Goal: Task Accomplishment & Management: Manage account settings

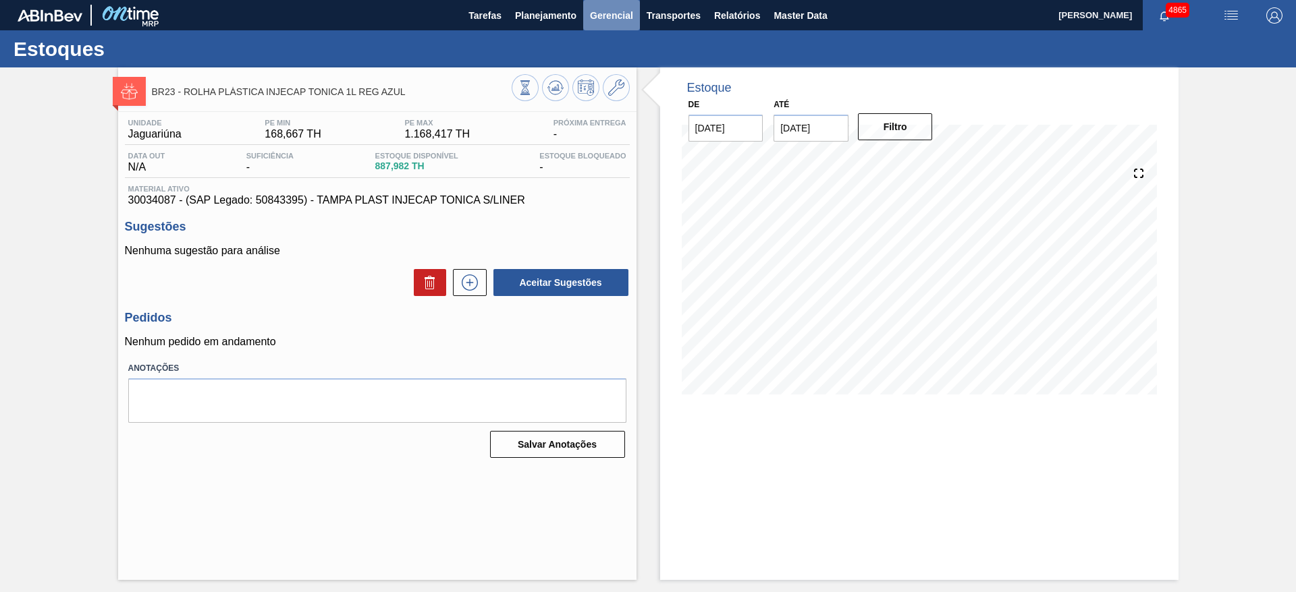
click at [583, 15] on button "Gerencial" at bounding box center [611, 15] width 57 height 30
click at [576, 18] on div at bounding box center [648, 296] width 1296 height 592
click at [557, 25] on button "Planejamento" at bounding box center [545, 15] width 75 height 30
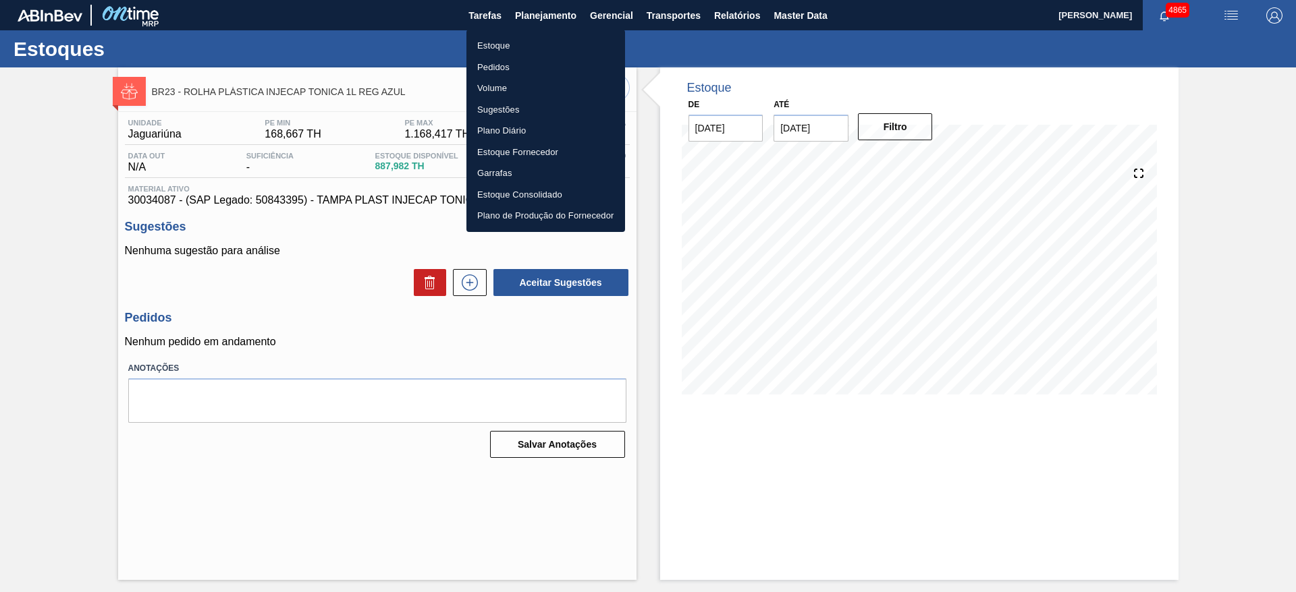
click at [534, 46] on li "Estoque" at bounding box center [545, 46] width 159 height 22
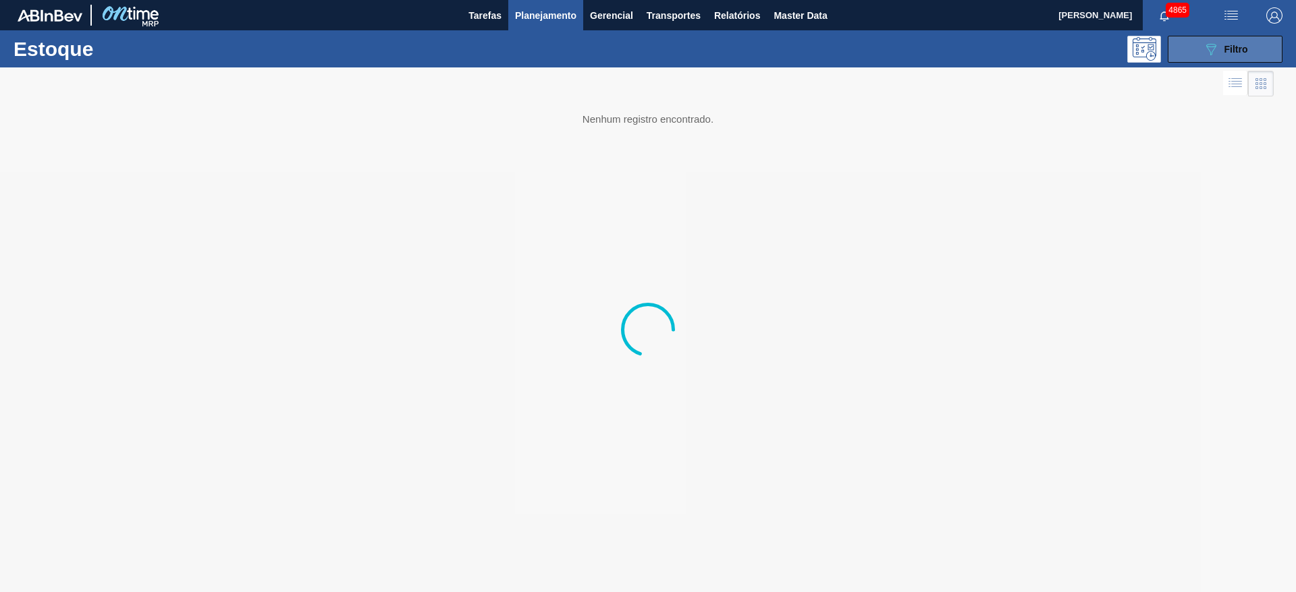
click at [863, 43] on button "089F7B8B-B2A5-4AFE-B5C0-19BA573D28AC Filtro" at bounding box center [1224, 49] width 115 height 27
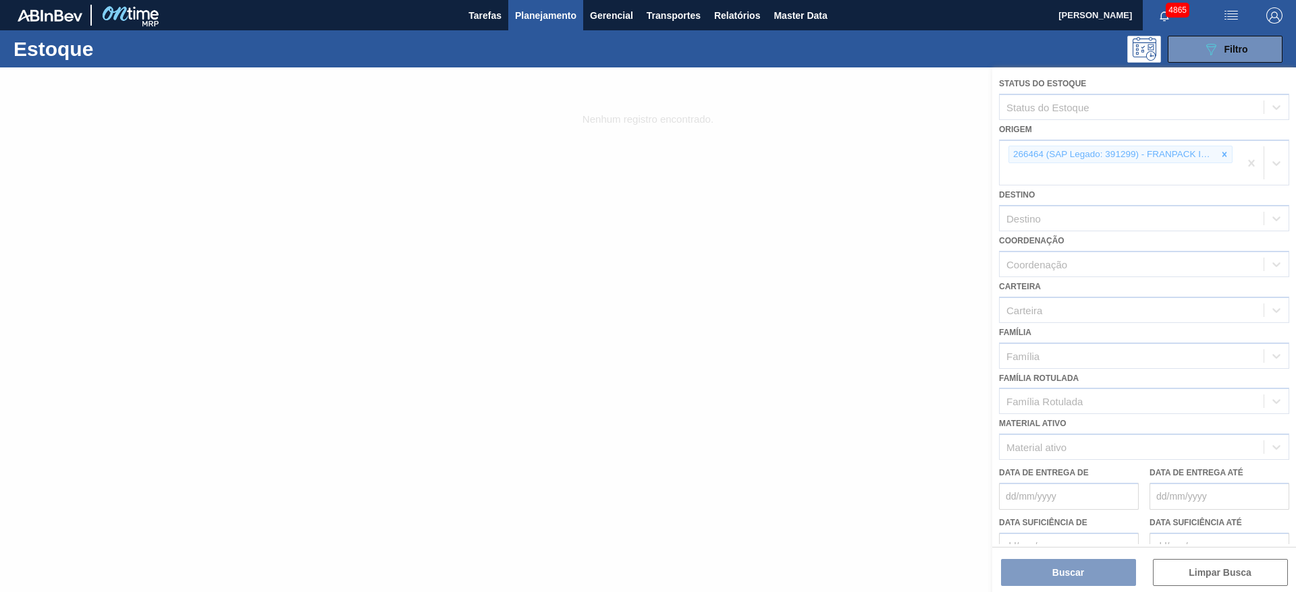
click at [863, 159] on div at bounding box center [648, 329] width 1296 height 525
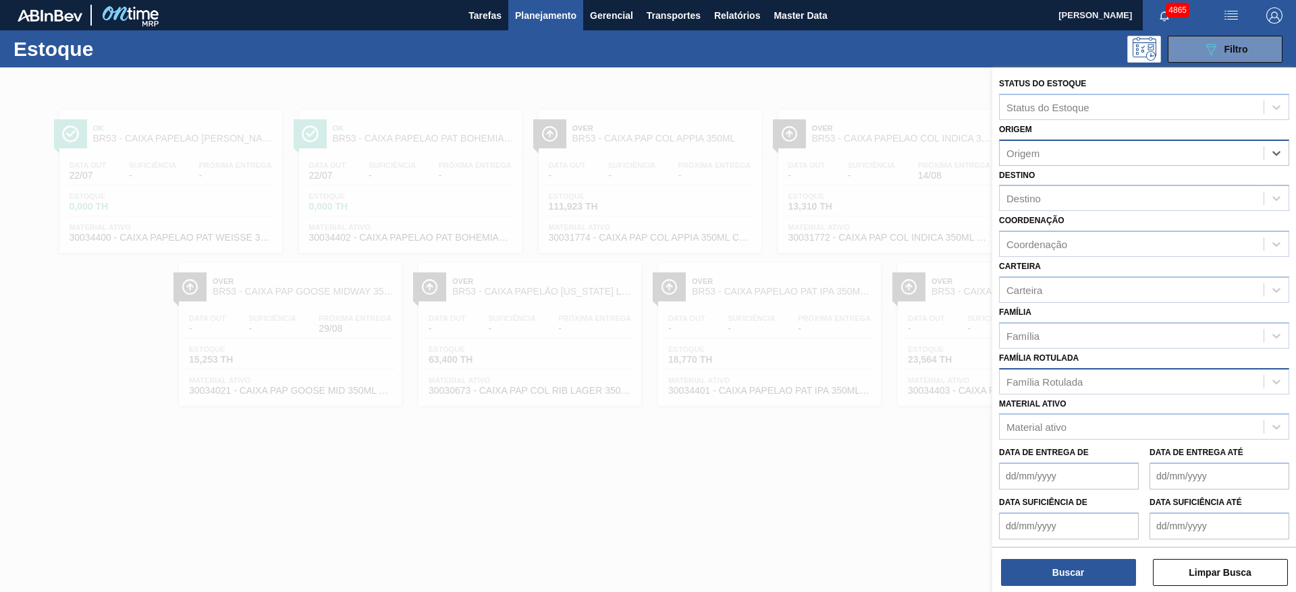
click at [863, 371] on div "Família Rotulada" at bounding box center [1144, 381] width 290 height 26
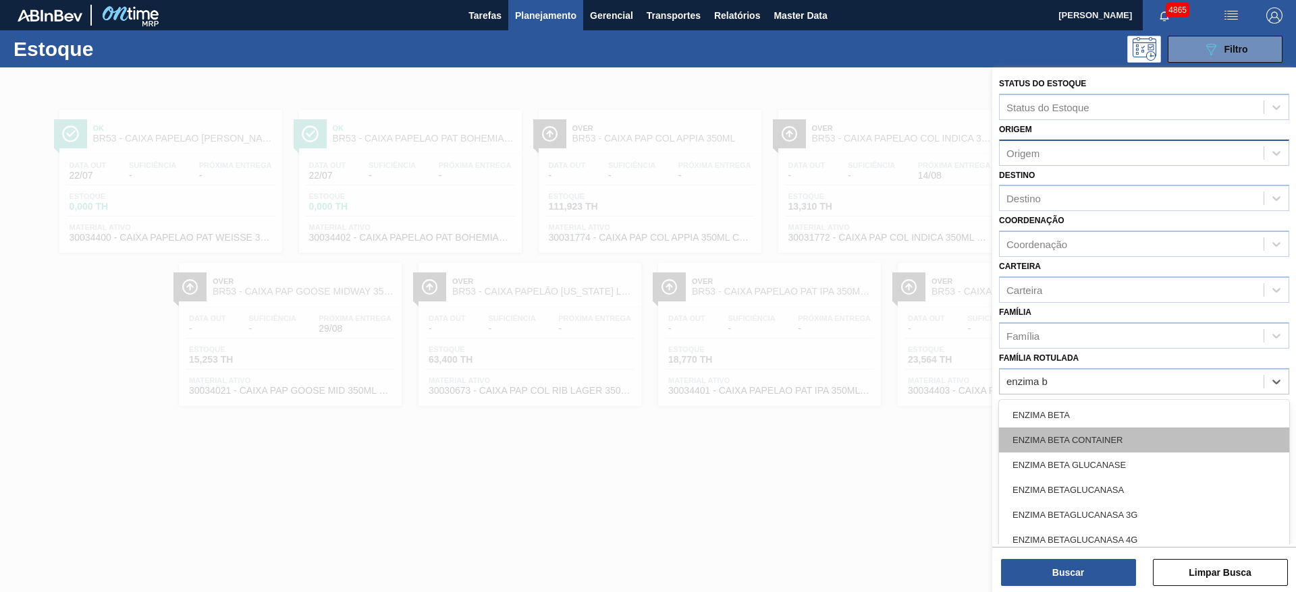
type Rotulada "enzima be"
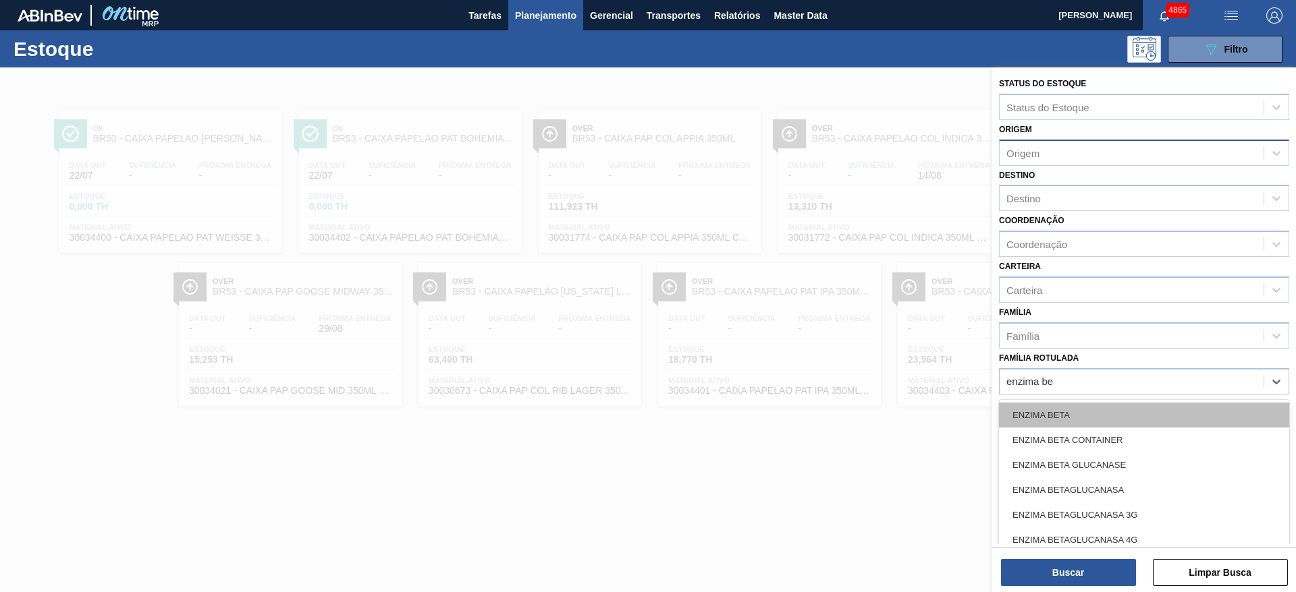
click at [863, 394] on div "ENZIMA BETA" at bounding box center [1144, 415] width 290 height 25
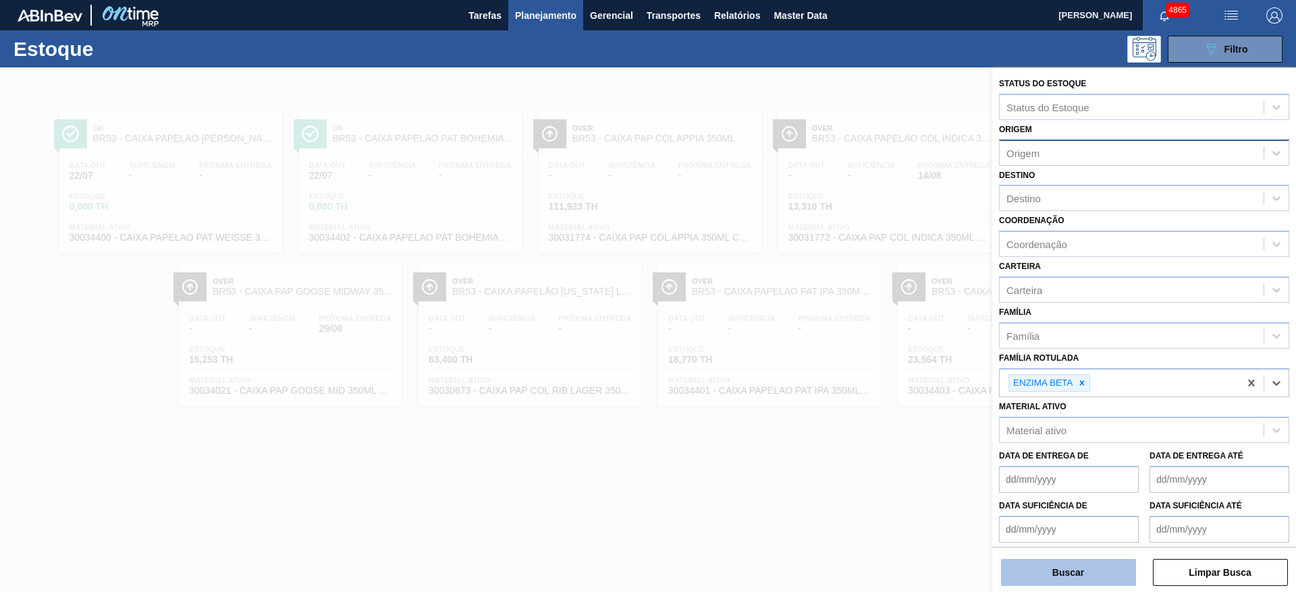
click at [863, 394] on button "Buscar" at bounding box center [1068, 572] width 135 height 27
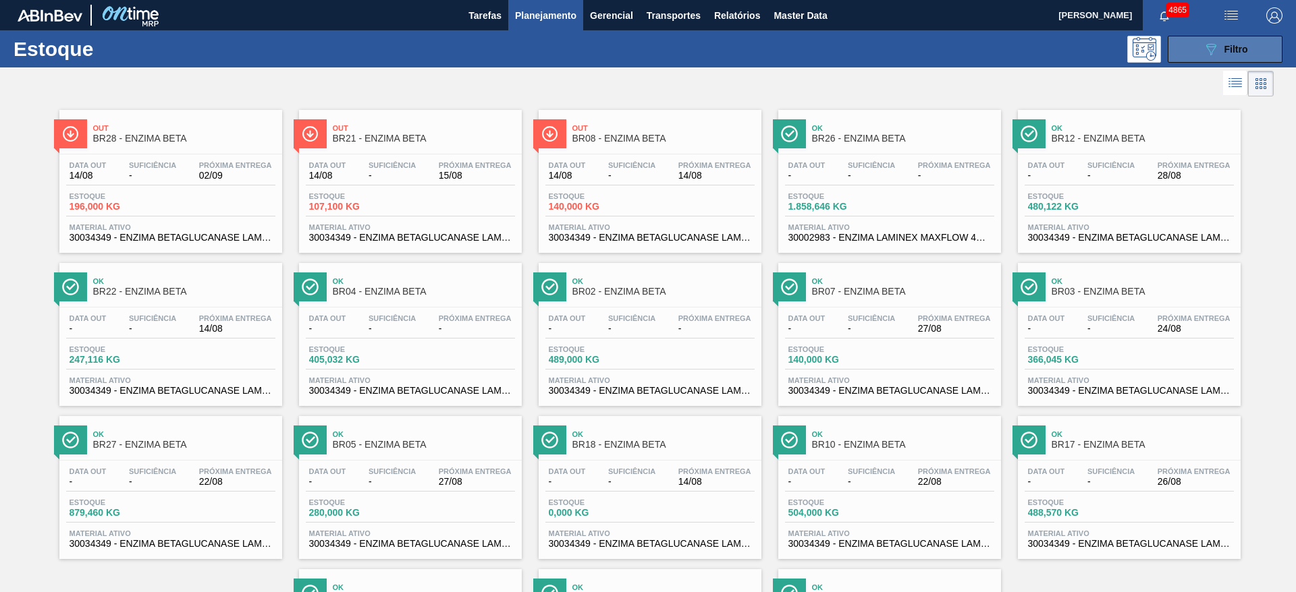
click at [863, 48] on button "089F7B8B-B2A5-4AFE-B5C0-19BA573D28AC Filtro" at bounding box center [1224, 49] width 115 height 27
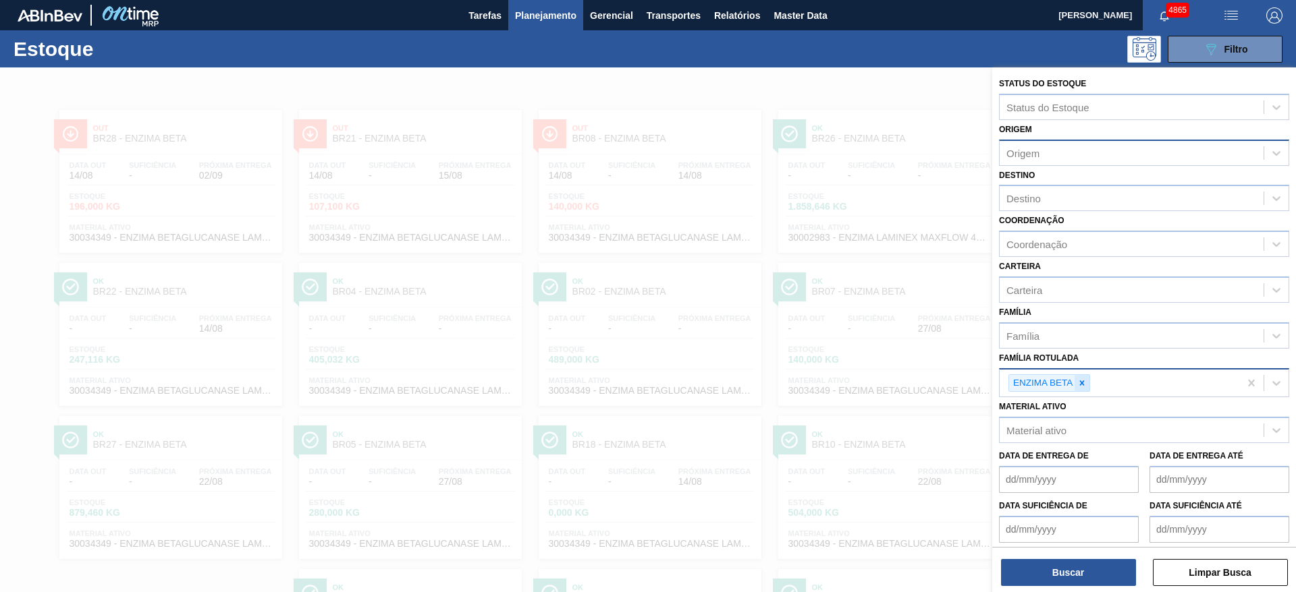
click at [863, 381] on icon at bounding box center [1081, 383] width 9 height 9
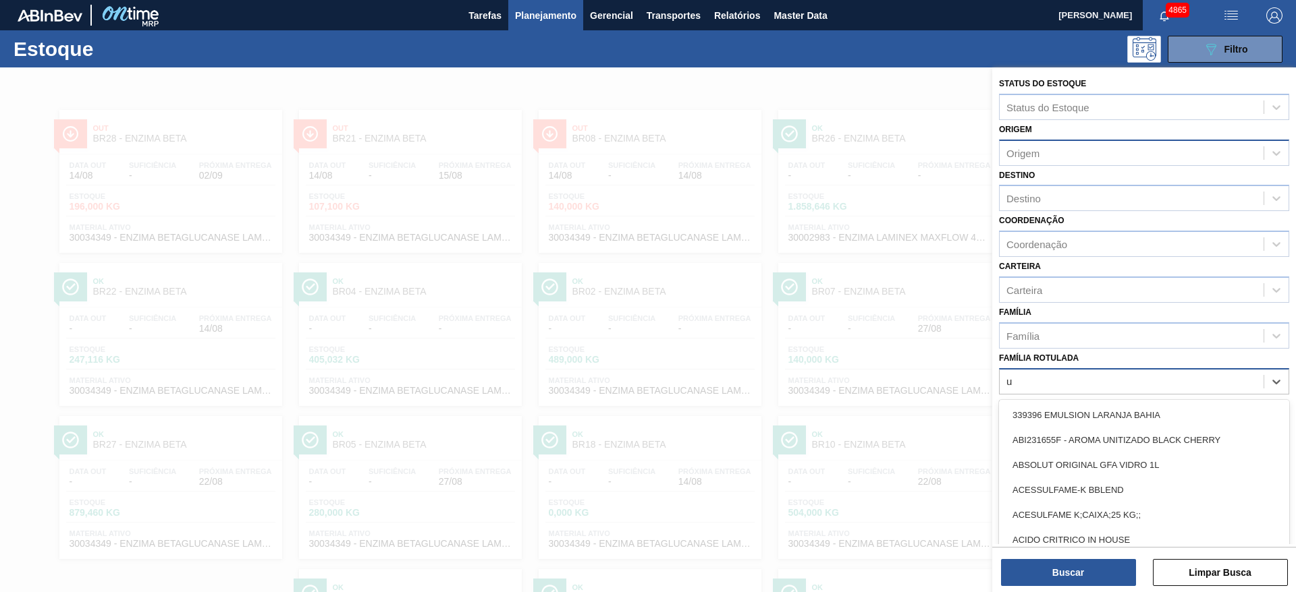
scroll to position [16, 0]
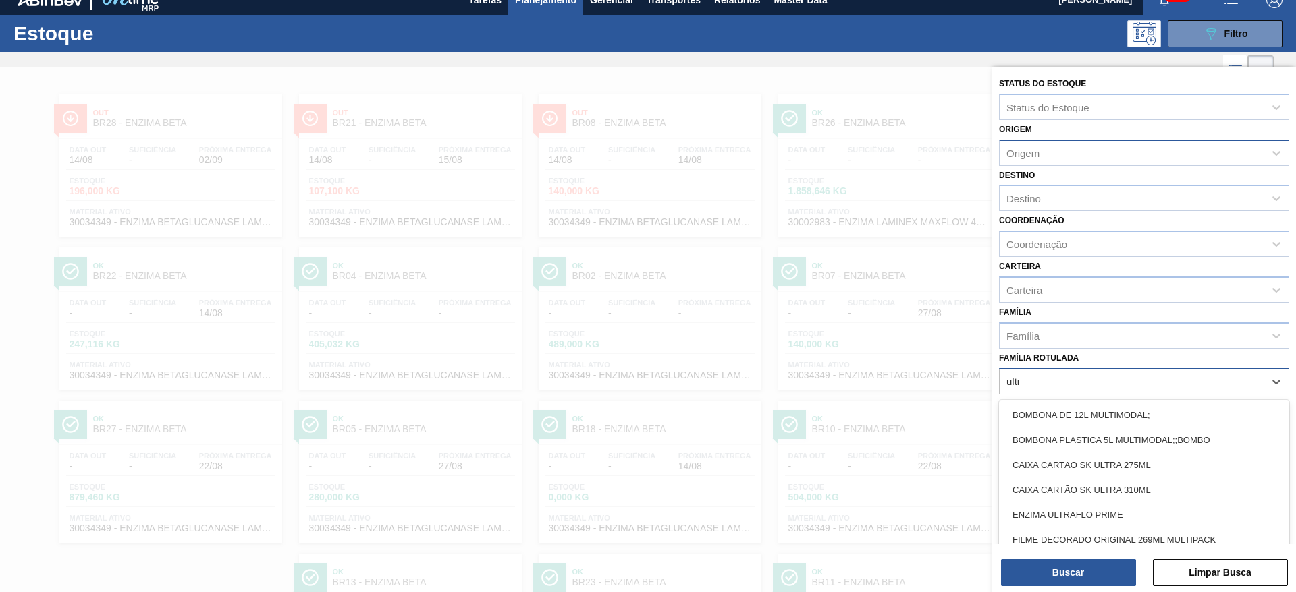
type Rotulada "ultra"
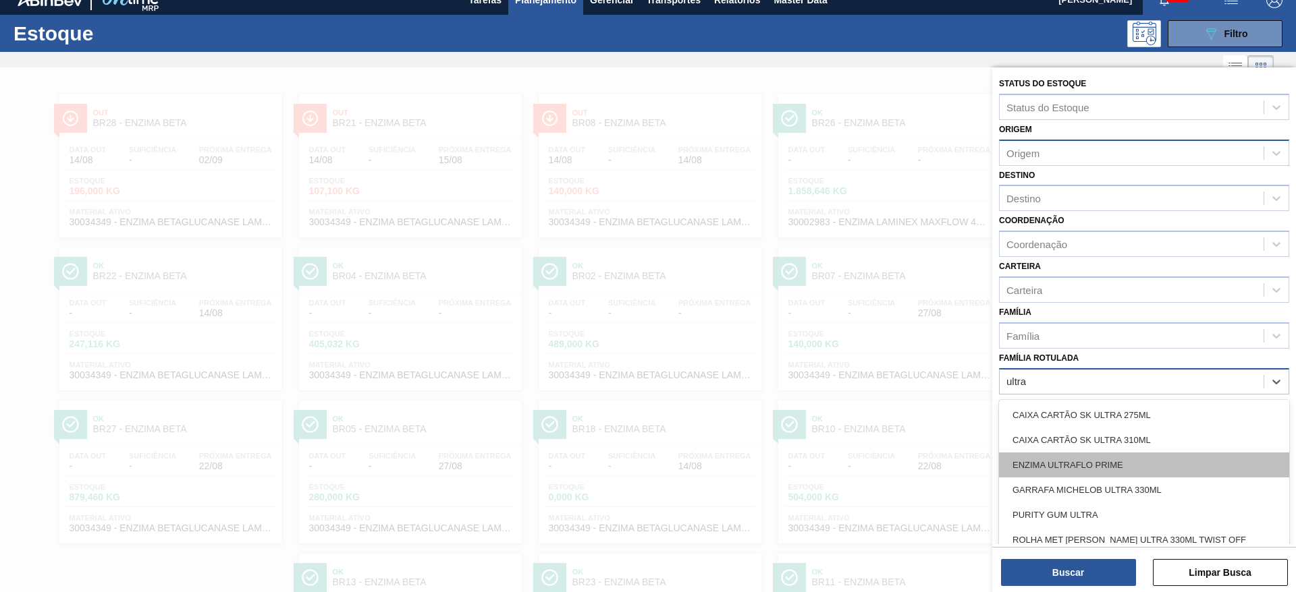
click at [863, 394] on div "ENZIMA ULTRAFLO PRIME" at bounding box center [1144, 465] width 290 height 25
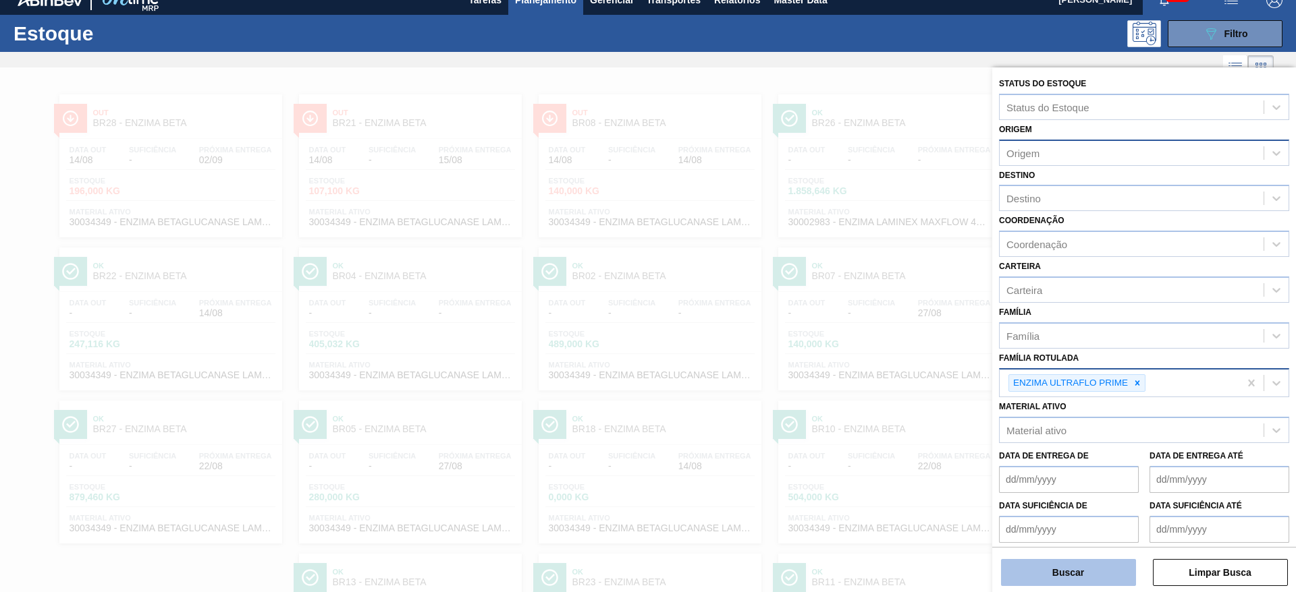
click at [863, 394] on button "Buscar" at bounding box center [1068, 572] width 135 height 27
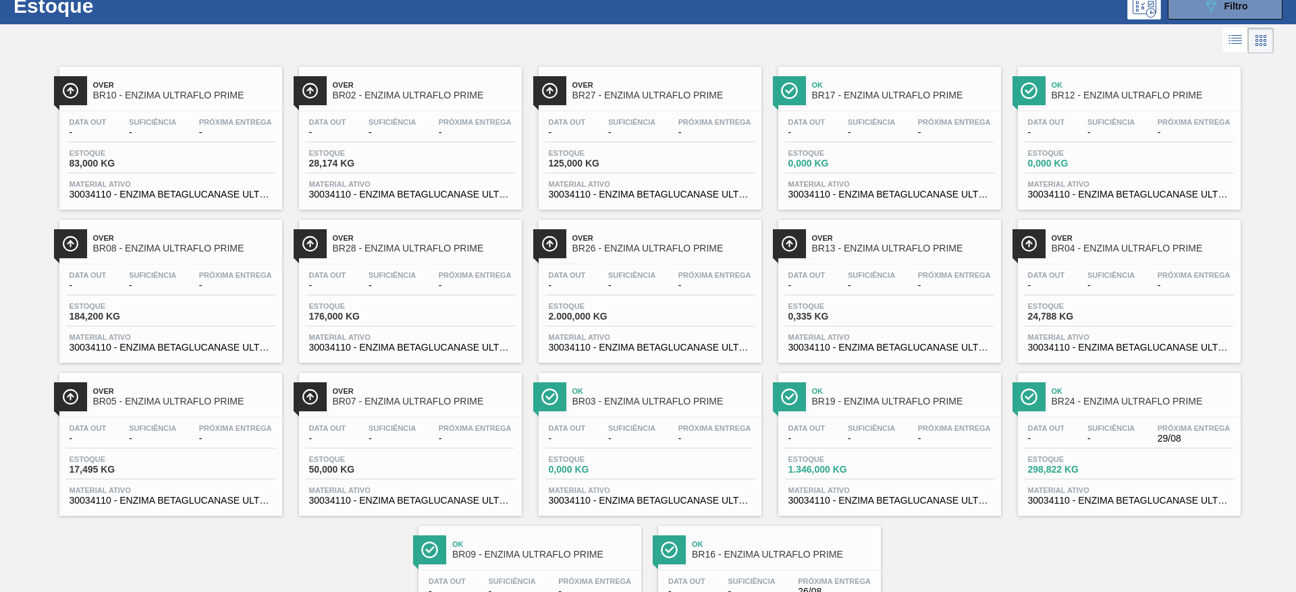
scroll to position [0, 0]
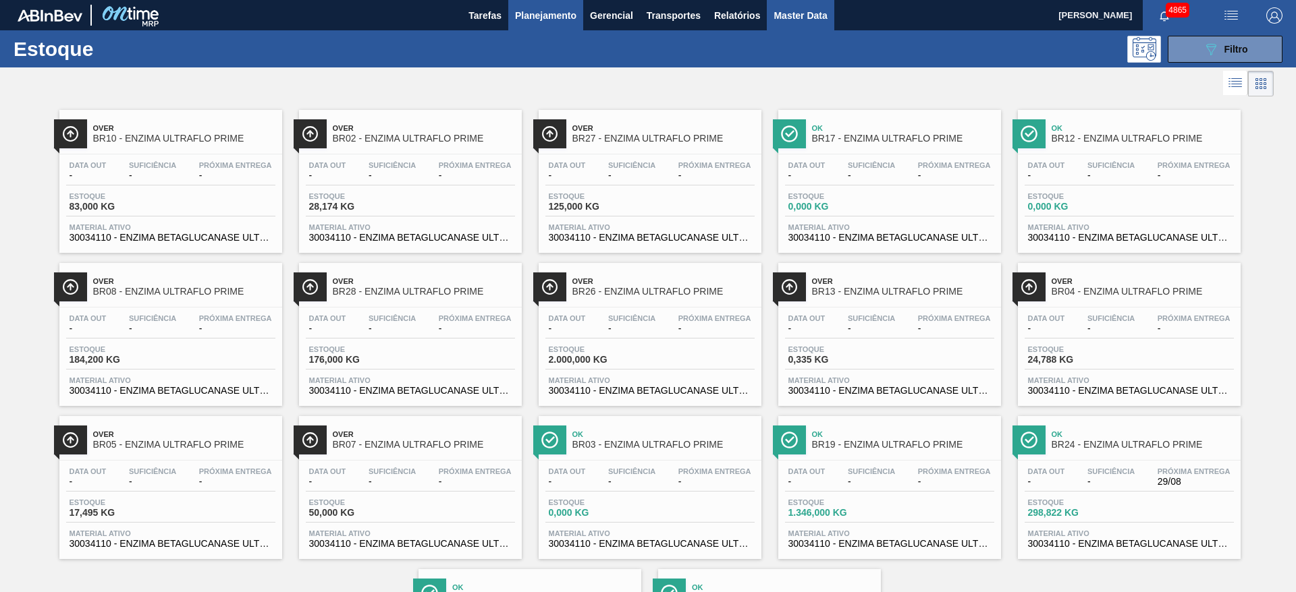
click at [800, 18] on span "Master Data" at bounding box center [799, 15] width 53 height 16
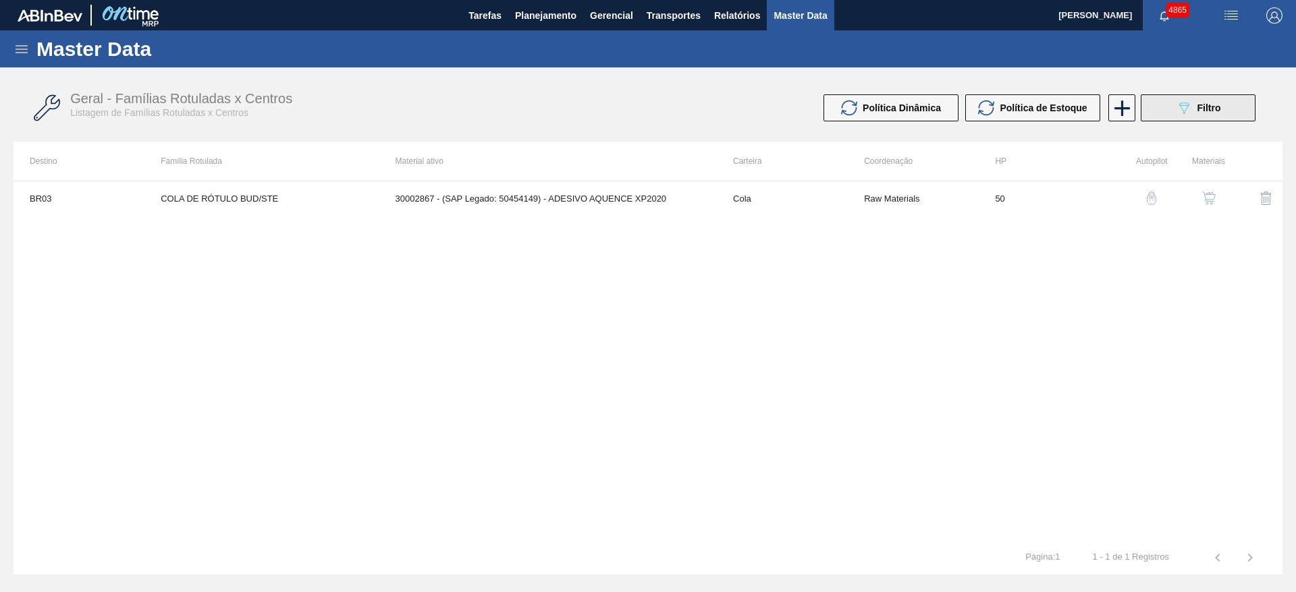
click at [863, 100] on div "089F7B8B-B2A5-4AFE-B5C0-19BA573D28AC Filtro" at bounding box center [1197, 108] width 45 height 16
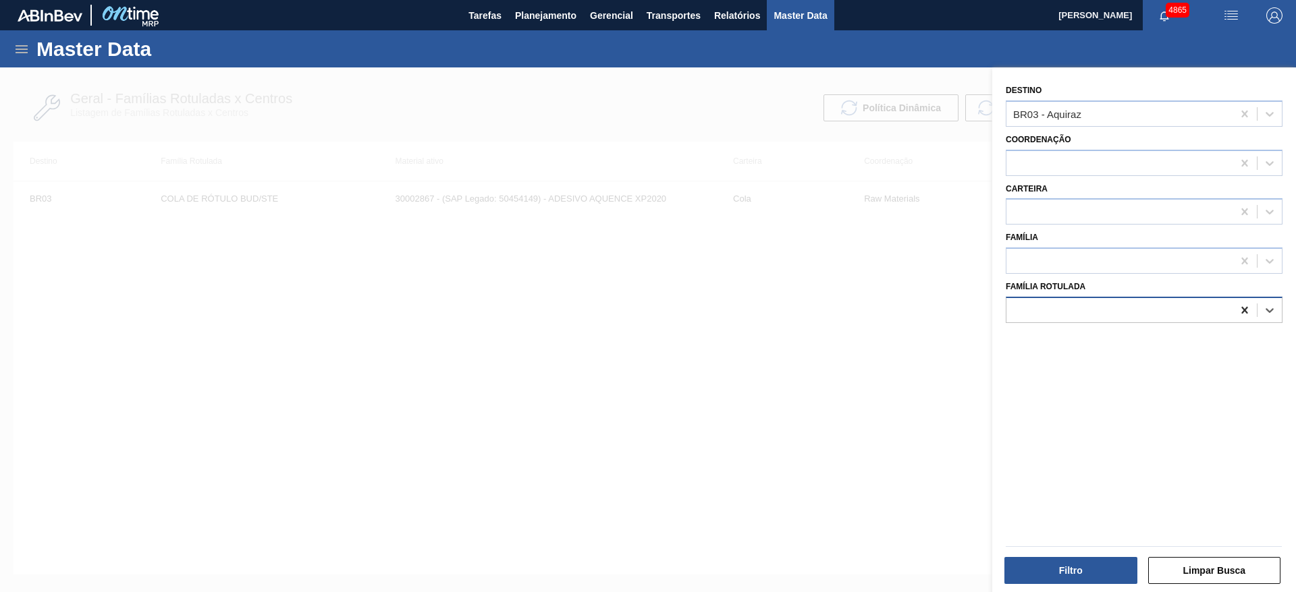
click at [863, 308] on icon at bounding box center [1244, 310] width 6 height 7
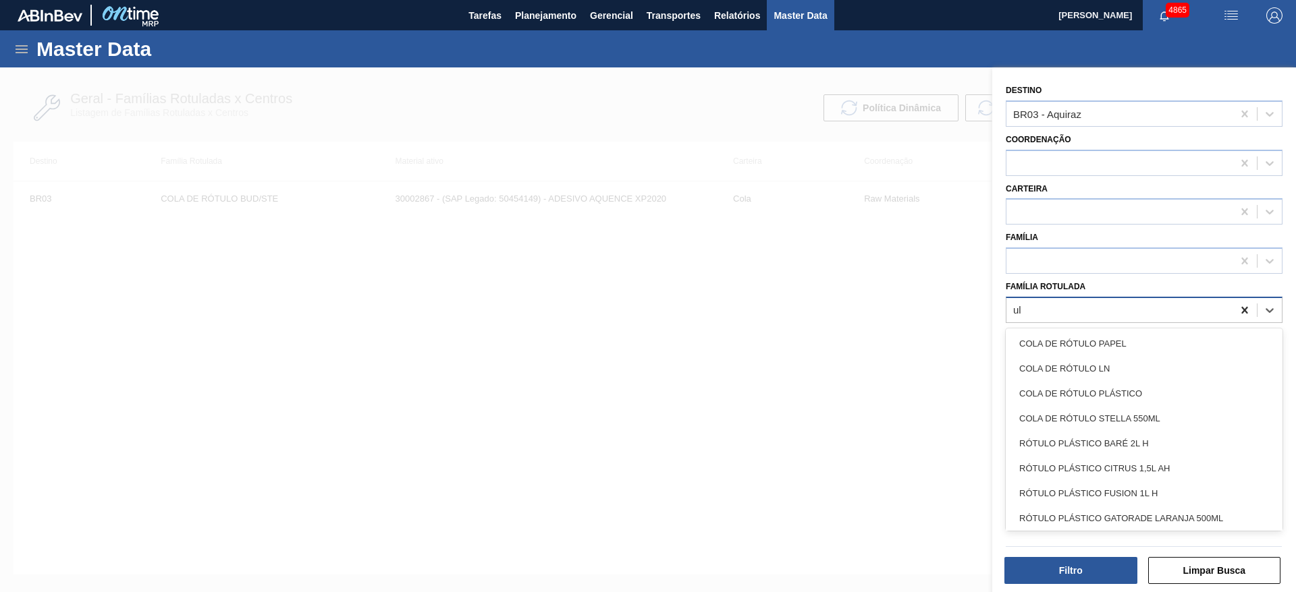
type Rotulada "ult"
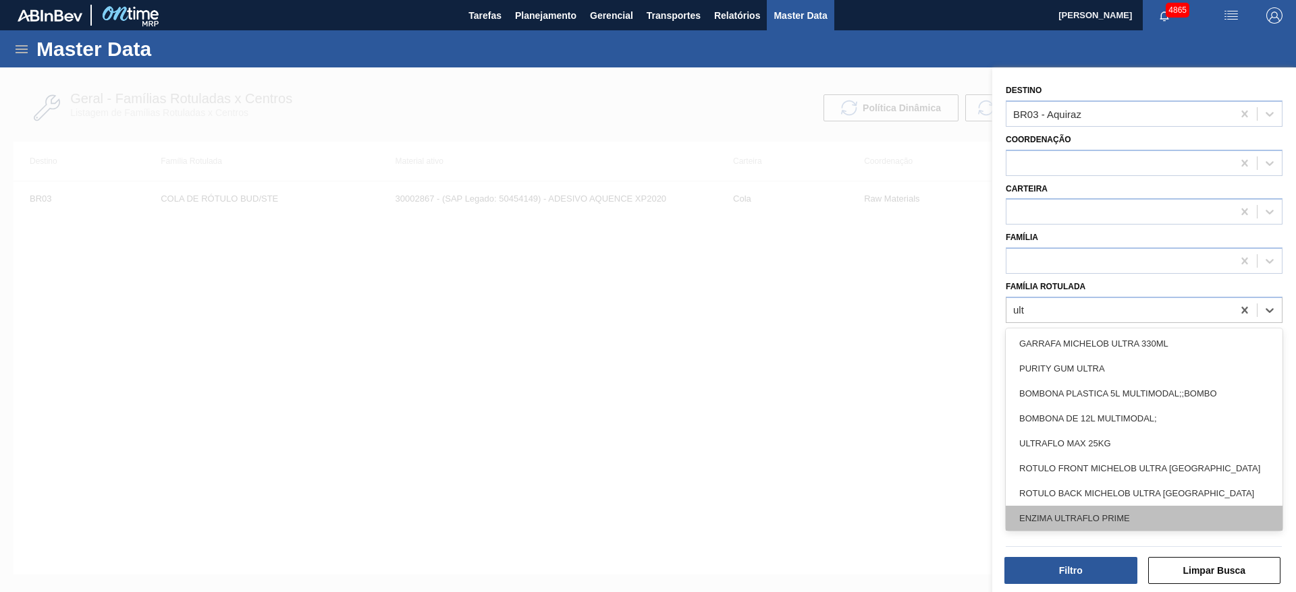
click at [863, 394] on div "ENZIMA ULTRAFLO PRIME" at bounding box center [1143, 518] width 277 height 25
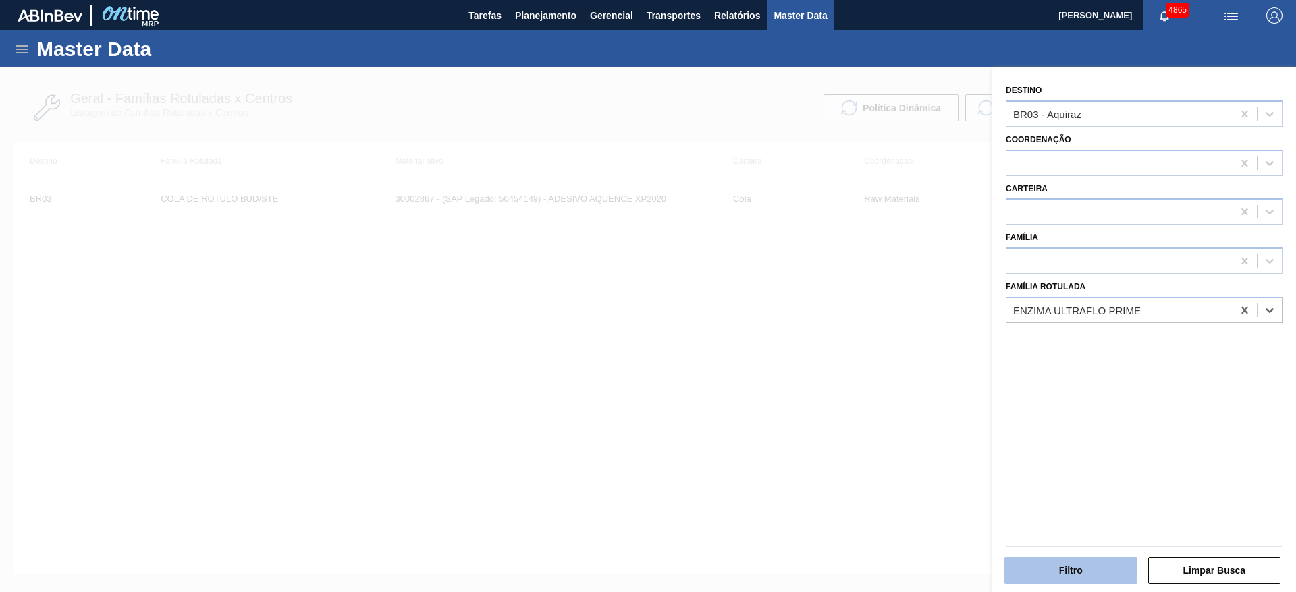
click at [863, 394] on button "Filtro" at bounding box center [1070, 570] width 133 height 27
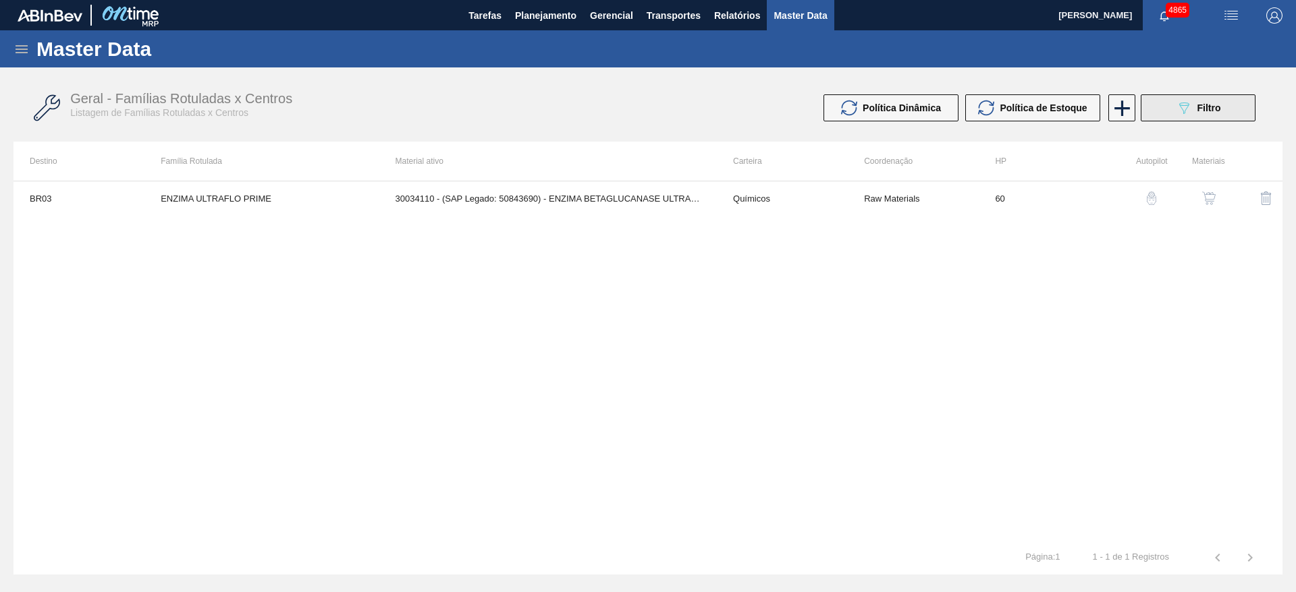
click at [863, 110] on span "Filtro" at bounding box center [1209, 108] width 24 height 11
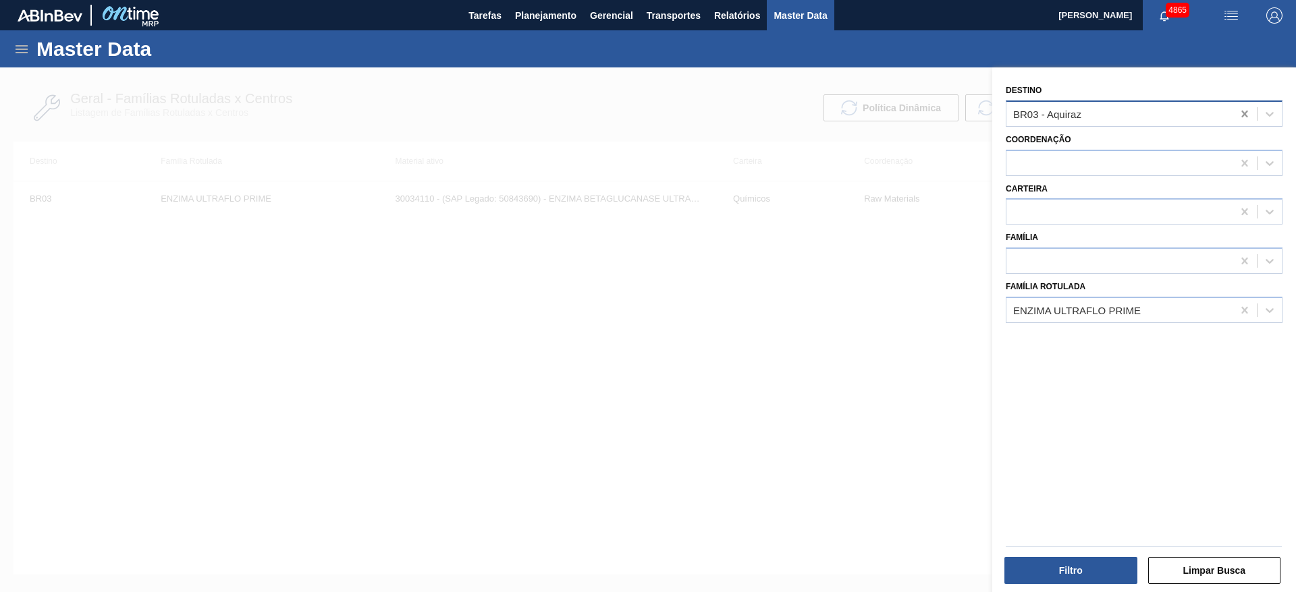
click at [863, 111] on icon at bounding box center [1244, 113] width 13 height 13
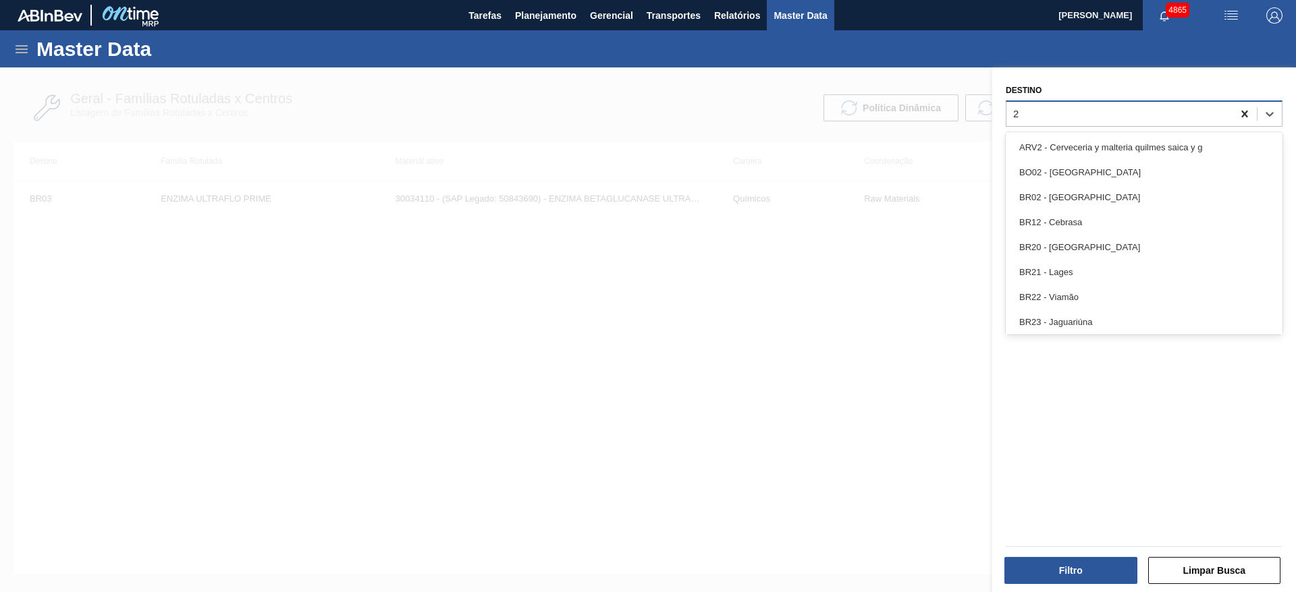
type input "21"
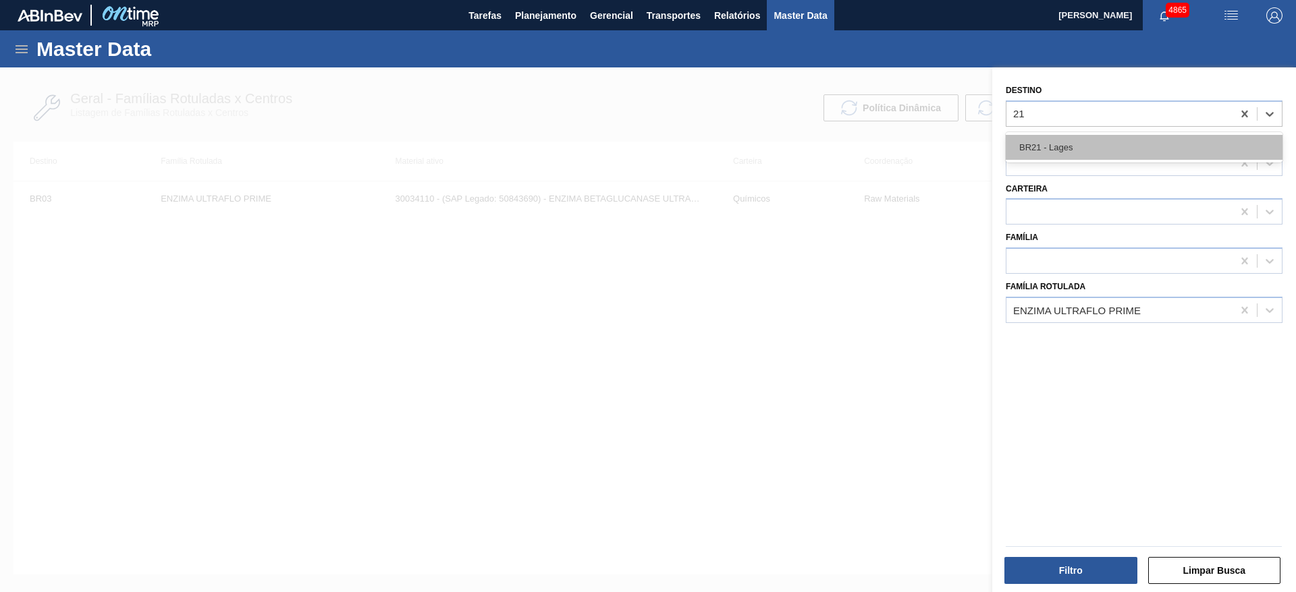
click at [863, 145] on div "BR21 - Lages" at bounding box center [1143, 147] width 277 height 25
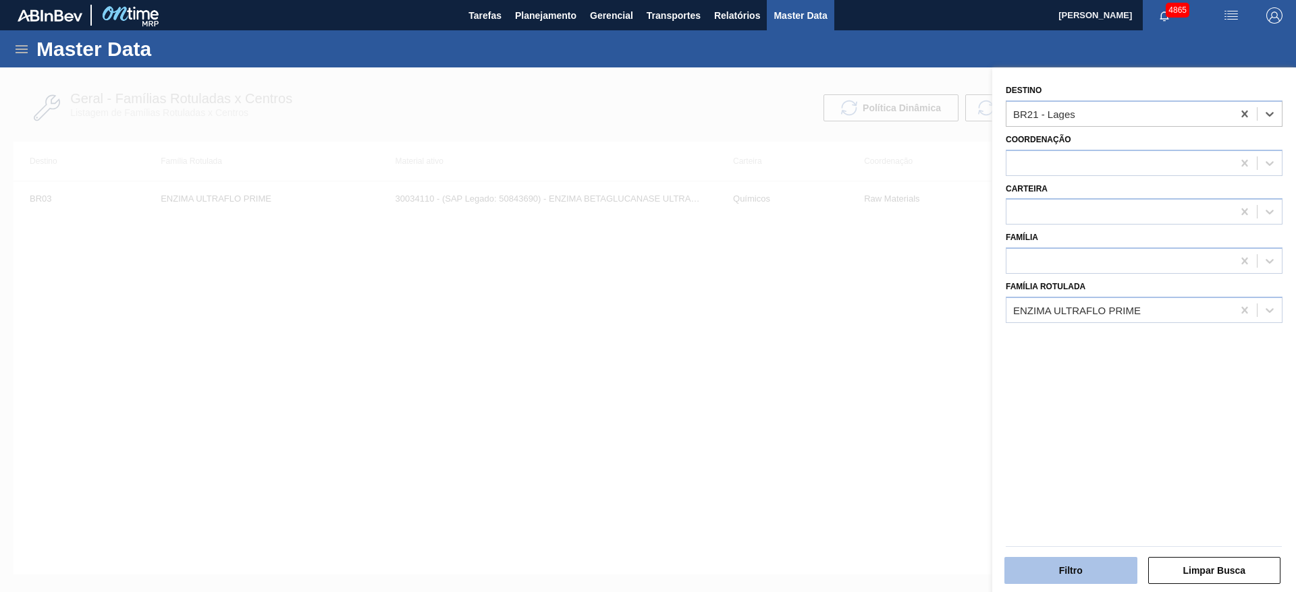
click at [863, 394] on button "Filtro" at bounding box center [1070, 570] width 133 height 27
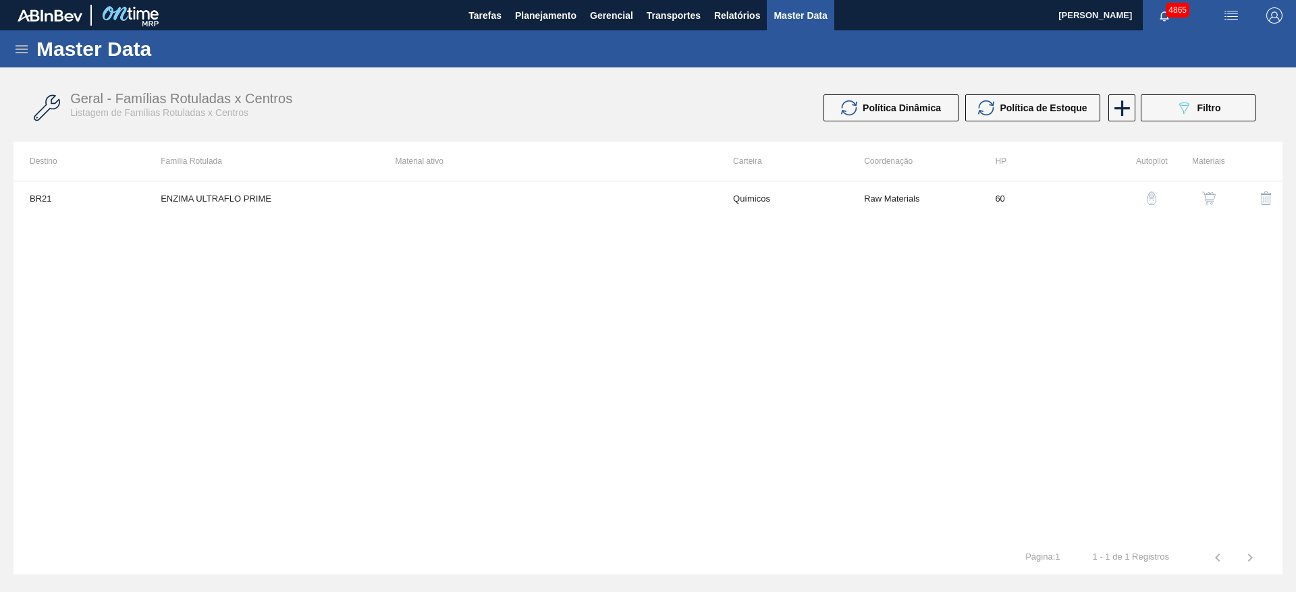
click at [863, 198] on img "button" at bounding box center [1208, 198] width 13 height 13
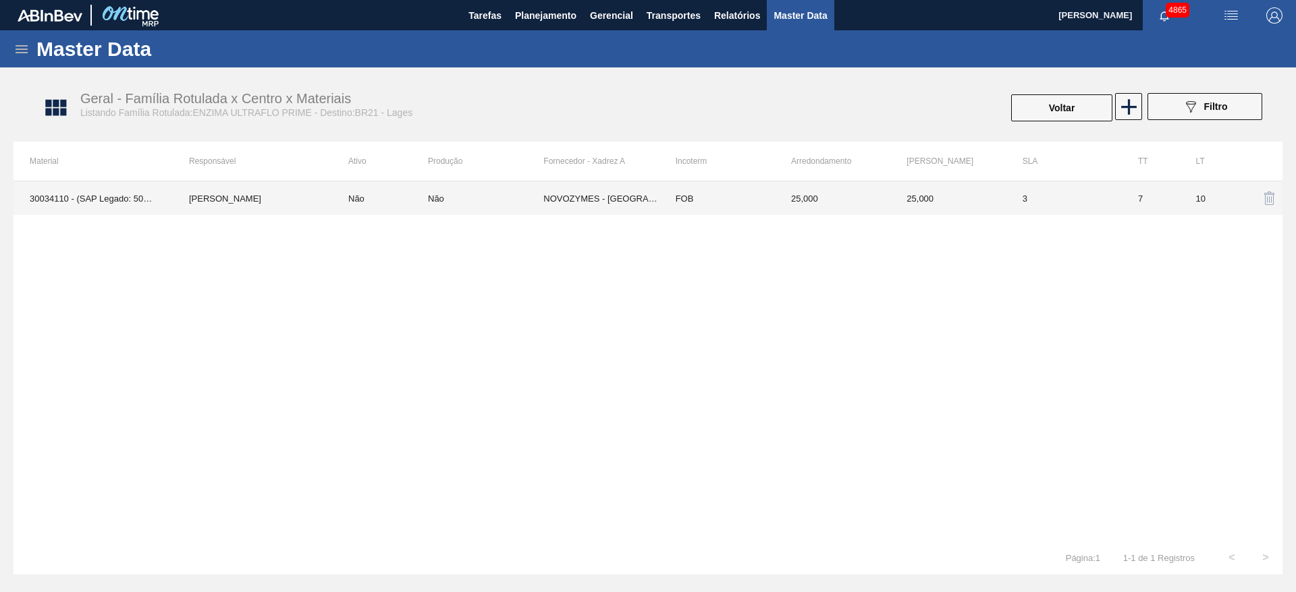
click at [823, 201] on td "25,000" at bounding box center [832, 199] width 115 height 34
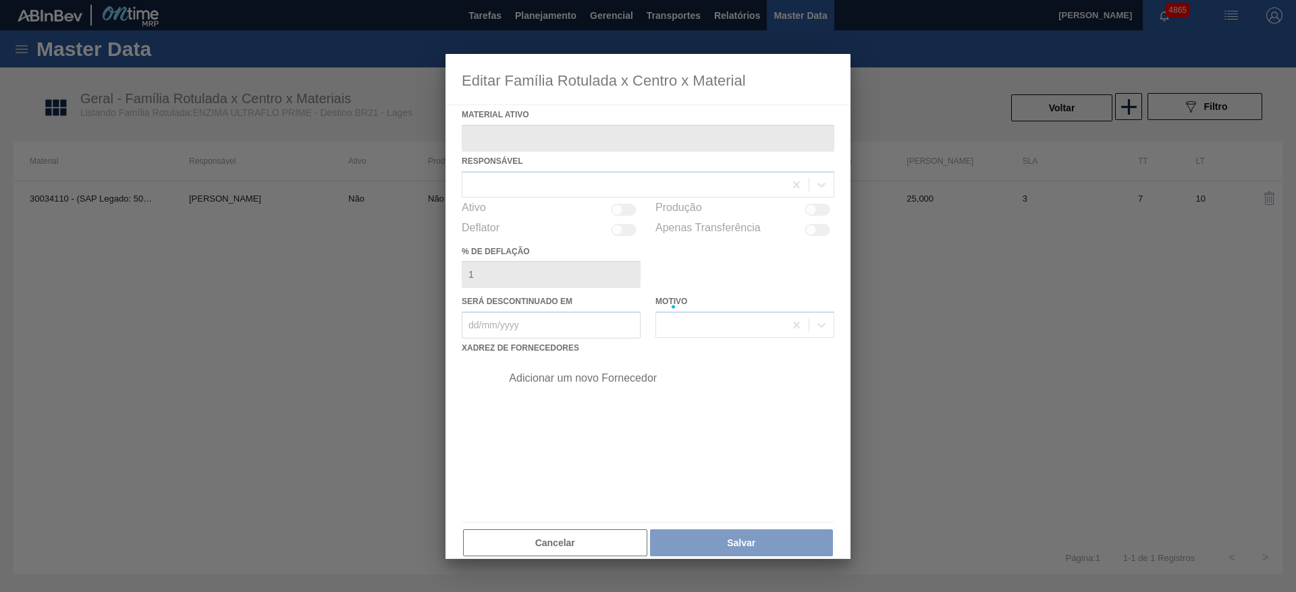
type ativo "30034110 - (SAP Legado: 50843690) - ENZIMA BETAGLUCANASE ULTRAFLO PRIME"
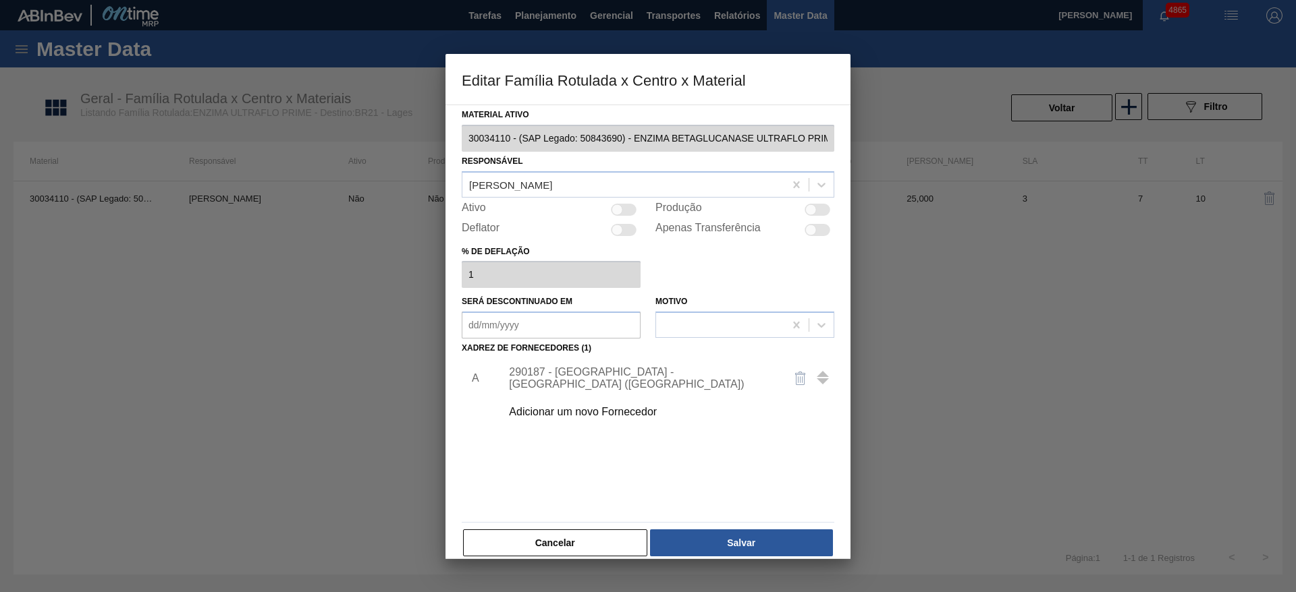
click at [812, 204] on div at bounding box center [817, 210] width 26 height 12
checkbox input "true"
click at [618, 207] on div at bounding box center [616, 209] width 11 height 11
checkbox input "true"
click at [818, 228] on div at bounding box center [817, 230] width 26 height 12
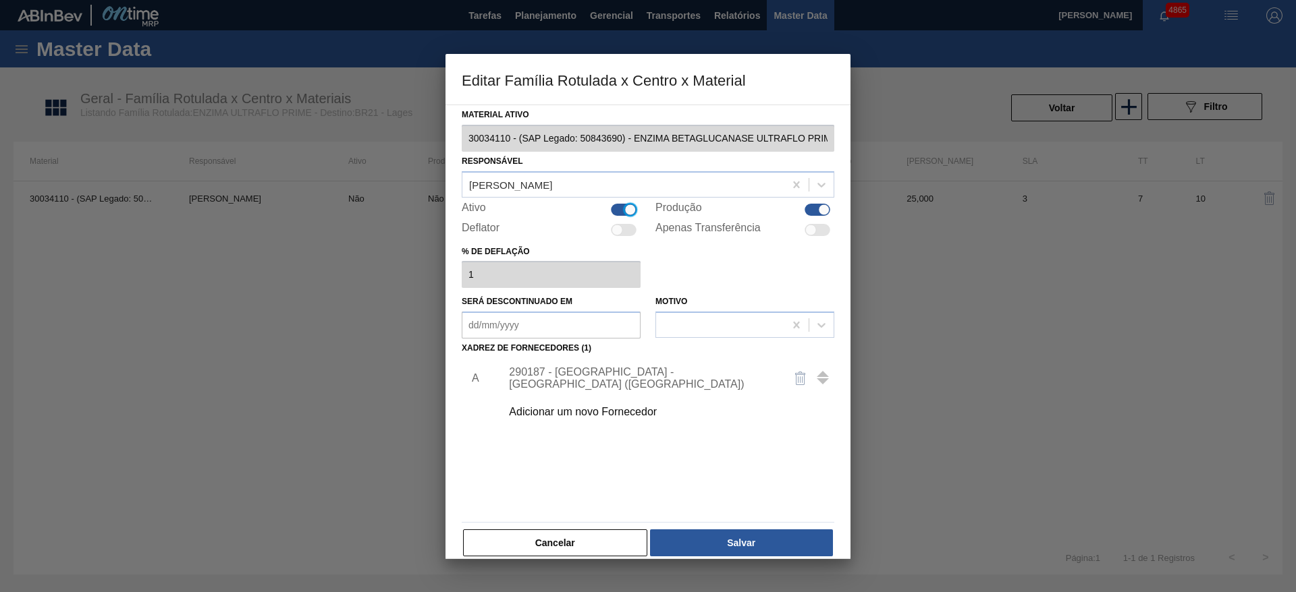
checkbox input "true"
click at [732, 394] on button "Salvar" at bounding box center [741, 543] width 183 height 27
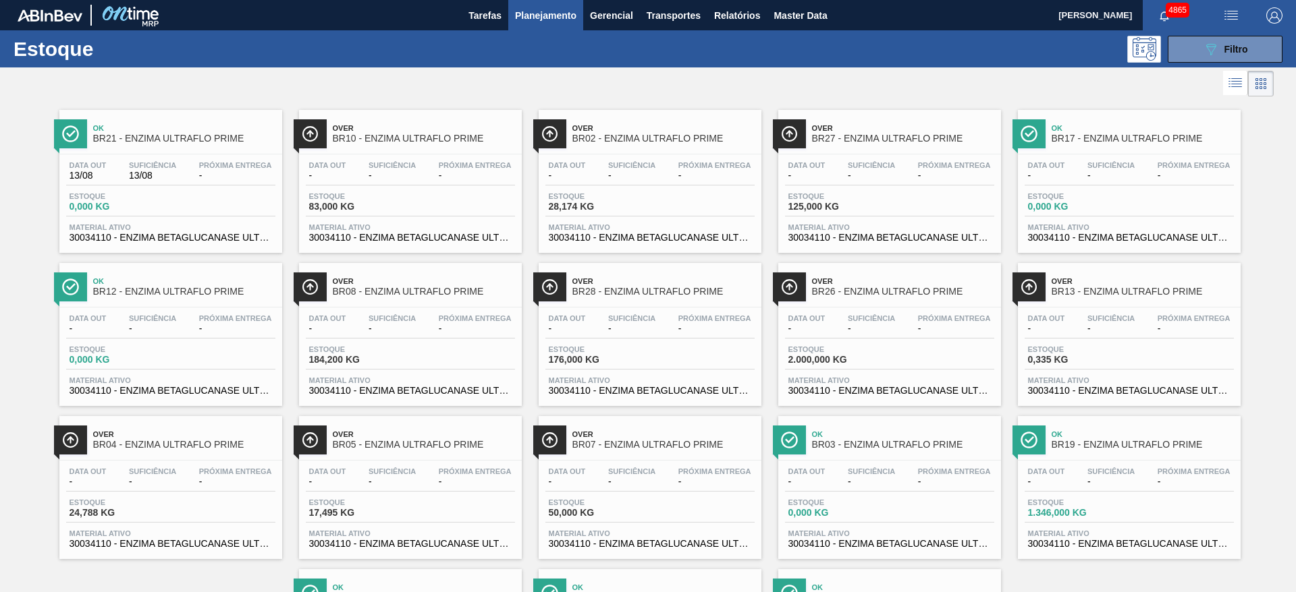
click at [84, 175] on span "13/08" at bounding box center [88, 176] width 37 height 10
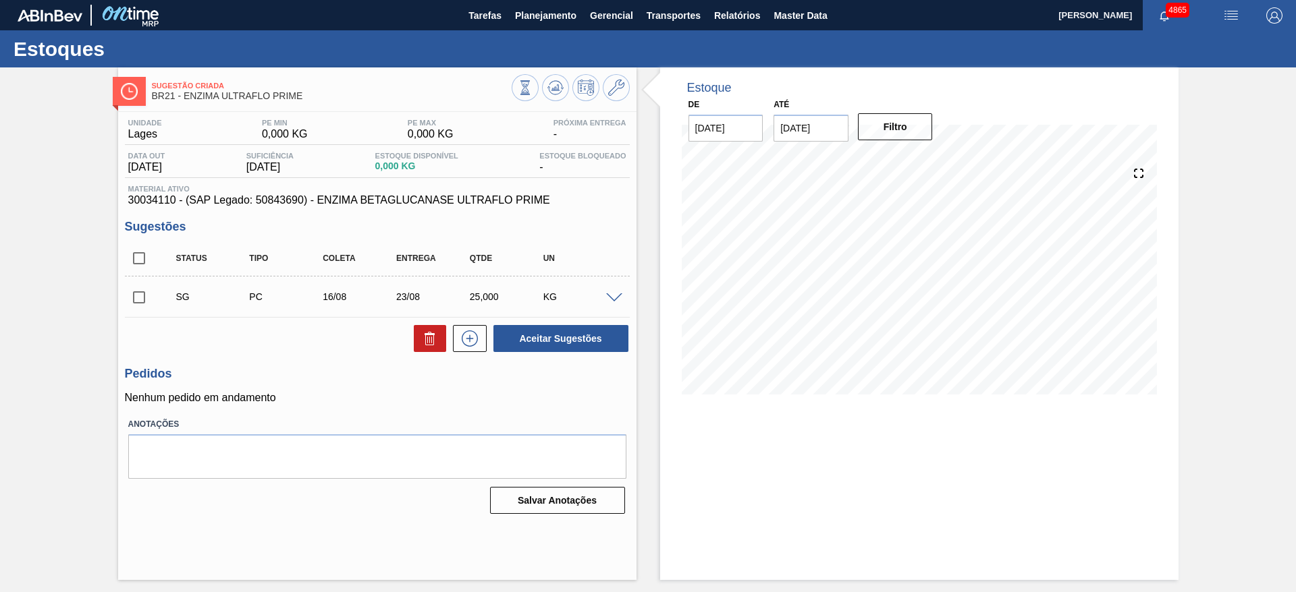
click at [616, 294] on span at bounding box center [614, 299] width 16 height 10
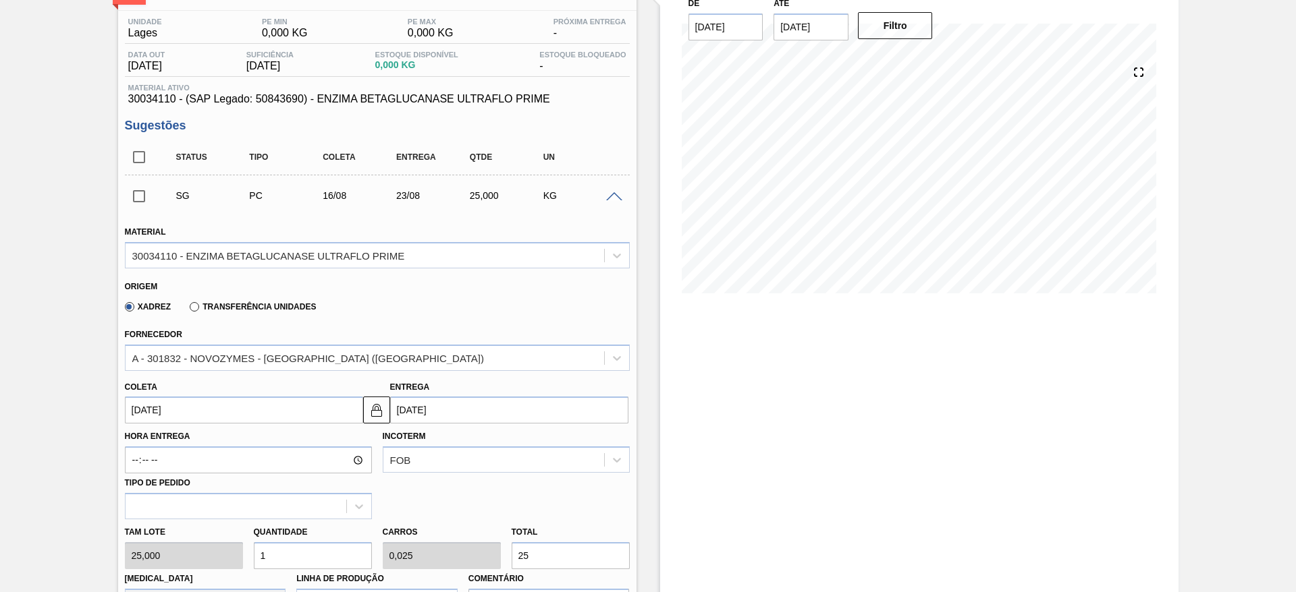
scroll to position [202, 0]
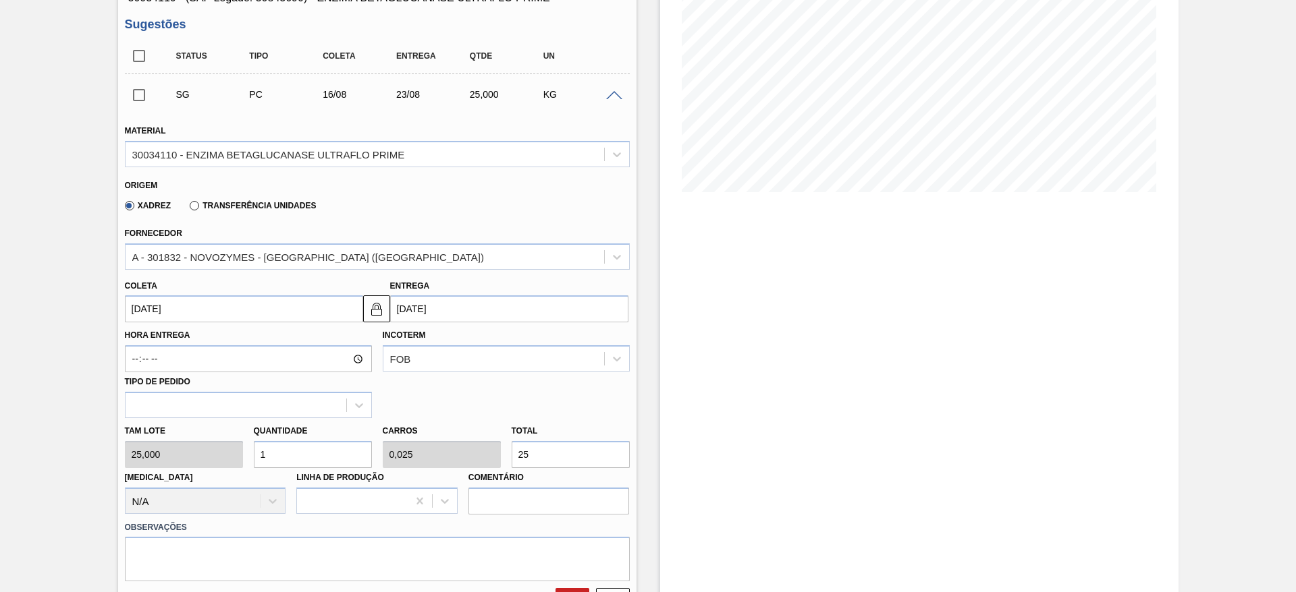
click at [249, 201] on label "Transferência Unidades" at bounding box center [253, 205] width 126 height 9
click at [188, 209] on input "Transferência Unidades" at bounding box center [188, 209] width 0 height 0
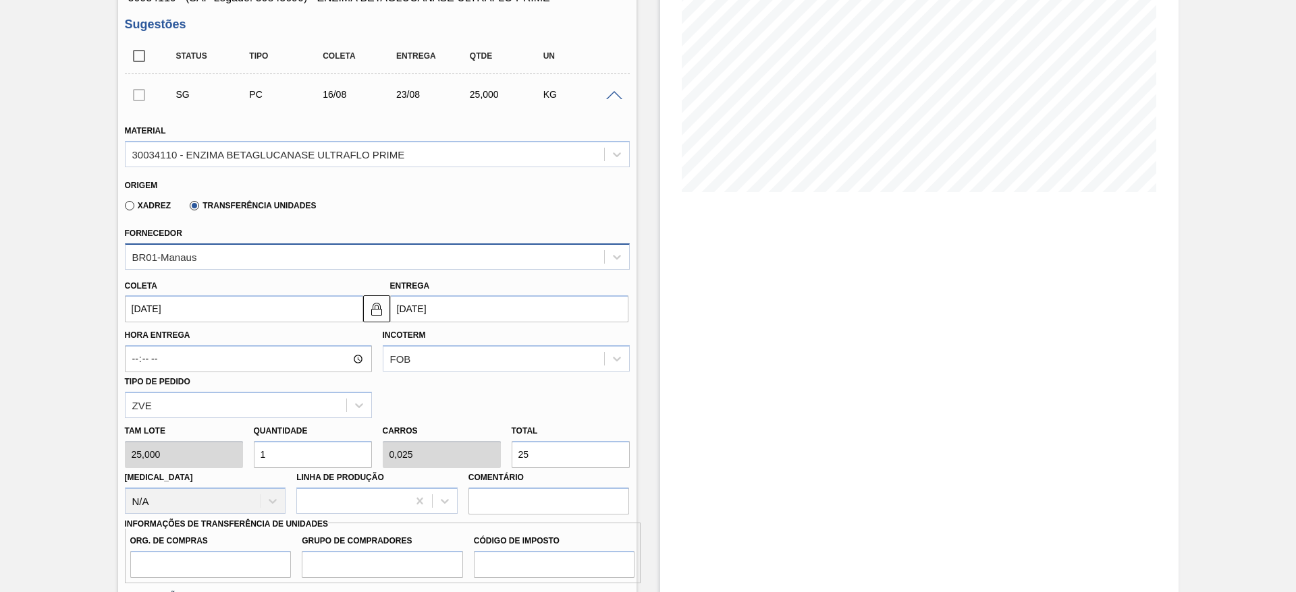
click at [236, 255] on div "BR01-Manaus" at bounding box center [365, 257] width 478 height 20
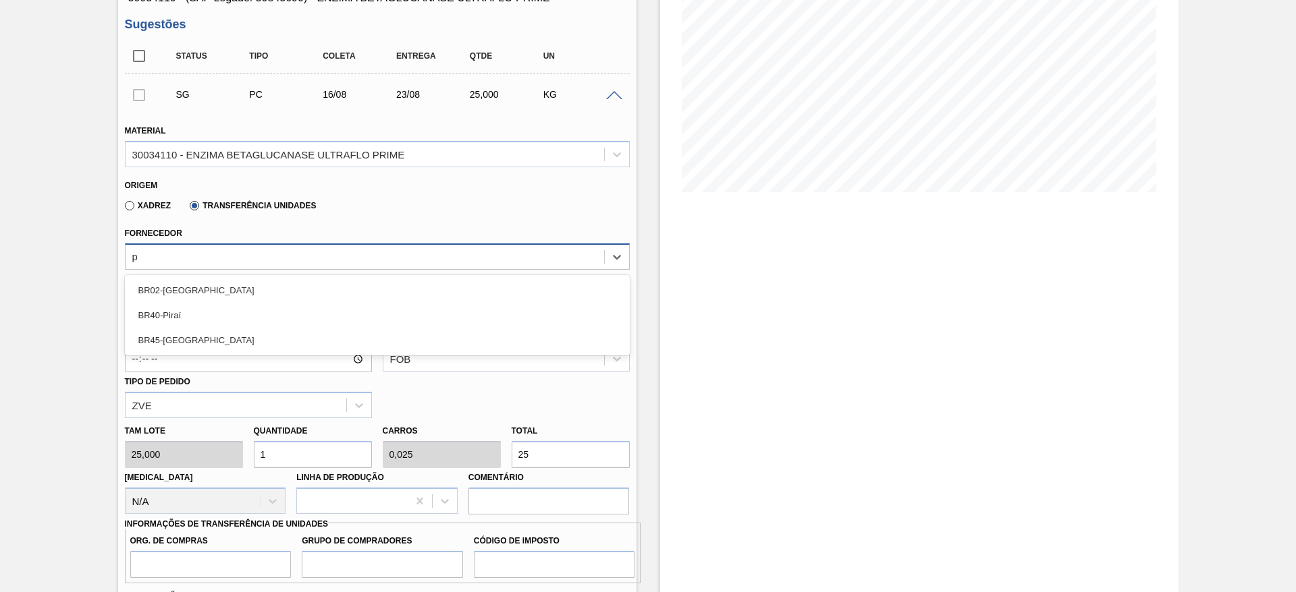
type input "po"
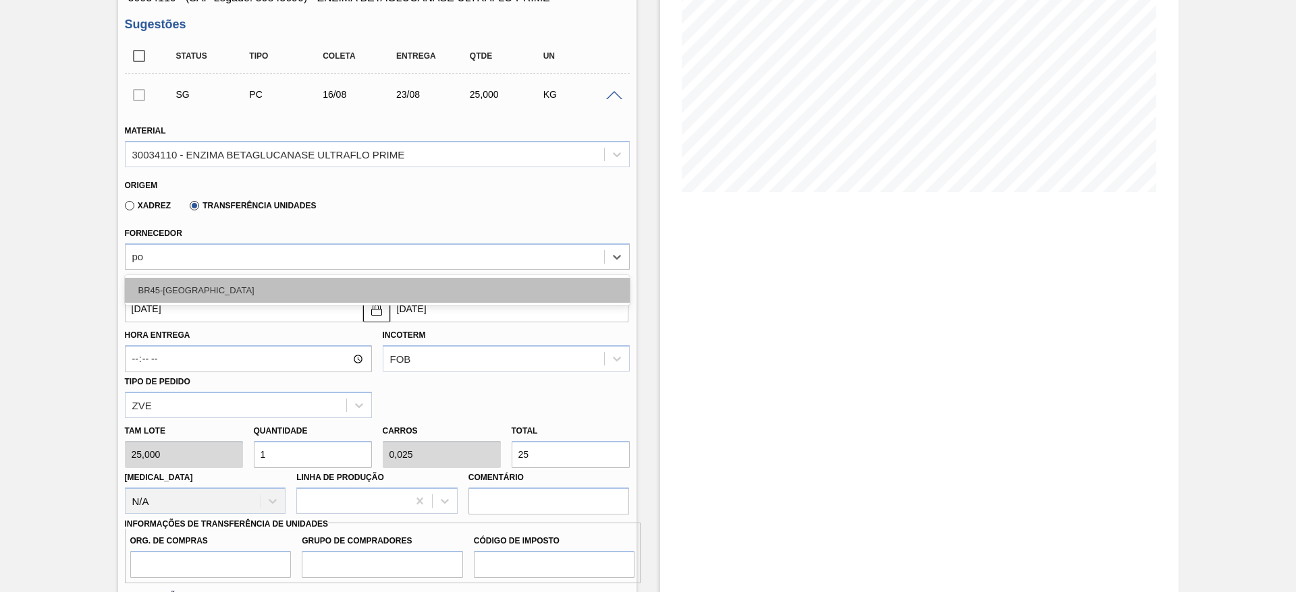
click at [234, 282] on div "BR45-Ponta Grossa" at bounding box center [377, 290] width 505 height 25
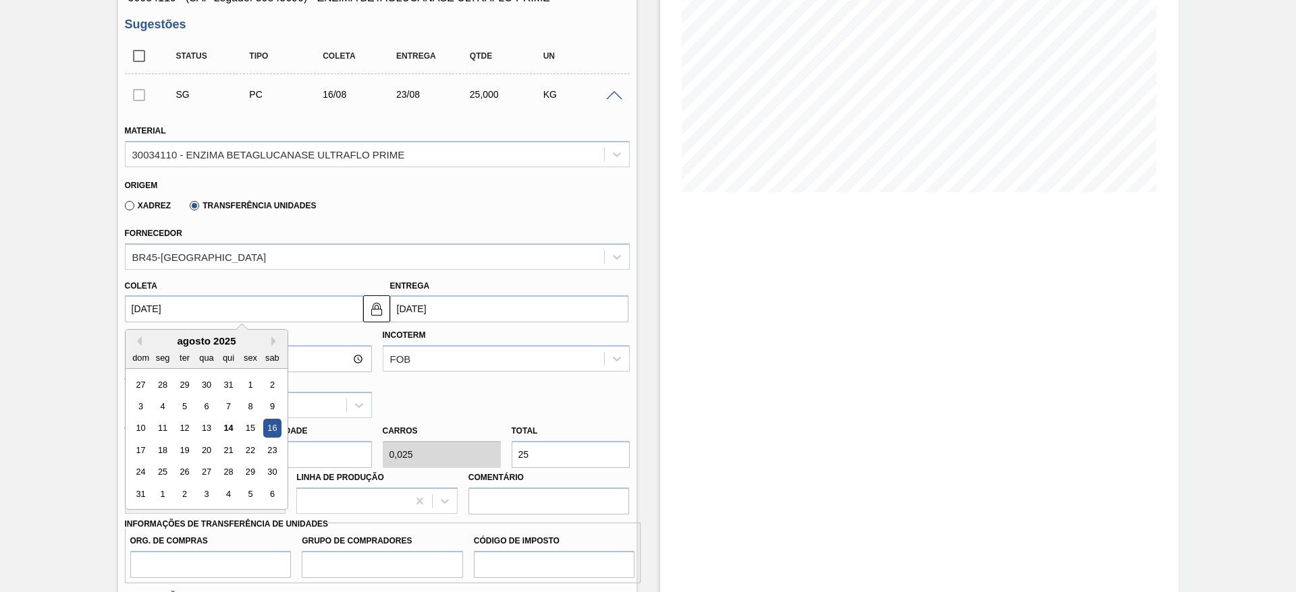
click at [231, 306] on input "16/08/2025" at bounding box center [244, 309] width 238 height 27
click at [230, 394] on div "14" at bounding box center [228, 429] width 18 height 18
type input "[DATE]"
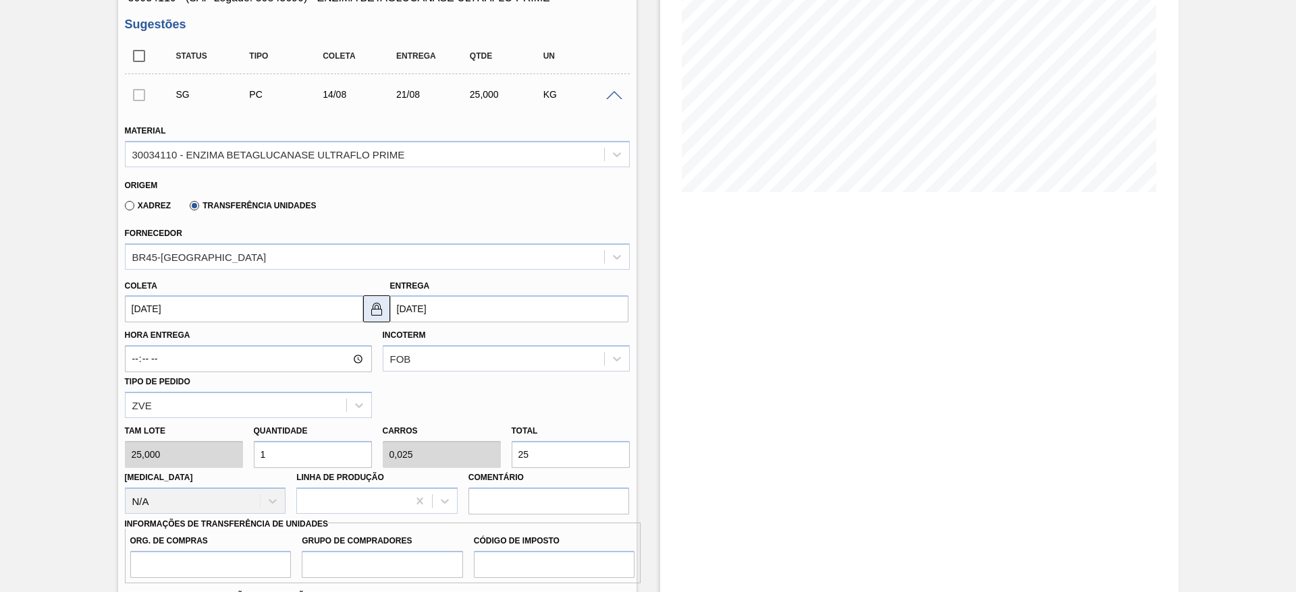
click at [370, 302] on img at bounding box center [376, 309] width 16 height 16
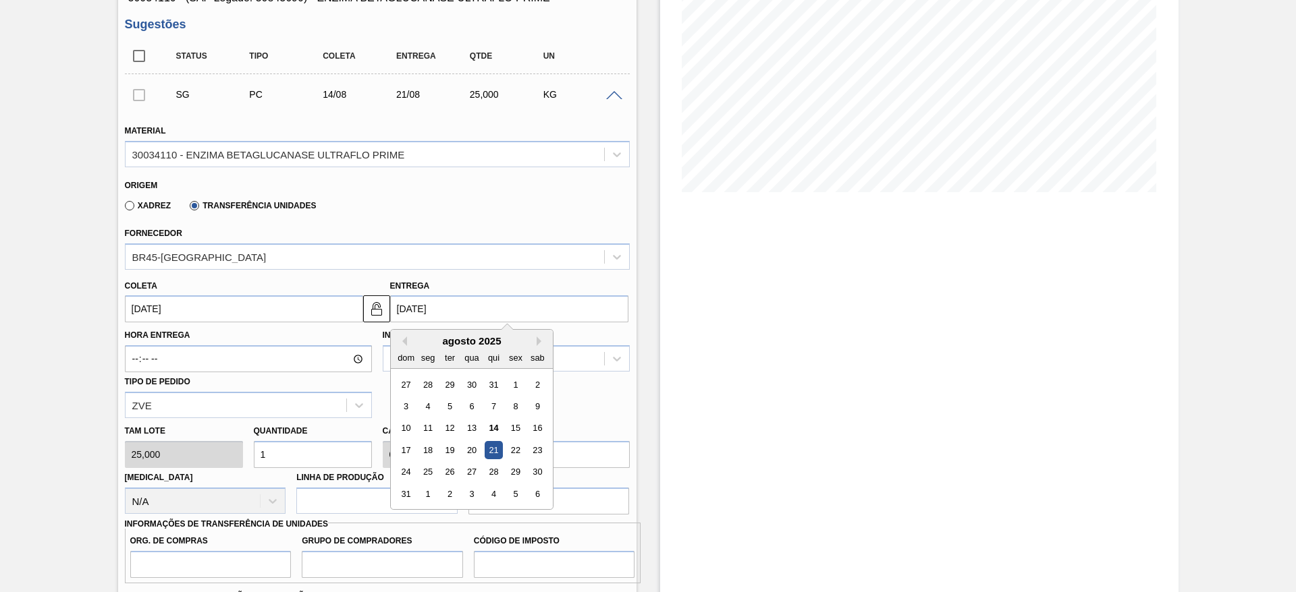
click at [447, 310] on input "21/08/2025" at bounding box center [509, 309] width 238 height 27
click at [492, 394] on div "14" at bounding box center [493, 429] width 18 height 18
type input "[DATE]"
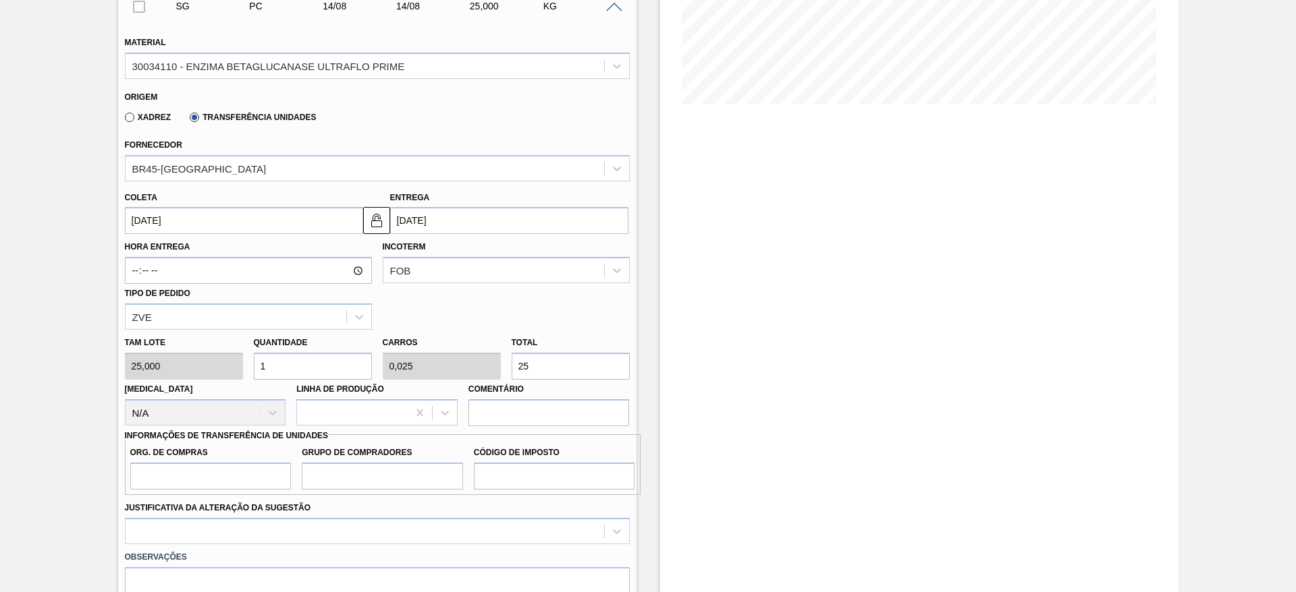
scroll to position [405, 0]
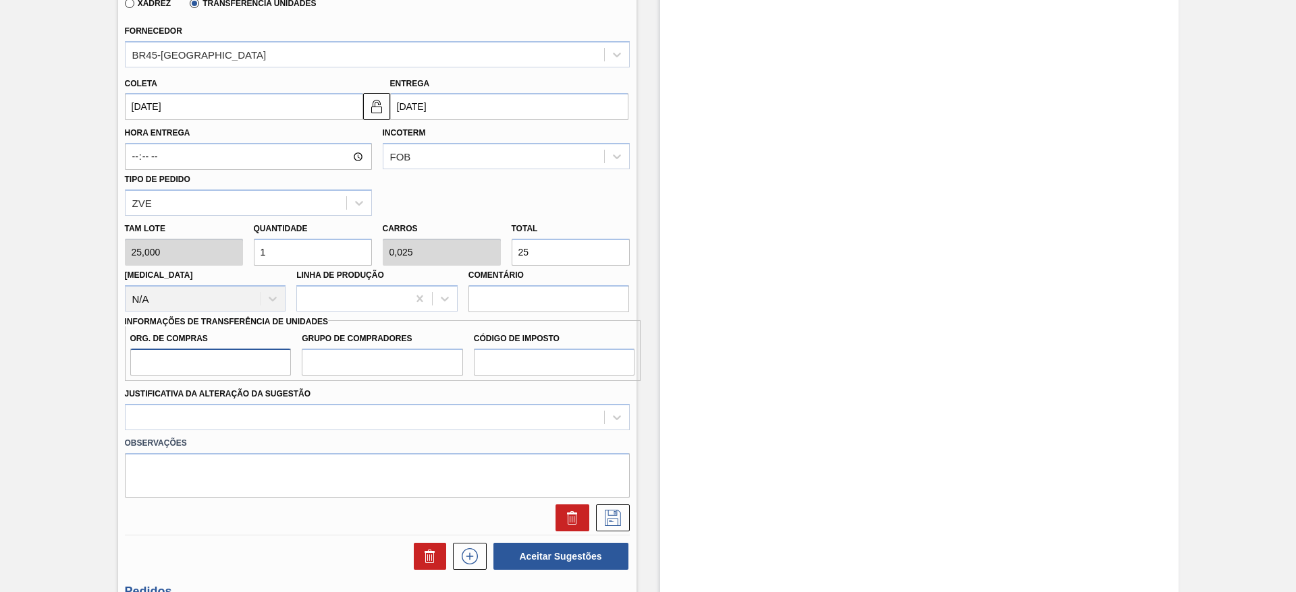
drag, startPoint x: 197, startPoint y: 354, endPoint x: 205, endPoint y: 364, distance: 13.5
click at [197, 353] on input "Org. de Compras" at bounding box center [210, 362] width 161 height 27
type input "BR00"
click at [364, 360] on input "Grupo de Compradores" at bounding box center [382, 362] width 161 height 27
click at [531, 360] on input "Código de Imposto" at bounding box center [554, 362] width 161 height 27
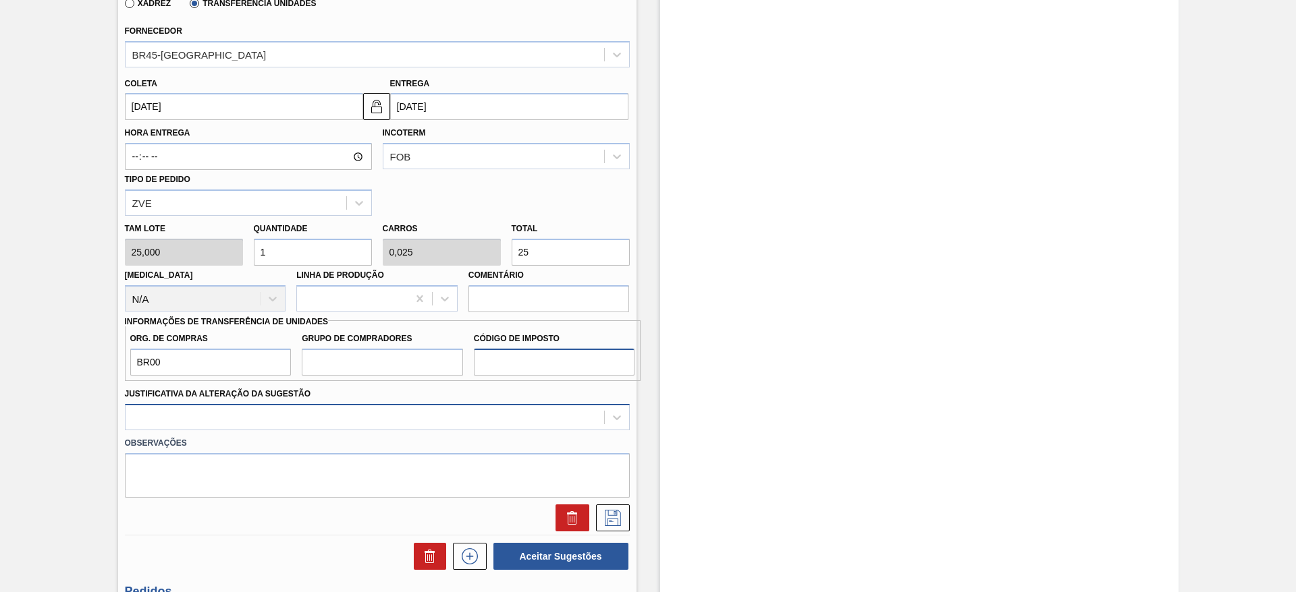
type input "I1"
drag, startPoint x: 382, startPoint y: 354, endPoint x: 390, endPoint y: 361, distance: 11.0
click at [382, 354] on input "Grupo de Compradores" at bounding box center [382, 362] width 161 height 27
type input "A01"
click at [491, 394] on div at bounding box center [377, 417] width 505 height 26
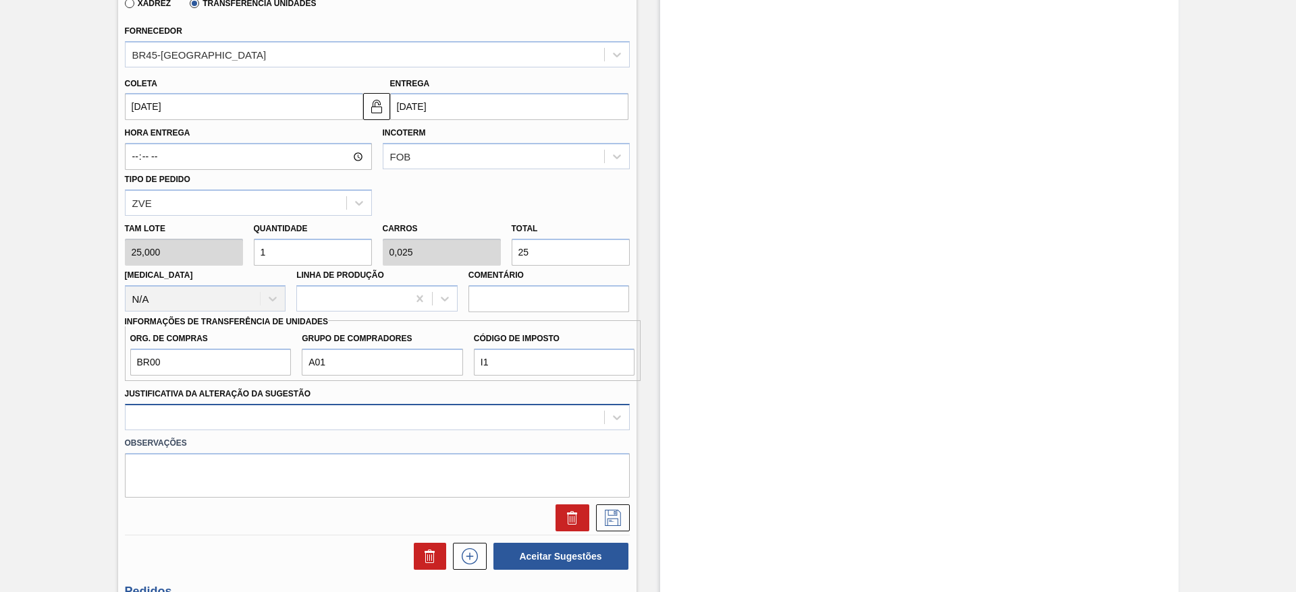
scroll to position [456, 0]
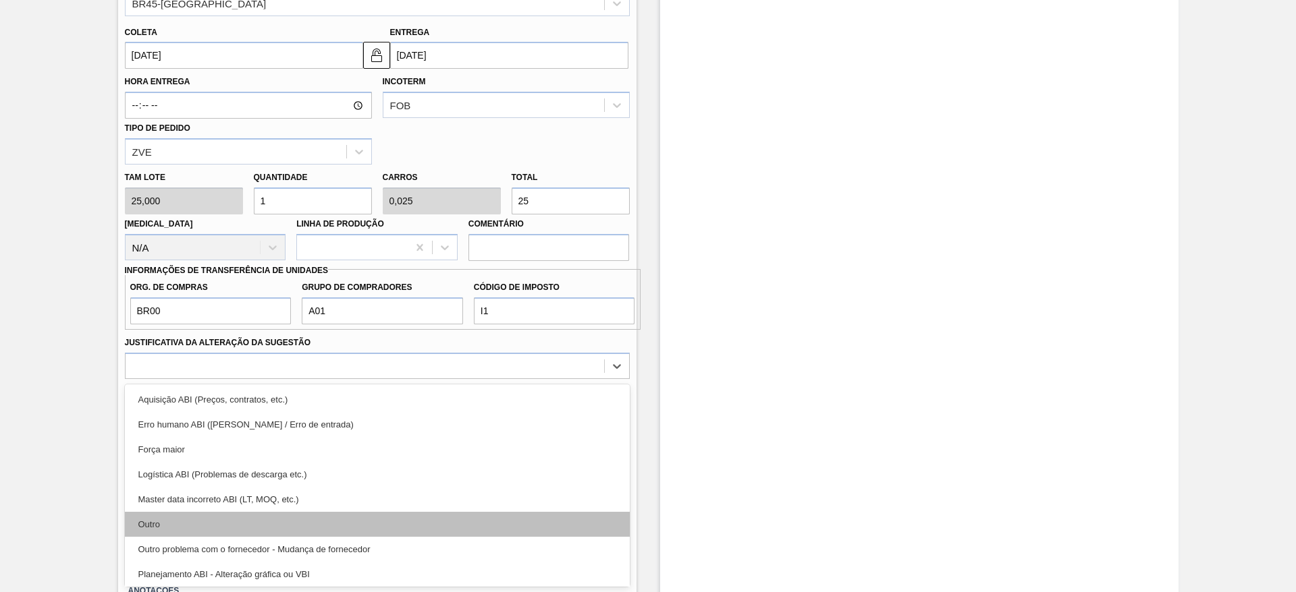
click at [472, 394] on div "Outro" at bounding box center [377, 524] width 505 height 25
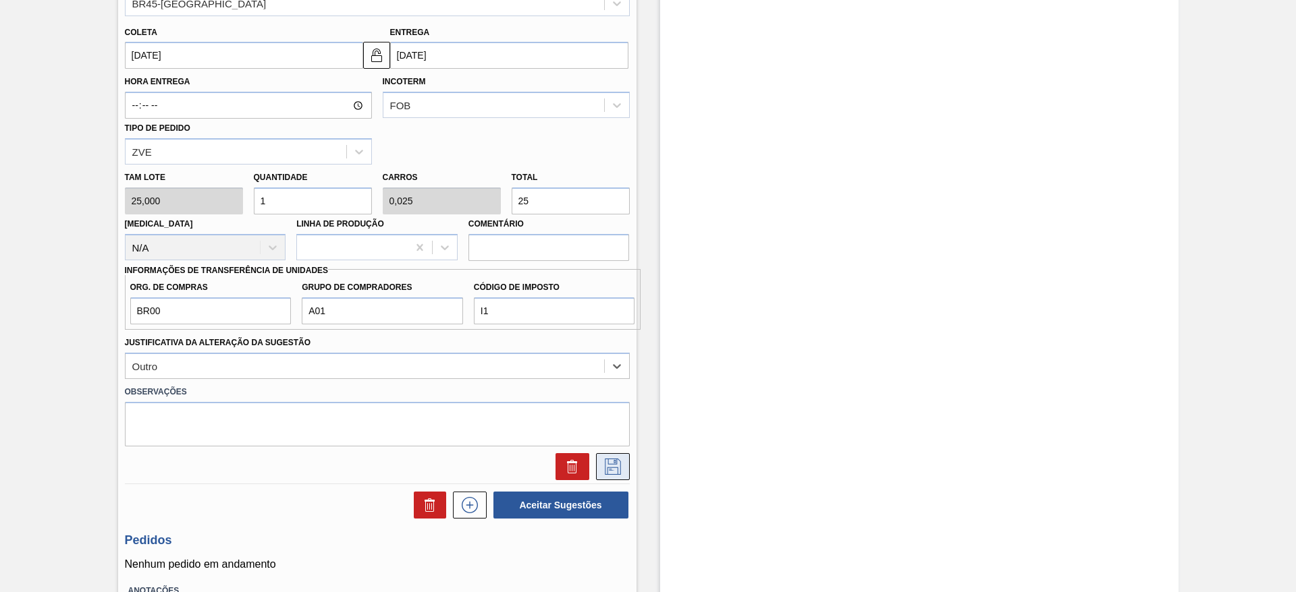
click at [607, 394] on icon at bounding box center [613, 467] width 22 height 16
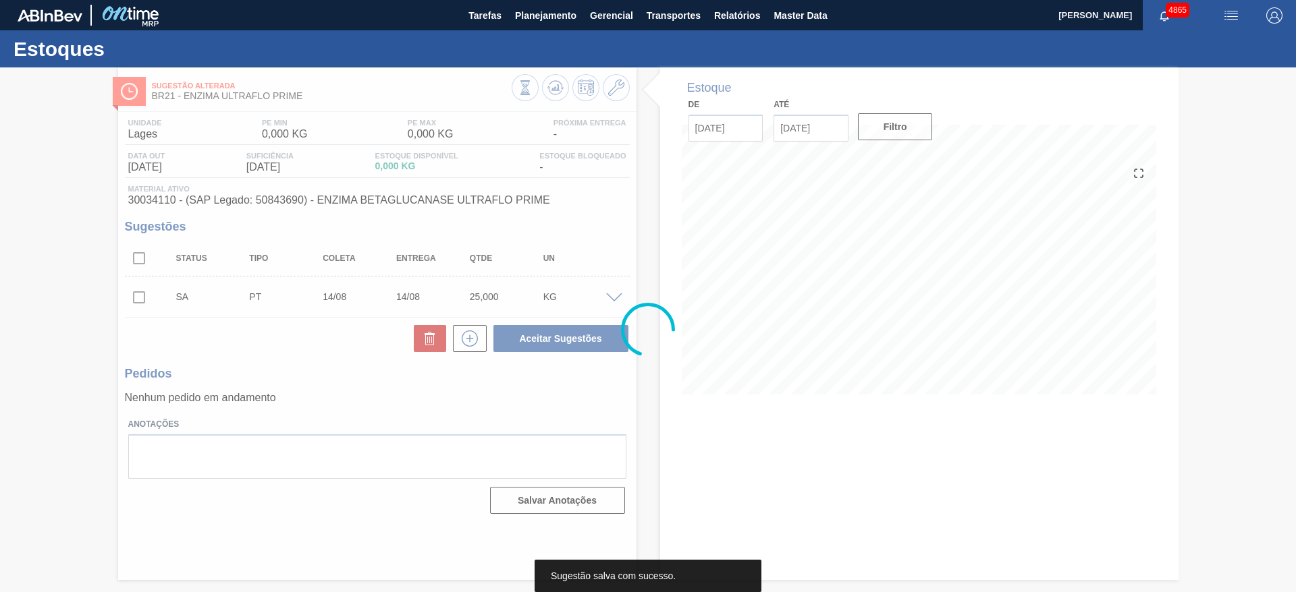
scroll to position [0, 0]
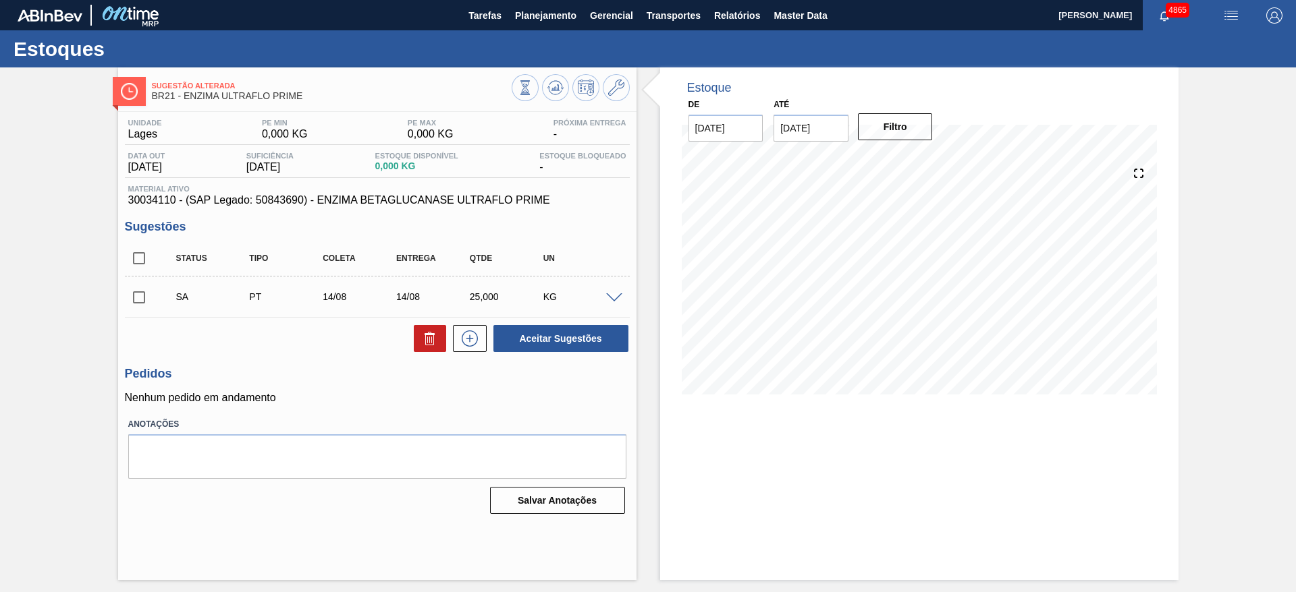
click at [147, 306] on input "checkbox" at bounding box center [139, 297] width 28 height 28
click at [530, 345] on button "Aceitar Sugestões" at bounding box center [560, 338] width 135 height 27
checkbox input "false"
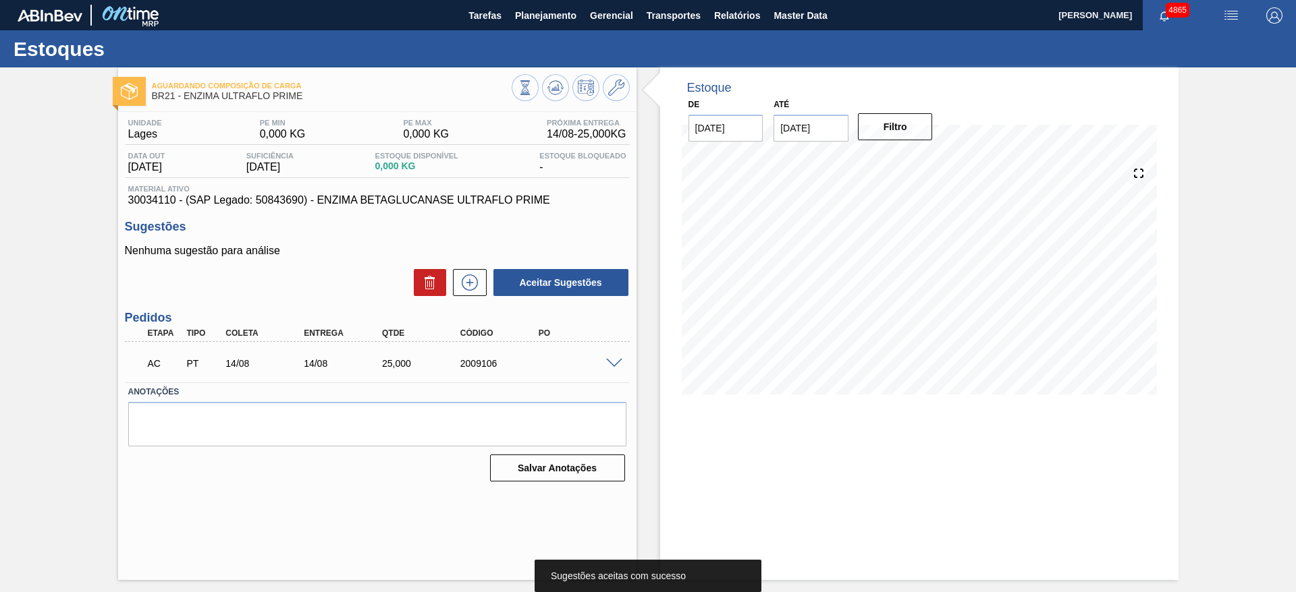
click at [615, 359] on span at bounding box center [614, 364] width 16 height 10
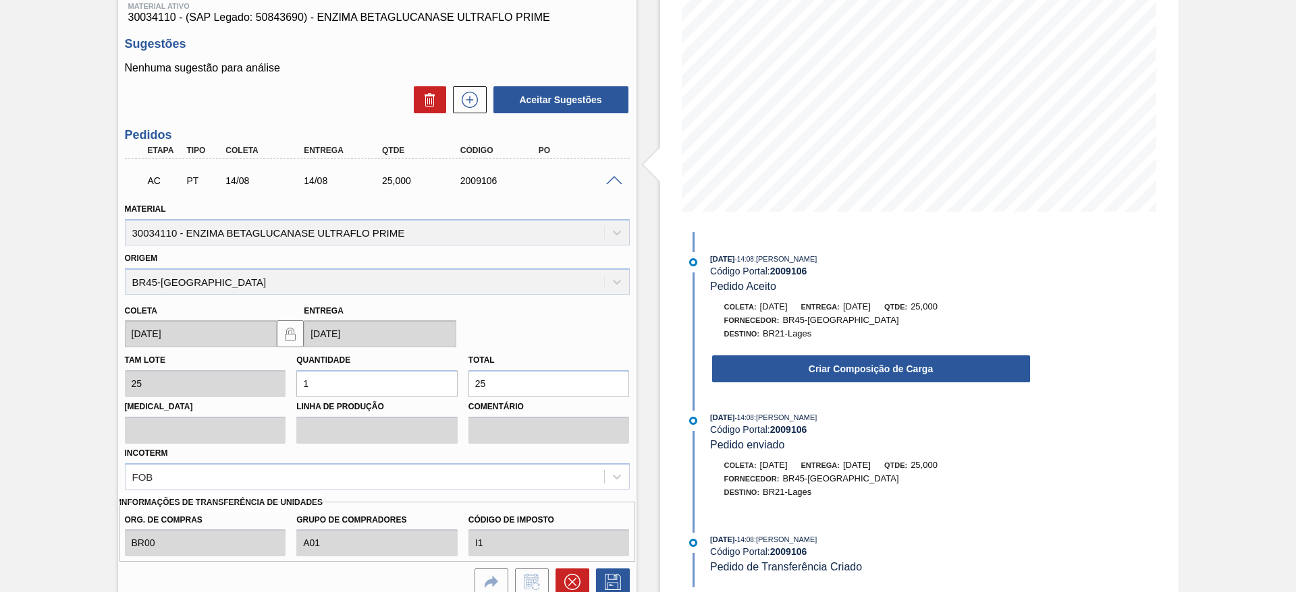
scroll to position [202, 0]
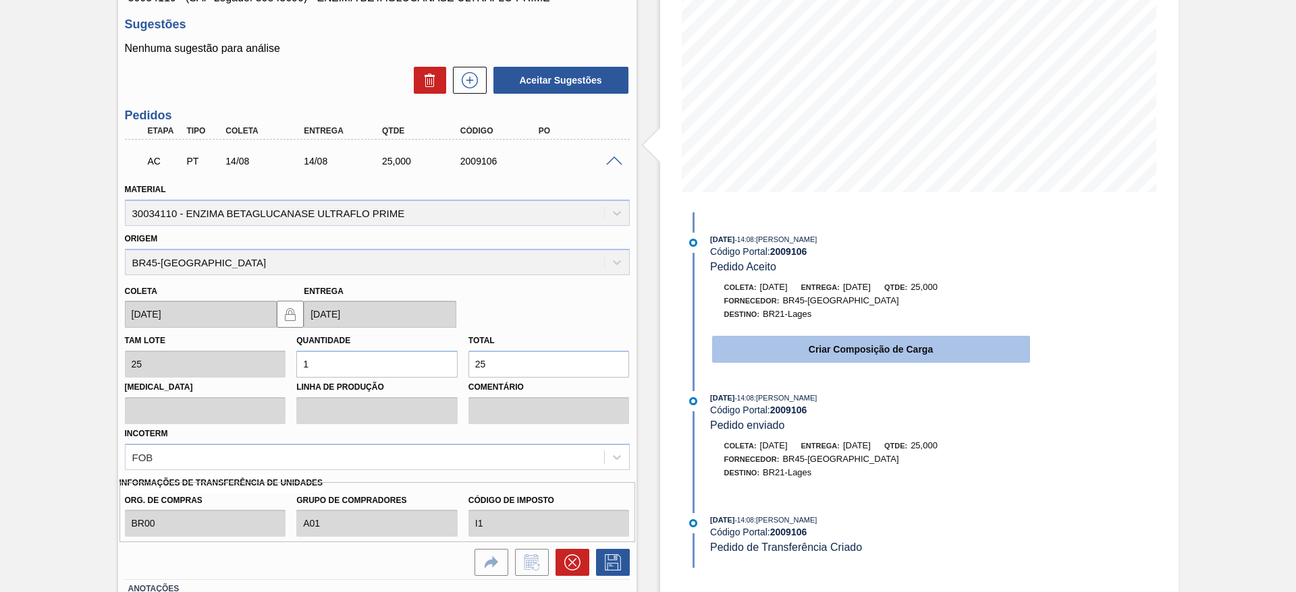
click at [799, 350] on button "Criar Composição de Carga" at bounding box center [871, 349] width 318 height 27
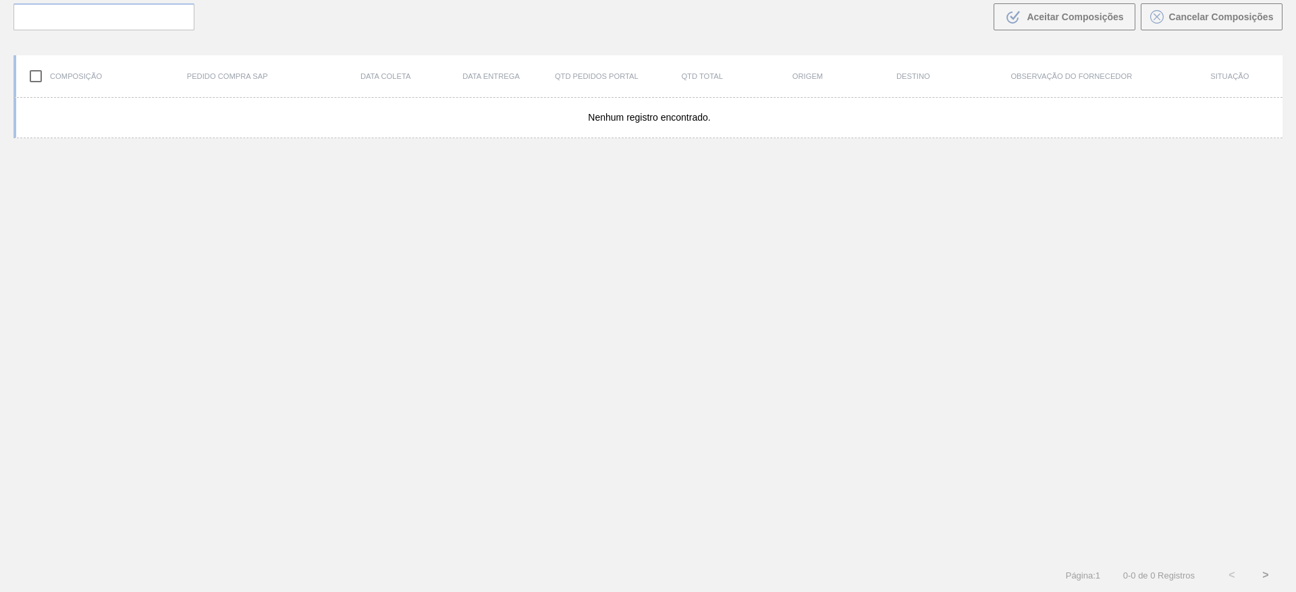
scroll to position [97, 0]
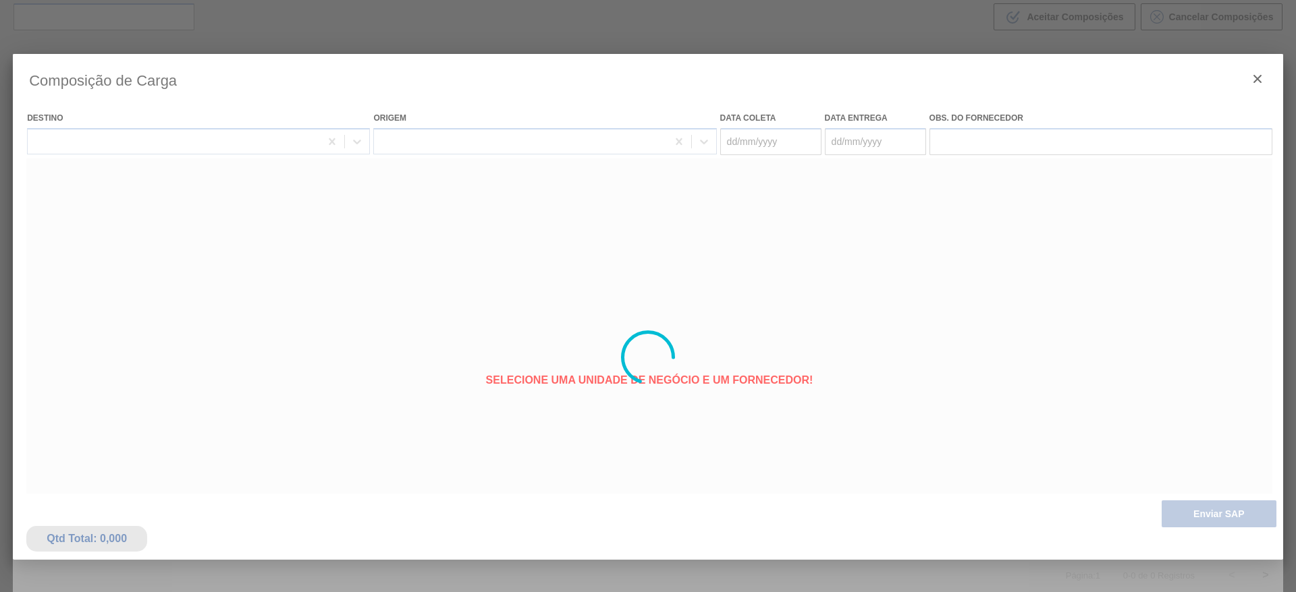
type coleta "[DATE]"
type entrega "[DATE]"
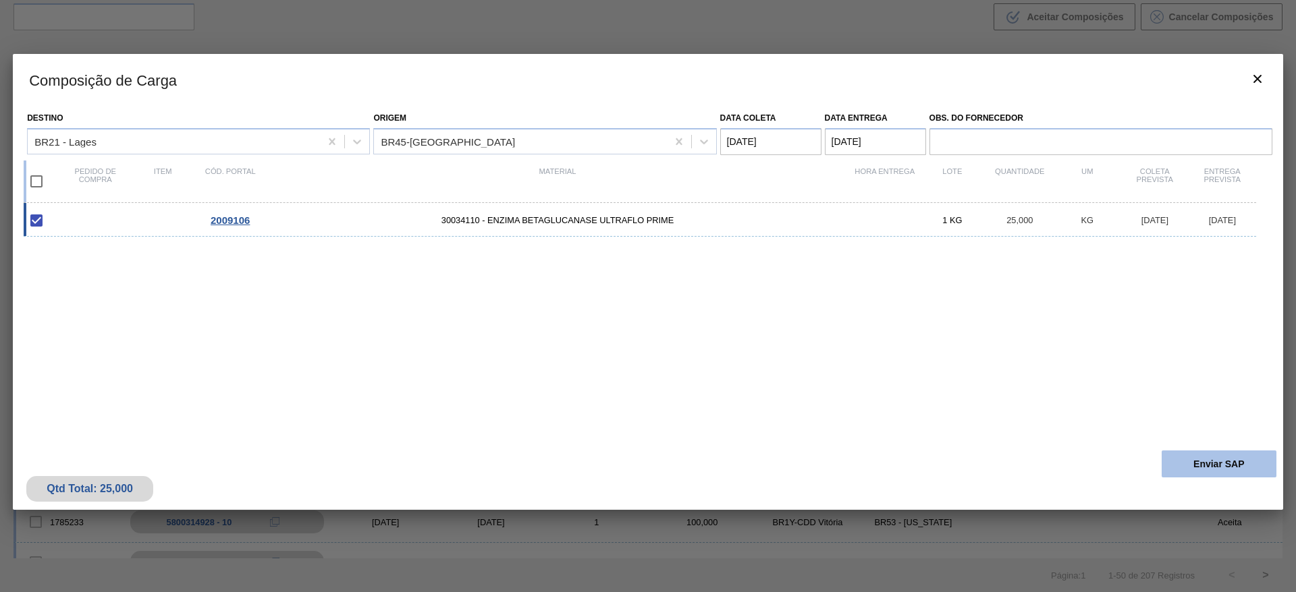
click at [863, 394] on button "Enviar SAP" at bounding box center [1218, 464] width 115 height 27
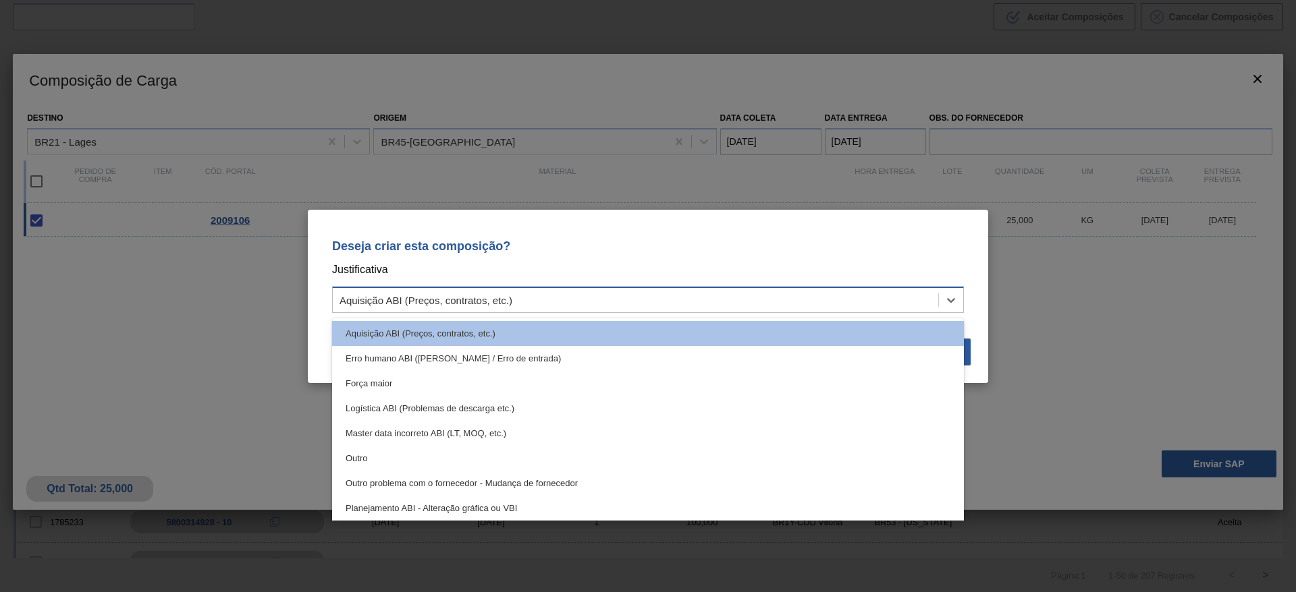
click at [863, 290] on div "Aquisição ABI (Preços, contratos, etc.)" at bounding box center [635, 300] width 605 height 20
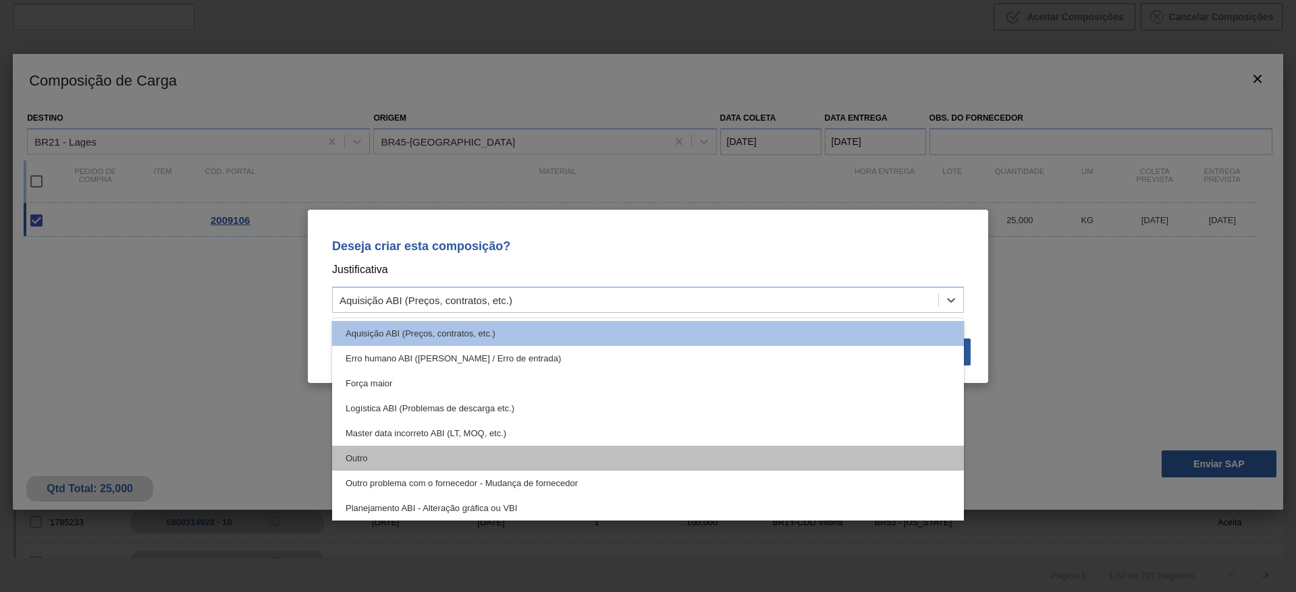
click at [600, 394] on div "Outro" at bounding box center [648, 458] width 632 height 25
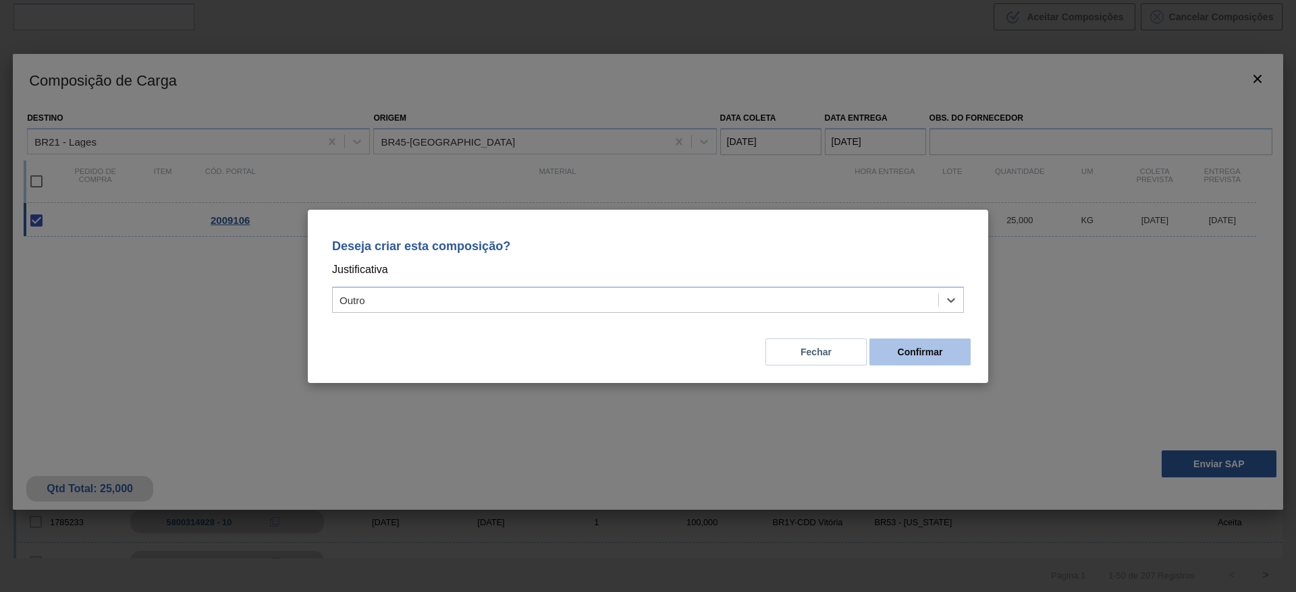
click at [863, 345] on button "Confirmar" at bounding box center [919, 352] width 101 height 27
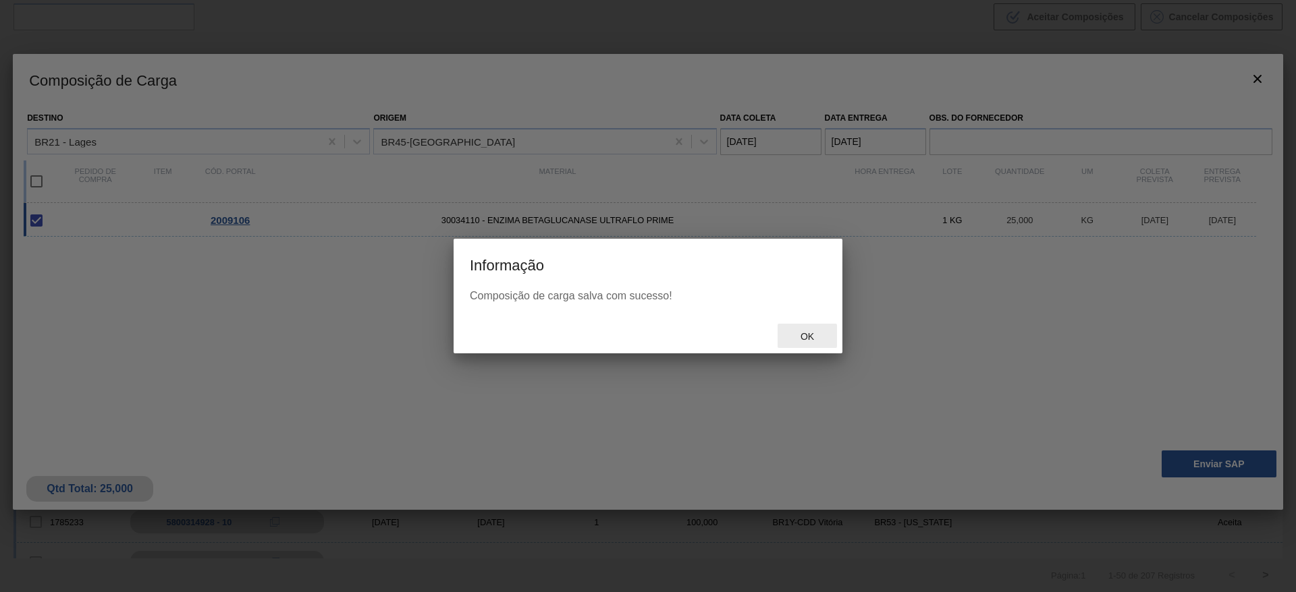
click at [816, 337] on span "Ok" at bounding box center [807, 336] width 35 height 11
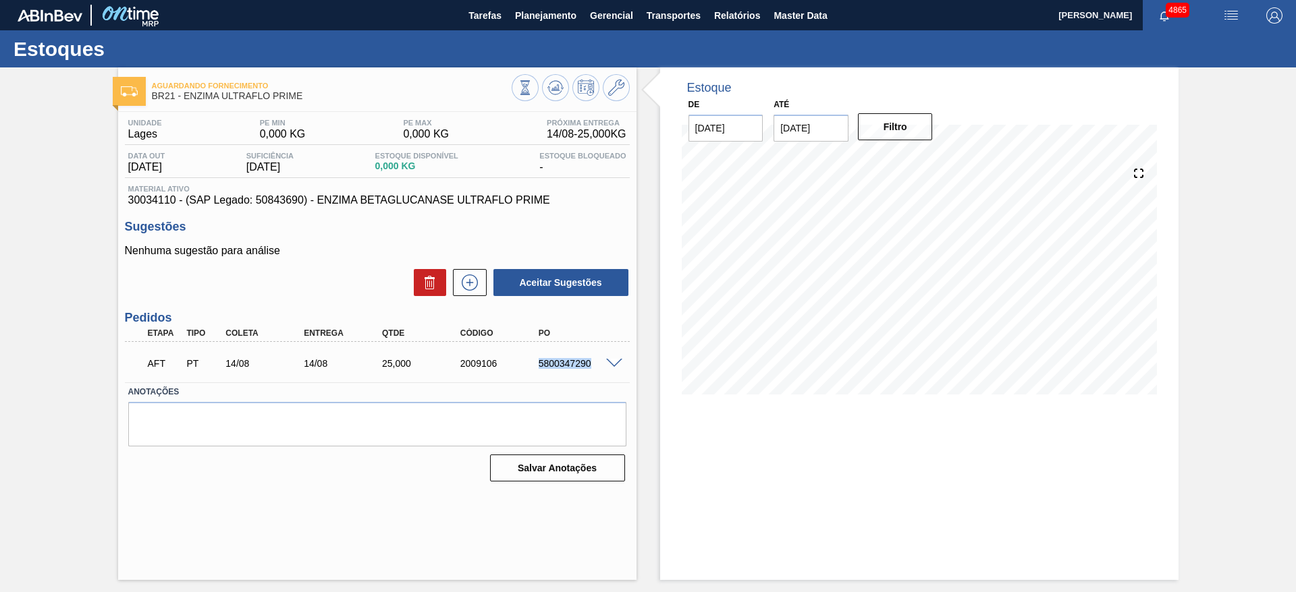
drag, startPoint x: 536, startPoint y: 364, endPoint x: 603, endPoint y: 362, distance: 67.5
click at [603, 362] on div "AFT PT 14/08 14/08 25,000 2009106 5800347290" at bounding box center [377, 362] width 505 height 34
click at [550, 99] on button at bounding box center [555, 87] width 27 height 27
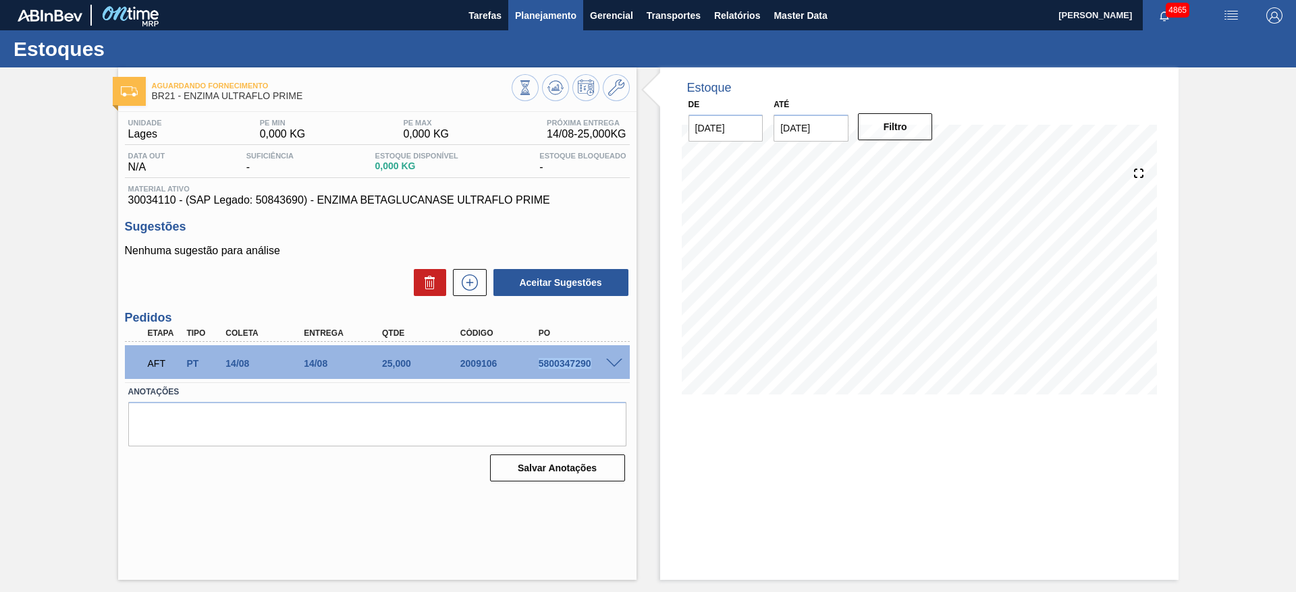
click at [555, 8] on span "Planejamento" at bounding box center [545, 15] width 61 height 16
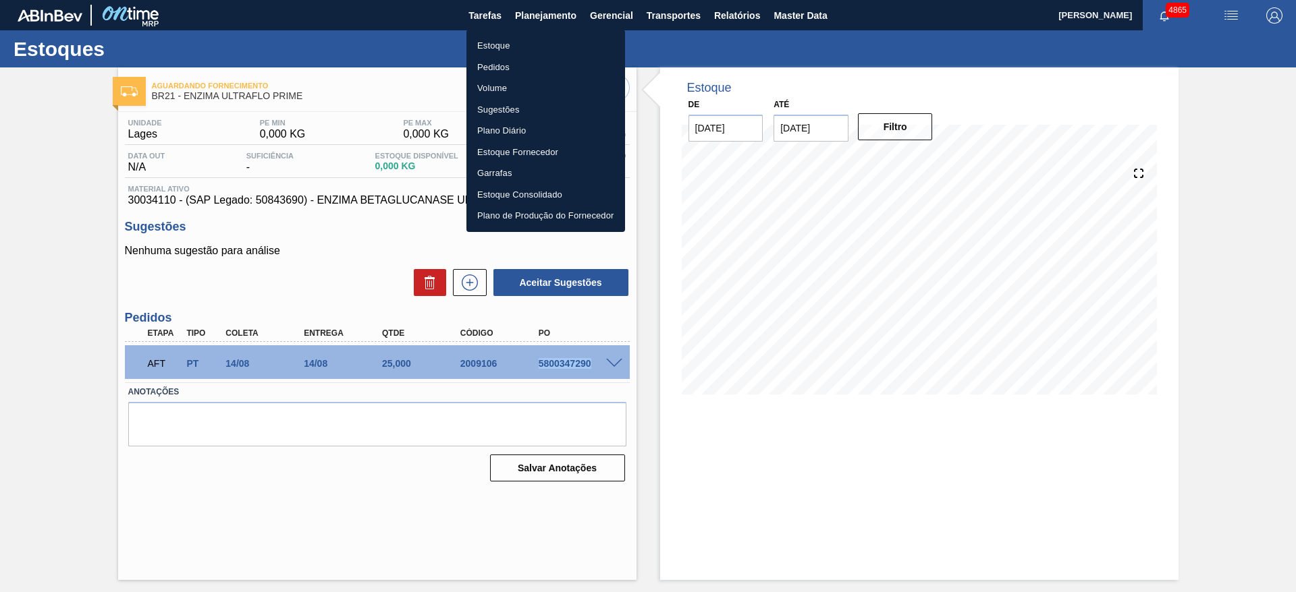
click at [505, 47] on li "Estoque" at bounding box center [545, 46] width 159 height 22
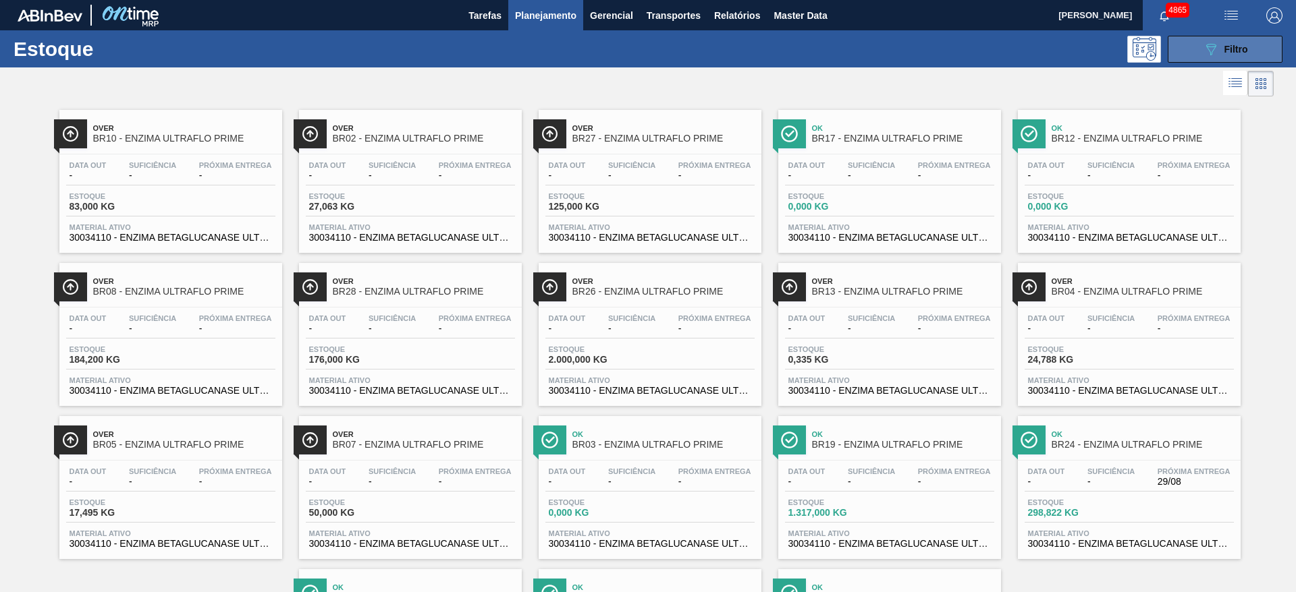
click at [1190, 43] on button "089F7B8B-B2A5-4AFE-B5C0-19BA573D28AC Filtro" at bounding box center [1224, 49] width 115 height 27
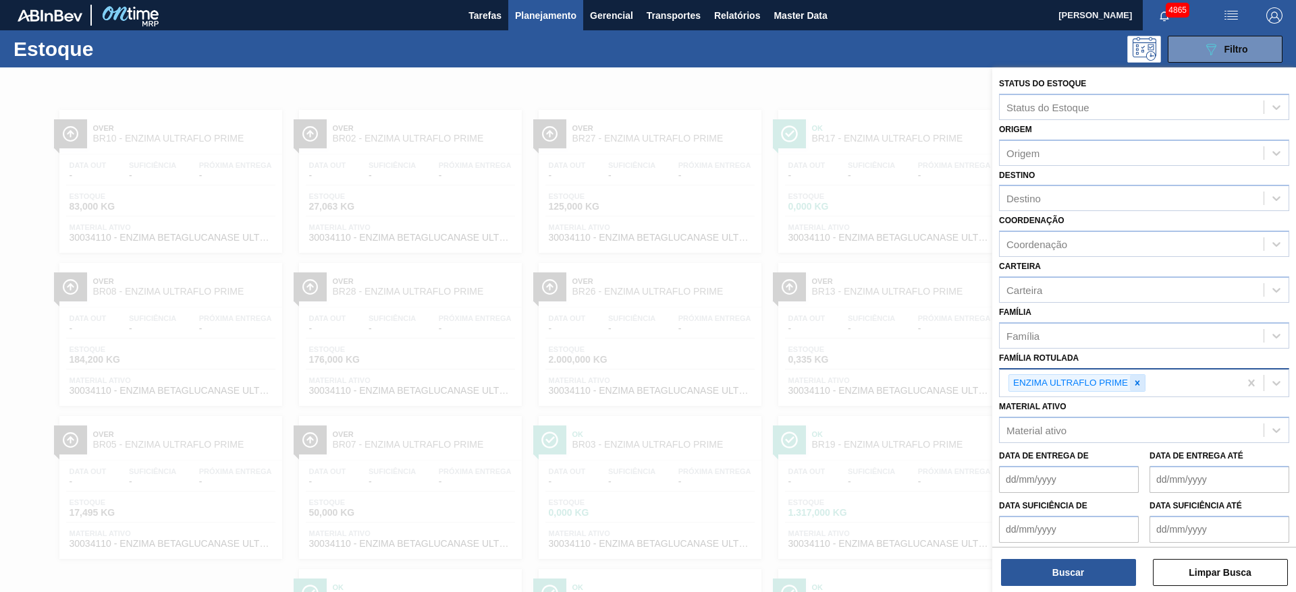
click at [1138, 379] on icon at bounding box center [1136, 383] width 9 height 9
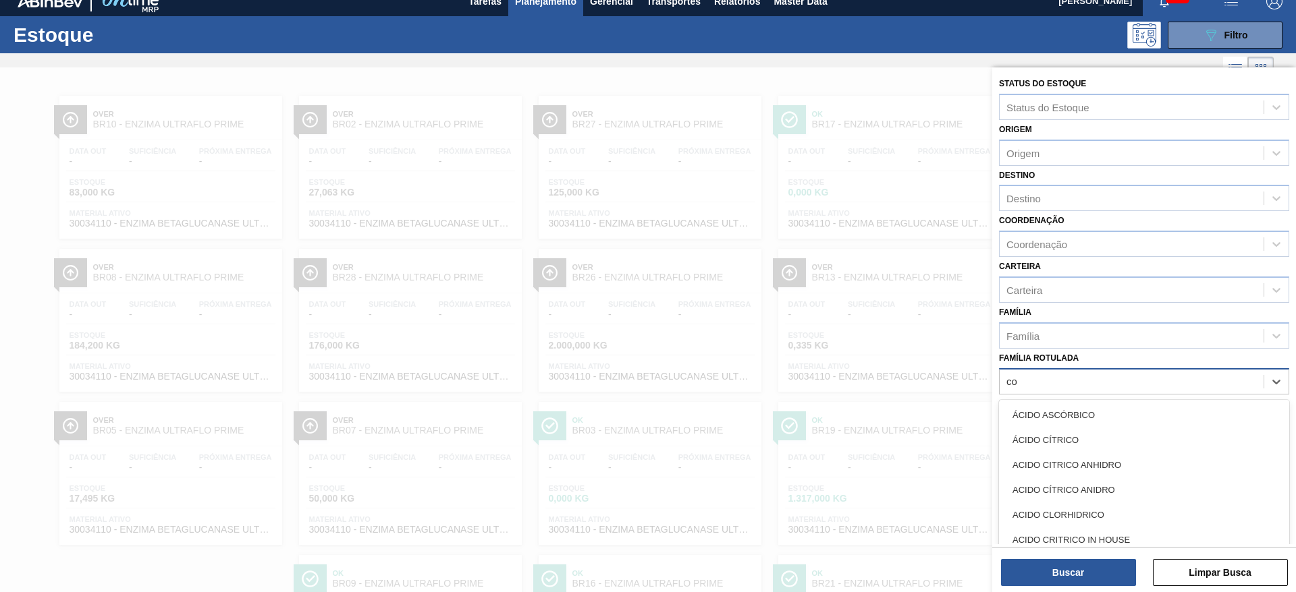
scroll to position [16, 0]
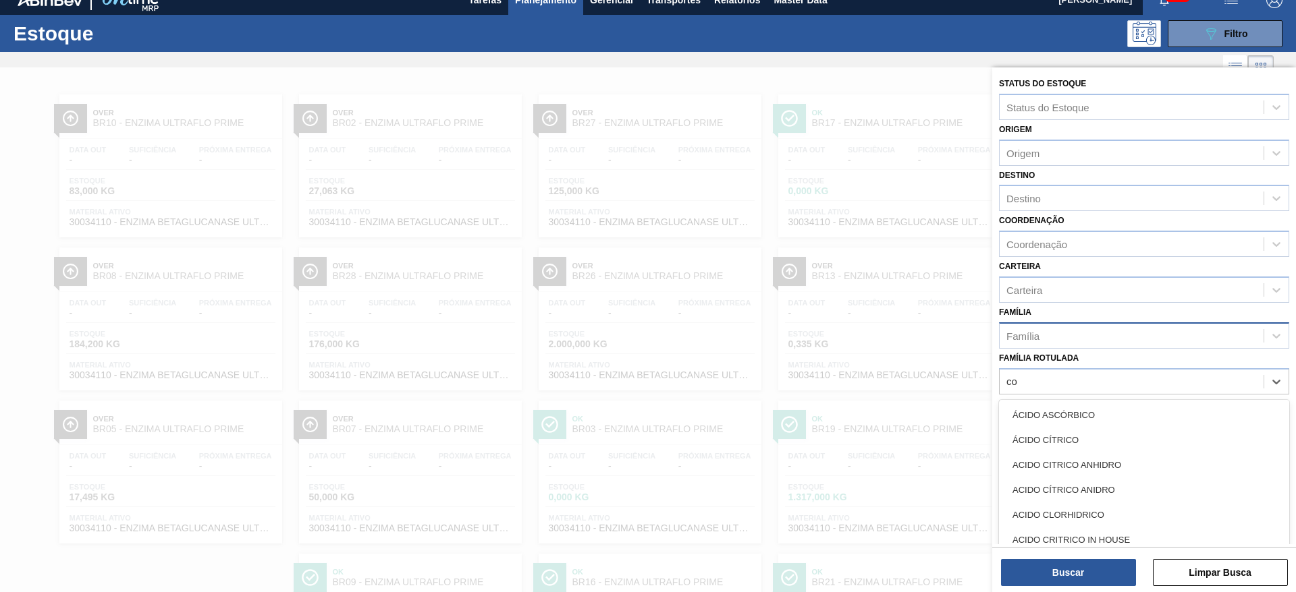
type Rotulada "co"
click at [1127, 329] on div "Família" at bounding box center [1131, 336] width 264 height 20
type input "coat"
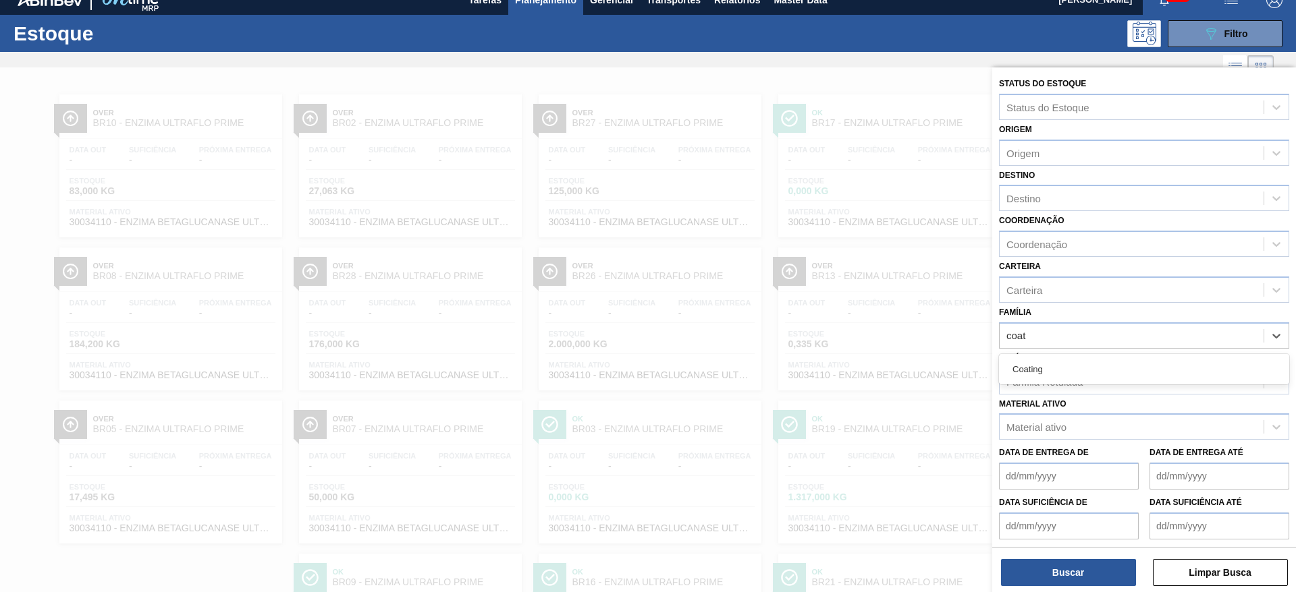
click at [1103, 368] on div "Coating" at bounding box center [1144, 369] width 290 height 25
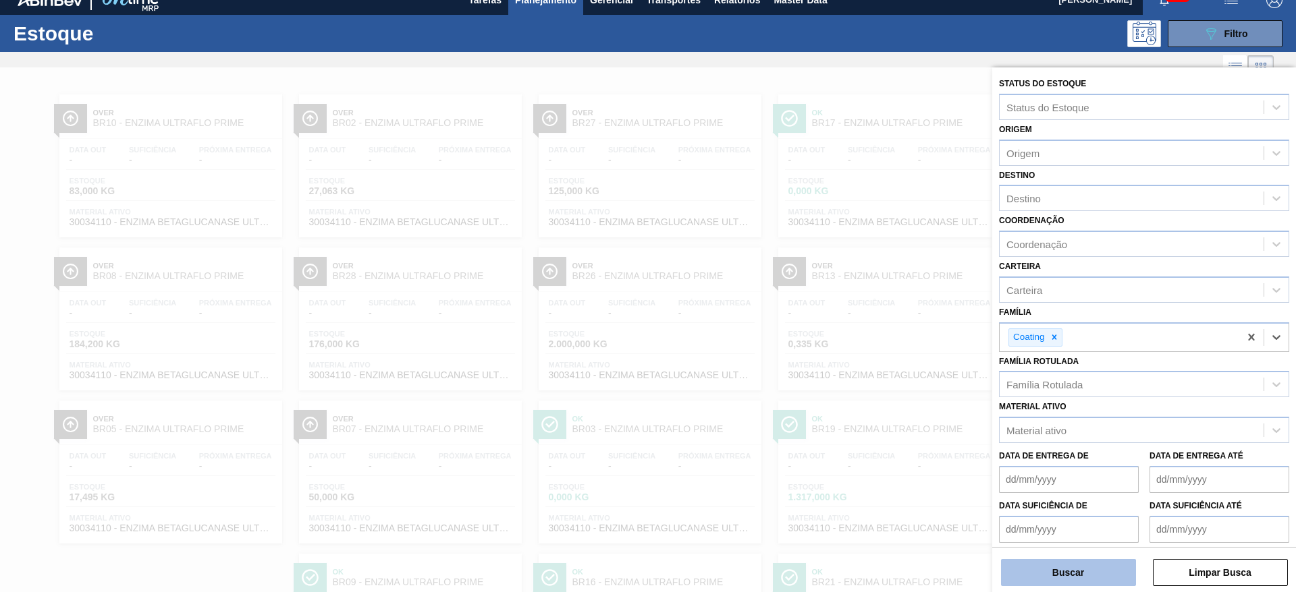
click at [1061, 575] on button "Buscar" at bounding box center [1068, 572] width 135 height 27
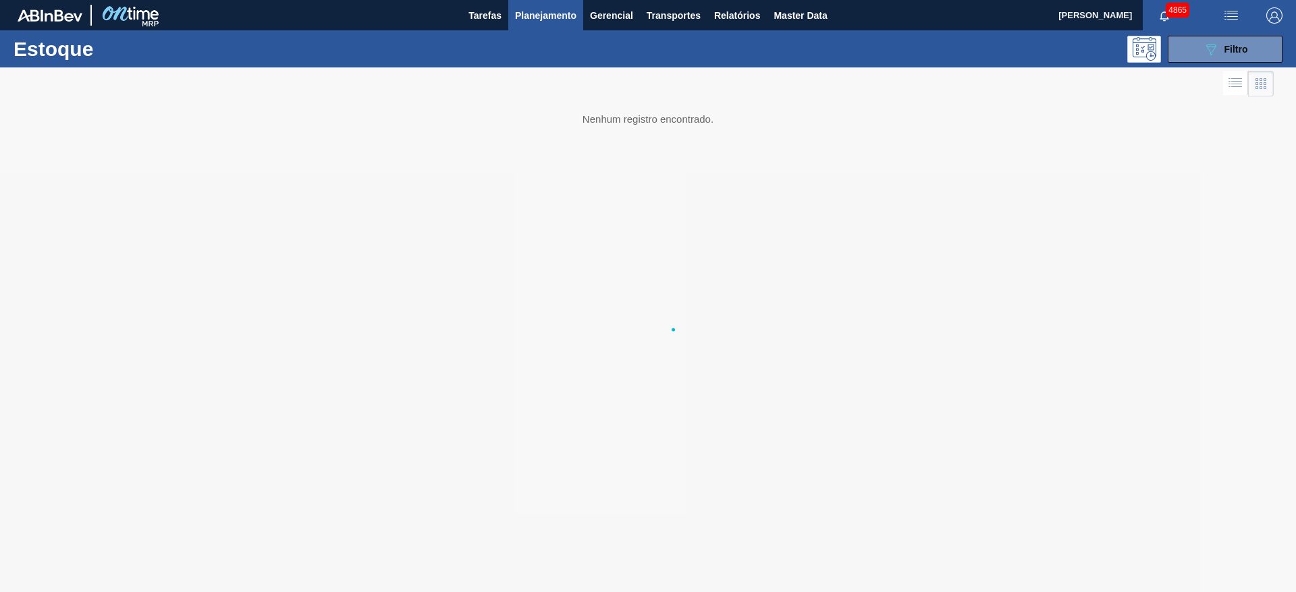
scroll to position [0, 0]
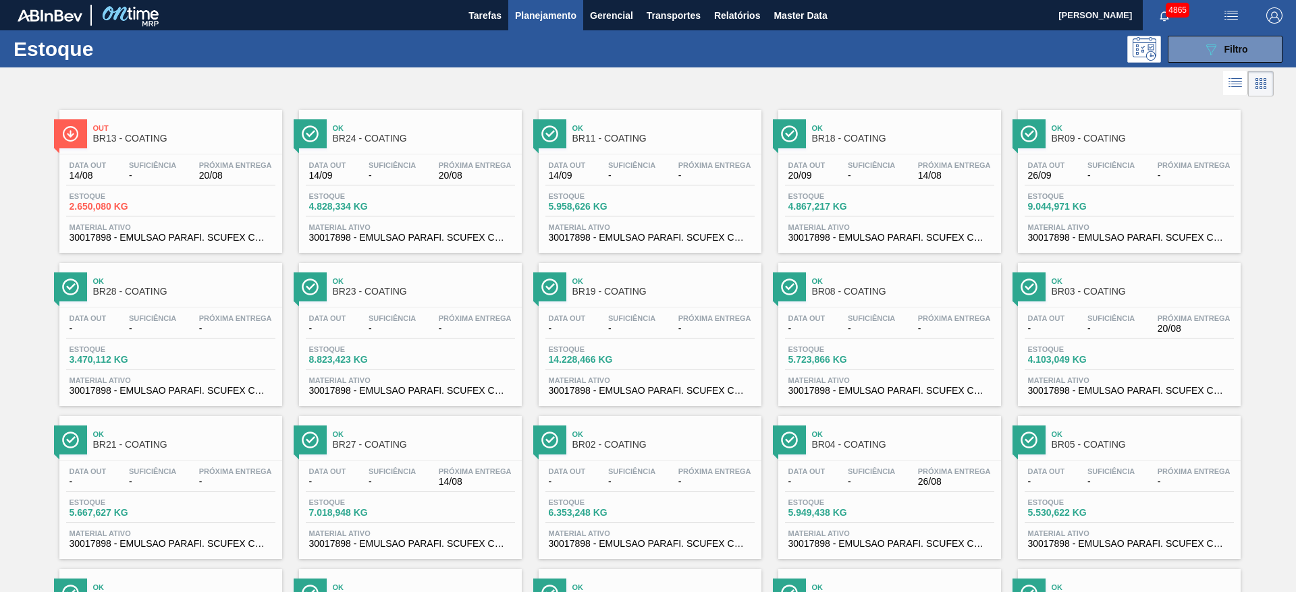
drag, startPoint x: 858, startPoint y: 368, endPoint x: 1279, endPoint y: 306, distance: 425.5
drag, startPoint x: 1279, startPoint y: 306, endPoint x: 207, endPoint y: 467, distance: 1084.2
click at [1213, 45] on icon at bounding box center [1211, 49] width 10 height 11
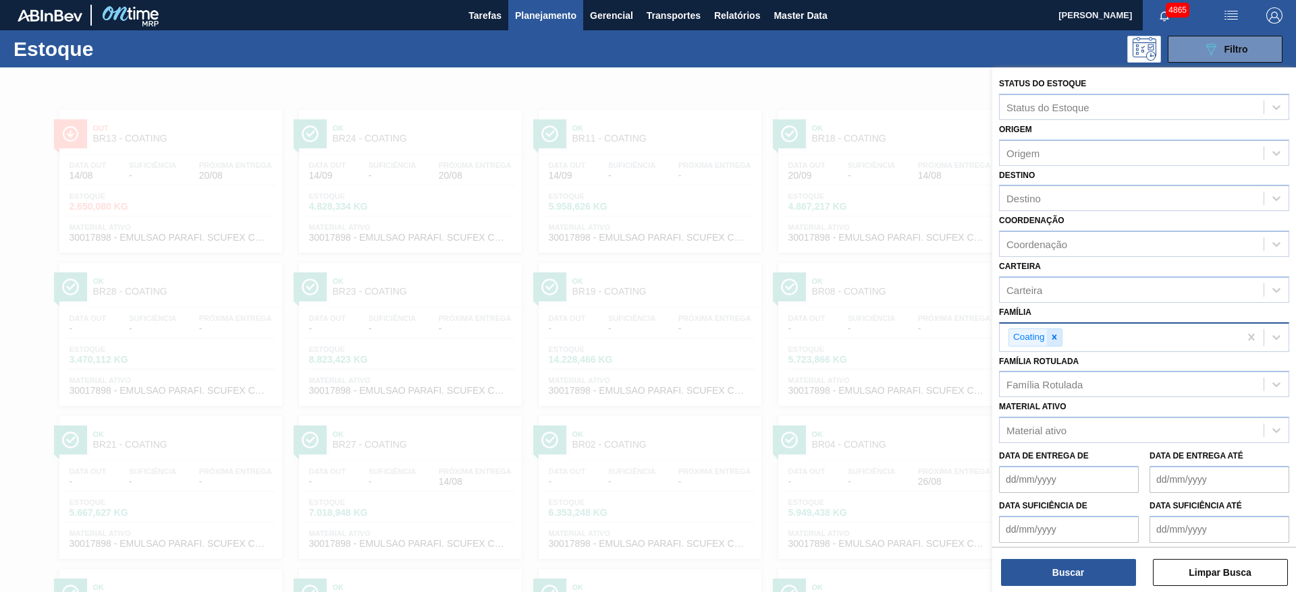
click at [1049, 335] on icon at bounding box center [1053, 337] width 9 height 9
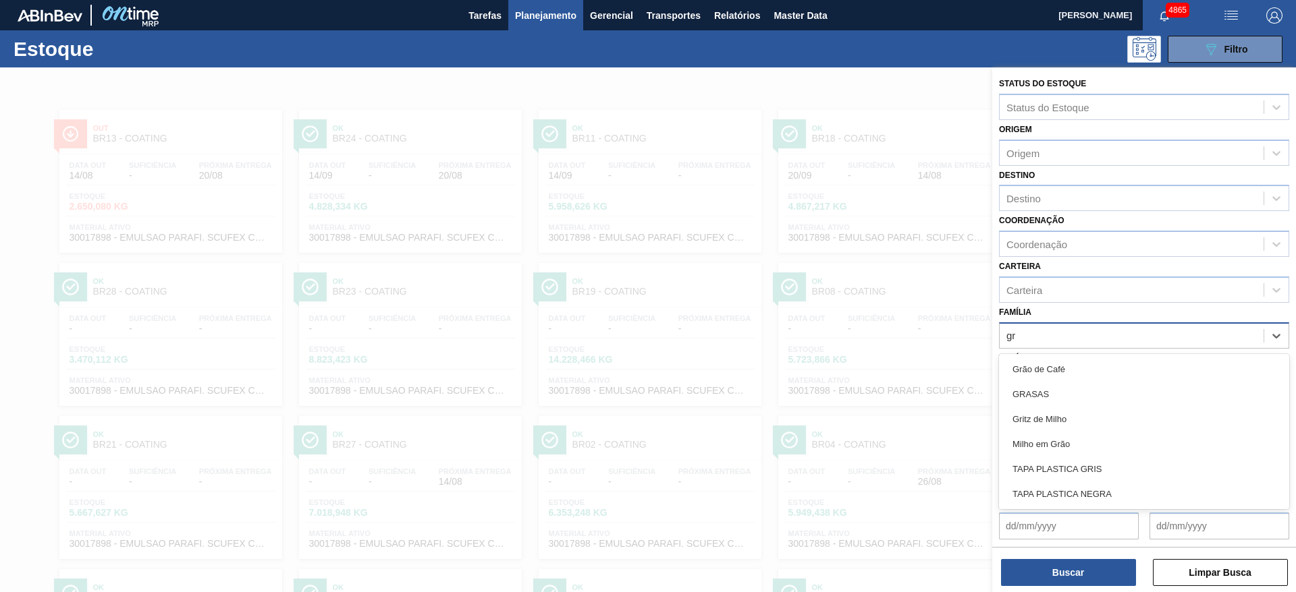
type input "g"
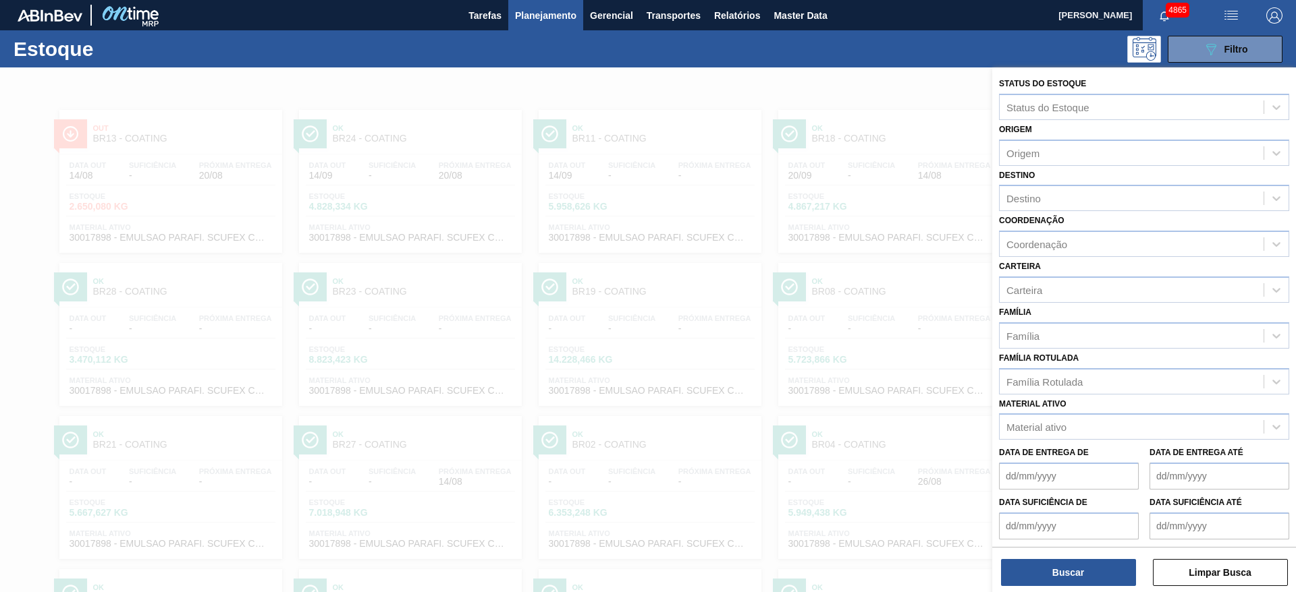
click at [996, 322] on div "Status do Estoque Status do Estoque Origem Origem Destino Destino Coordenação C…" at bounding box center [1144, 331] width 304 height 529
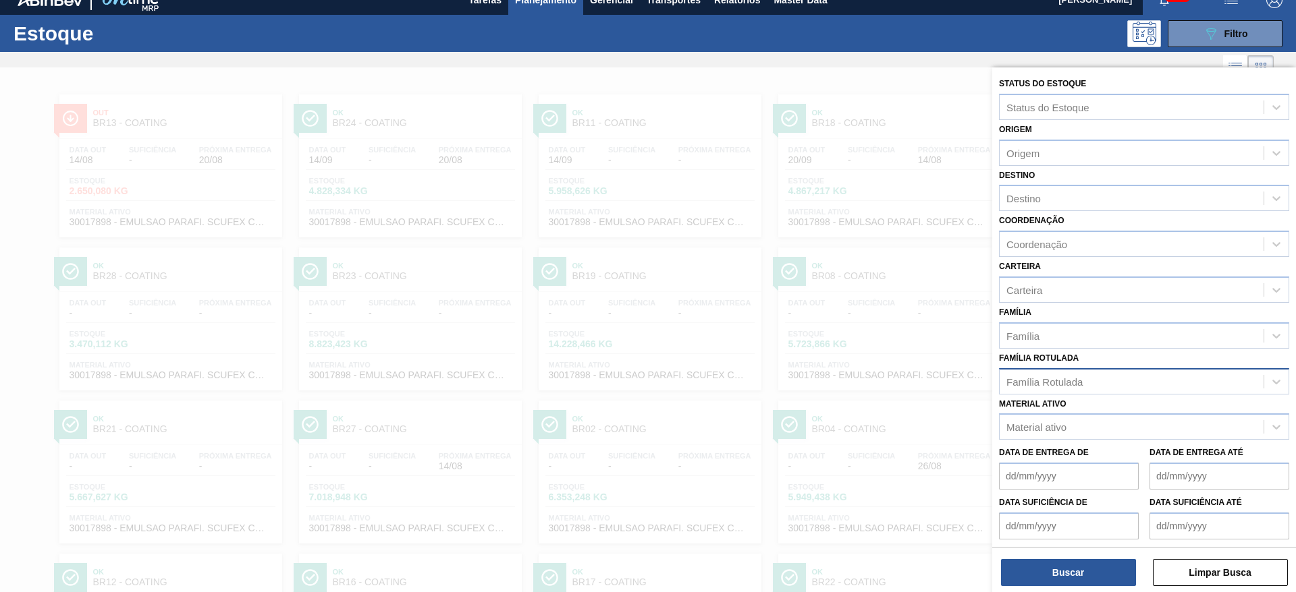
click at [1051, 388] on div "Família Rotulada" at bounding box center [1131, 382] width 264 height 20
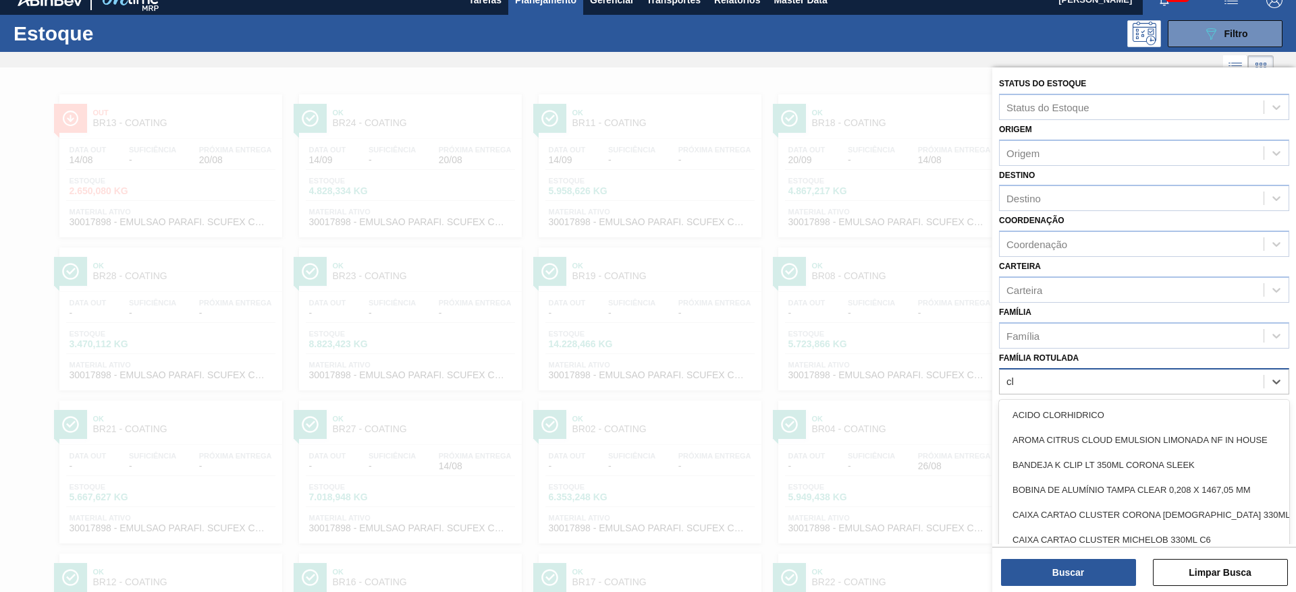
type Rotulada "clo"
drag, startPoint x: 1096, startPoint y: 481, endPoint x: 1096, endPoint y: 489, distance: 8.1
click at [1096, 482] on div "CLORETO DE CÁLCIO GRANULADO" at bounding box center [1144, 490] width 290 height 25
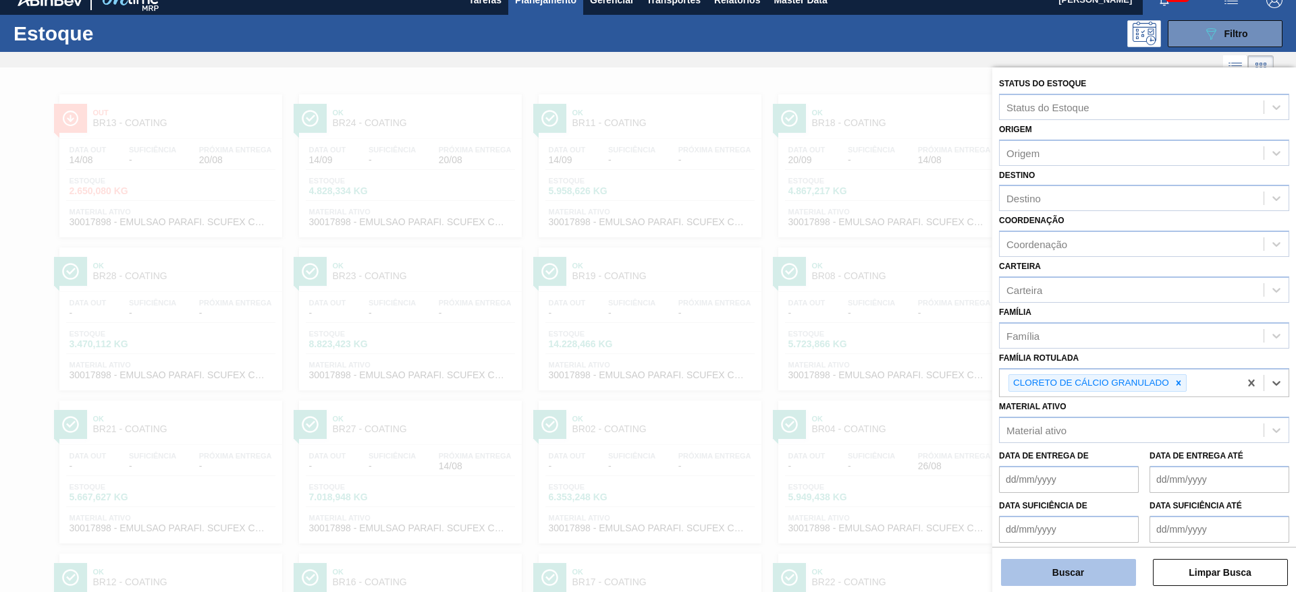
click at [1109, 582] on button "Buscar" at bounding box center [1068, 572] width 135 height 27
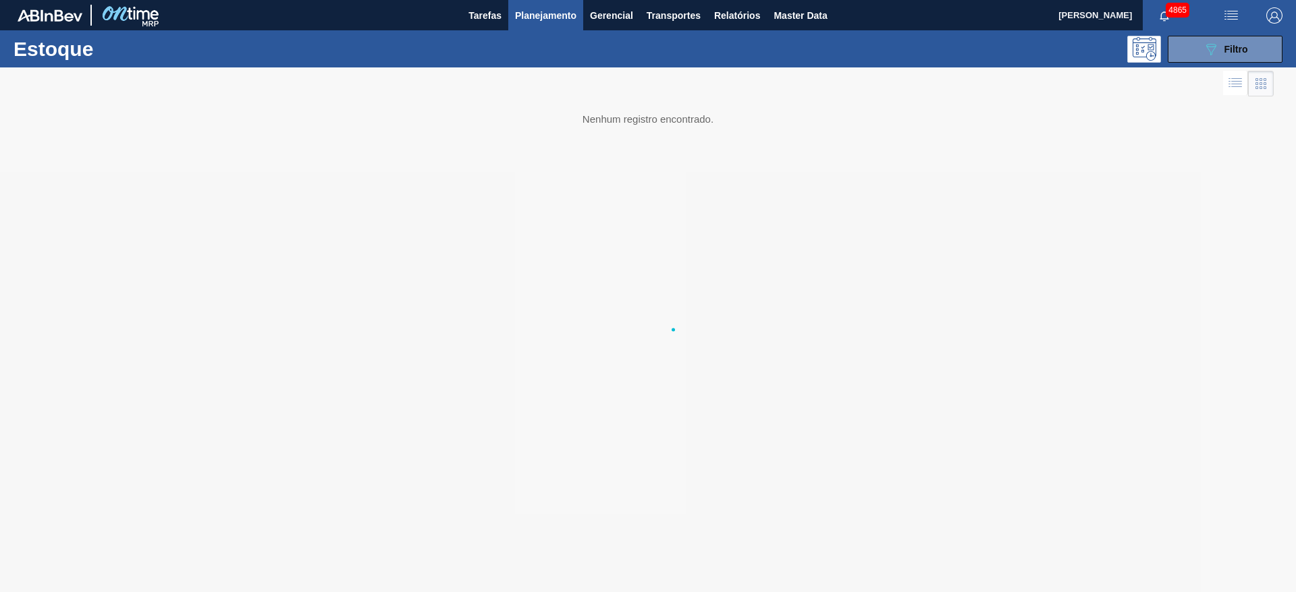
scroll to position [0, 0]
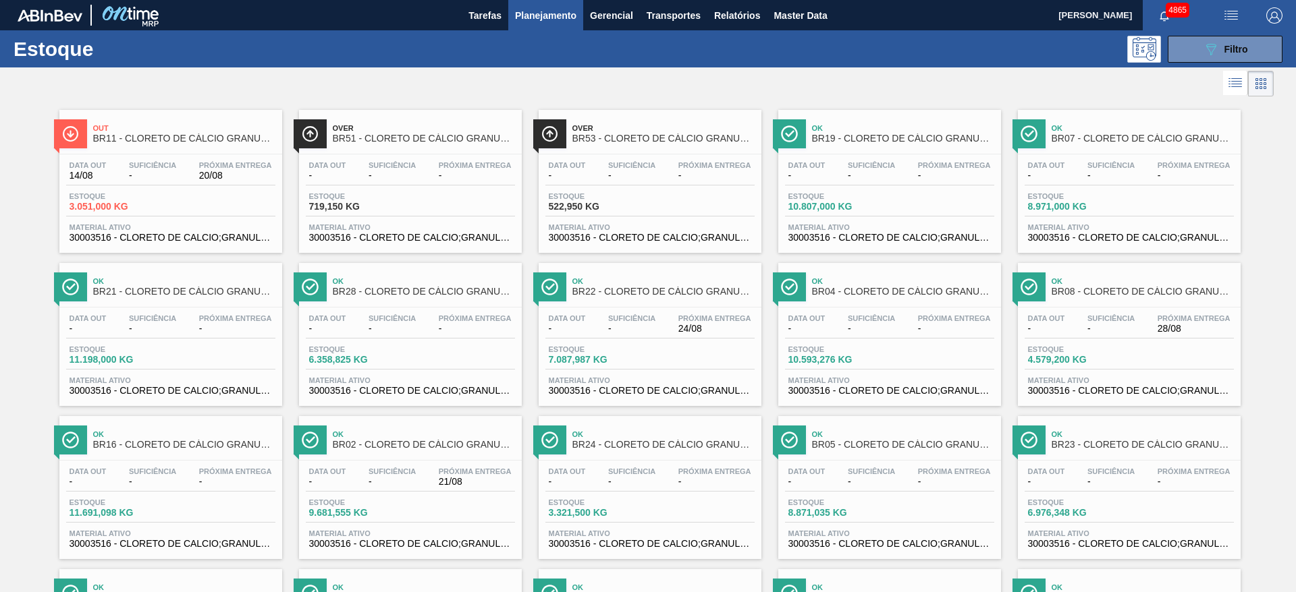
click at [520, 75] on div at bounding box center [636, 83] width 1273 height 32
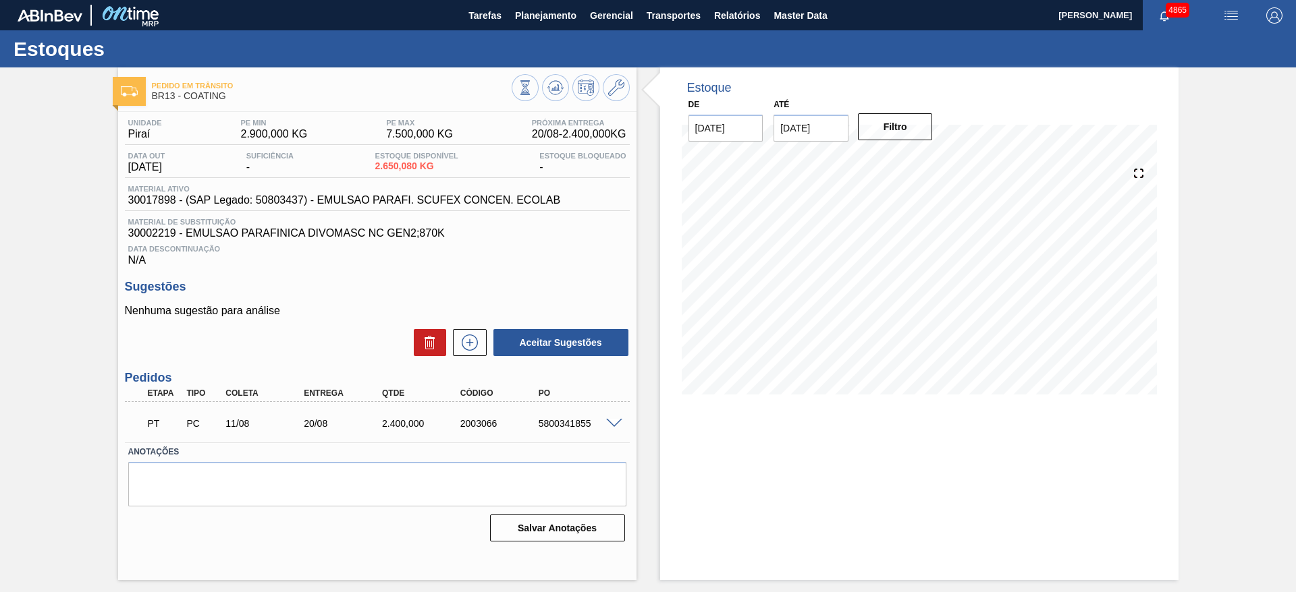
click at [612, 424] on span at bounding box center [614, 424] width 16 height 10
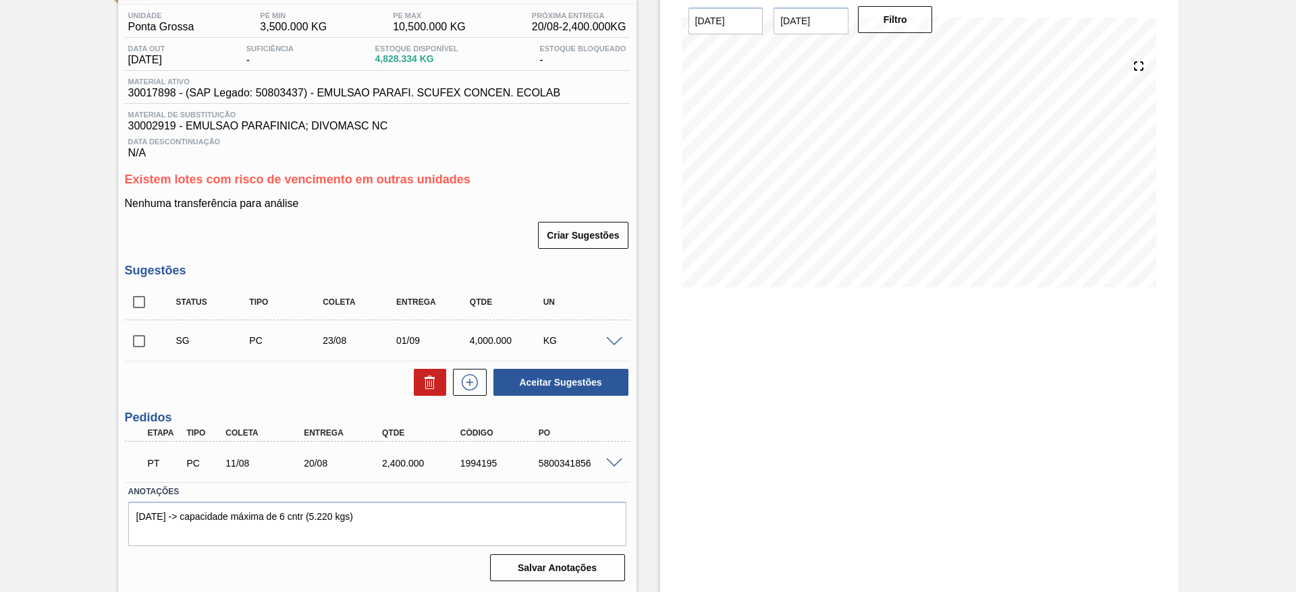
scroll to position [108, 0]
click at [614, 340] on span at bounding box center [614, 342] width 16 height 10
type input "800,000"
type input "0,5"
type input "4.000"
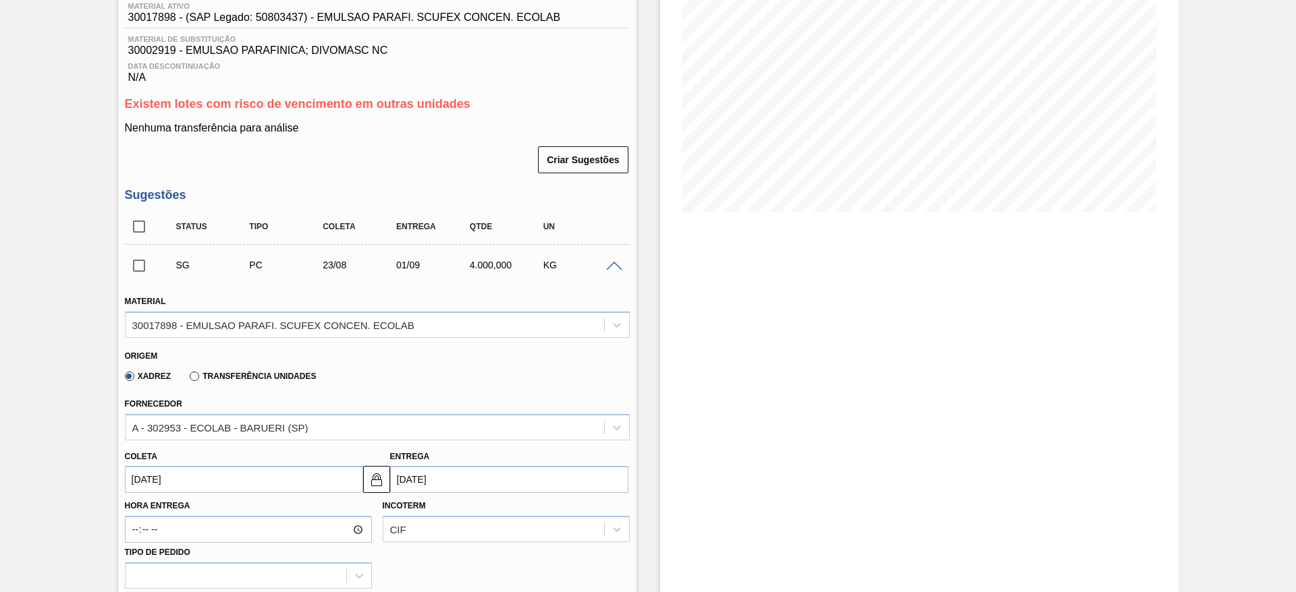
scroll to position [310, 0]
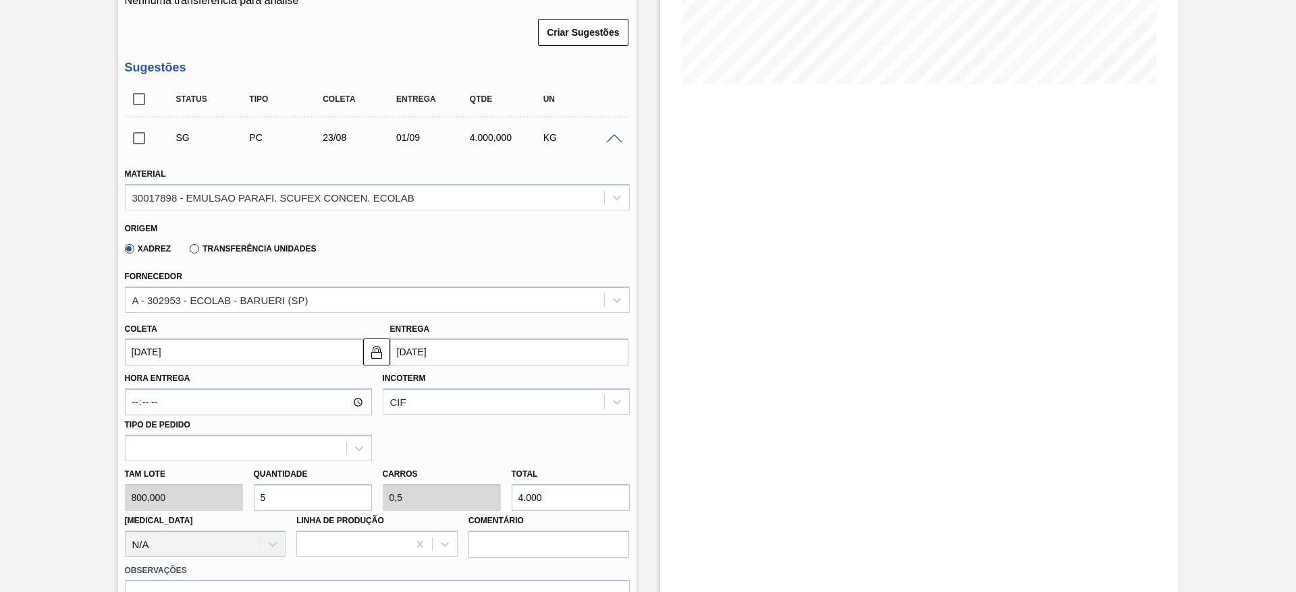
click at [396, 356] on input "01/09/2025" at bounding box center [509, 352] width 238 height 27
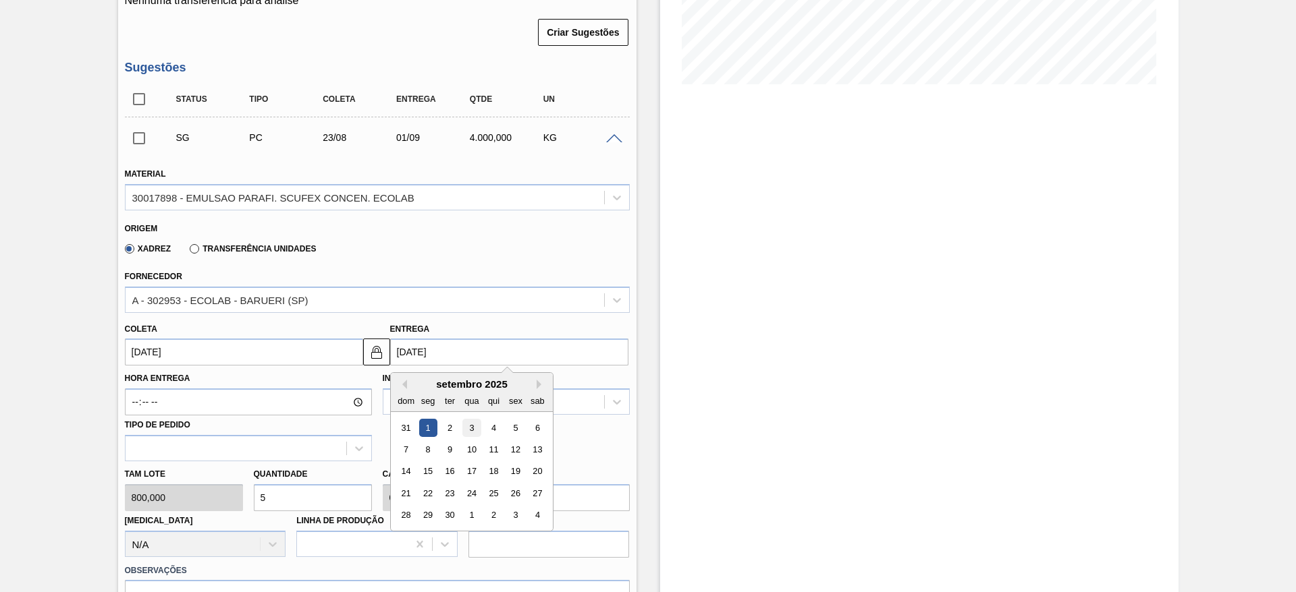
click at [473, 433] on div "3" at bounding box center [471, 428] width 18 height 18
type input "25/08/2025"
type input "03/09/2025"
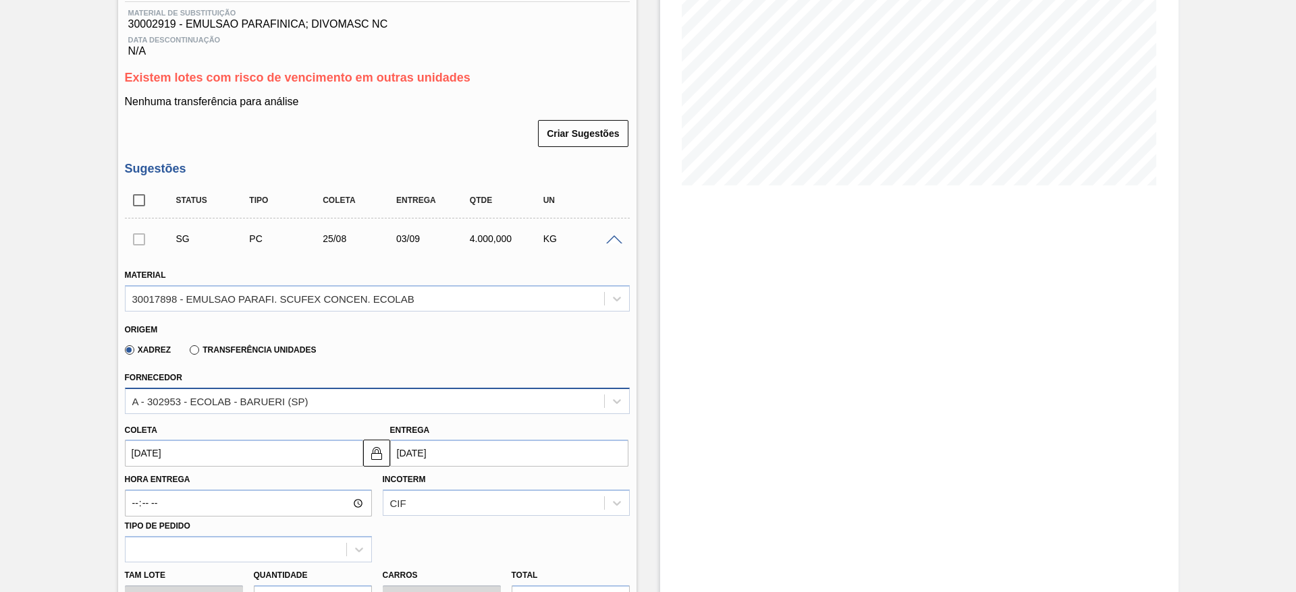
scroll to position [513, 0]
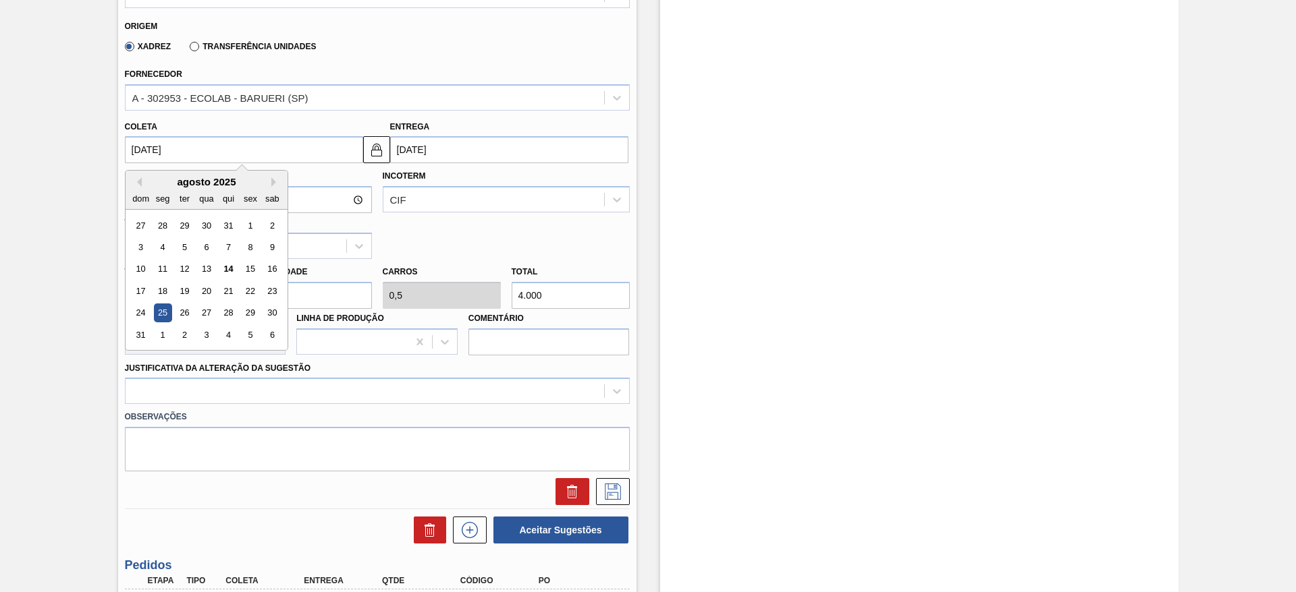
click at [331, 146] on input "25/08/2025" at bounding box center [244, 149] width 238 height 27
click at [160, 292] on div "18" at bounding box center [162, 291] width 18 height 18
type input "[DATE]"
type input "27/08/2025"
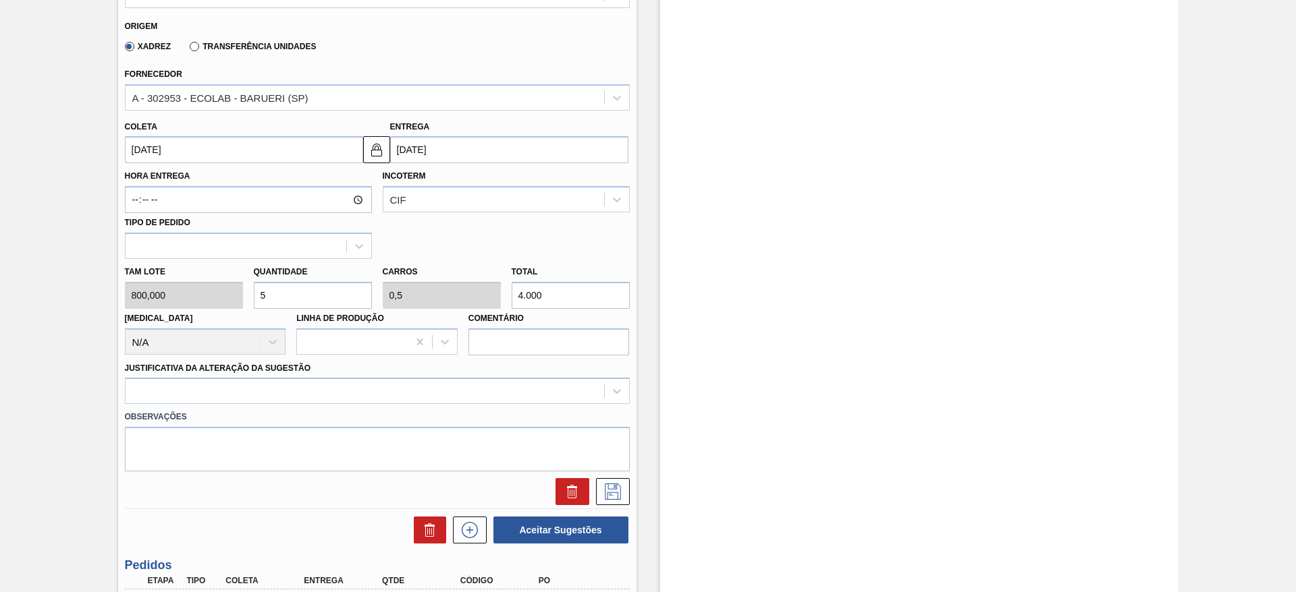
click at [226, 157] on input "[DATE]" at bounding box center [244, 149] width 238 height 27
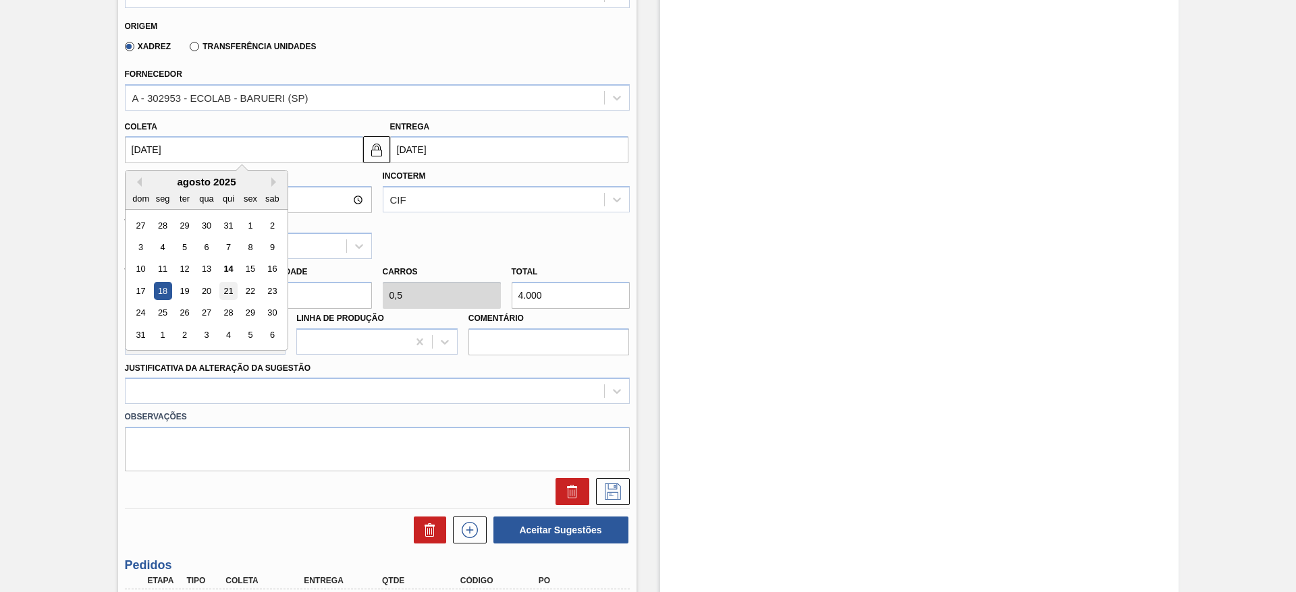
click at [221, 294] on div "21" at bounding box center [228, 291] width 18 height 18
type input "[DATE]"
click at [223, 148] on input "[DATE]" at bounding box center [244, 149] width 238 height 27
click at [368, 149] on img at bounding box center [376, 150] width 16 height 16
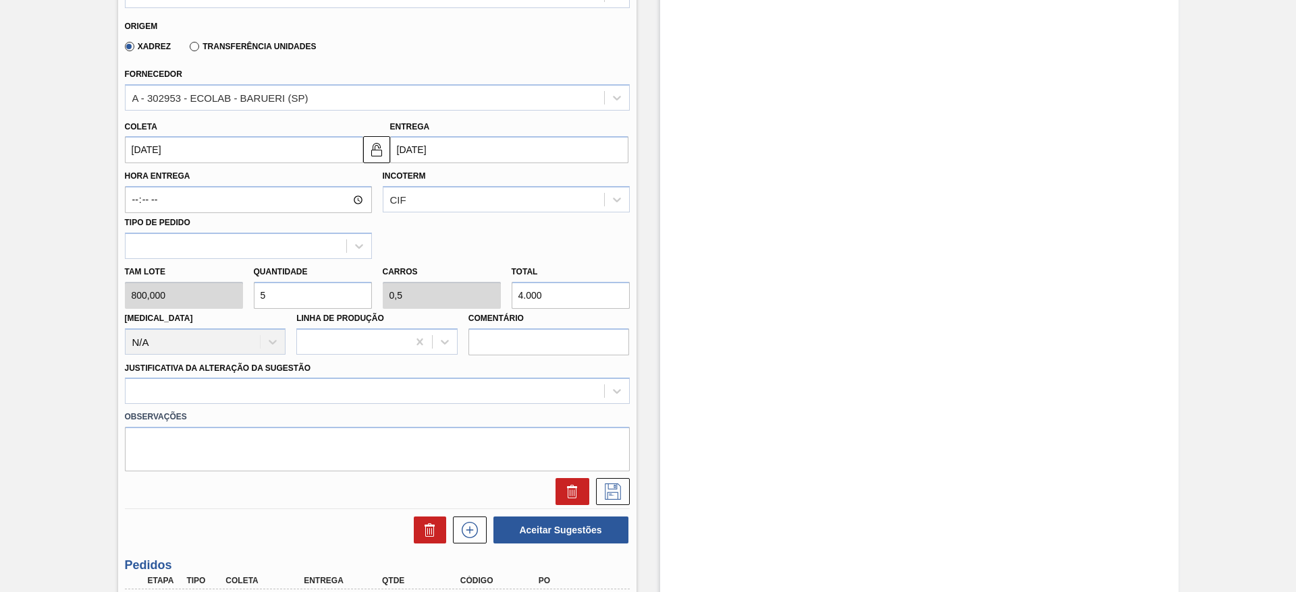
click at [410, 155] on input "30/08/2025" at bounding box center [509, 149] width 238 height 27
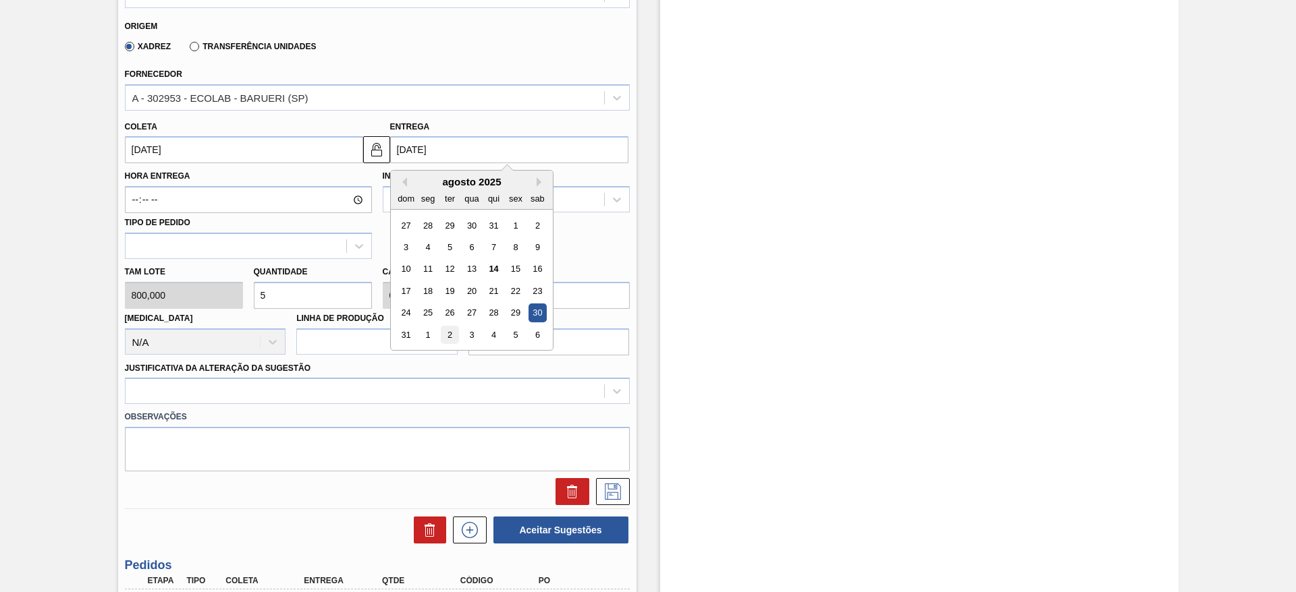
click at [449, 331] on div "2" at bounding box center [449, 335] width 18 height 18
type input "02/09/2025"
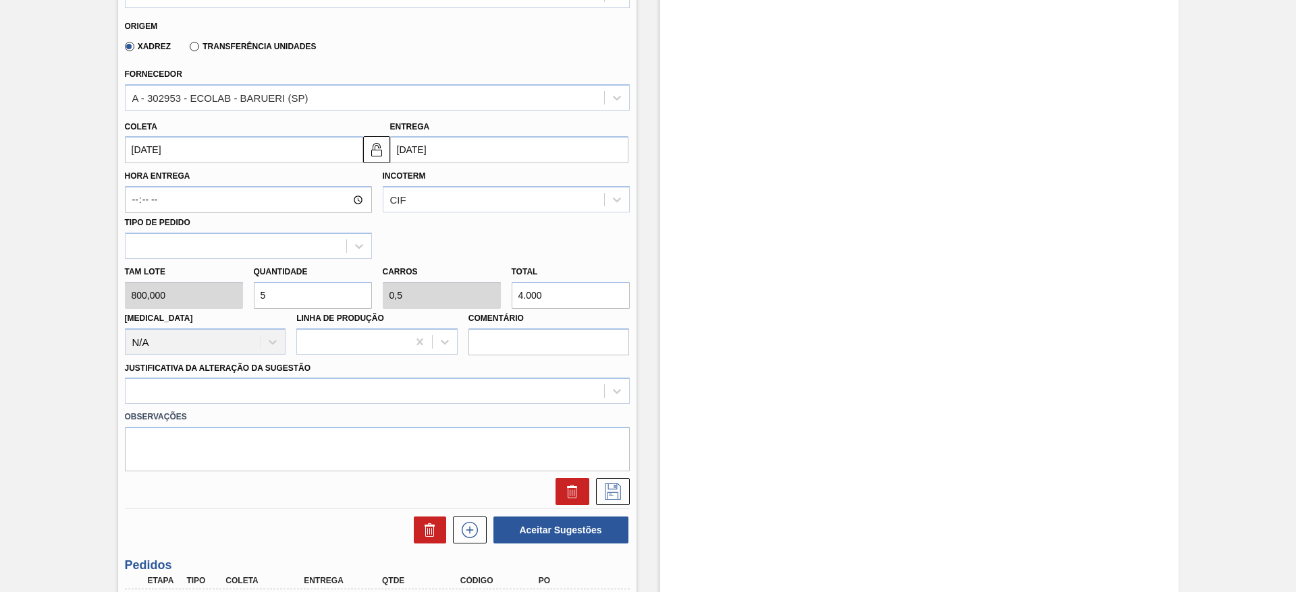
drag, startPoint x: 292, startPoint y: 296, endPoint x: 242, endPoint y: 292, distance: 50.1
click at [242, 292] on div "Tam lote 800,000 Quantidade 5 Carros 0,5 Total 4.000 Doca N/A Linha de Produção…" at bounding box center [377, 307] width 516 height 96
type input "2"
type input "0,2"
type input "1.600"
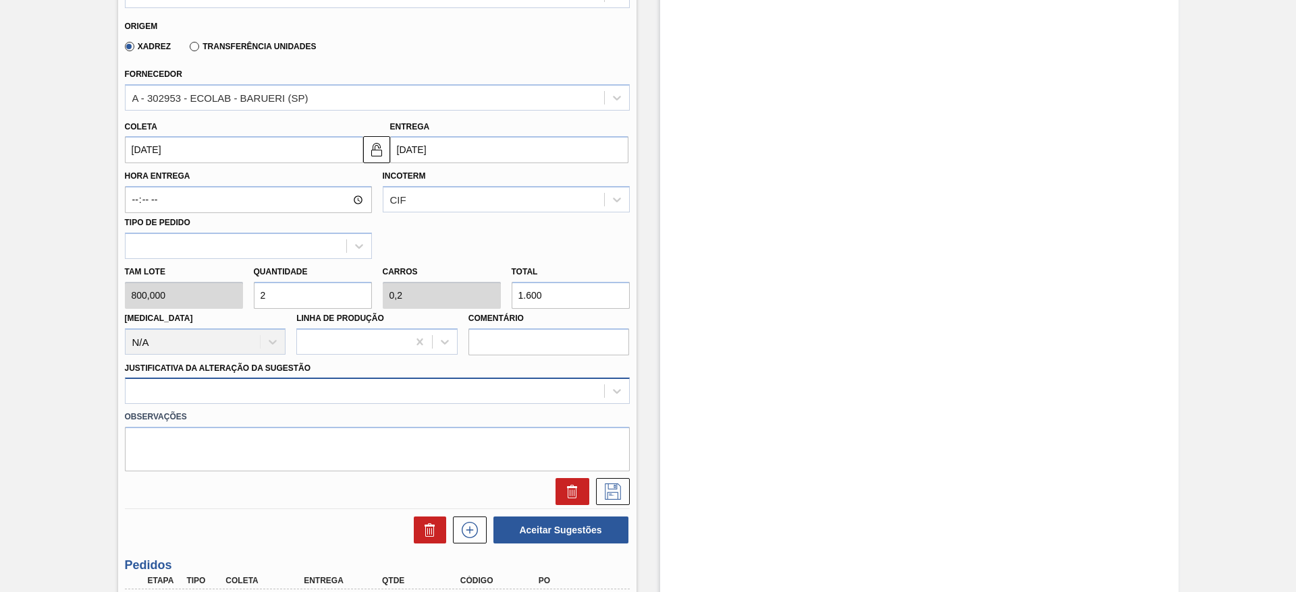
type input "2"
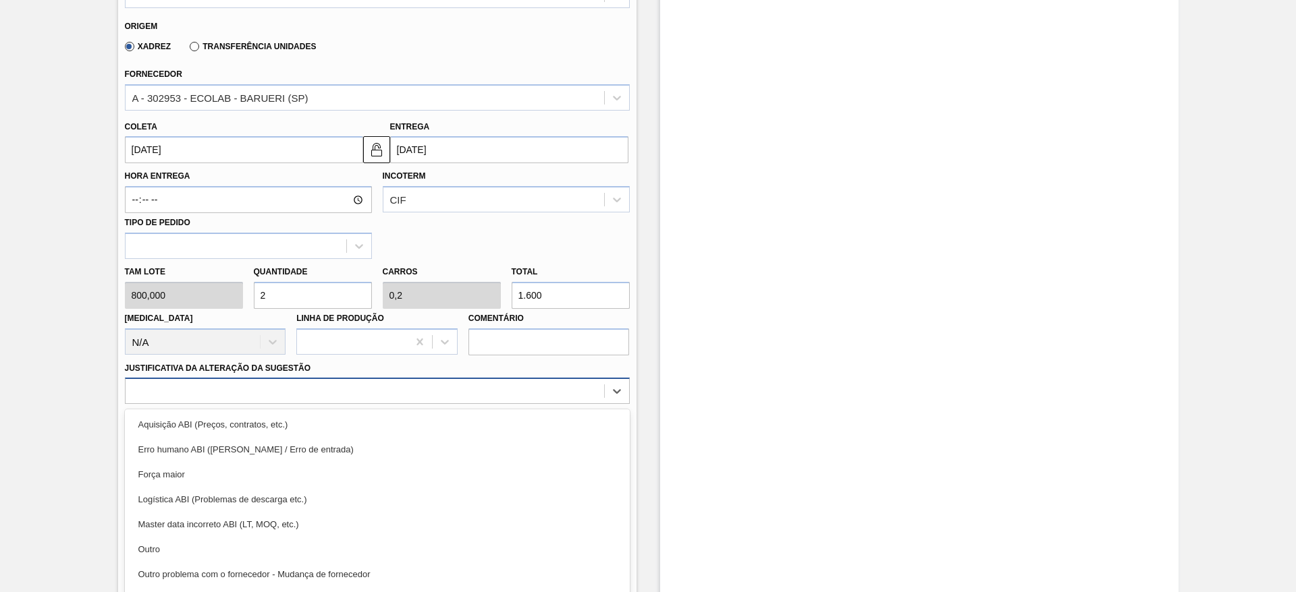
click at [352, 393] on div "option Aquisição ABI (Preços, contratos, etc.) focused, 1 of 18. 18 results ava…" at bounding box center [377, 391] width 505 height 26
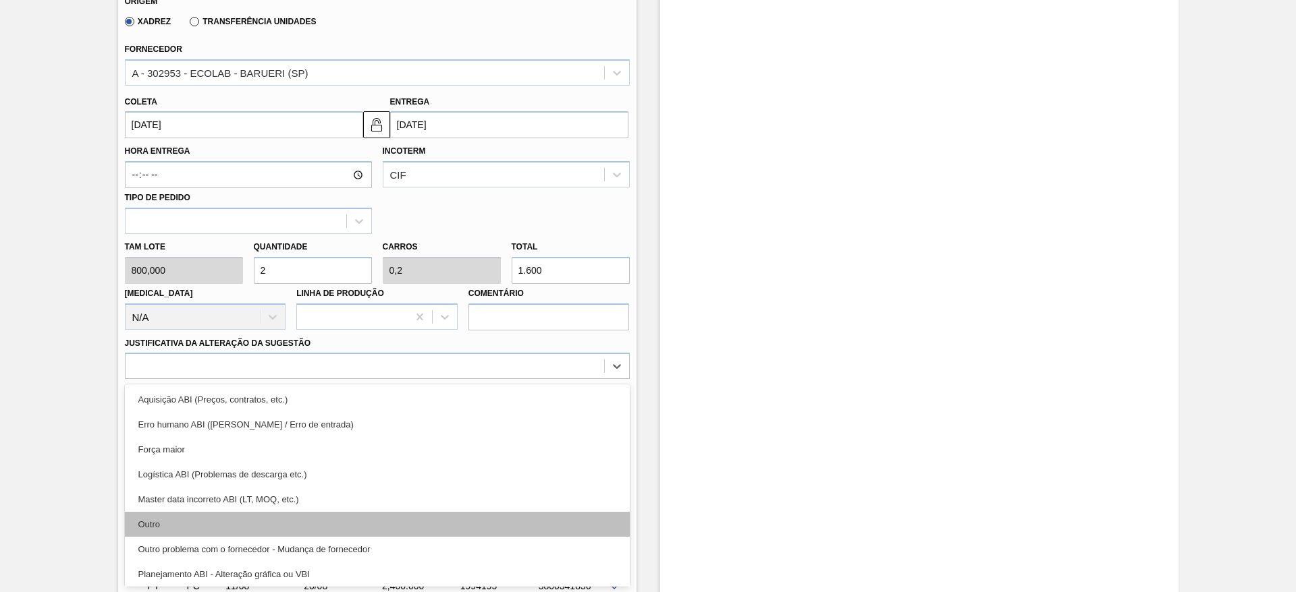
click at [312, 526] on div "Outro" at bounding box center [377, 524] width 505 height 25
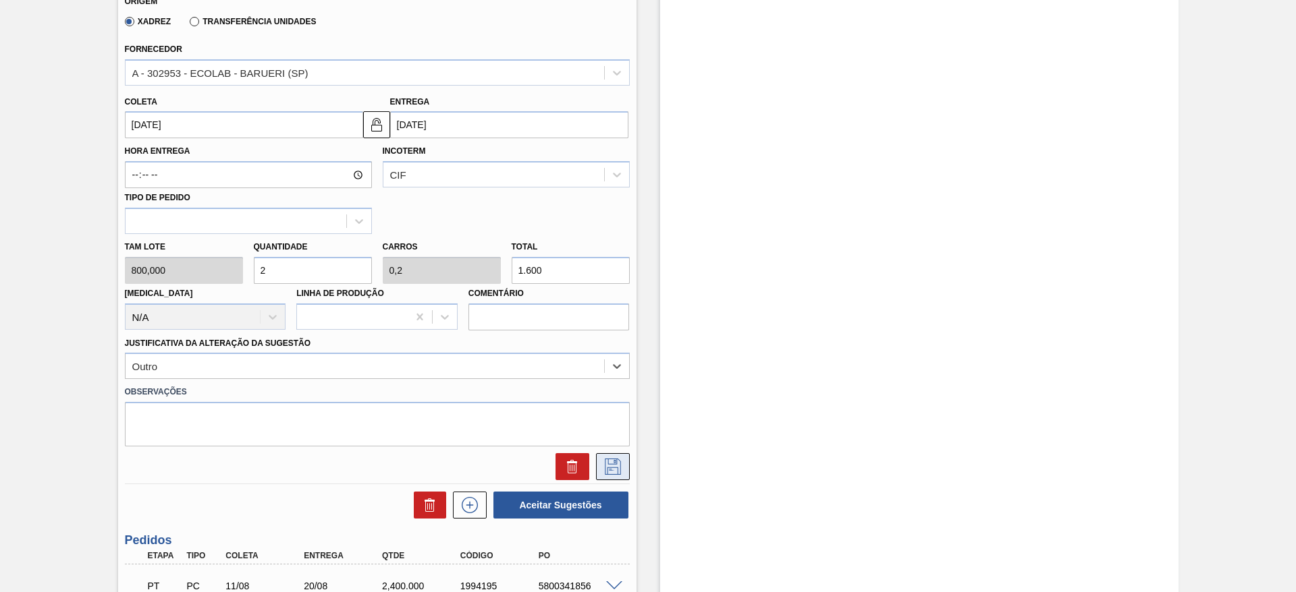
click at [618, 474] on icon at bounding box center [613, 467] width 16 height 16
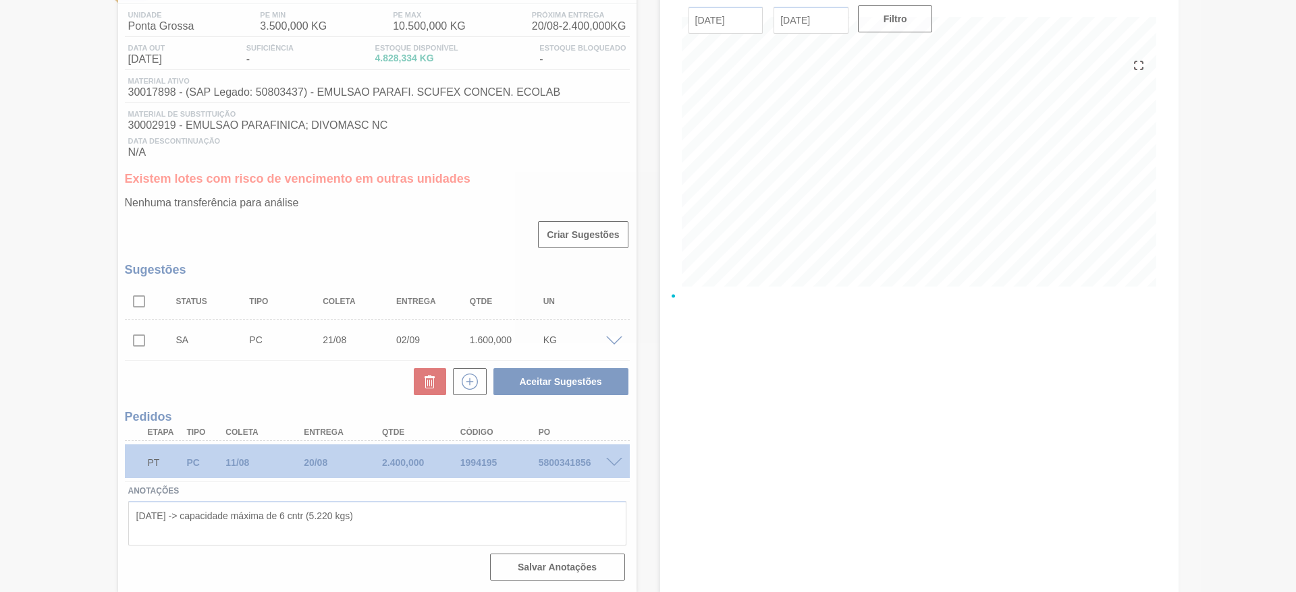
scroll to position [108, 0]
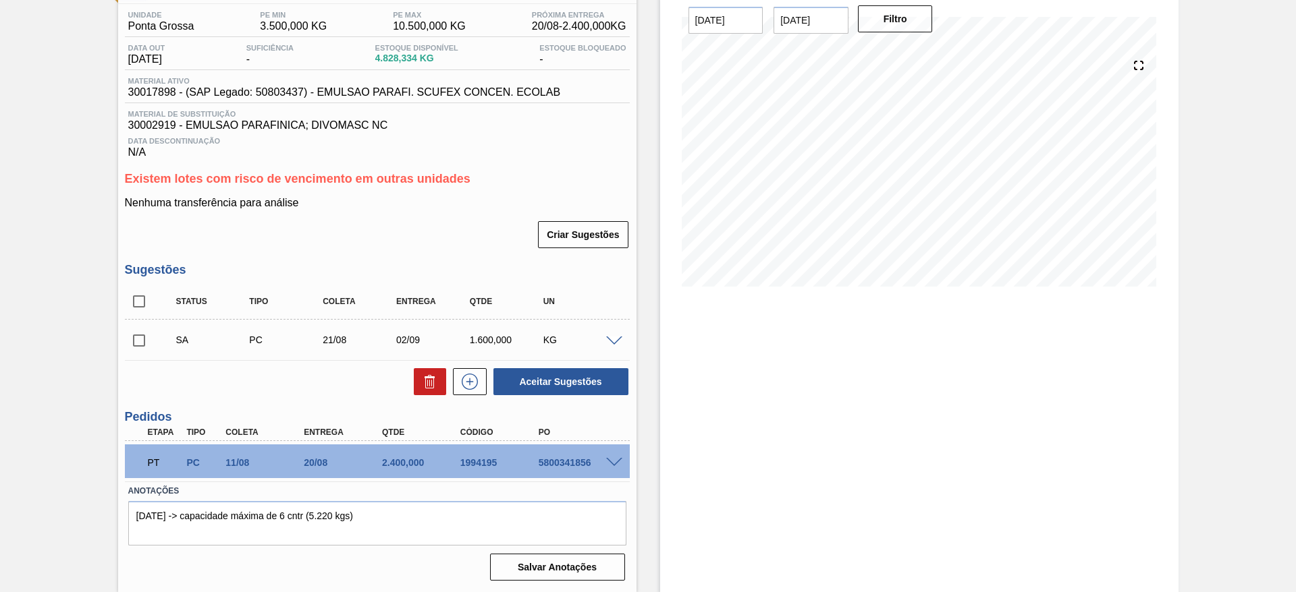
click at [613, 340] on span at bounding box center [614, 342] width 16 height 10
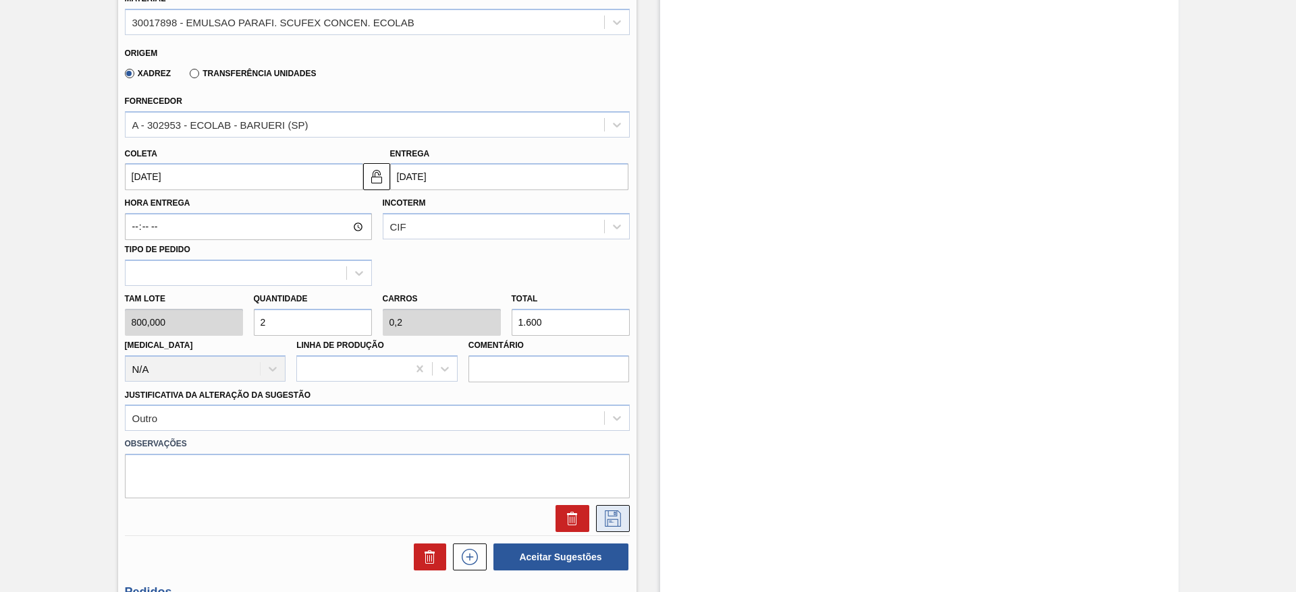
scroll to position [513, 0]
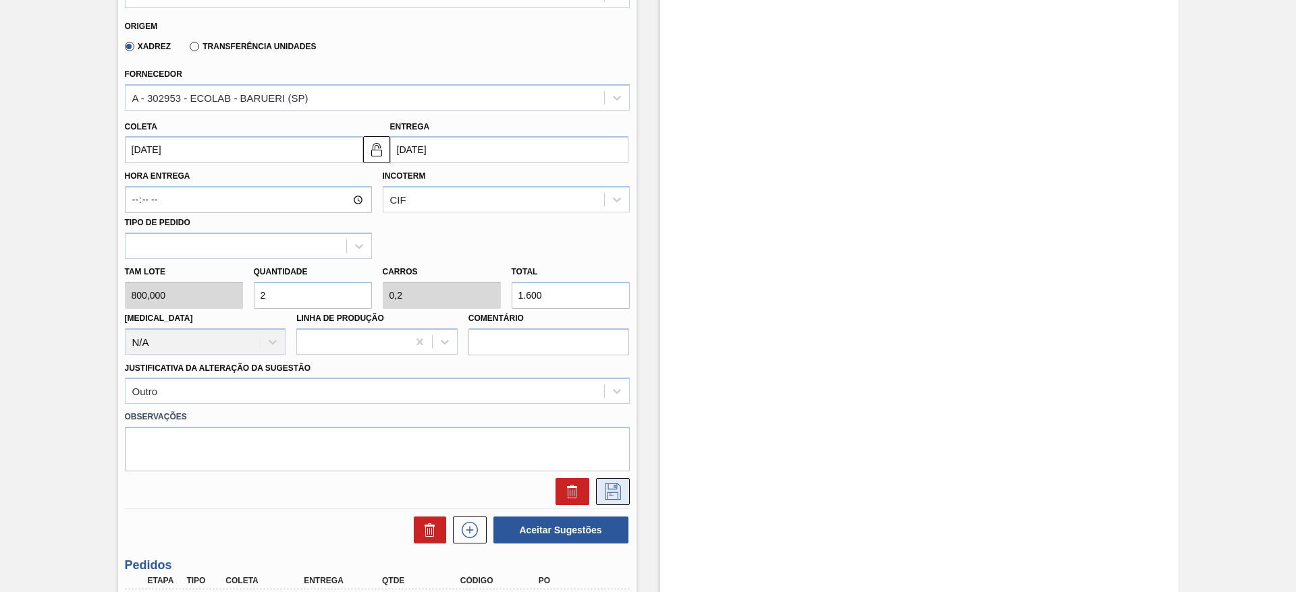
click at [611, 489] on icon at bounding box center [613, 492] width 22 height 16
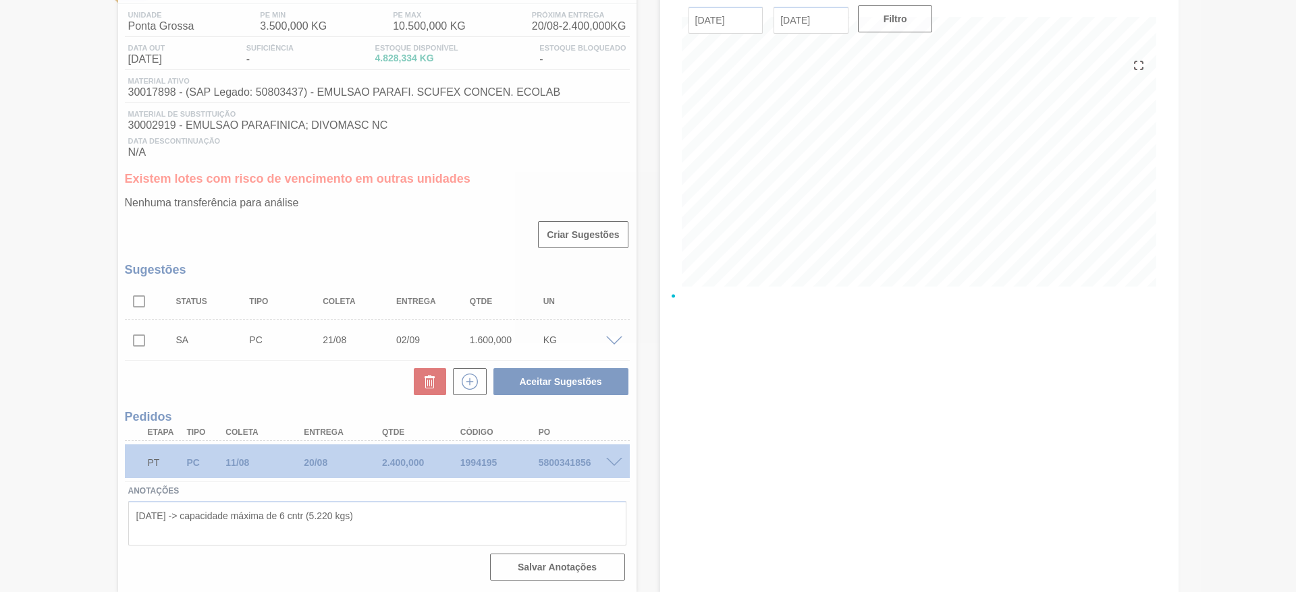
scroll to position [108, 0]
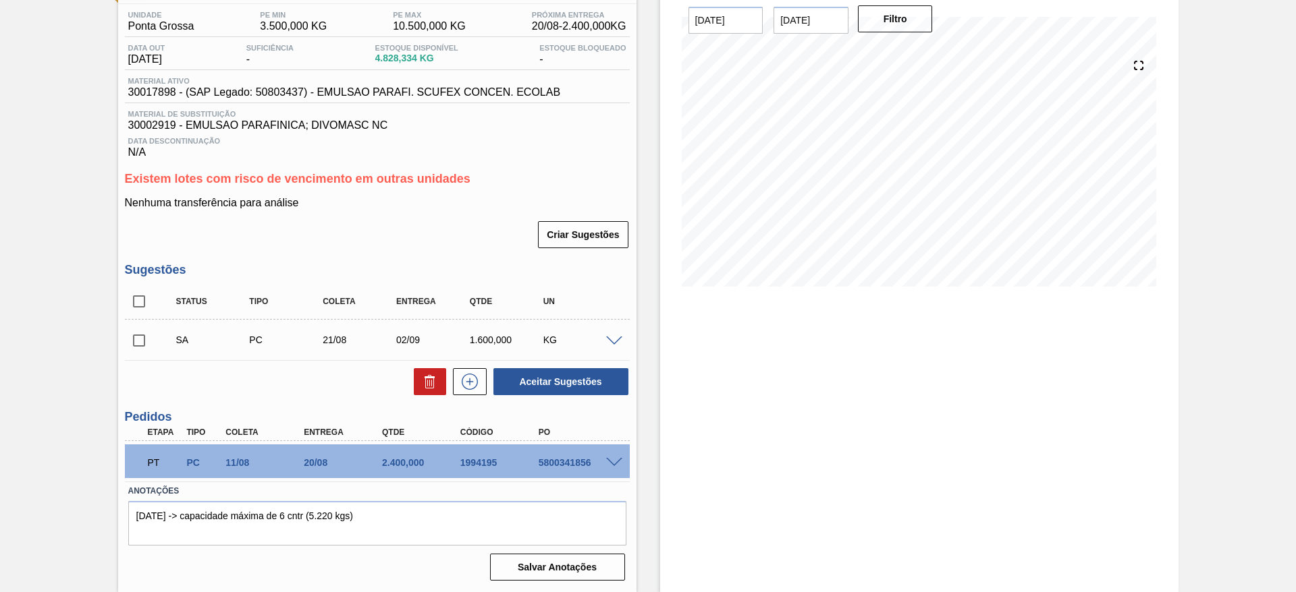
click at [141, 339] on input "checkbox" at bounding box center [139, 341] width 28 height 28
click at [563, 388] on button "Aceitar Sugestões" at bounding box center [560, 381] width 135 height 27
checkbox input "false"
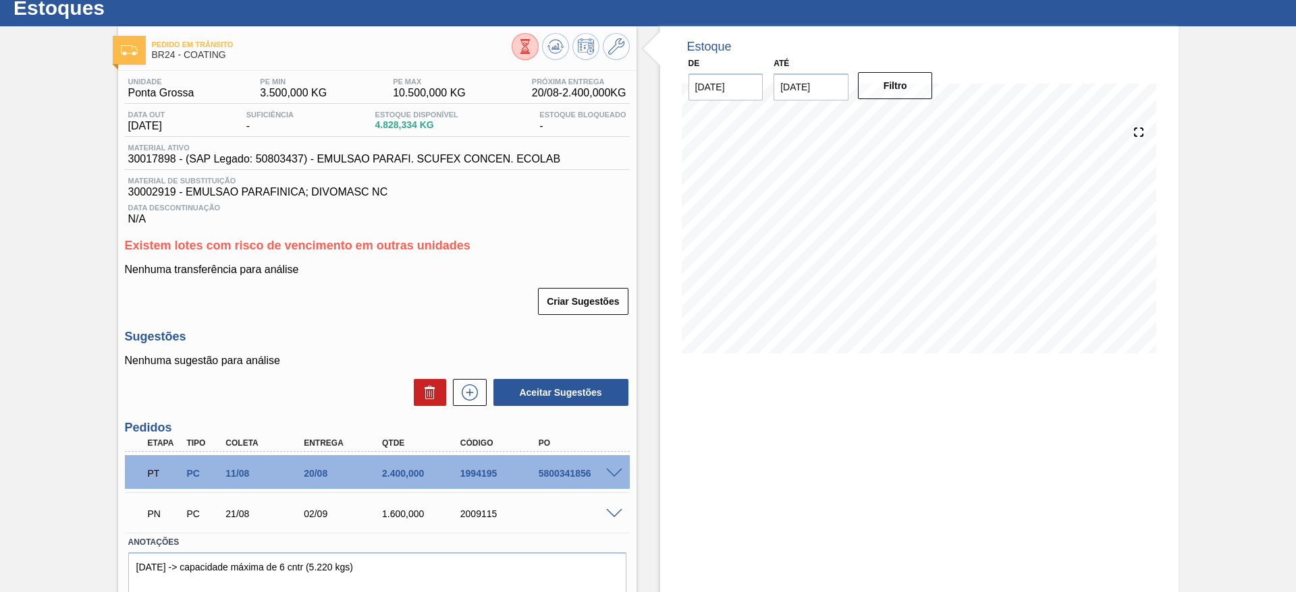
scroll to position [0, 0]
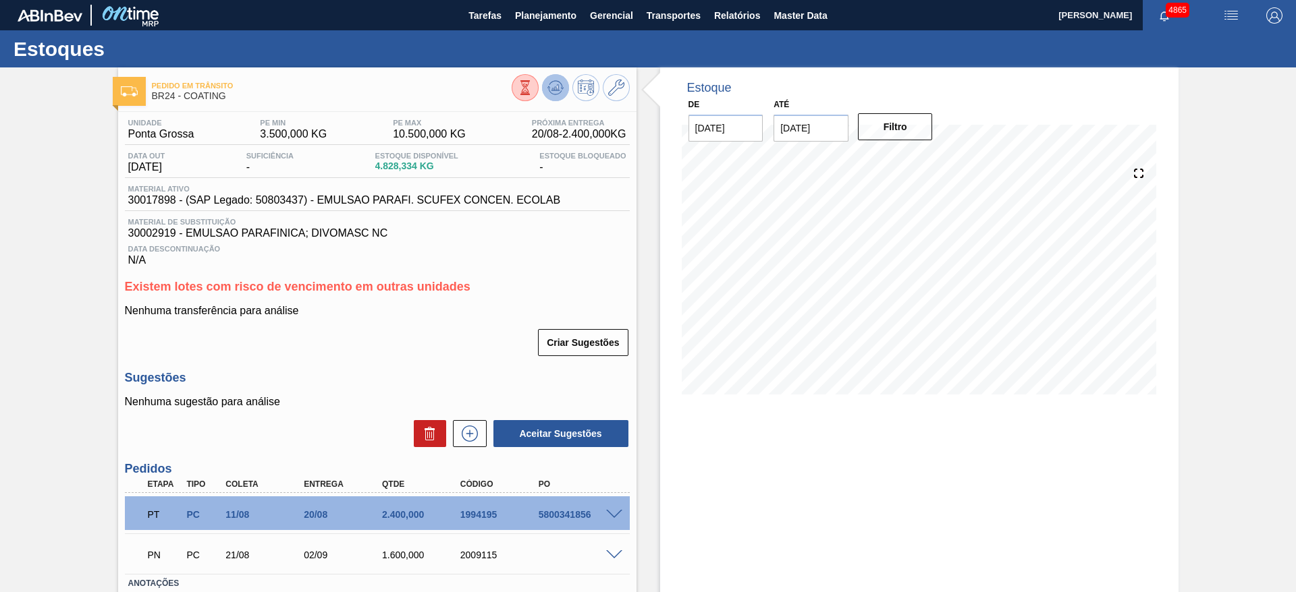
click at [563, 92] on button at bounding box center [555, 87] width 27 height 27
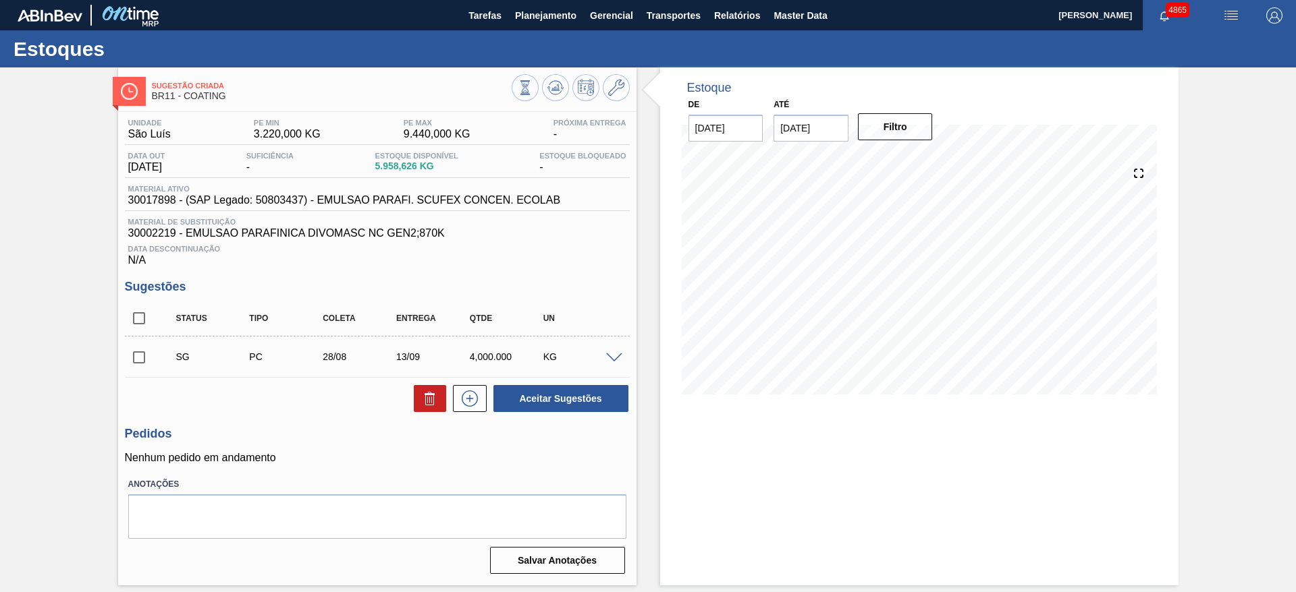
click at [615, 360] on span at bounding box center [614, 359] width 16 height 10
type input "800,000"
type input "0,5"
type input "4.000"
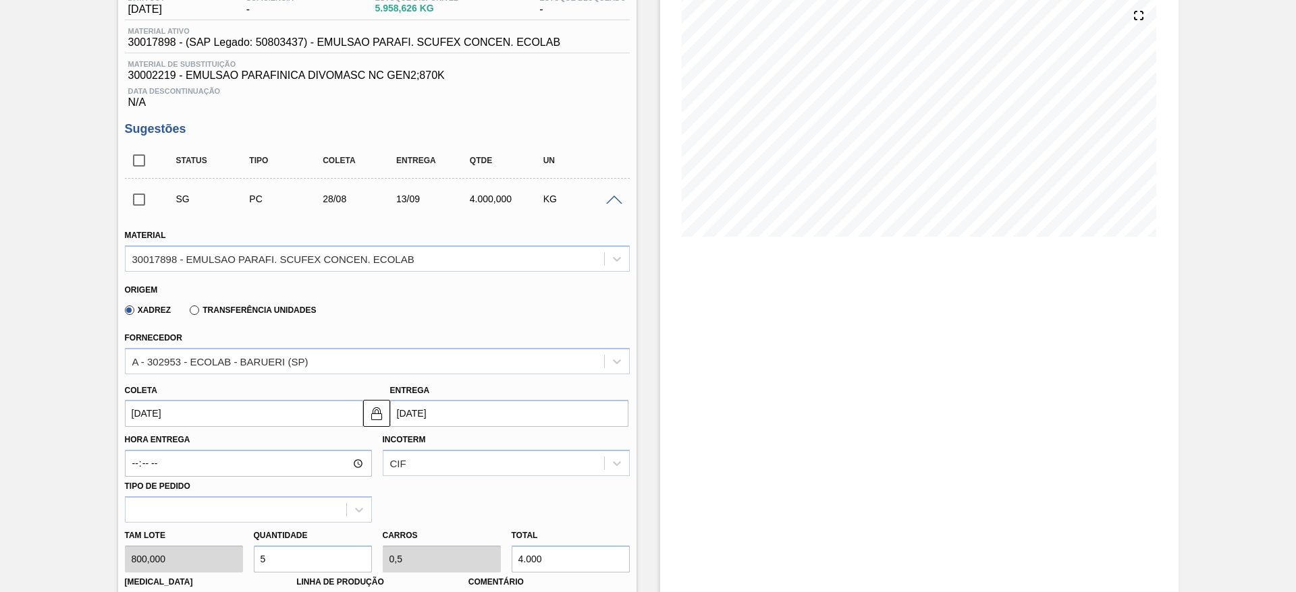
scroll to position [202, 0]
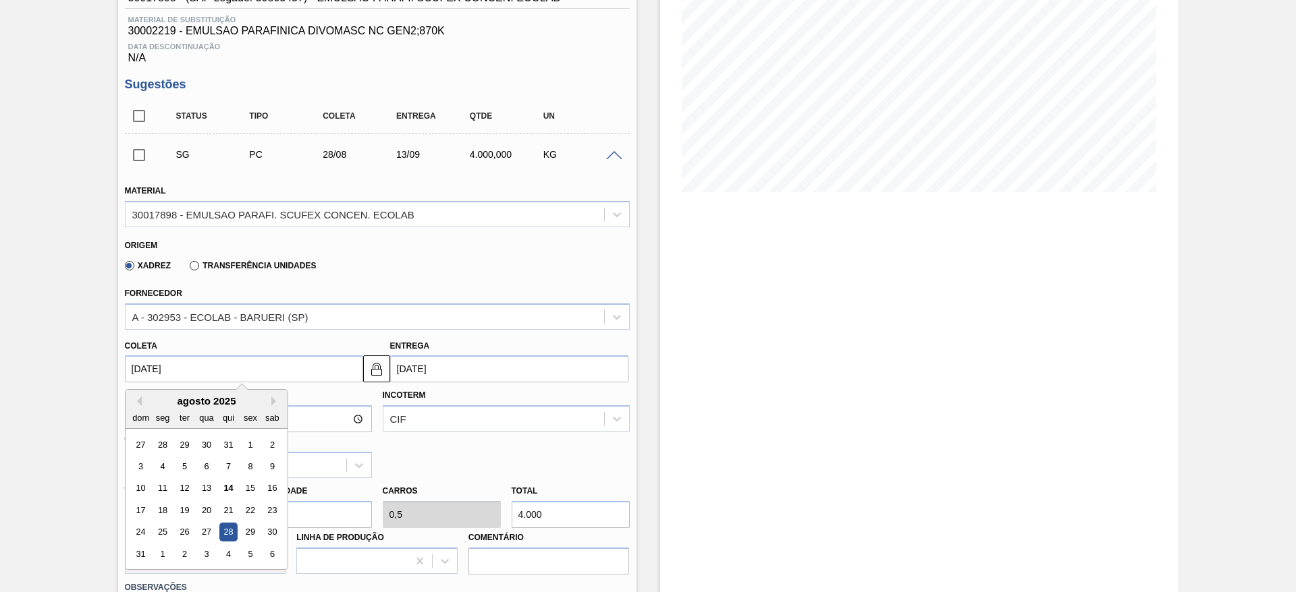
click at [281, 372] on input "[DATE]" at bounding box center [244, 369] width 238 height 27
click at [229, 511] on div "21" at bounding box center [228, 510] width 18 height 18
type input "[DATE]"
type input "06/09/2025"
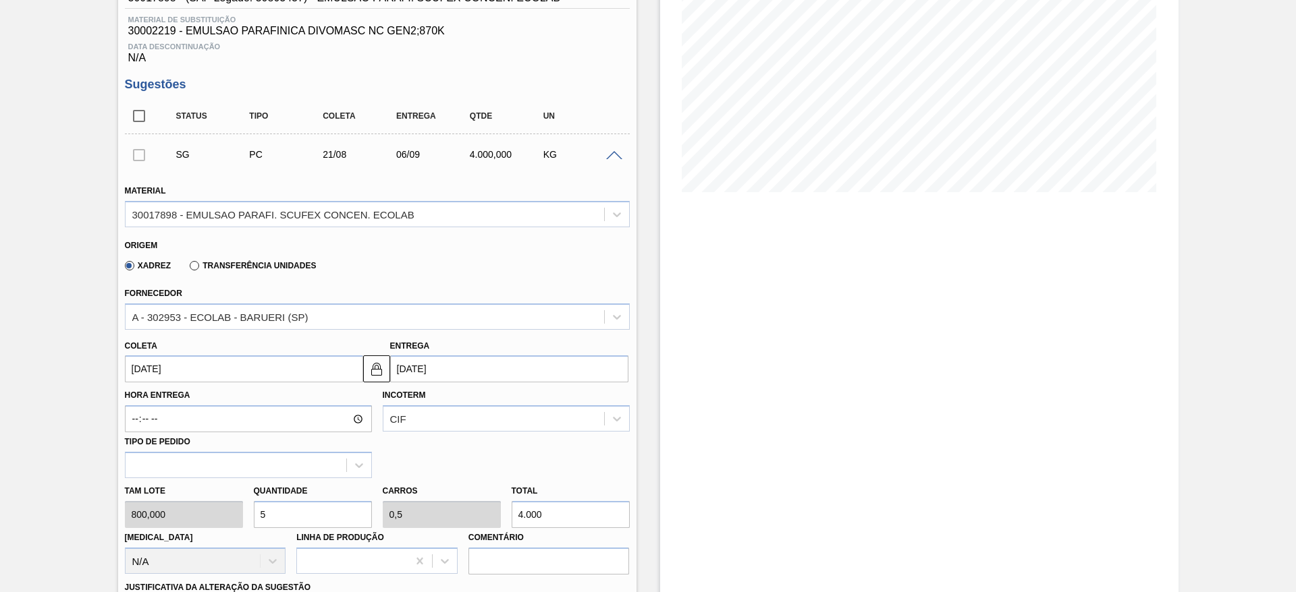
scroll to position [506, 0]
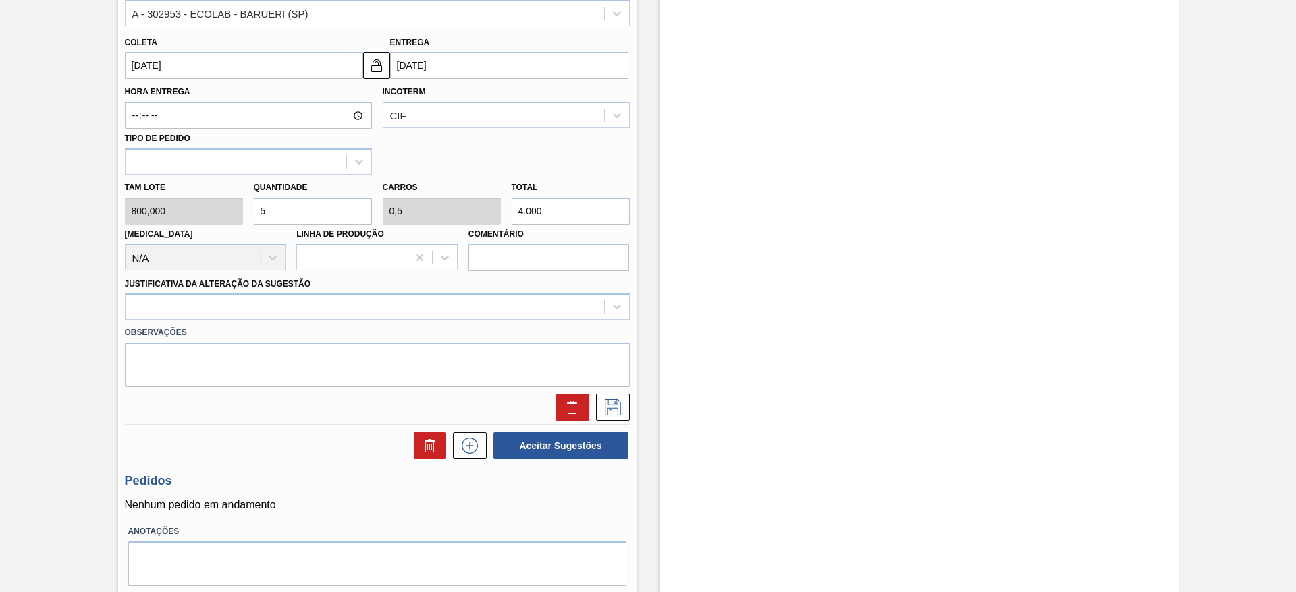
click at [219, 219] on div "Tam lote 800,000 Quantidade 5 Carros 0,5 Total 4.000 Doca N/A Linha de Produção…" at bounding box center [377, 223] width 516 height 96
type input "4"
type input "0,4"
type input "3.200"
click at [432, 306] on div at bounding box center [365, 308] width 478 height 20
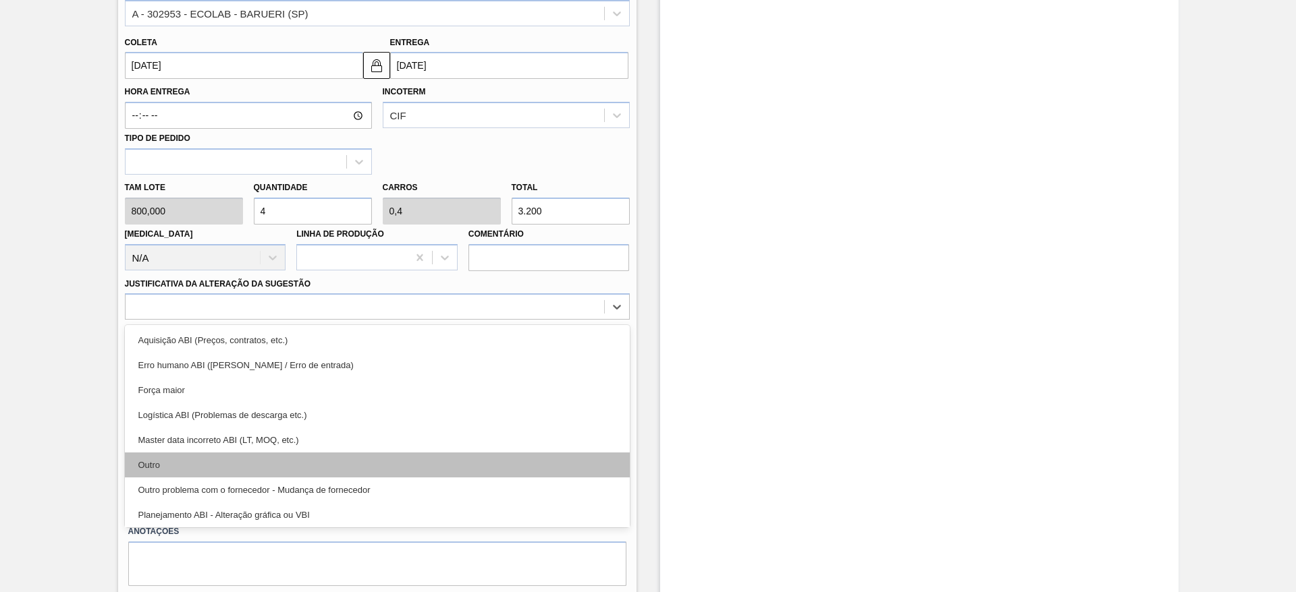
click at [352, 455] on div "Outro" at bounding box center [377, 465] width 505 height 25
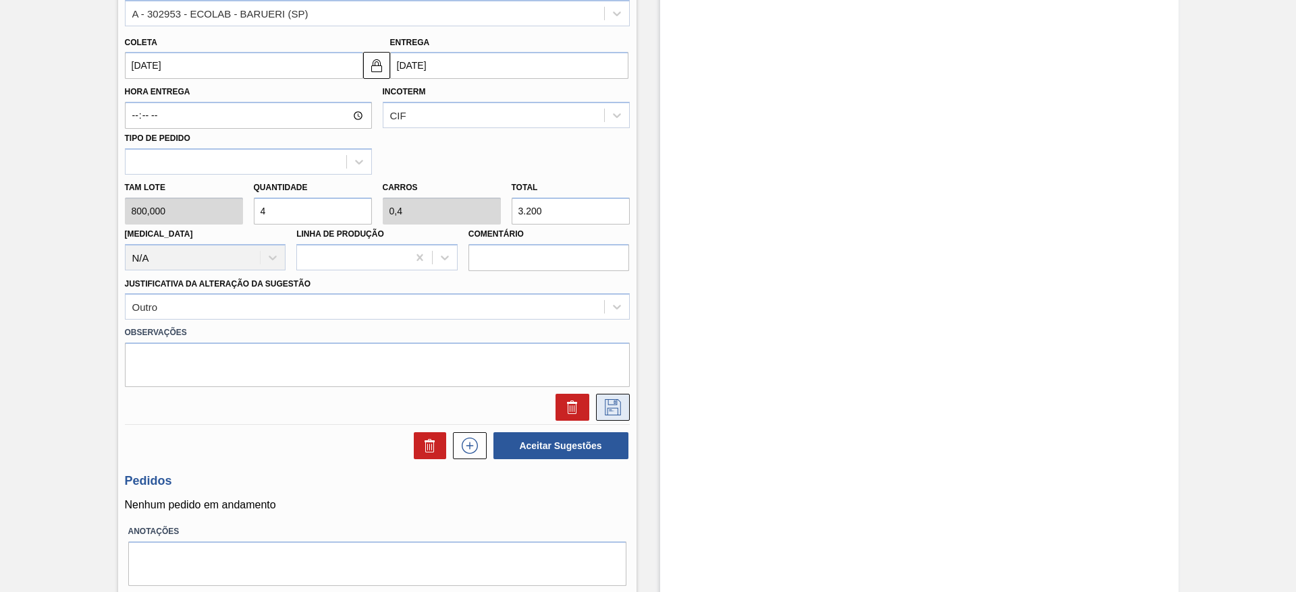
click at [618, 406] on icon at bounding box center [613, 407] width 22 height 16
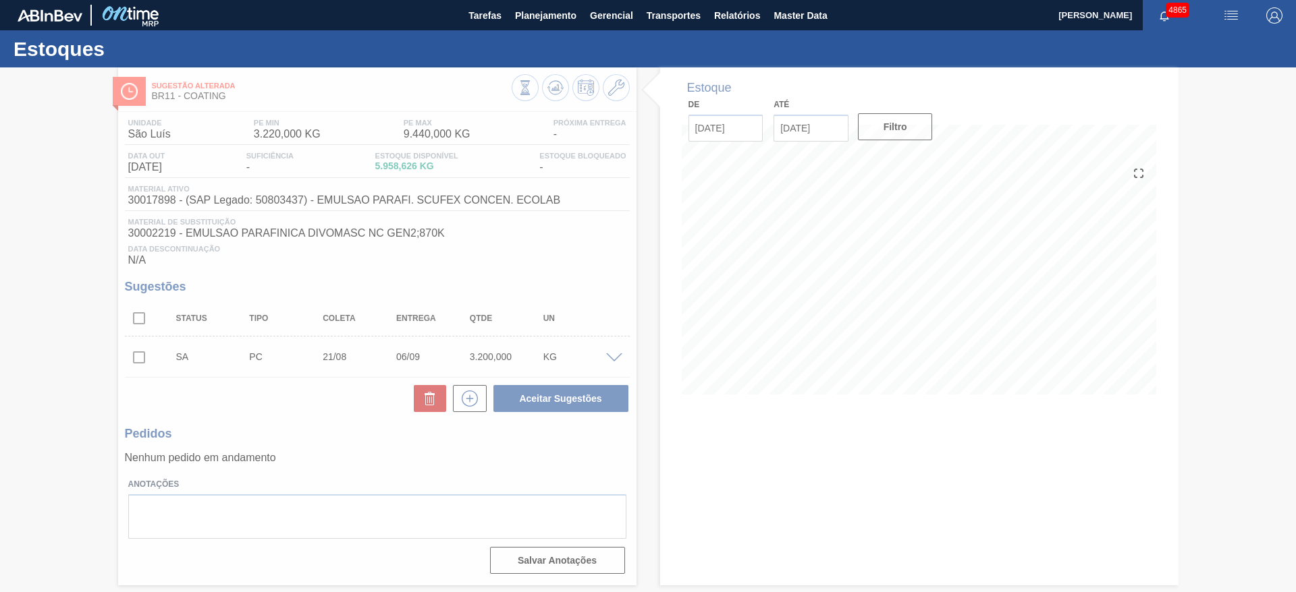
scroll to position [0, 0]
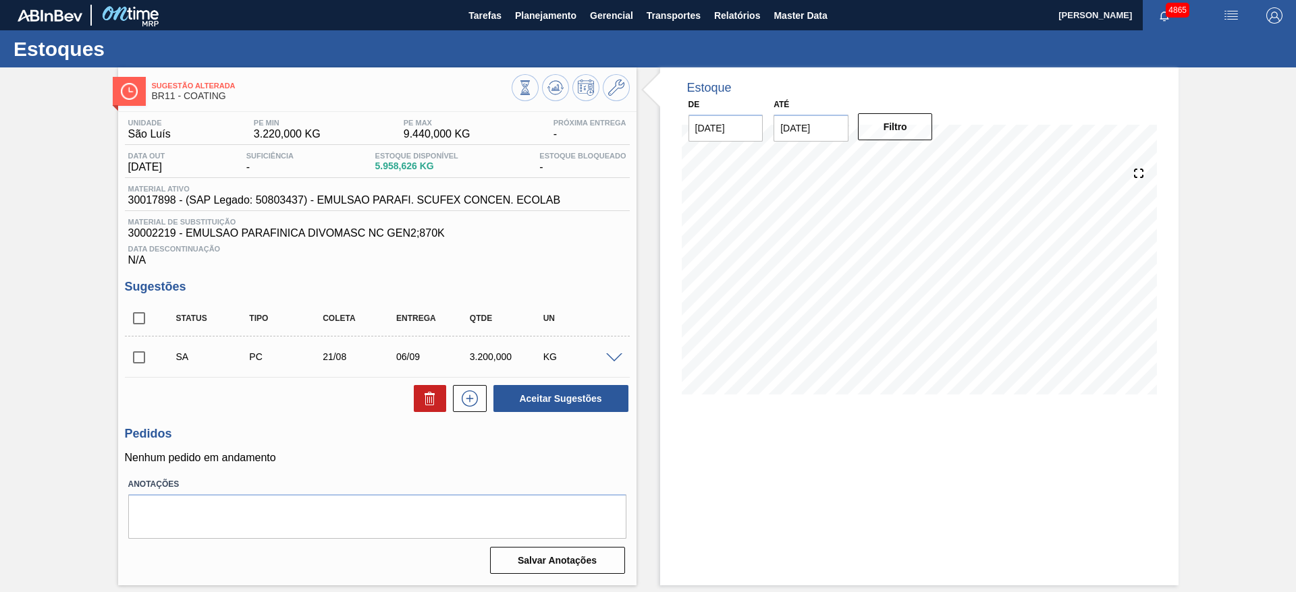
click at [615, 355] on span at bounding box center [614, 359] width 16 height 10
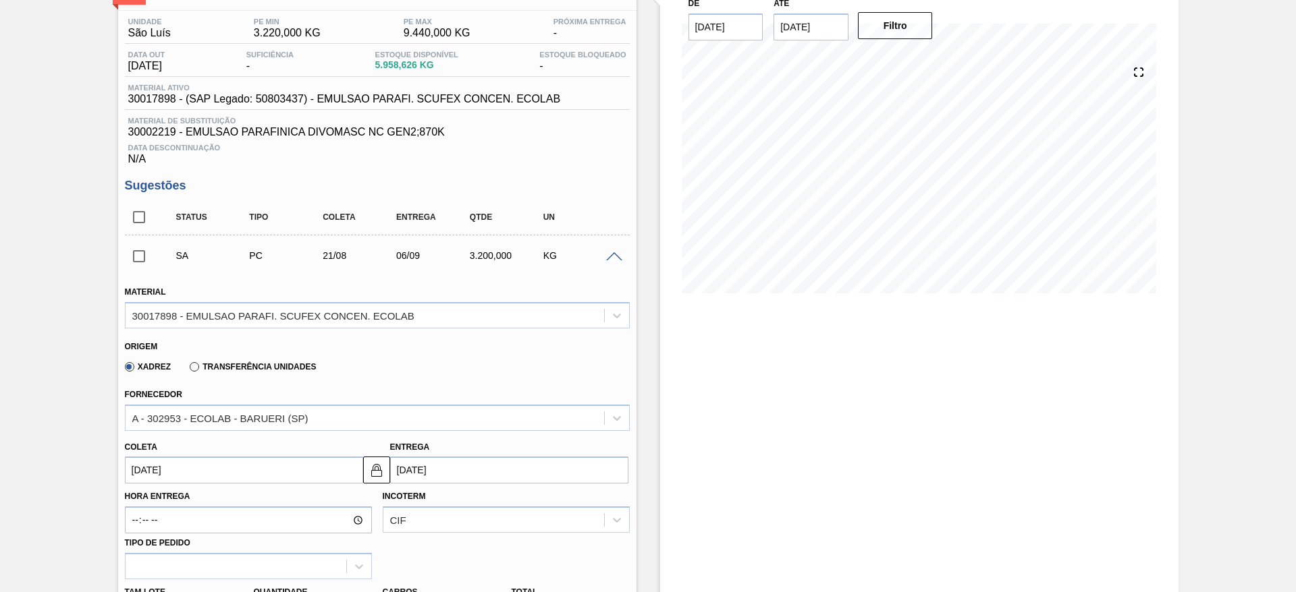
scroll to position [304, 0]
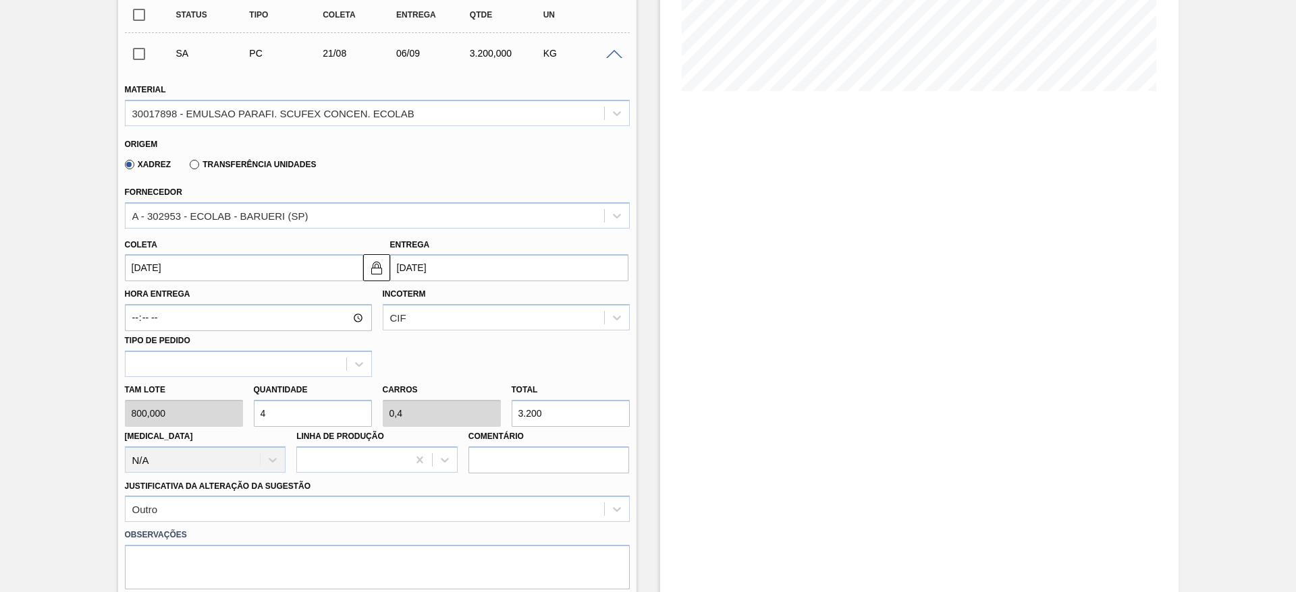
drag, startPoint x: 256, startPoint y: 412, endPoint x: 245, endPoint y: 414, distance: 11.1
click at [245, 414] on div "Tam lote 800,000 Quantidade 4 Carros 0,4 Total 3.200 Doca N/A Linha de Produção…" at bounding box center [377, 425] width 516 height 96
type input "3"
type input "0,3"
type input "2.400"
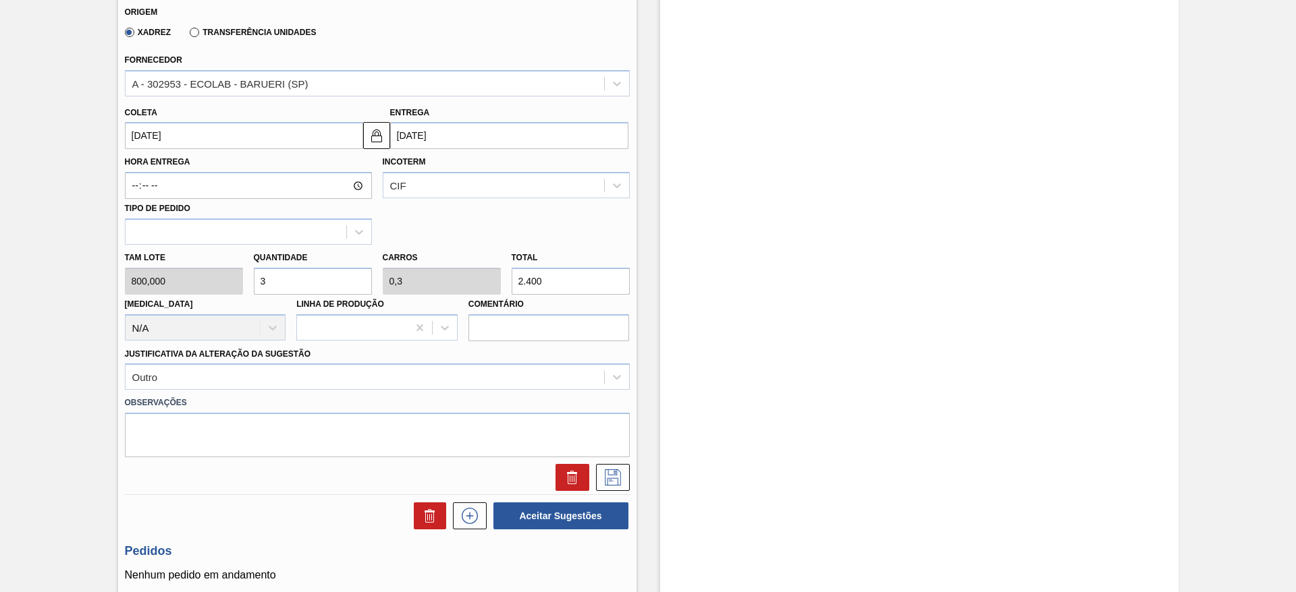
scroll to position [506, 0]
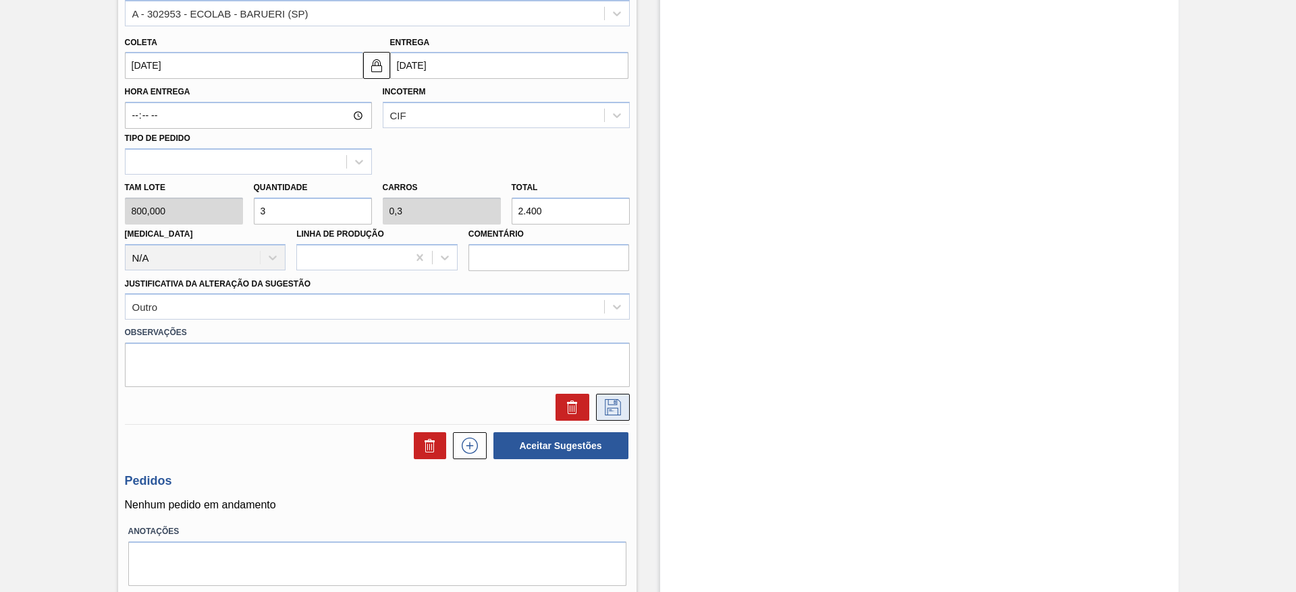
type input "3"
click at [613, 403] on icon at bounding box center [612, 406] width 7 height 11
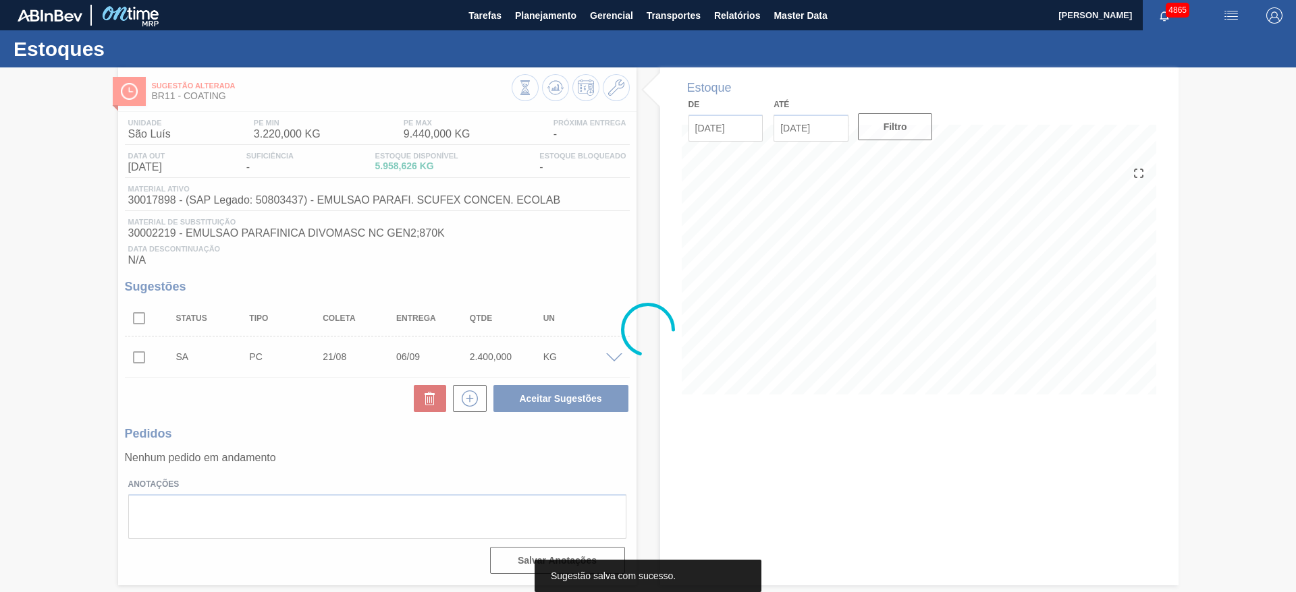
scroll to position [0, 0]
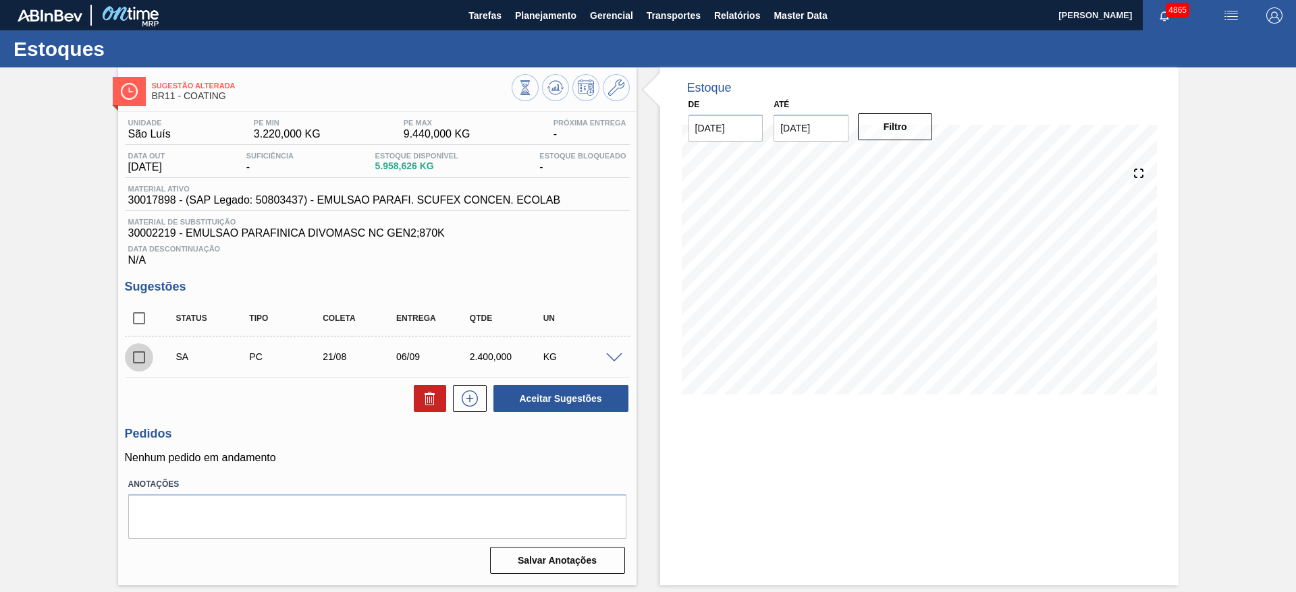
click at [133, 358] on input "checkbox" at bounding box center [139, 357] width 28 height 28
click at [546, 398] on button "Aceitar Sugestões" at bounding box center [560, 398] width 135 height 27
checkbox input "false"
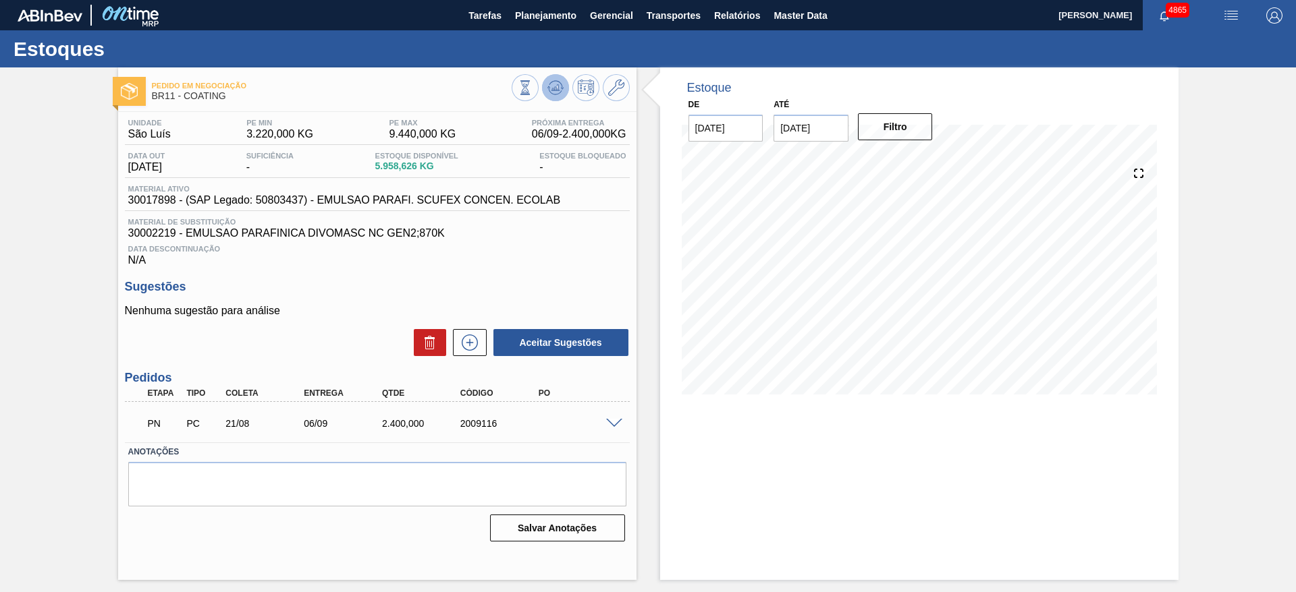
click at [532, 90] on icon at bounding box center [525, 87] width 15 height 15
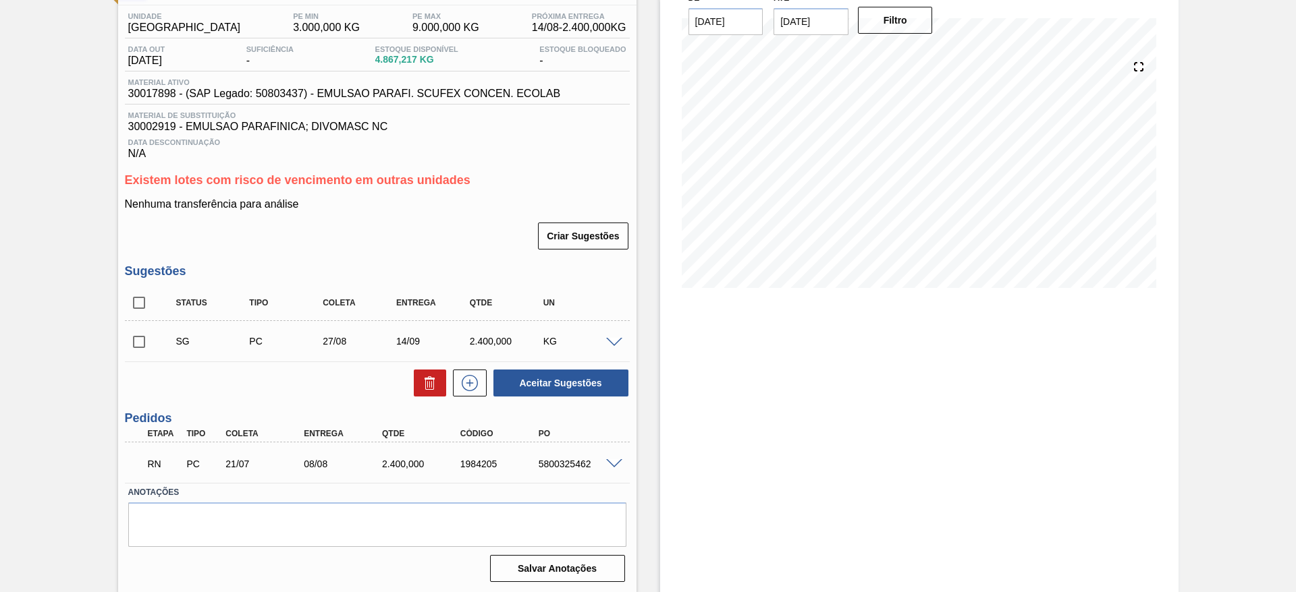
scroll to position [108, 0]
click at [617, 465] on span at bounding box center [614, 463] width 16 height 10
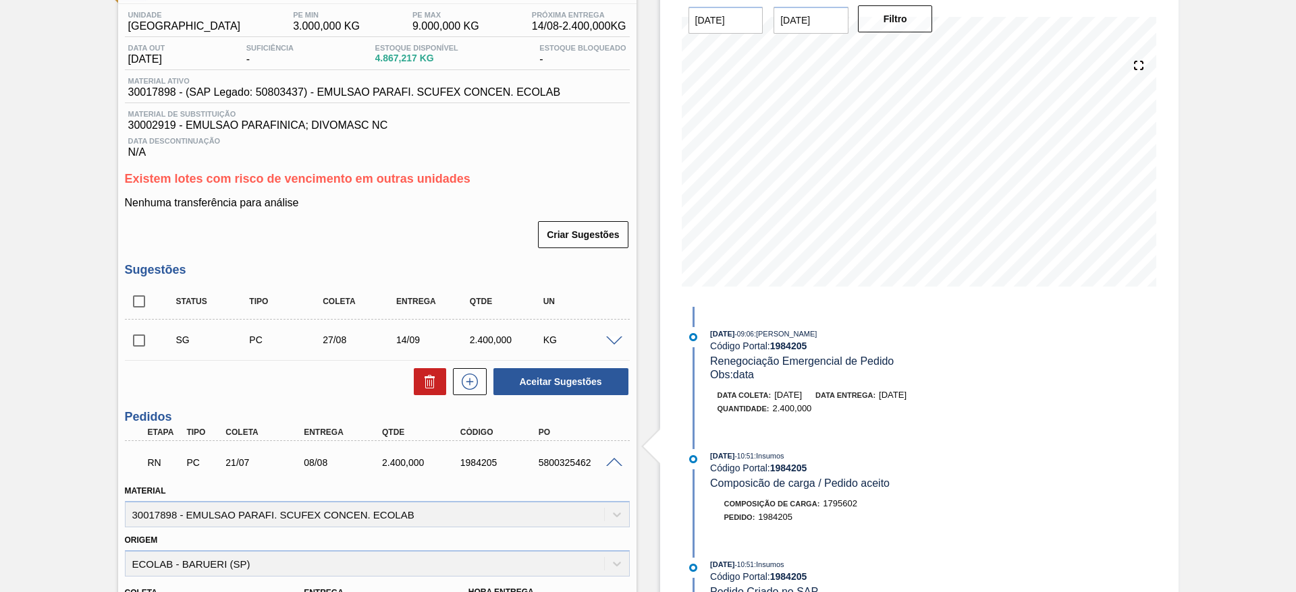
click at [617, 465] on span at bounding box center [614, 463] width 16 height 10
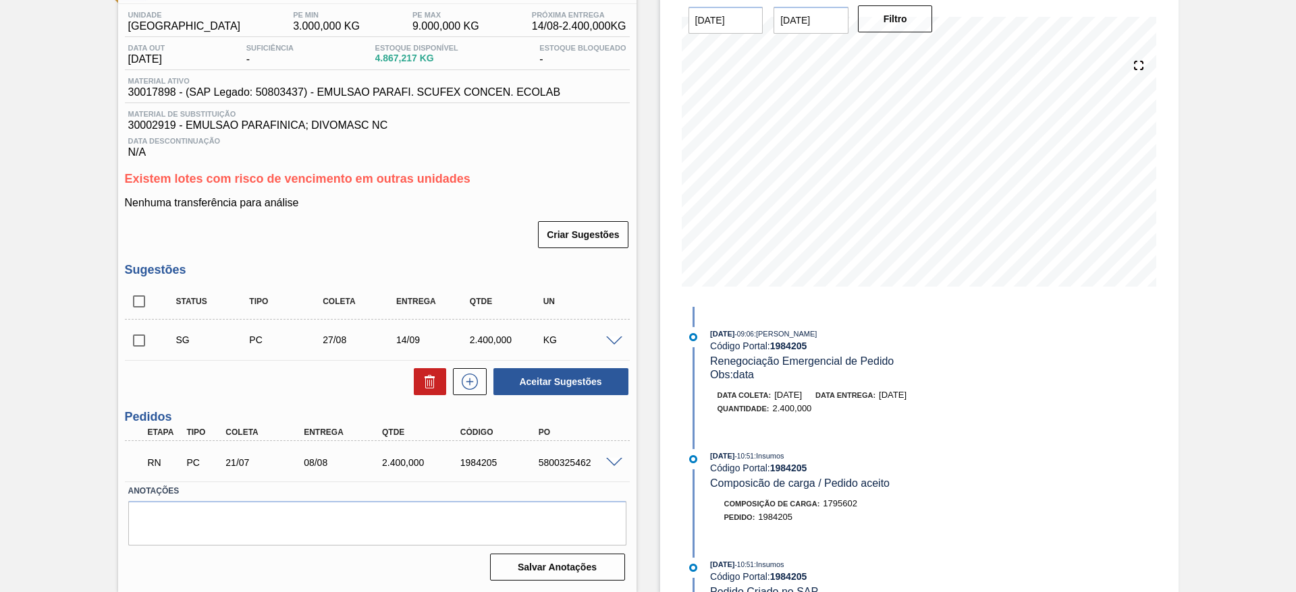
click at [609, 337] on div at bounding box center [616, 340] width 27 height 10
click at [611, 341] on span at bounding box center [614, 342] width 16 height 10
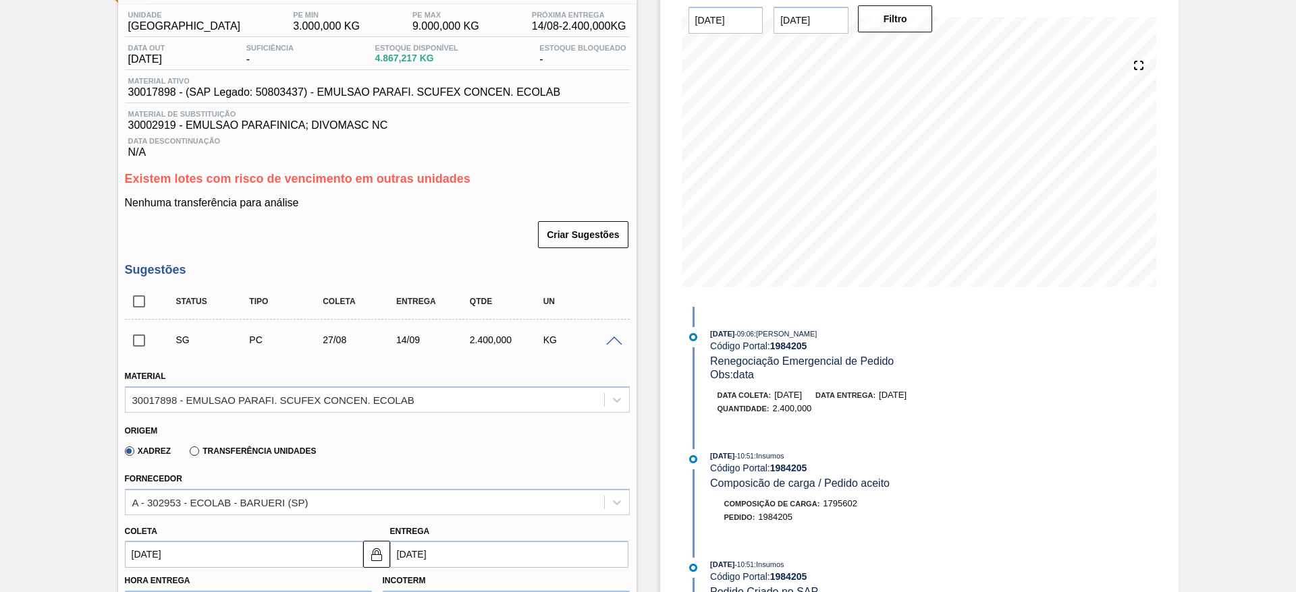
scroll to position [310, 0]
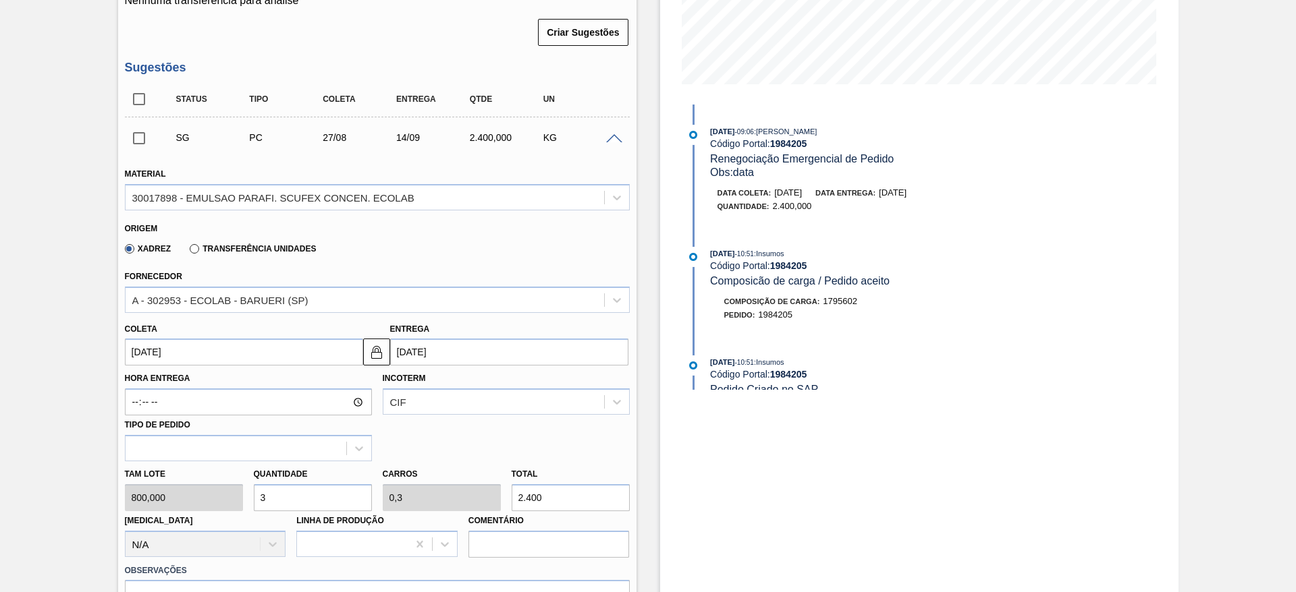
drag, startPoint x: 275, startPoint y: 488, endPoint x: 250, endPoint y: 488, distance: 25.0
click at [250, 488] on div "Quantidade 3" at bounding box center [312, 488] width 129 height 47
type input "2"
type input "0,2"
type input "1.600"
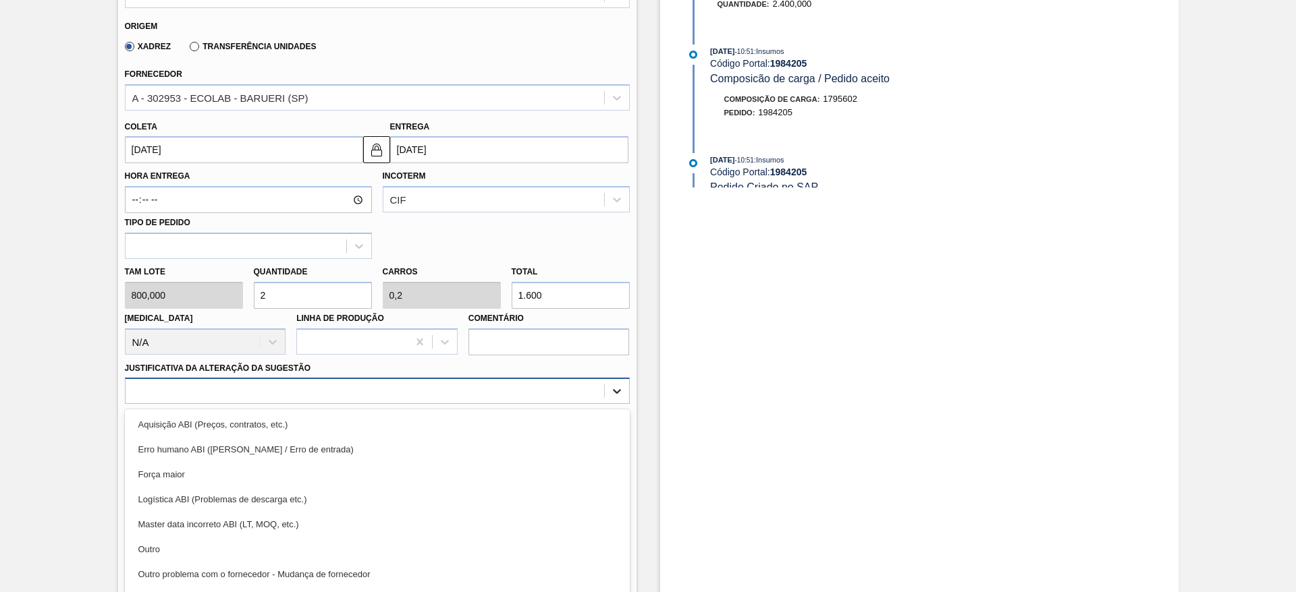
click at [609, 379] on div "Material 30017898 - EMULSAO PARAFI. SCUFEX CONCEN. ECOLAB Origem Xadrez Transfe…" at bounding box center [377, 228] width 505 height 553
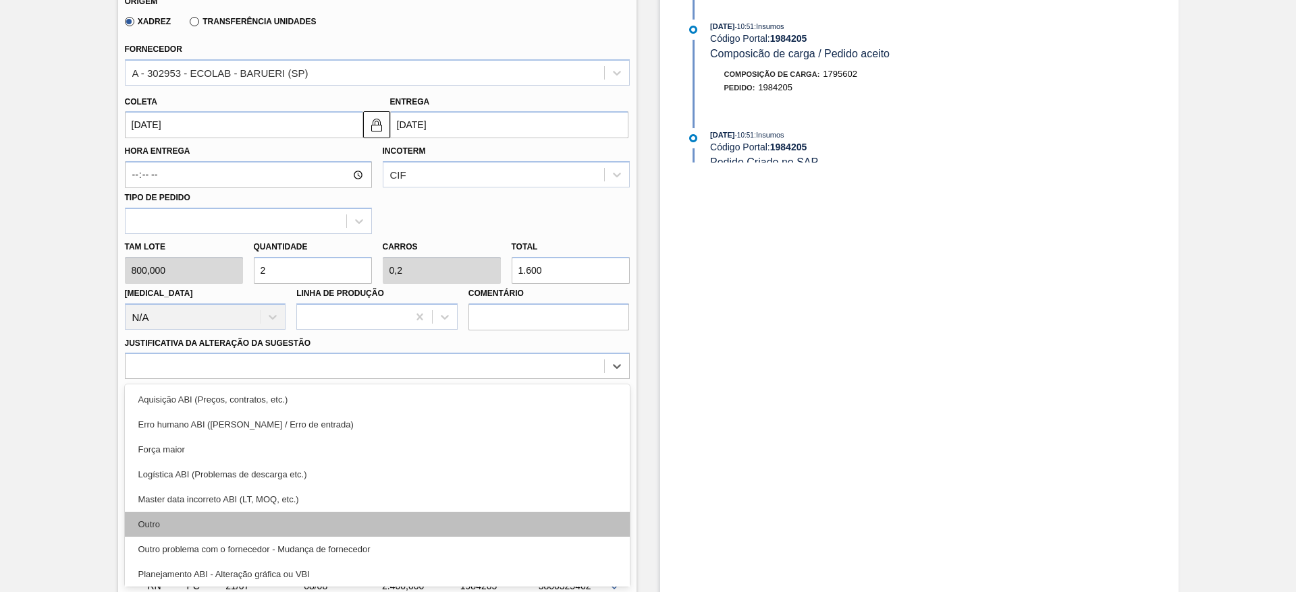
click at [514, 517] on div "Outro" at bounding box center [377, 524] width 505 height 25
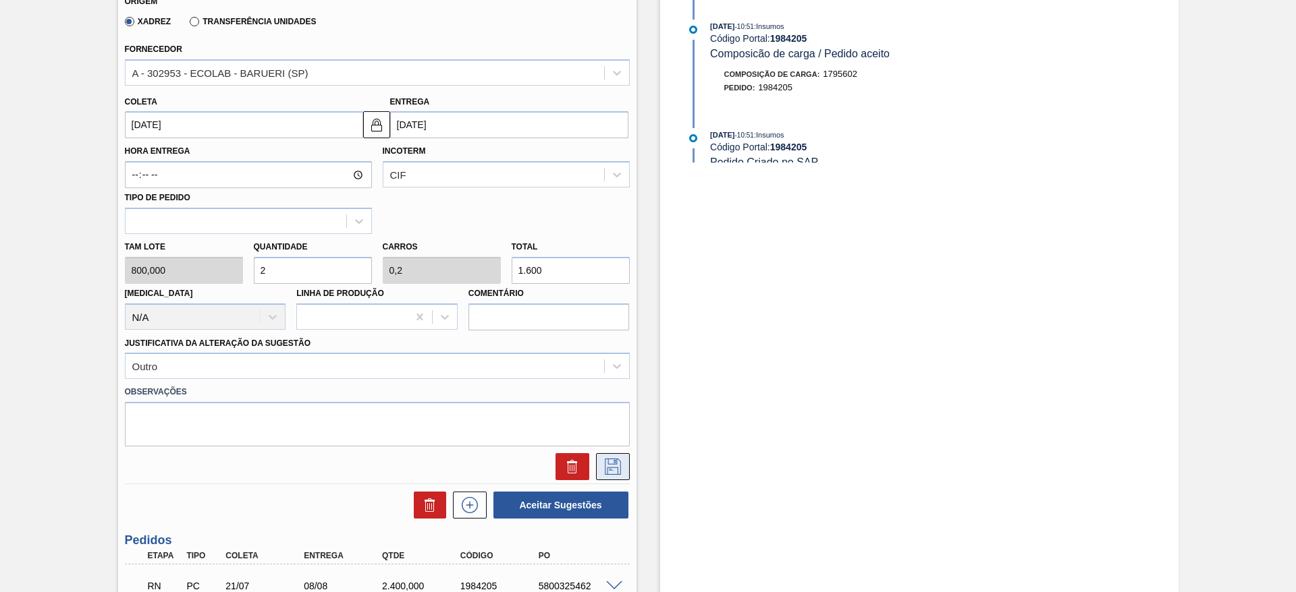
click at [615, 466] on icon at bounding box center [613, 467] width 22 height 16
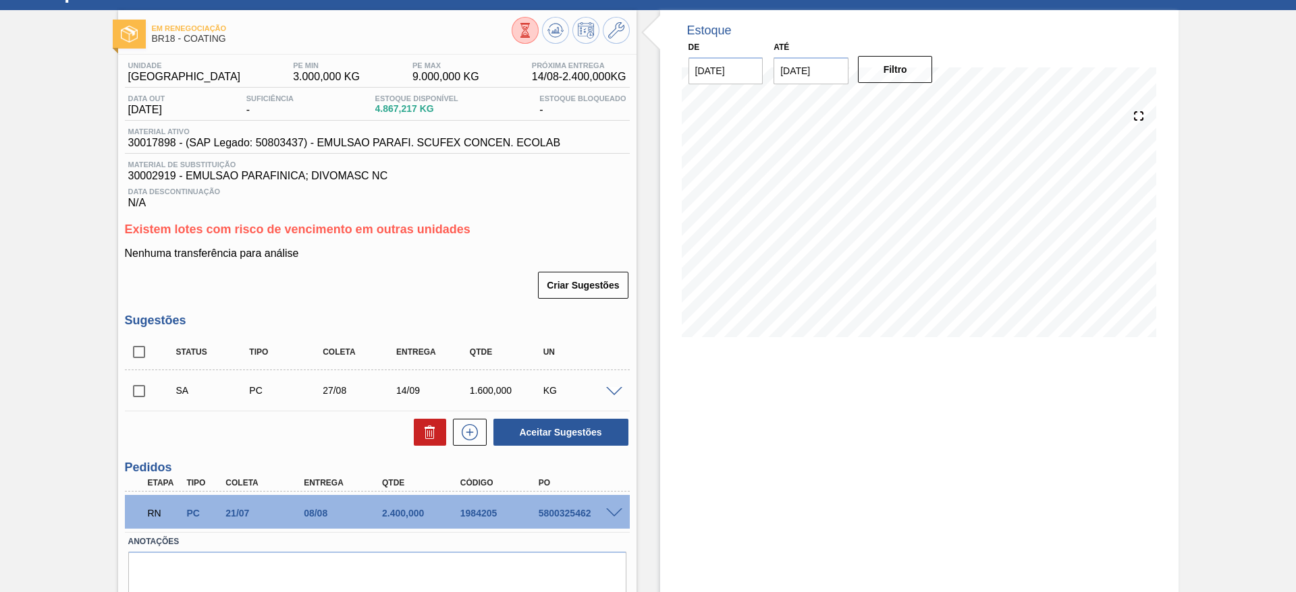
scroll to position [101, 0]
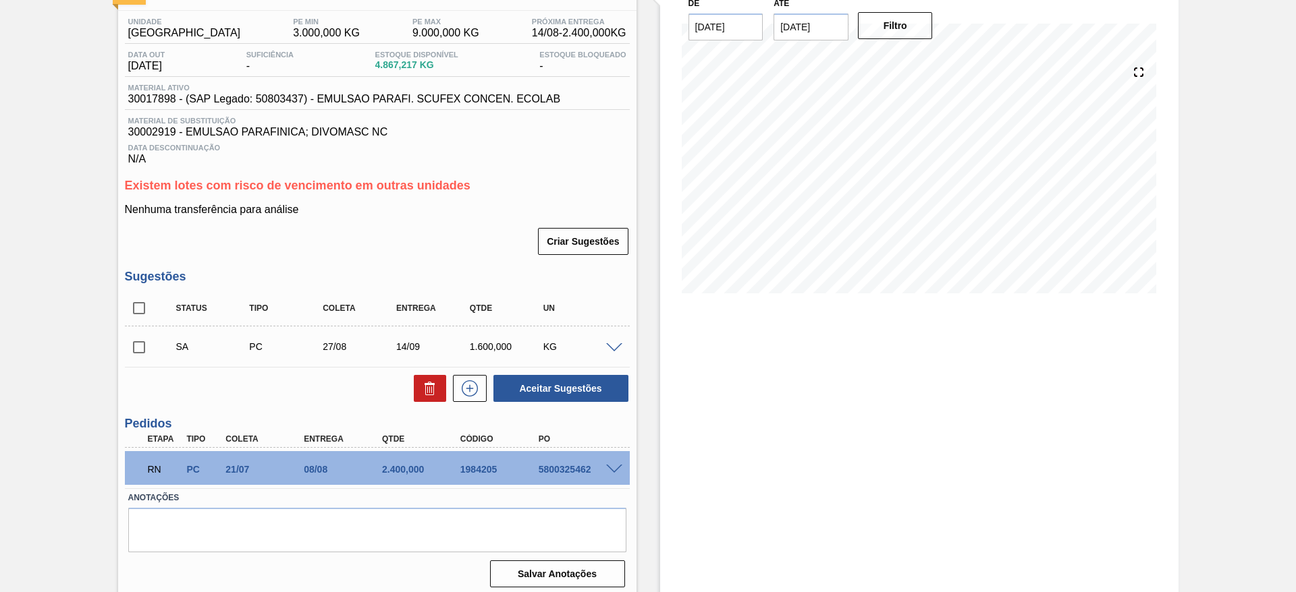
click at [606, 346] on span at bounding box center [614, 348] width 16 height 10
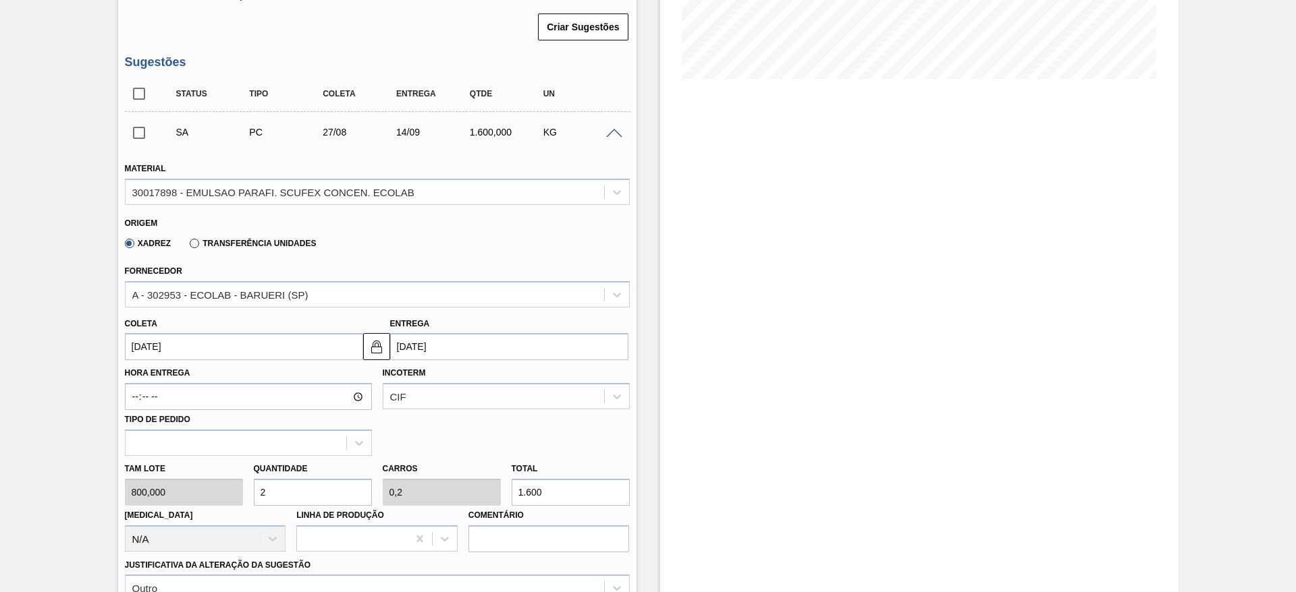
scroll to position [405, 0]
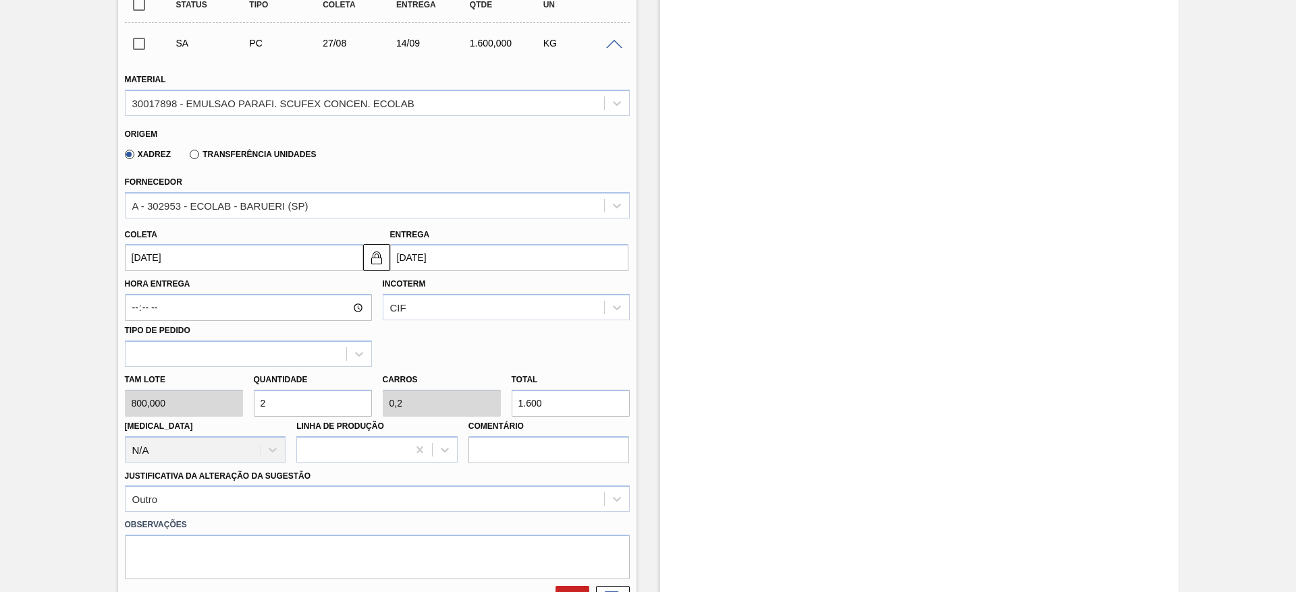
click at [236, 389] on div "Tam lote 800,000 Quantidade 2 Carros 0,2 Total 1.600 Doca N/A Linha de Produção…" at bounding box center [377, 415] width 516 height 96
type input "3"
type input "0,3"
type input "2.400"
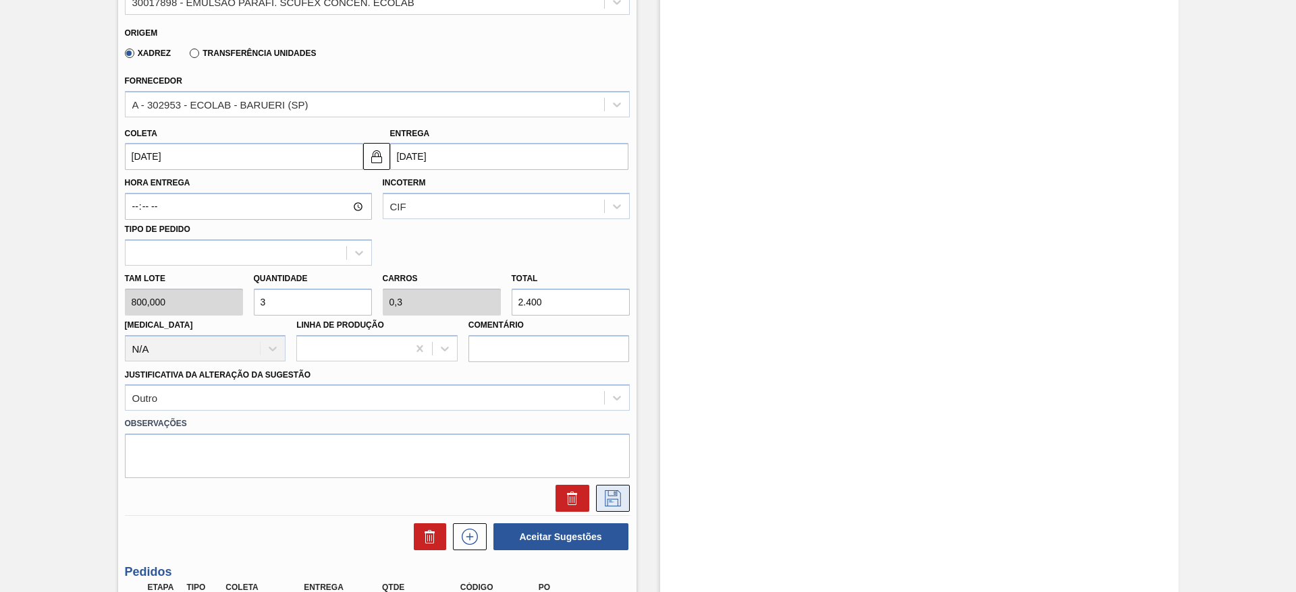
type input "3"
click at [614, 509] on button at bounding box center [613, 498] width 34 height 27
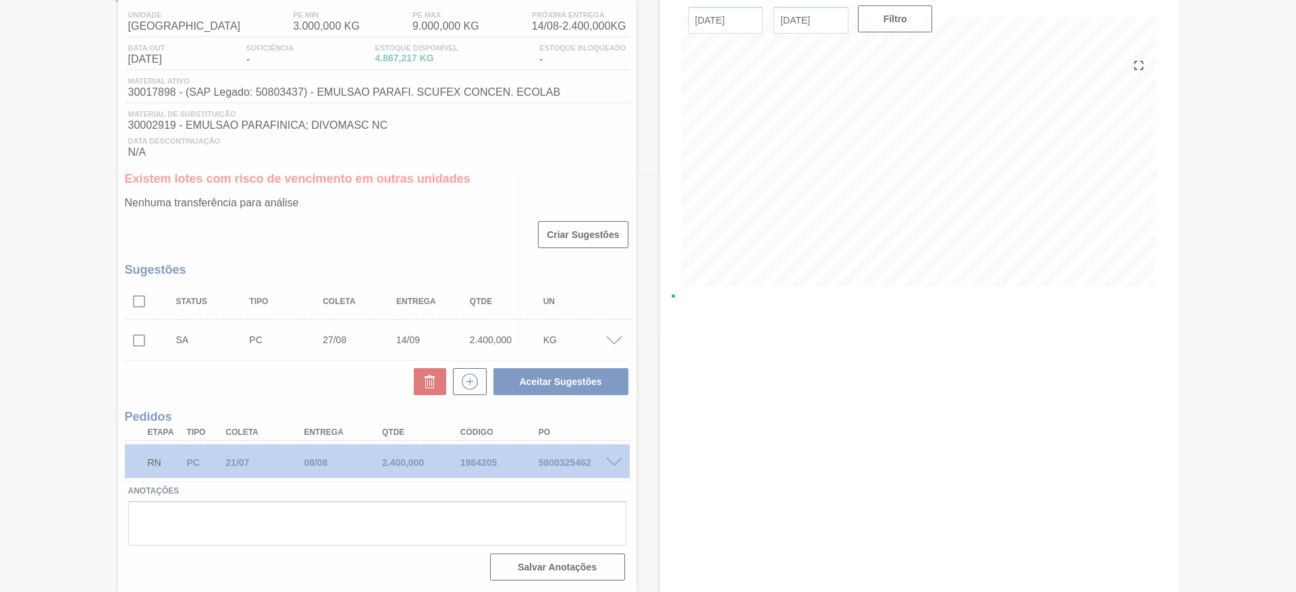
scroll to position [108, 0]
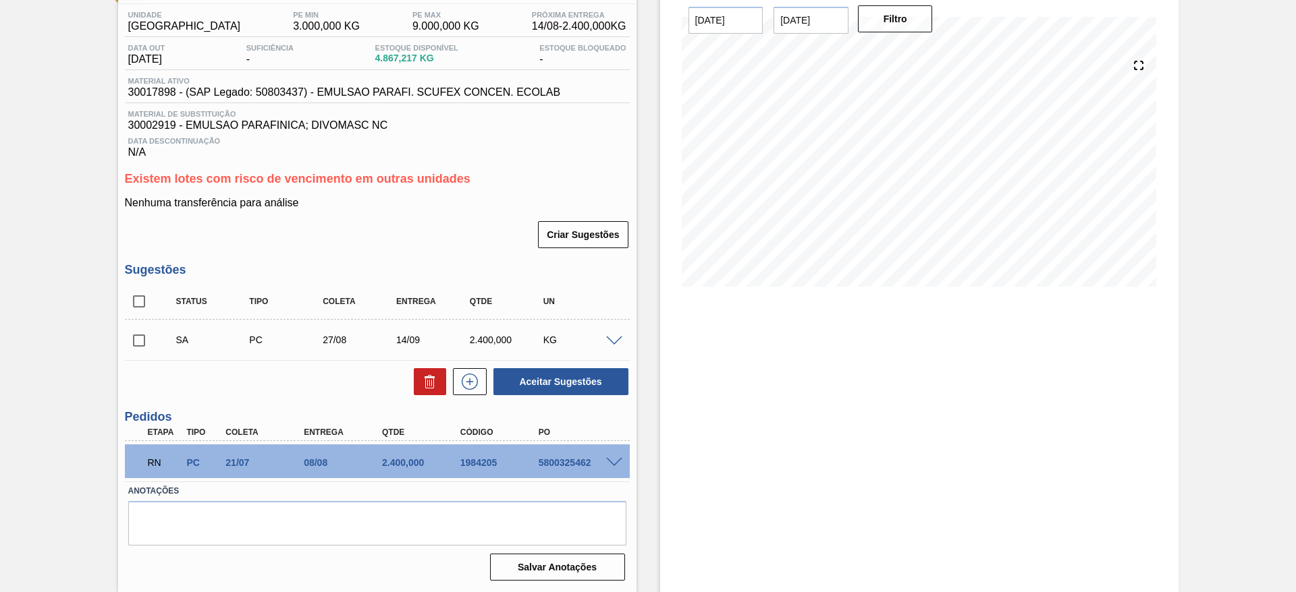
click at [613, 343] on span at bounding box center [614, 342] width 16 height 10
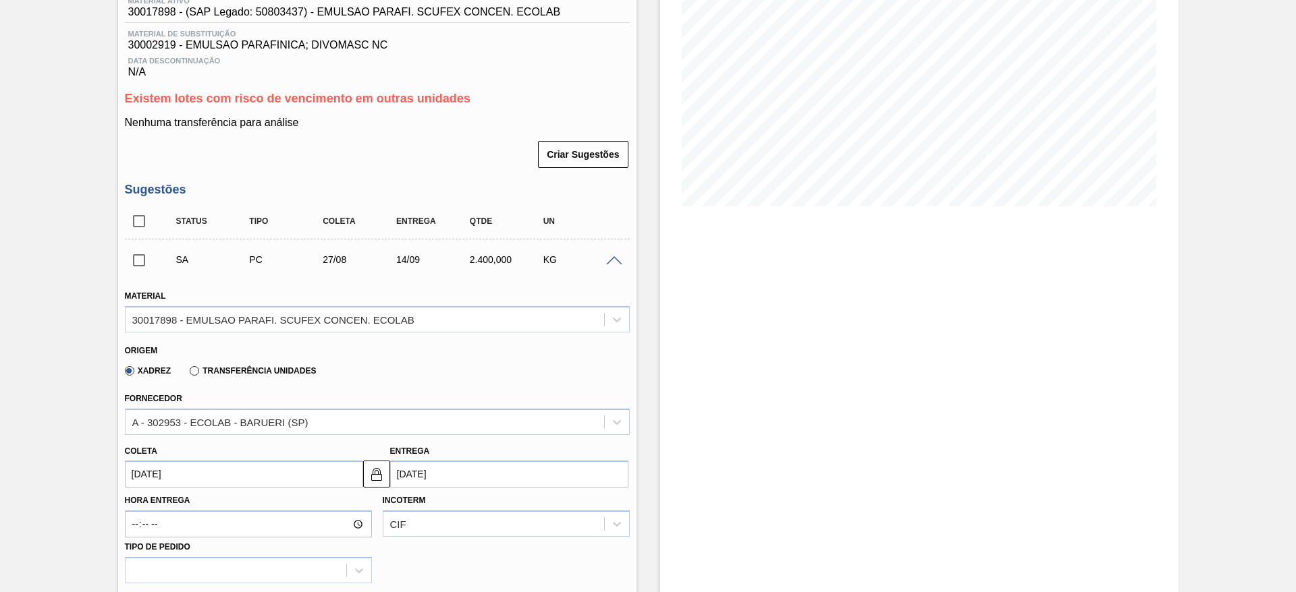
scroll to position [7, 0]
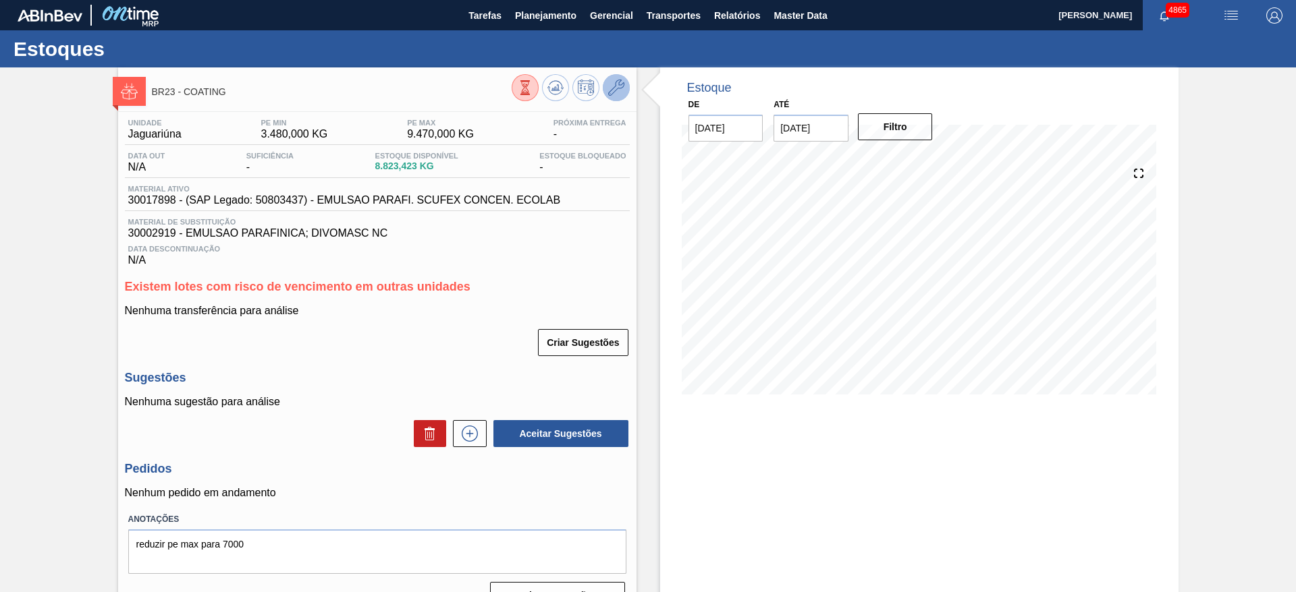
click at [614, 90] on icon at bounding box center [616, 88] width 16 height 16
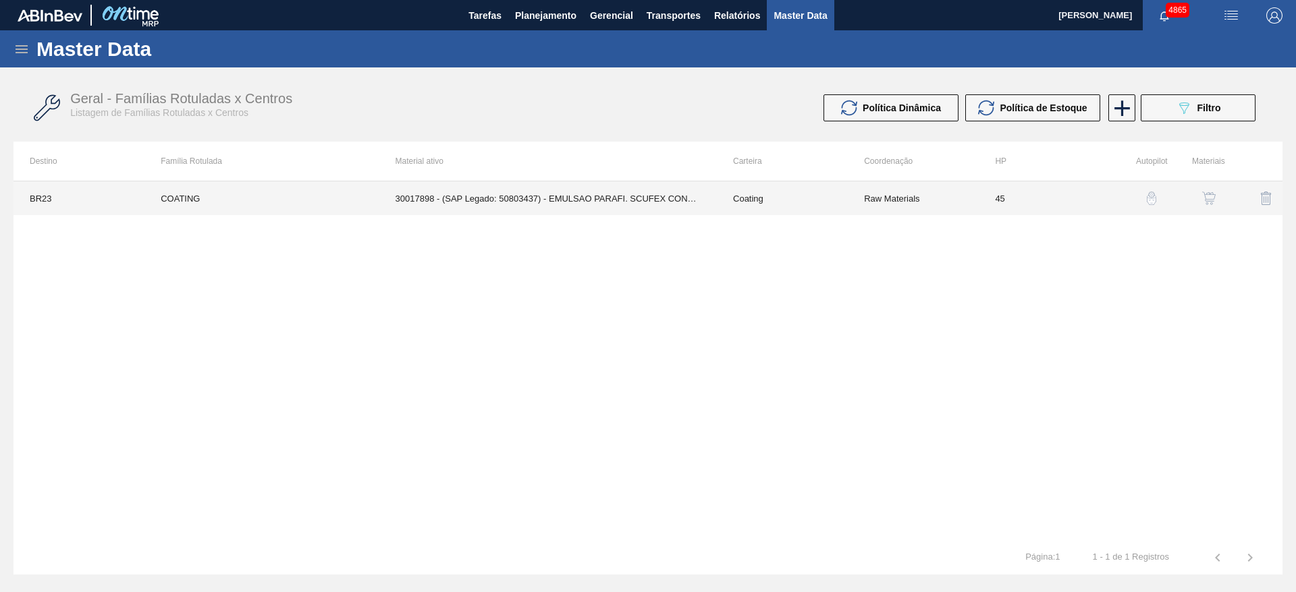
click at [672, 209] on td "30017898 - (SAP Legado: 50803437) - EMULSAO PARAFI. SCUFEX CONCEN. ECOLAB" at bounding box center [547, 199] width 337 height 34
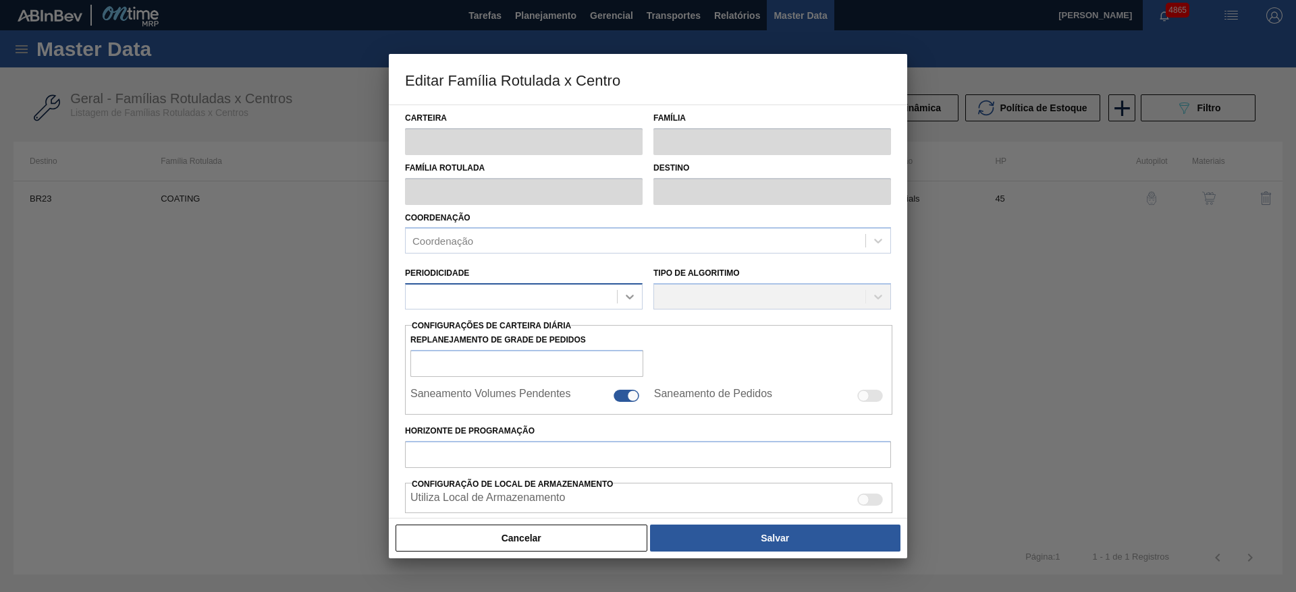
type input "Coating"
type input "COATING"
type input "BR23 - Jaguariúna"
type input "45"
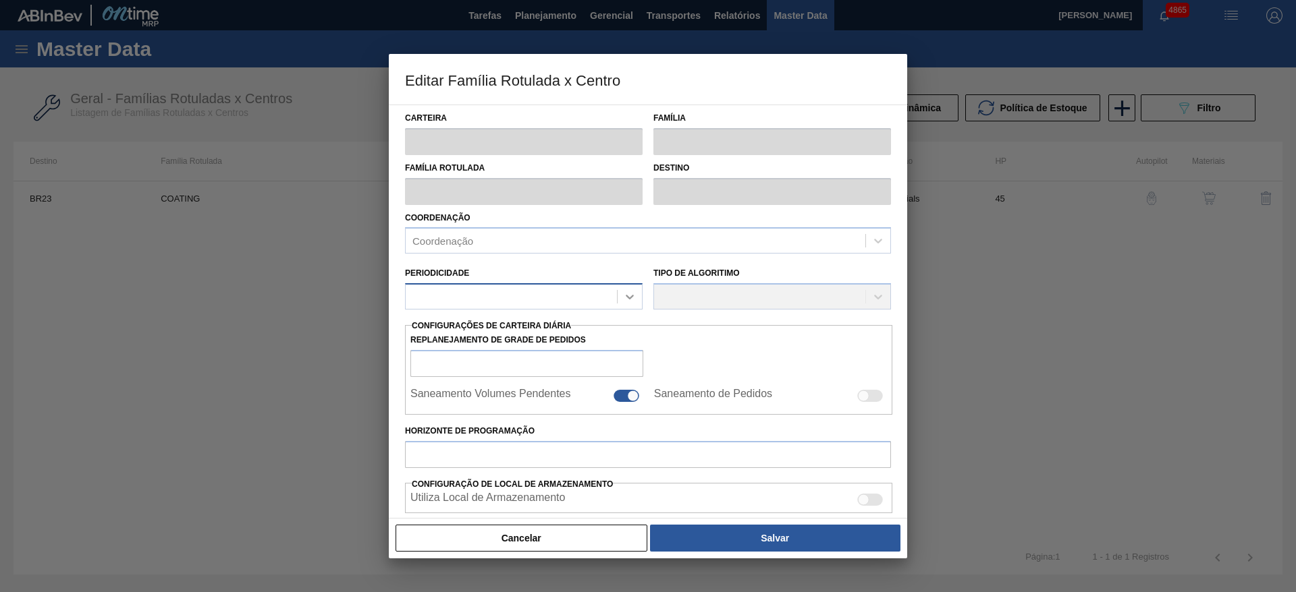
type input "3.480"
type input "9.470"
type input "30"
type input "5.277,000"
checkbox input "true"
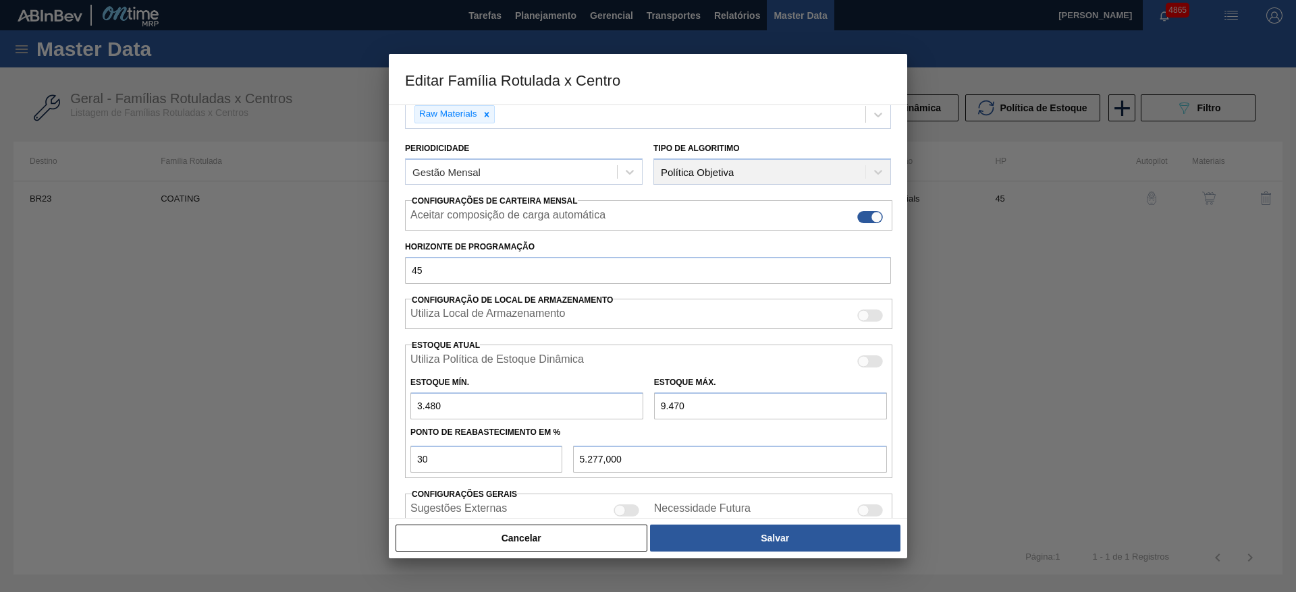
scroll to position [202, 0]
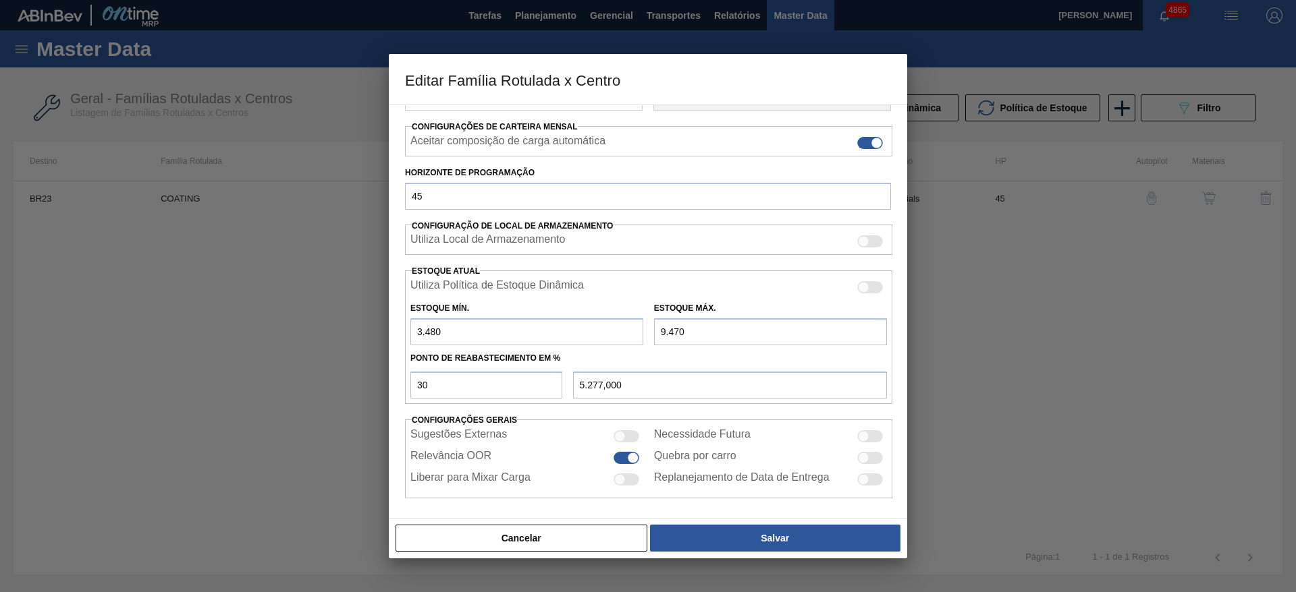
click at [671, 335] on input "9.470" at bounding box center [770, 332] width 233 height 27
type input "9.170"
type input "5.187,000"
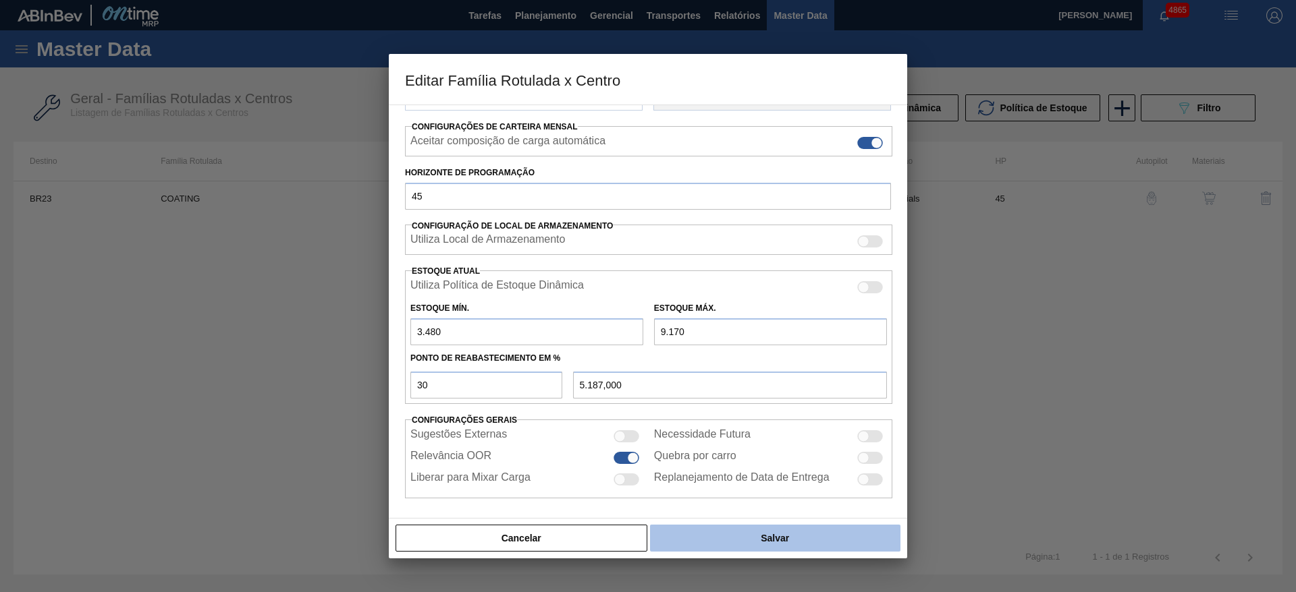
type input "9.170"
click at [682, 526] on button "Salvar" at bounding box center [775, 538] width 250 height 27
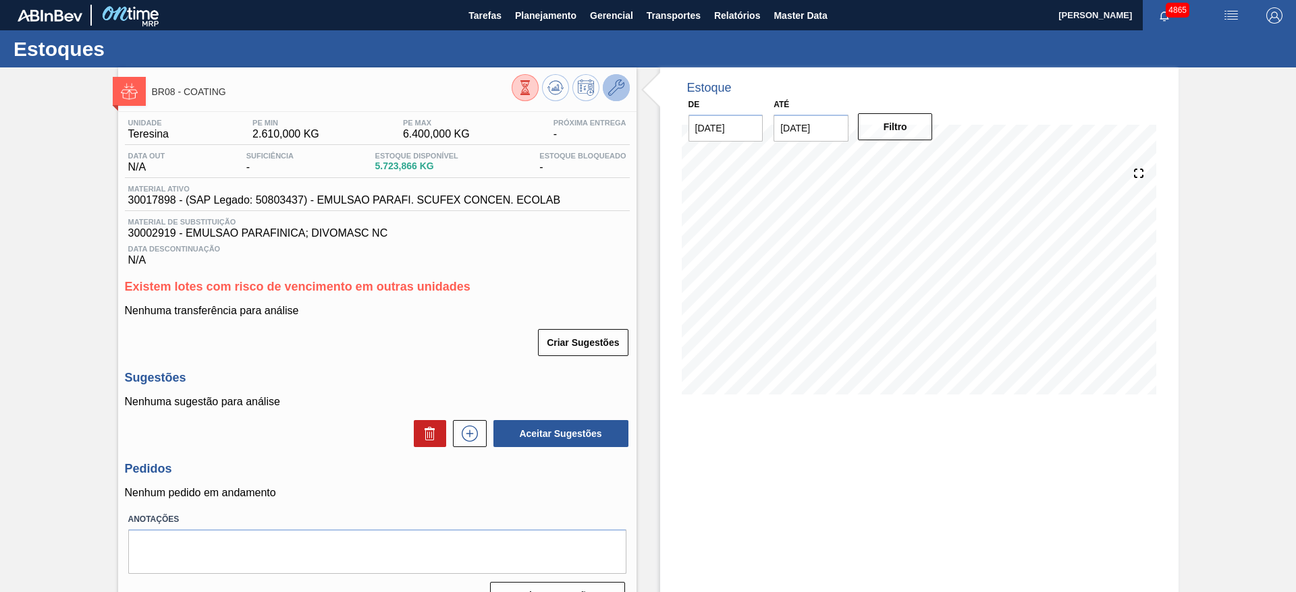
click at [623, 86] on button at bounding box center [616, 87] width 27 height 27
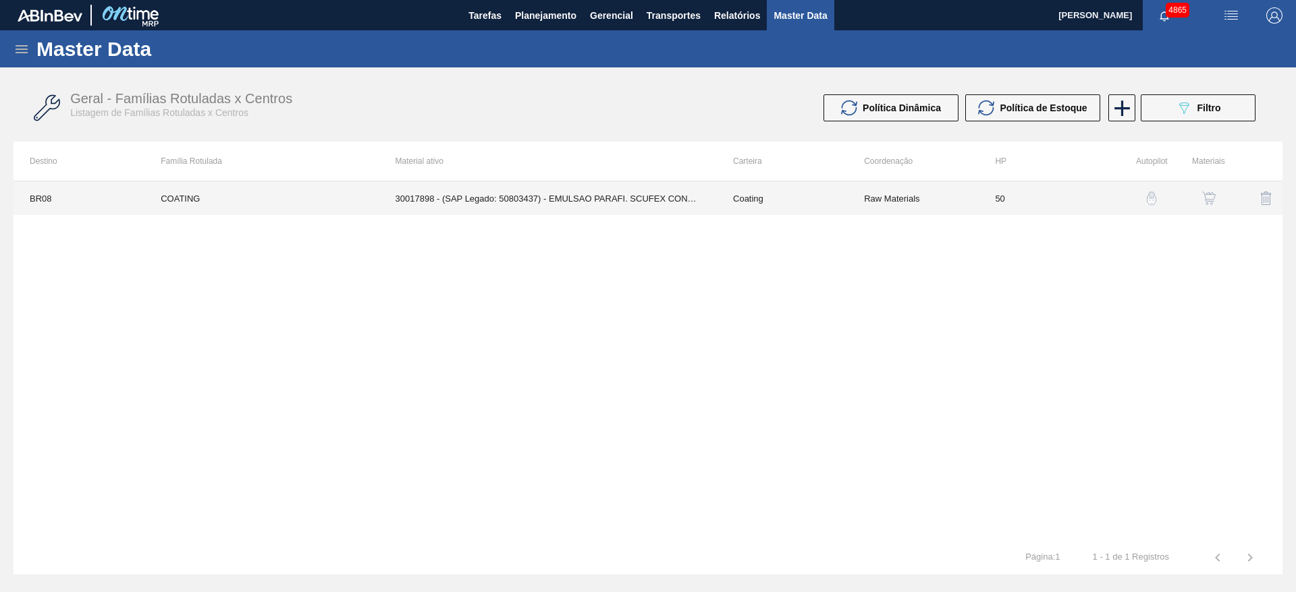
click at [648, 200] on td "30017898 - (SAP Legado: 50803437) - EMULSAO PARAFI. SCUFEX CONCEN. ECOLAB" at bounding box center [547, 199] width 337 height 34
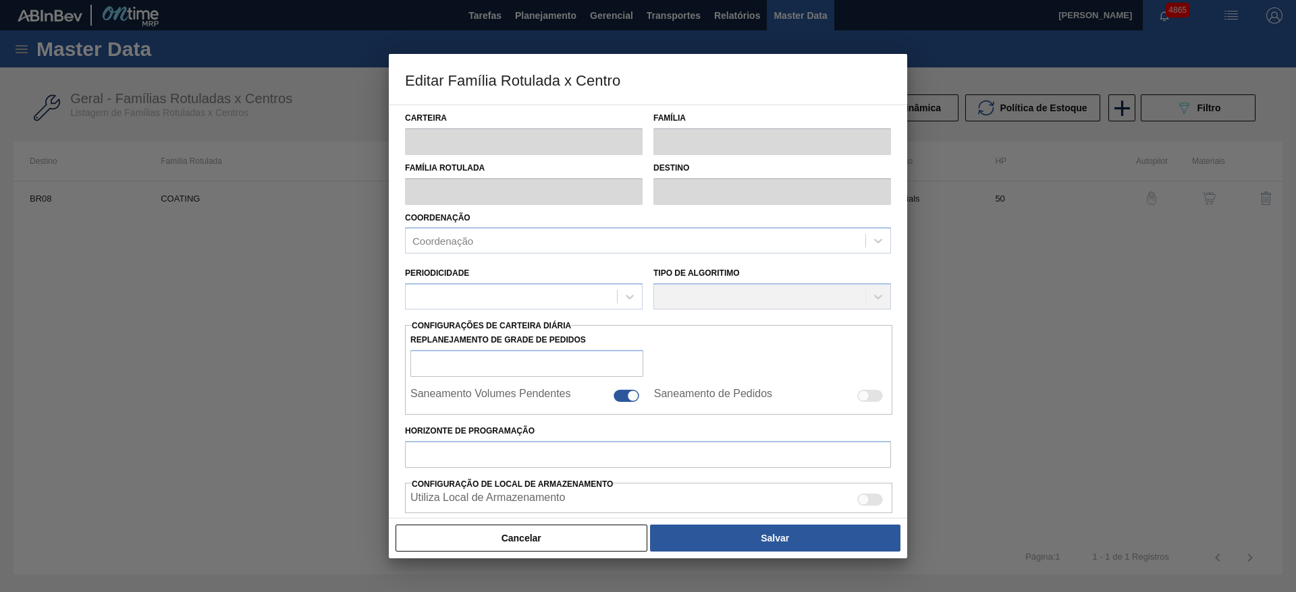
type input "Coating"
type input "COATING"
type input "BR08 - Teresina"
type input "50"
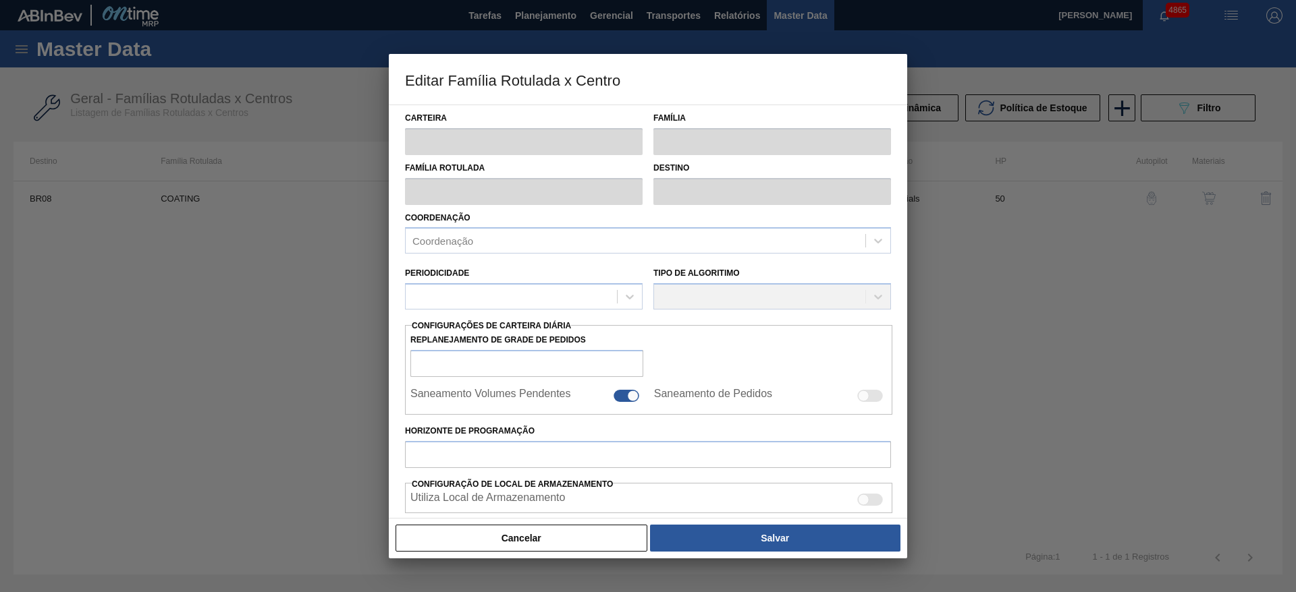
type input "2.610"
type input "6.400"
type input "70"
type input "5.263,000"
checkbox input "true"
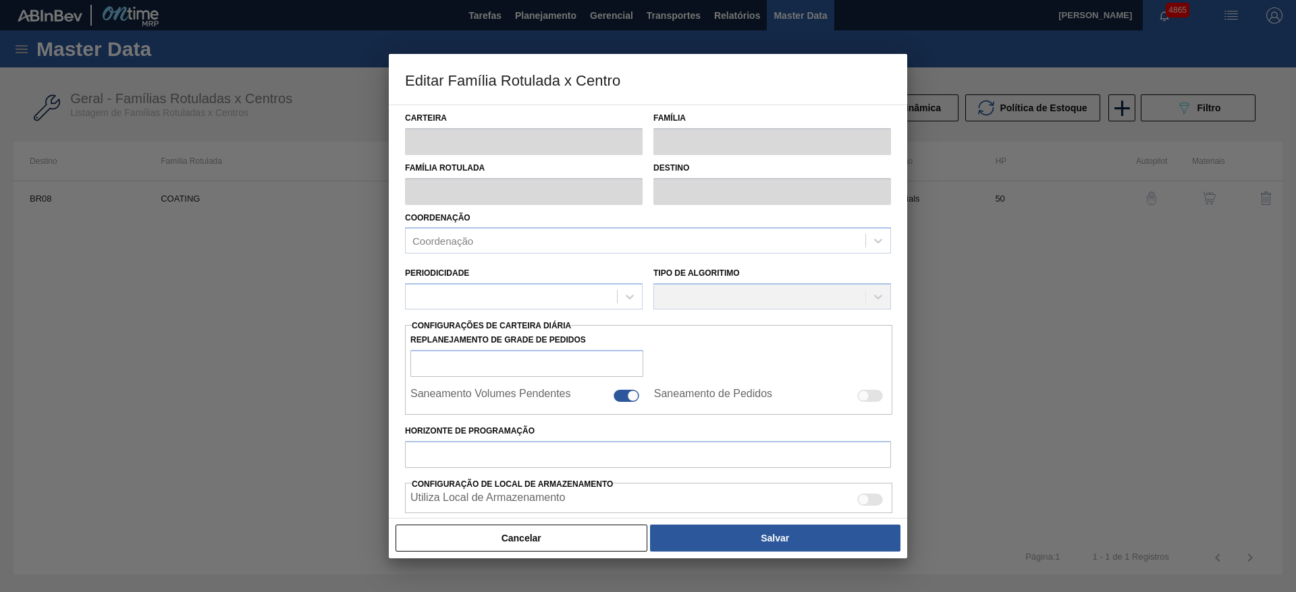
checkbox input "true"
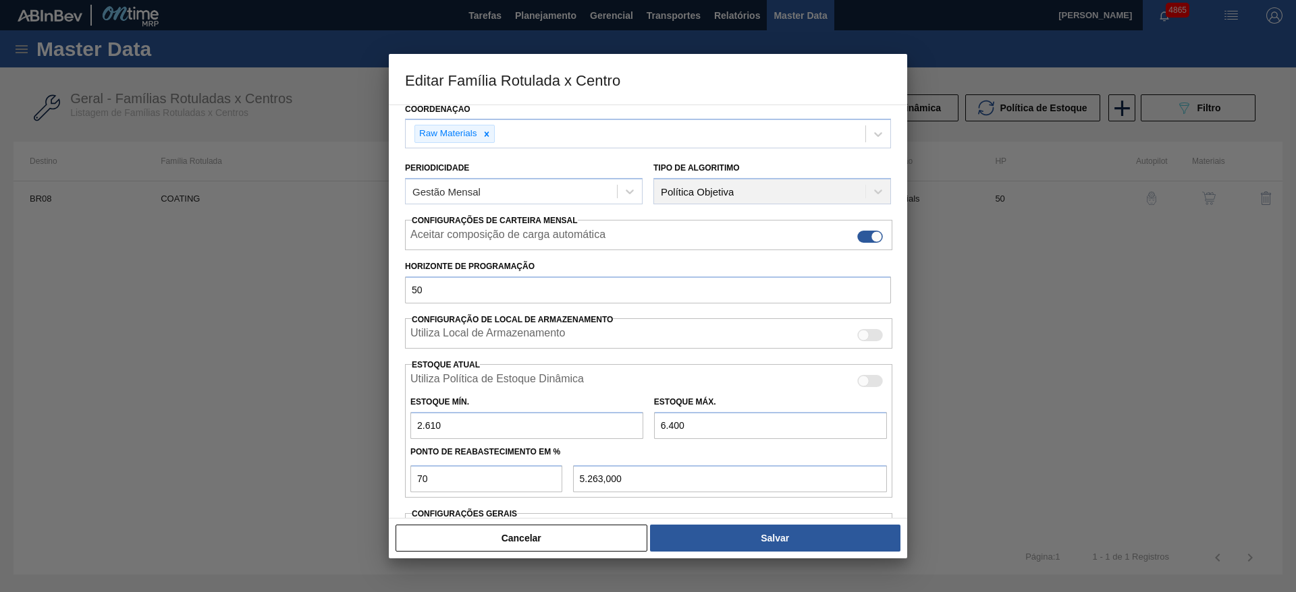
scroll to position [202, 0]
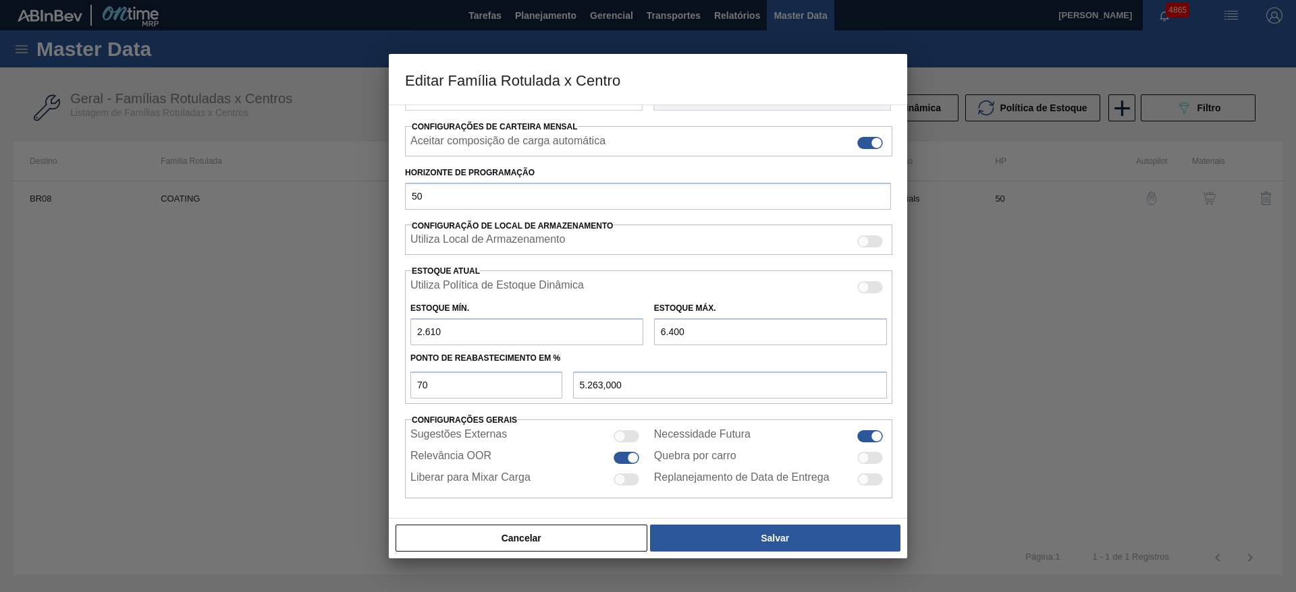
click at [673, 329] on input "6.400" at bounding box center [770, 332] width 233 height 27
type input "6.100"
type input "5.053,000"
type input "6.100"
drag, startPoint x: 426, startPoint y: 330, endPoint x: 431, endPoint y: 335, distance: 7.2
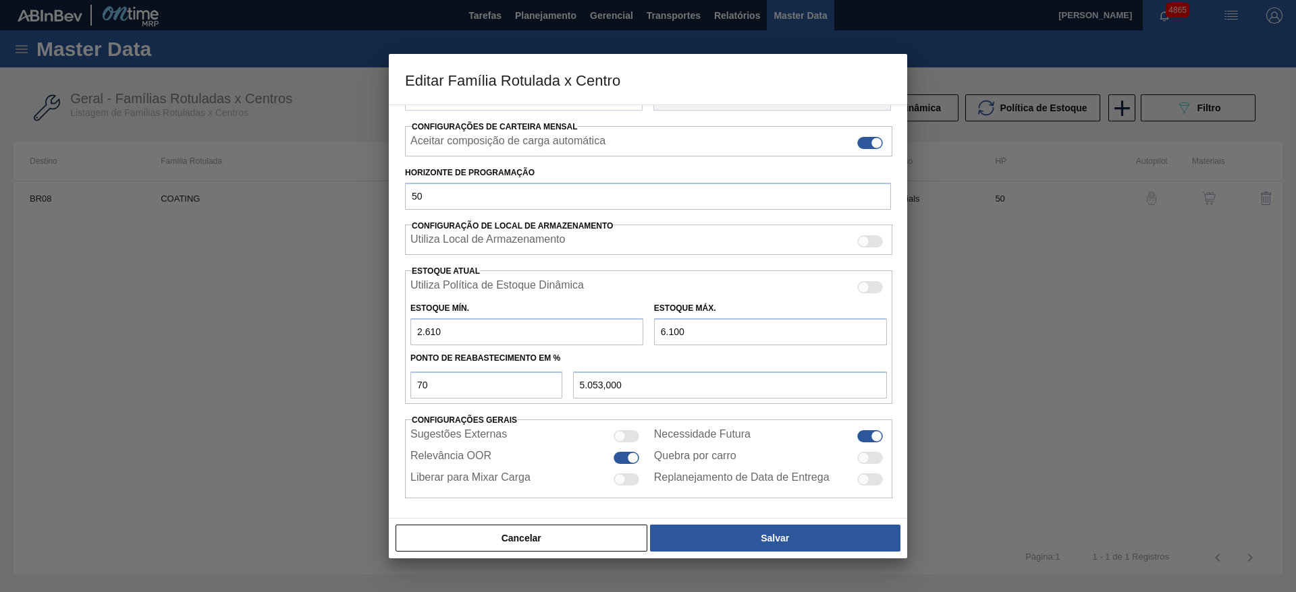
click at [431, 335] on input "2.610" at bounding box center [526, 332] width 233 height 27
type input "2.310"
type input "4.963,000"
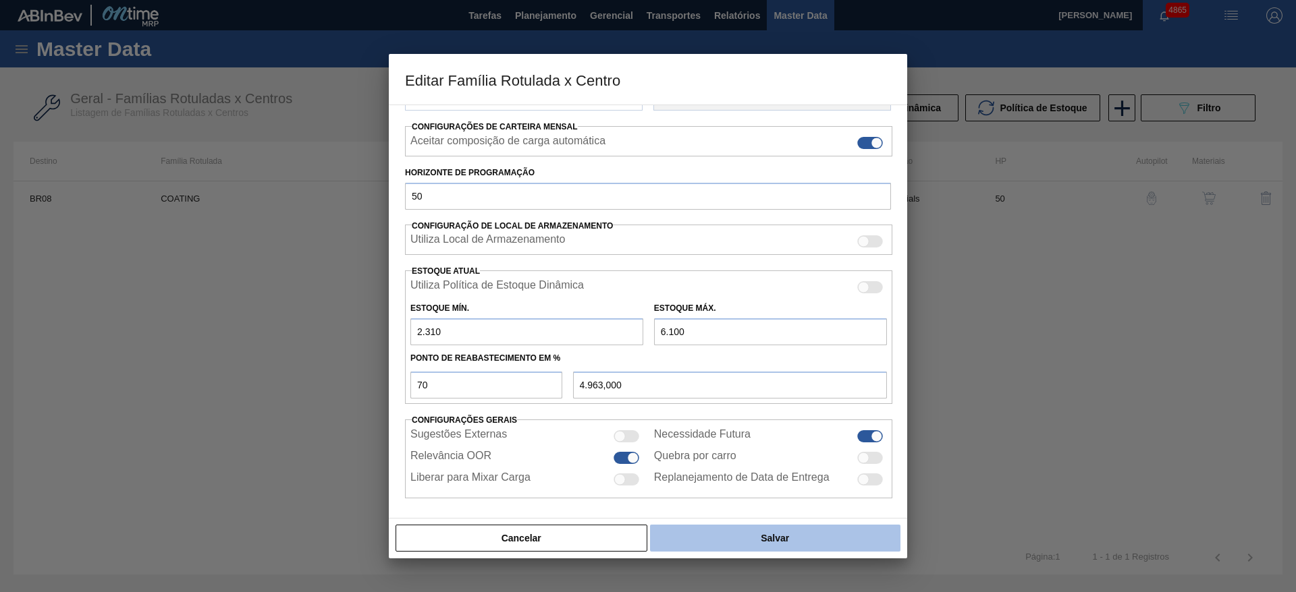
type input "2.310"
click at [742, 528] on button "Salvar" at bounding box center [775, 538] width 250 height 27
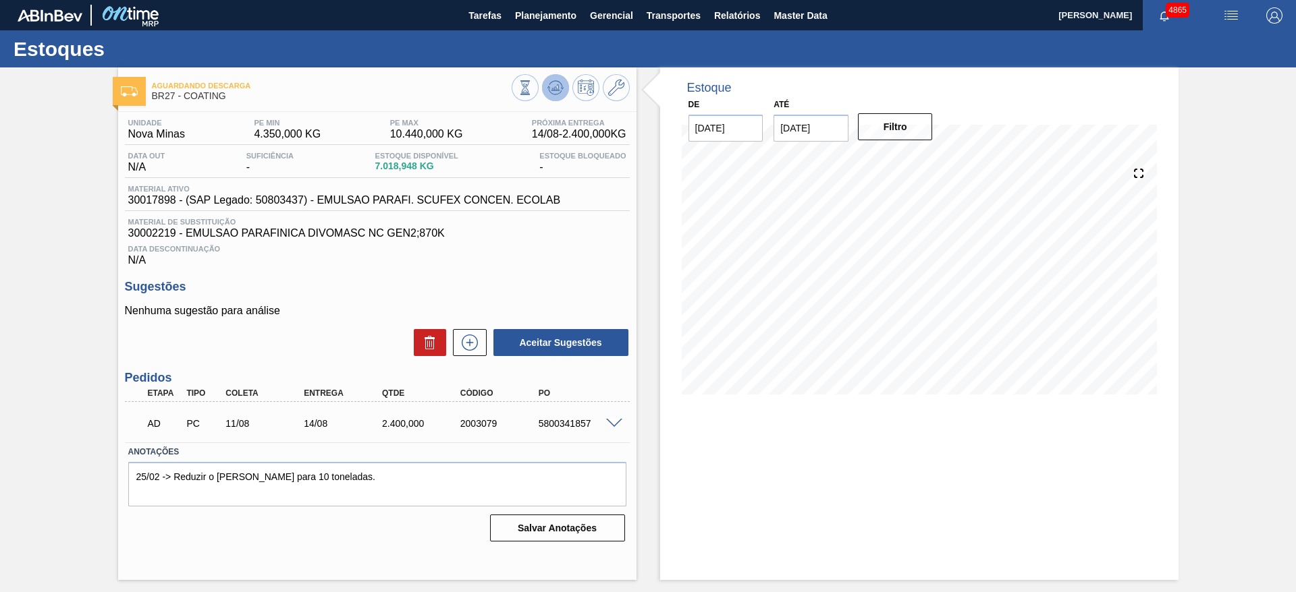
click at [565, 86] on button at bounding box center [555, 87] width 27 height 27
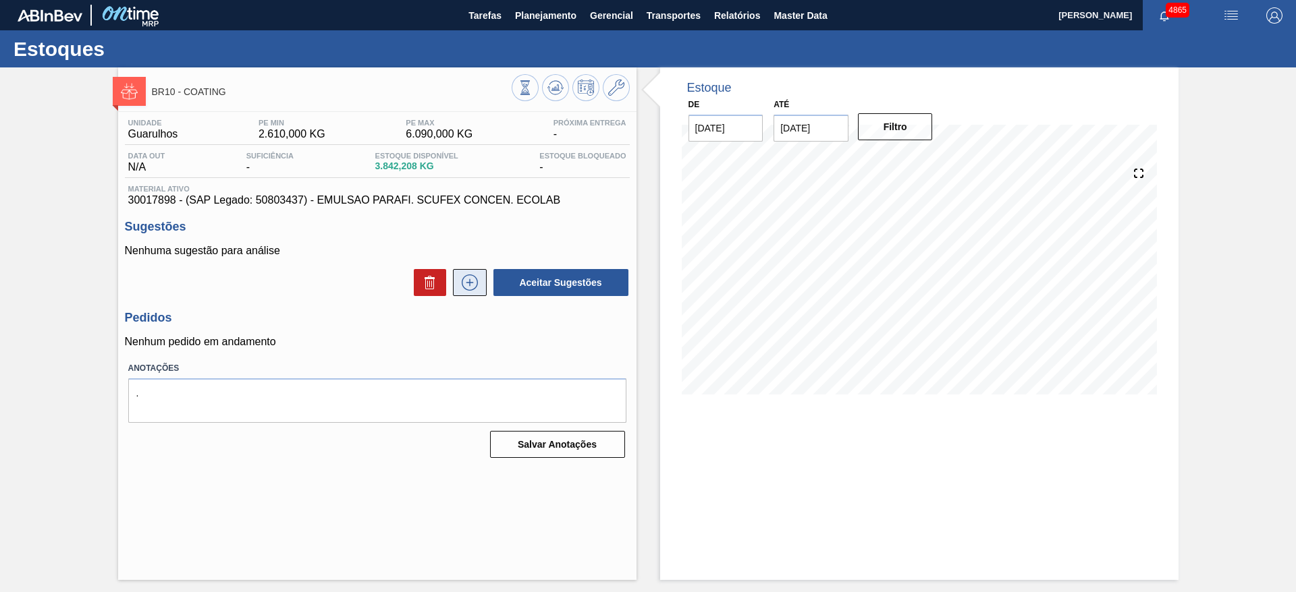
click at [472, 283] on icon at bounding box center [470, 283] width 22 height 16
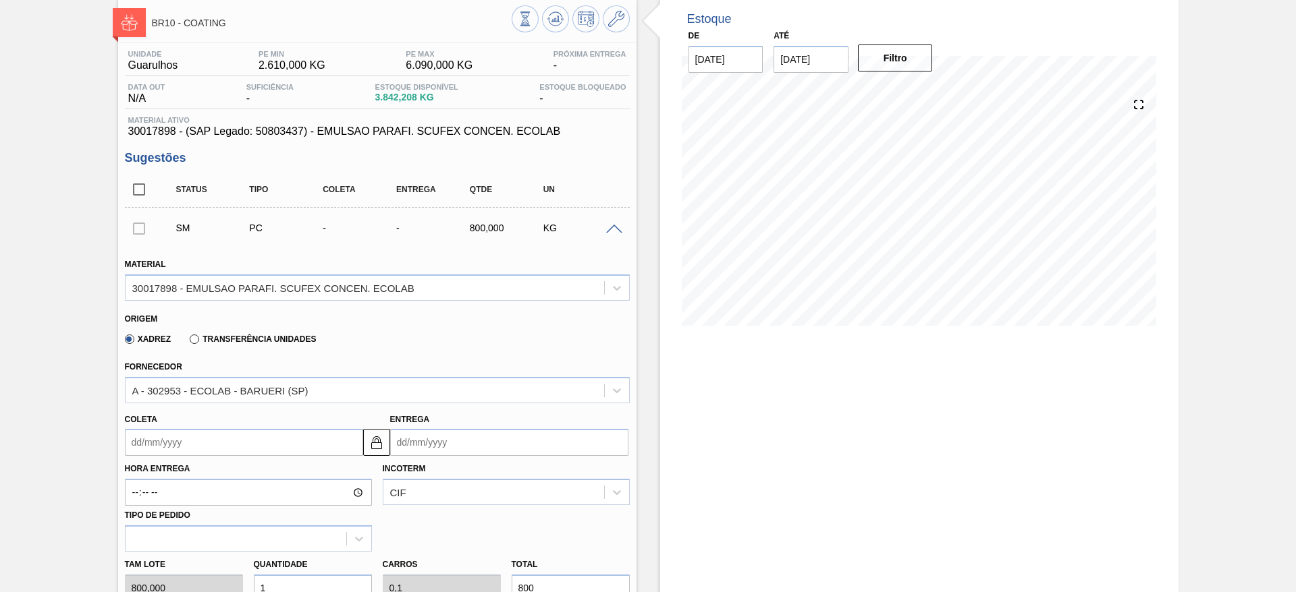
scroll to position [101, 0]
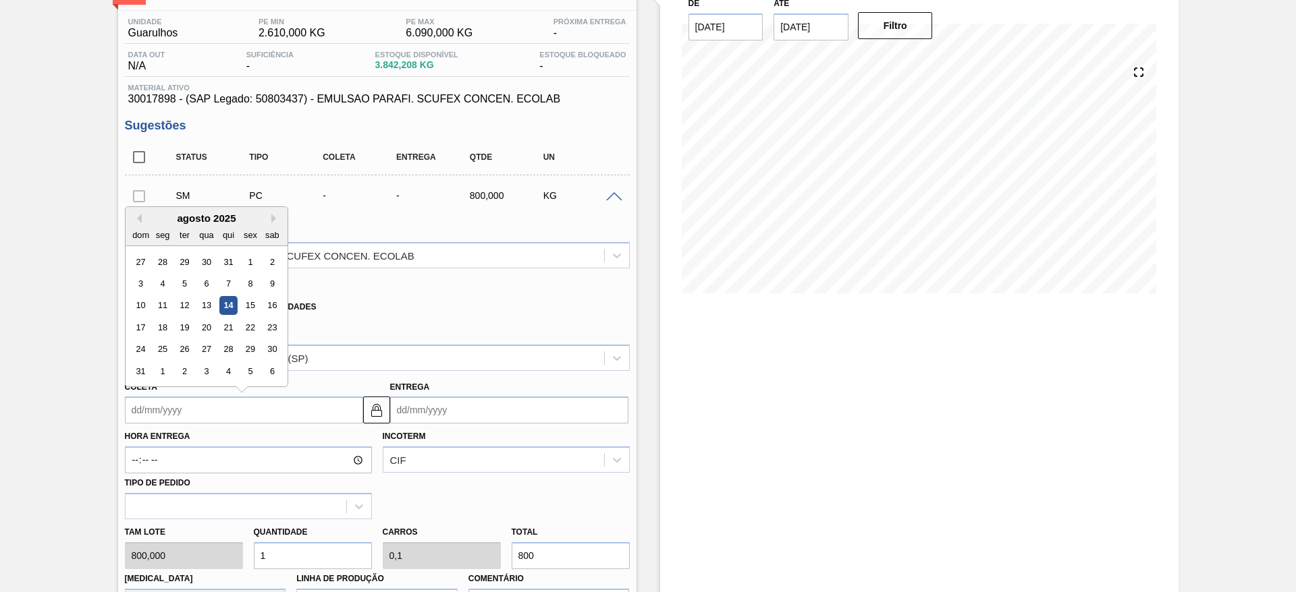
click at [220, 411] on input "Coleta" at bounding box center [244, 410] width 238 height 27
click at [169, 208] on div "agosto 2025 dom seg ter qua qui sex sab" at bounding box center [207, 226] width 162 height 39
click at [233, 330] on div "21" at bounding box center [228, 328] width 18 height 18
type input "21/08/2025"
type input "[DATE]"
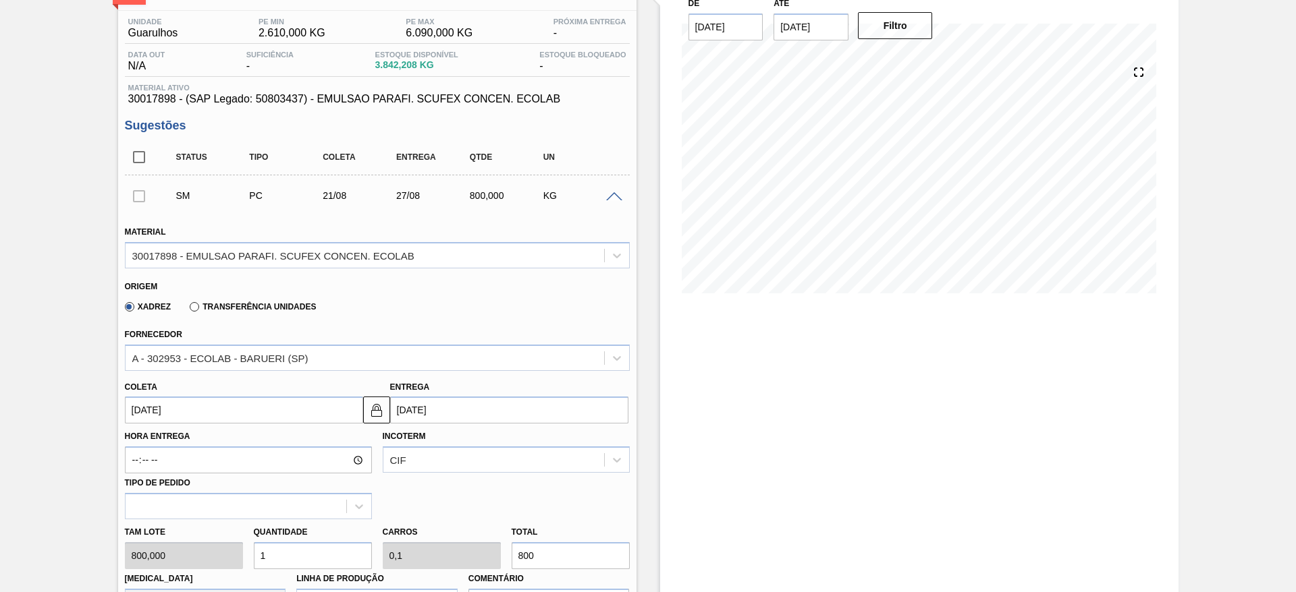
scroll to position [202, 0]
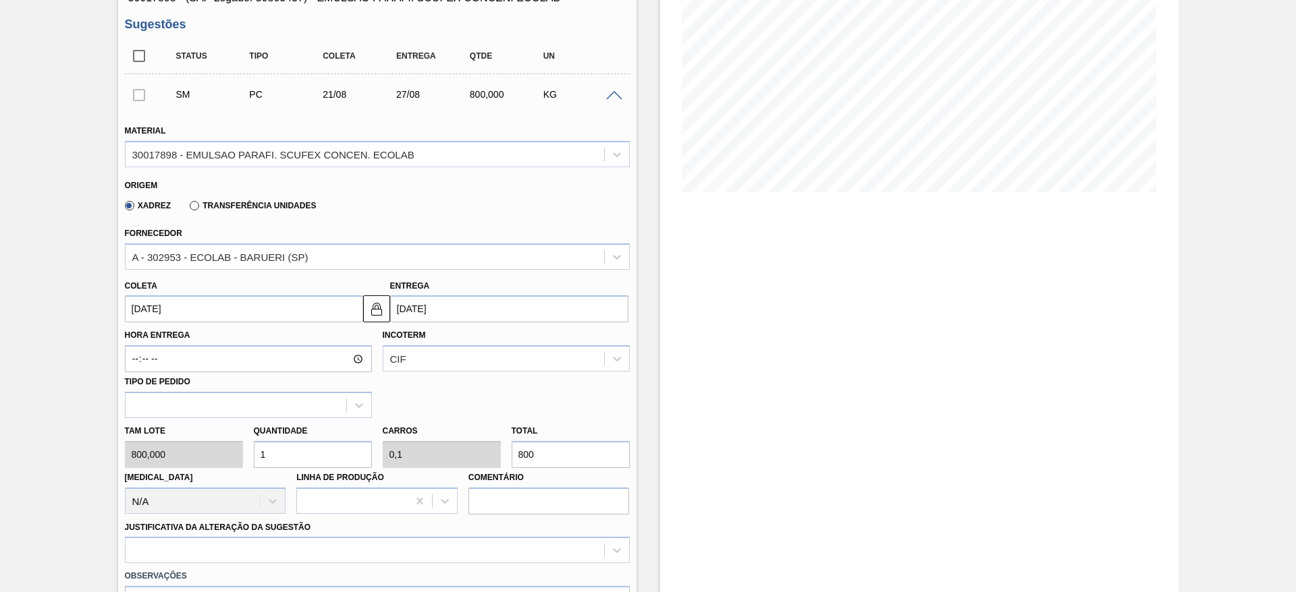
drag, startPoint x: 286, startPoint y: 456, endPoint x: 251, endPoint y: 443, distance: 37.4
click at [251, 443] on div "Quantidade 1" at bounding box center [312, 445] width 129 height 47
type input "2"
type input "0,2"
type input "1.600"
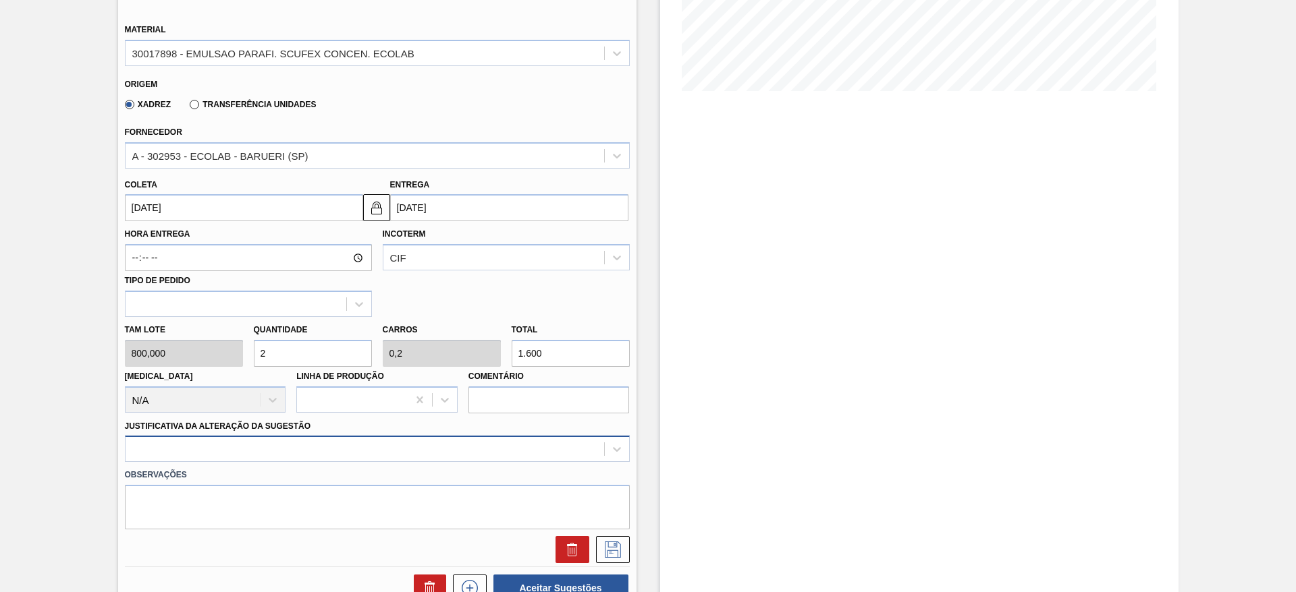
click at [343, 447] on div at bounding box center [377, 449] width 505 height 26
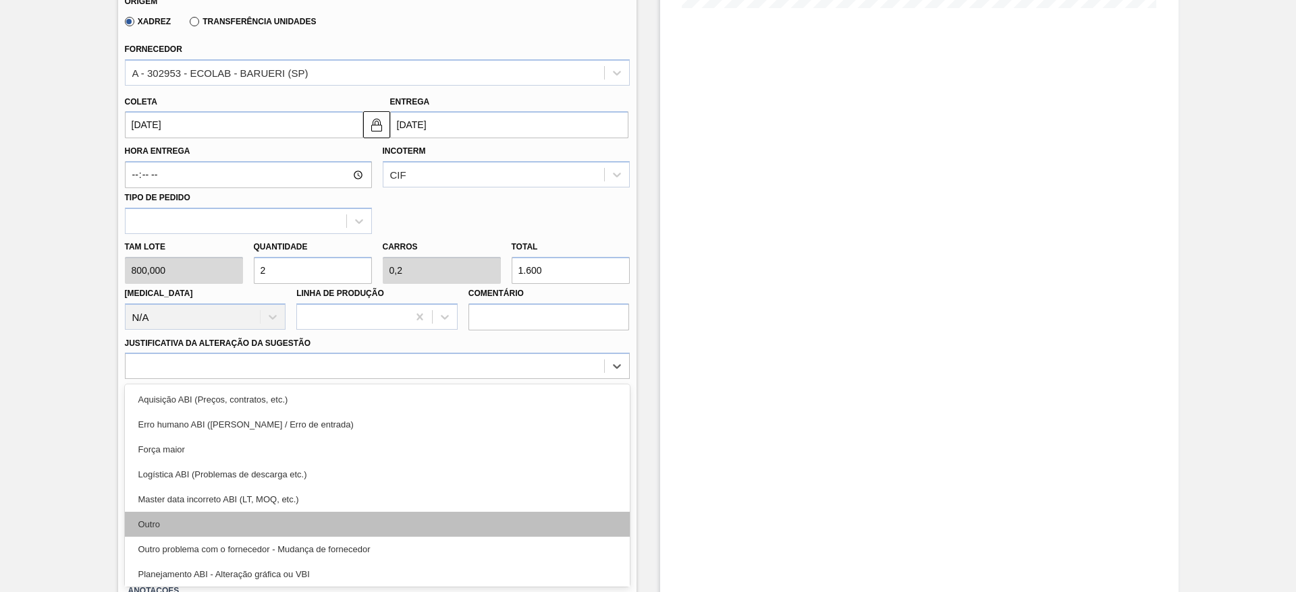
click at [273, 526] on div "Outro" at bounding box center [377, 524] width 505 height 25
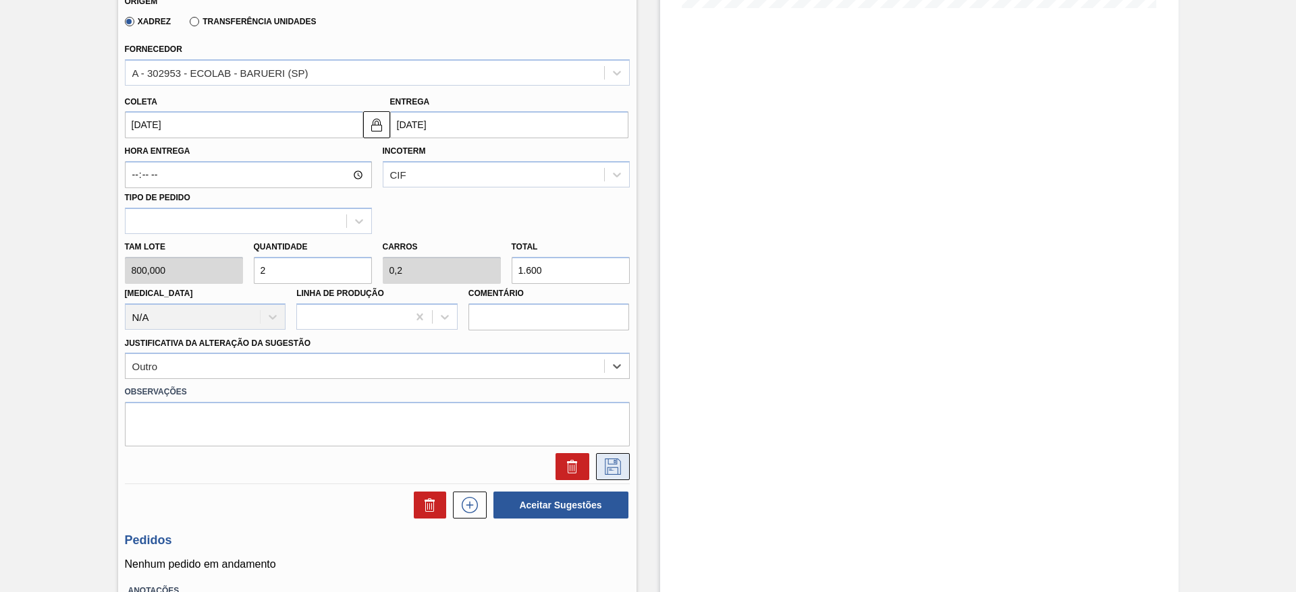
click at [607, 466] on icon at bounding box center [613, 467] width 22 height 16
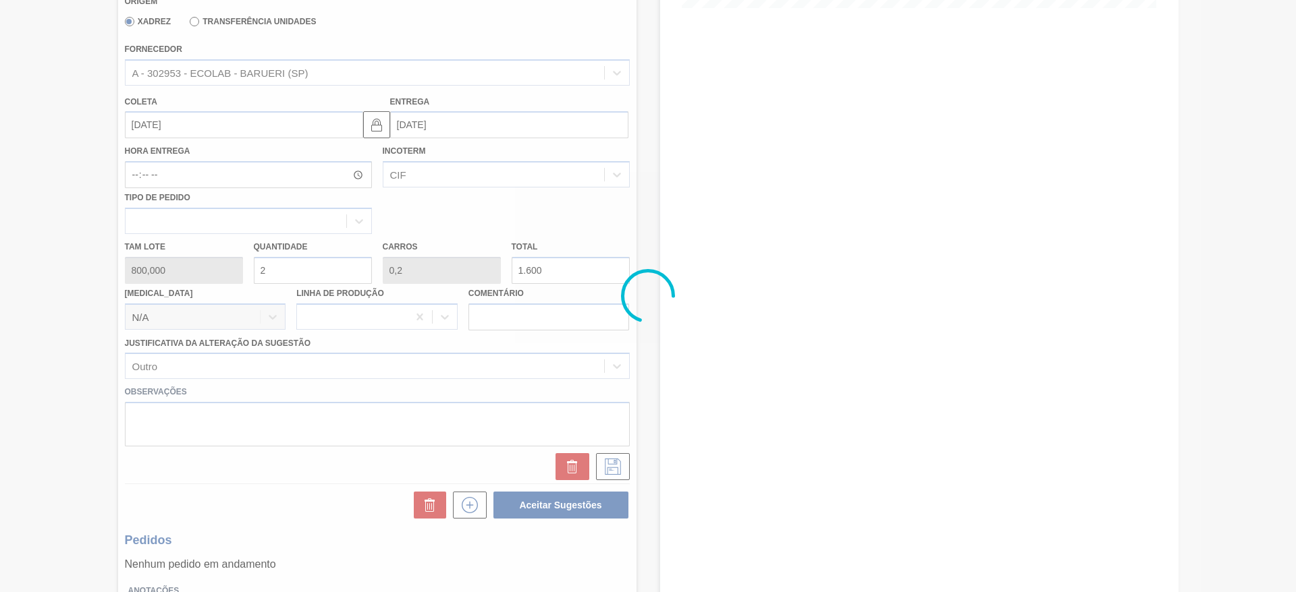
scroll to position [0, 0]
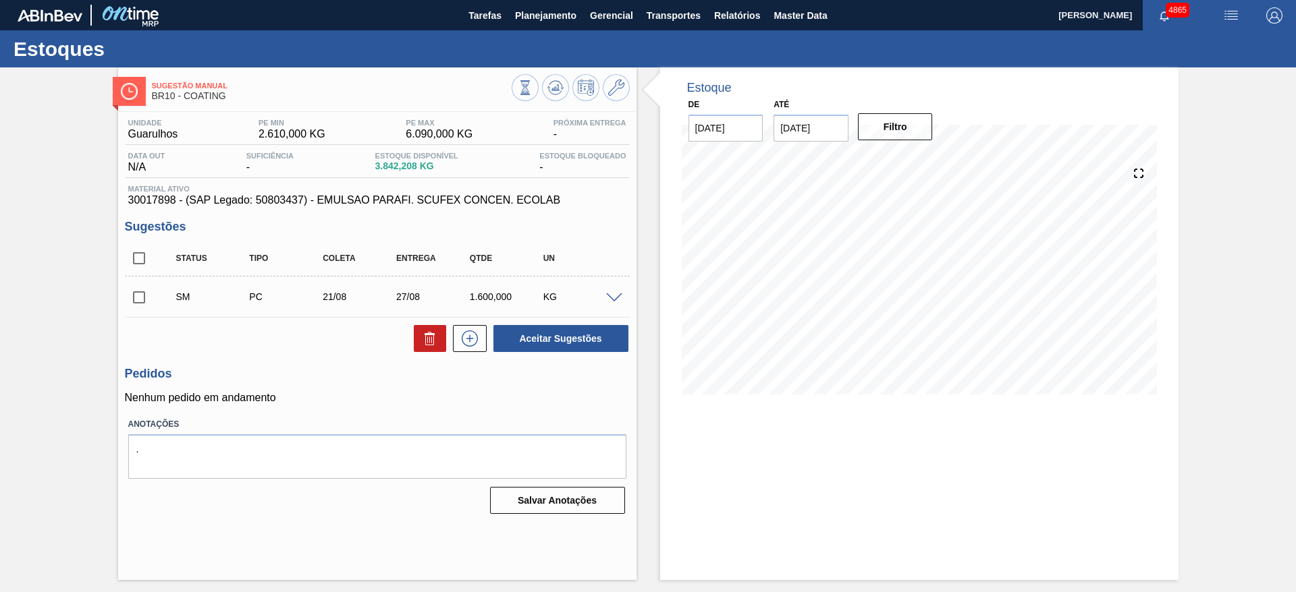
click at [617, 296] on span at bounding box center [614, 299] width 16 height 10
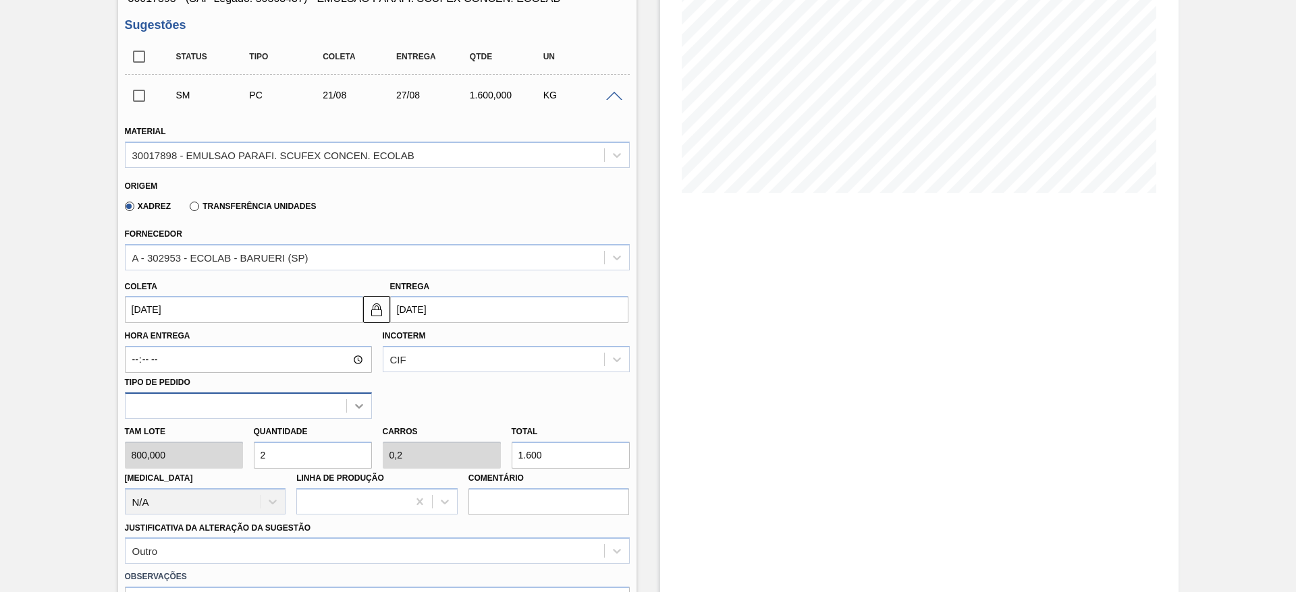
scroll to position [202, 0]
drag, startPoint x: 271, startPoint y: 460, endPoint x: 252, endPoint y: 460, distance: 19.6
click at [252, 460] on div "Quantidade 2" at bounding box center [312, 445] width 129 height 47
type input "1"
type input "0,1"
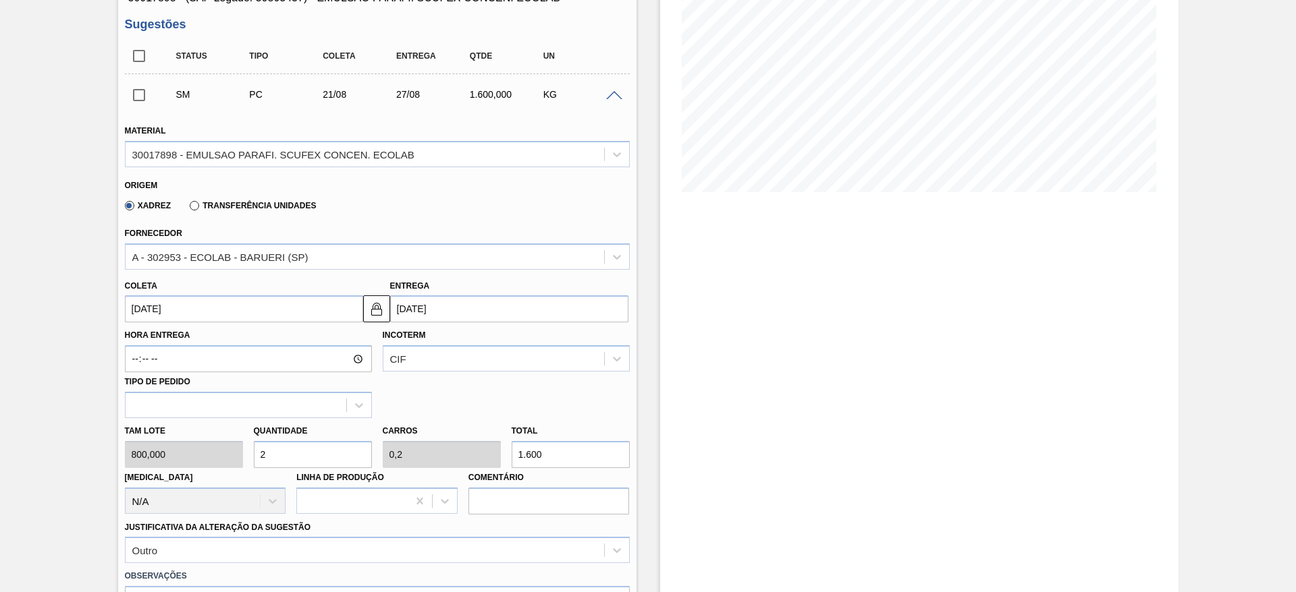
type input "800"
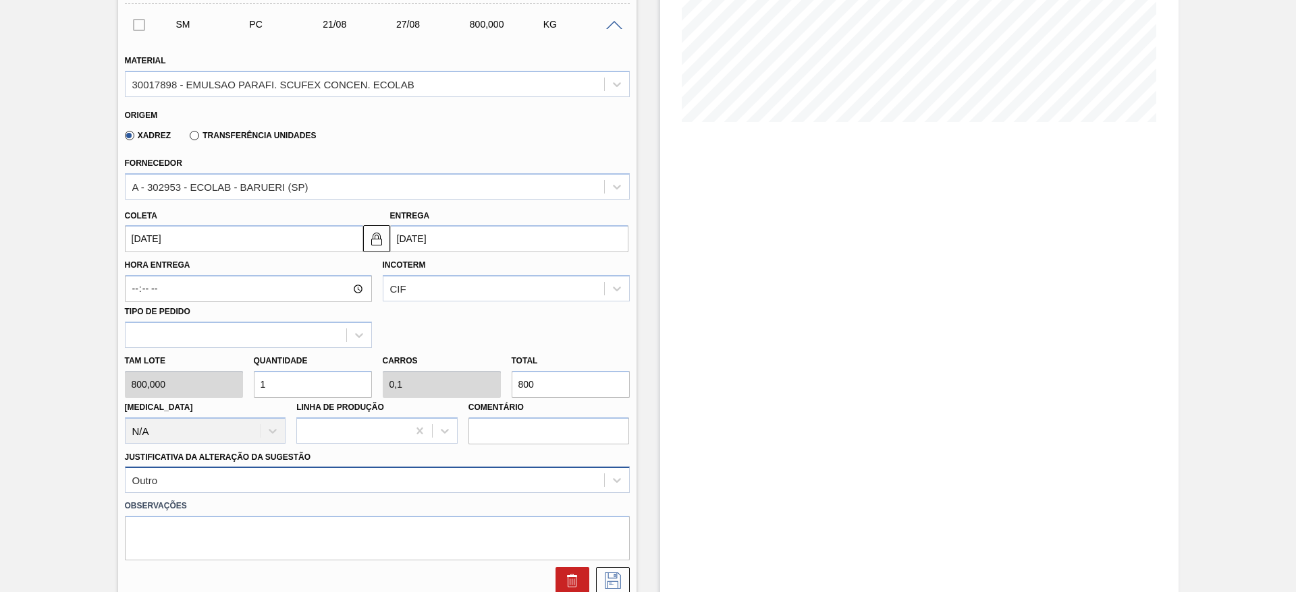
scroll to position [304, 0]
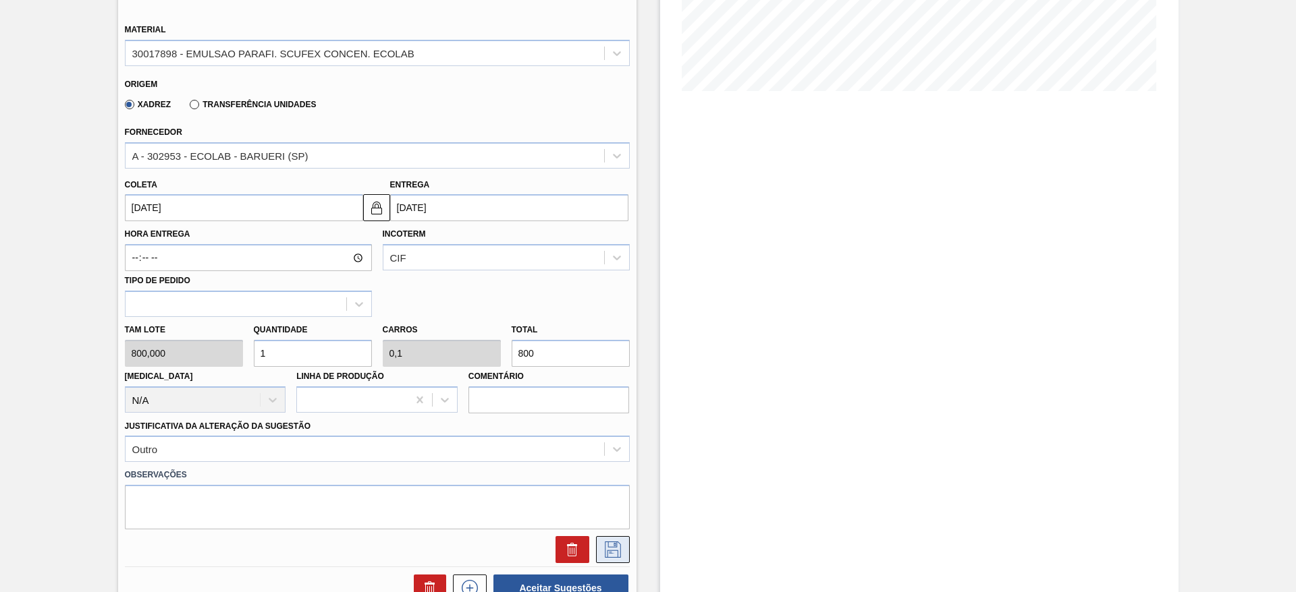
type input "1"
click at [611, 545] on icon at bounding box center [613, 550] width 22 height 16
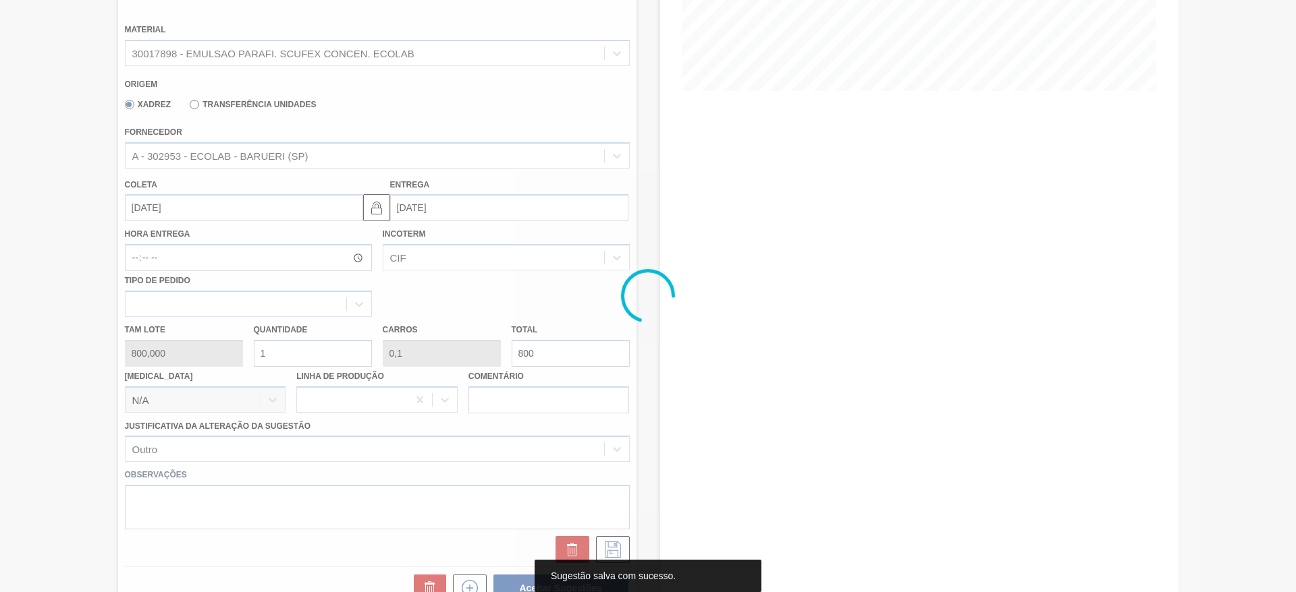
scroll to position [0, 0]
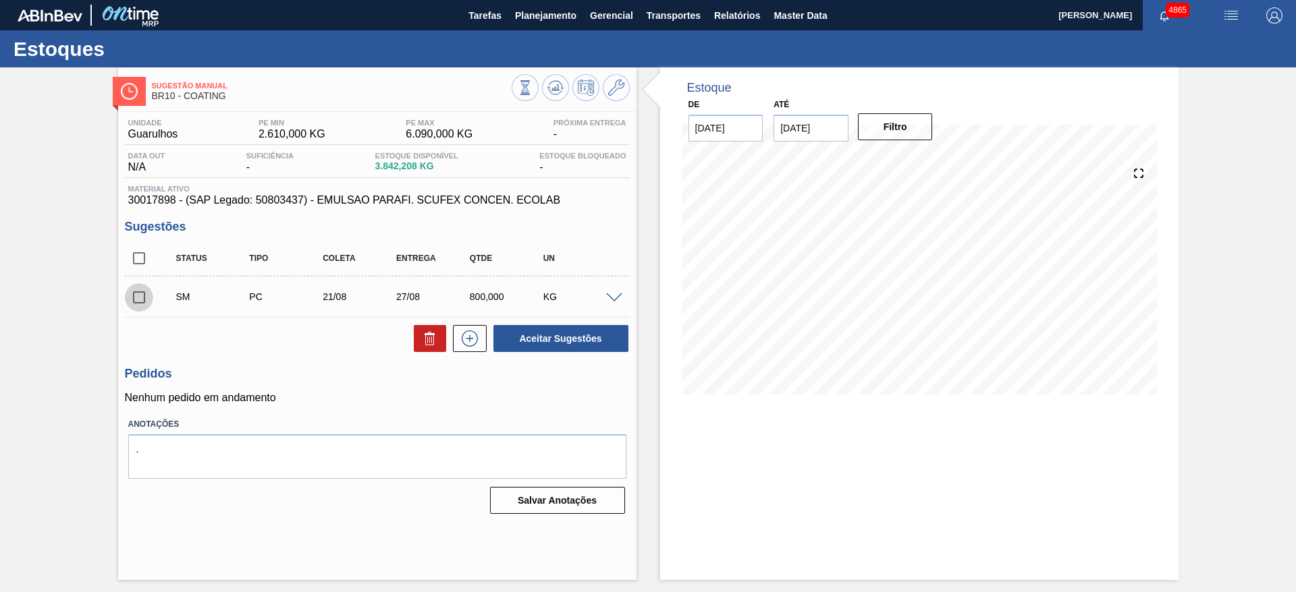
click at [142, 292] on input "checkbox" at bounding box center [139, 297] width 28 height 28
click at [511, 331] on button "Aceitar Sugestões" at bounding box center [560, 338] width 135 height 27
checkbox input "false"
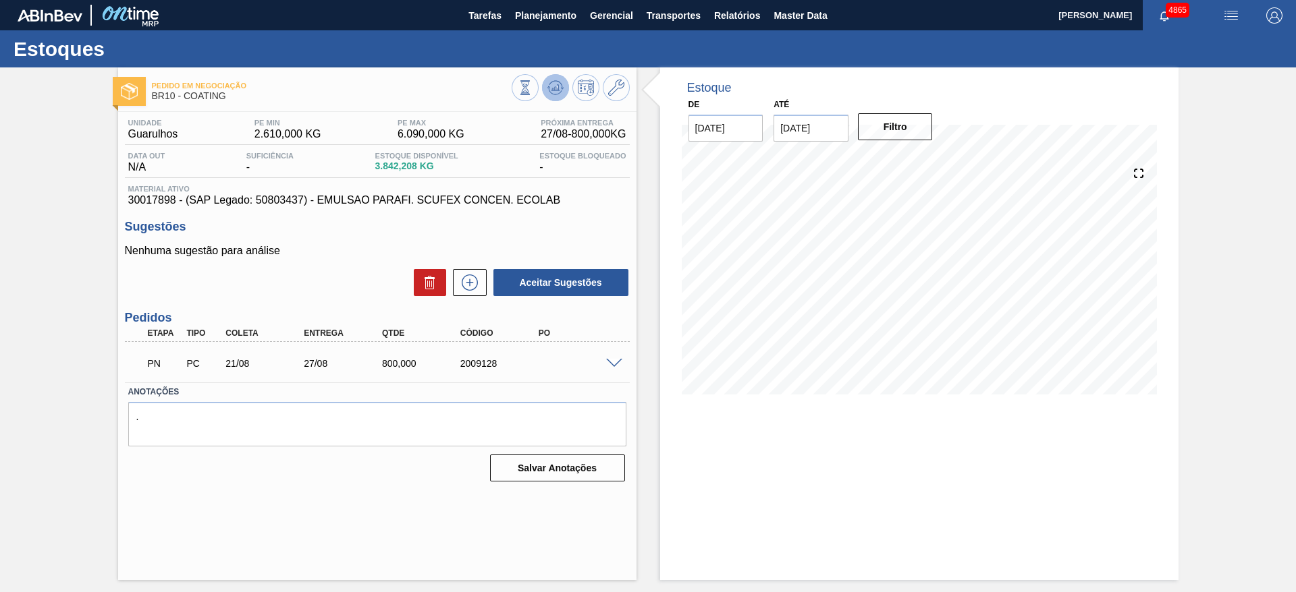
click at [555, 99] on button at bounding box center [555, 87] width 27 height 27
click at [615, 364] on span at bounding box center [614, 364] width 16 height 10
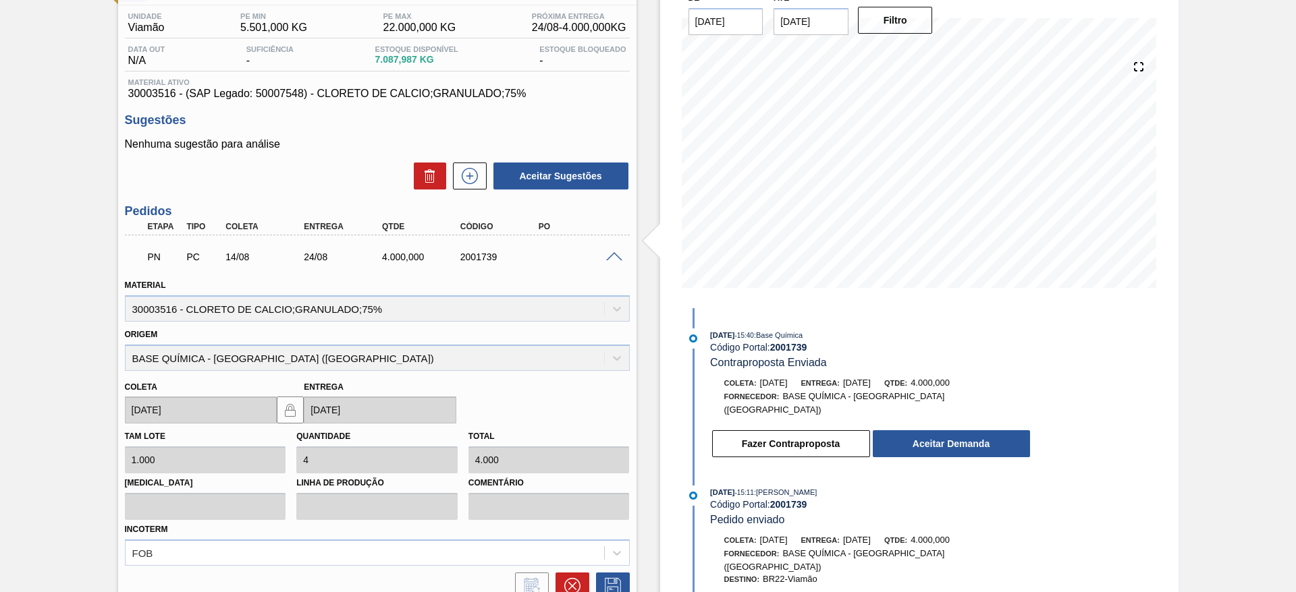
scroll to position [202, 0]
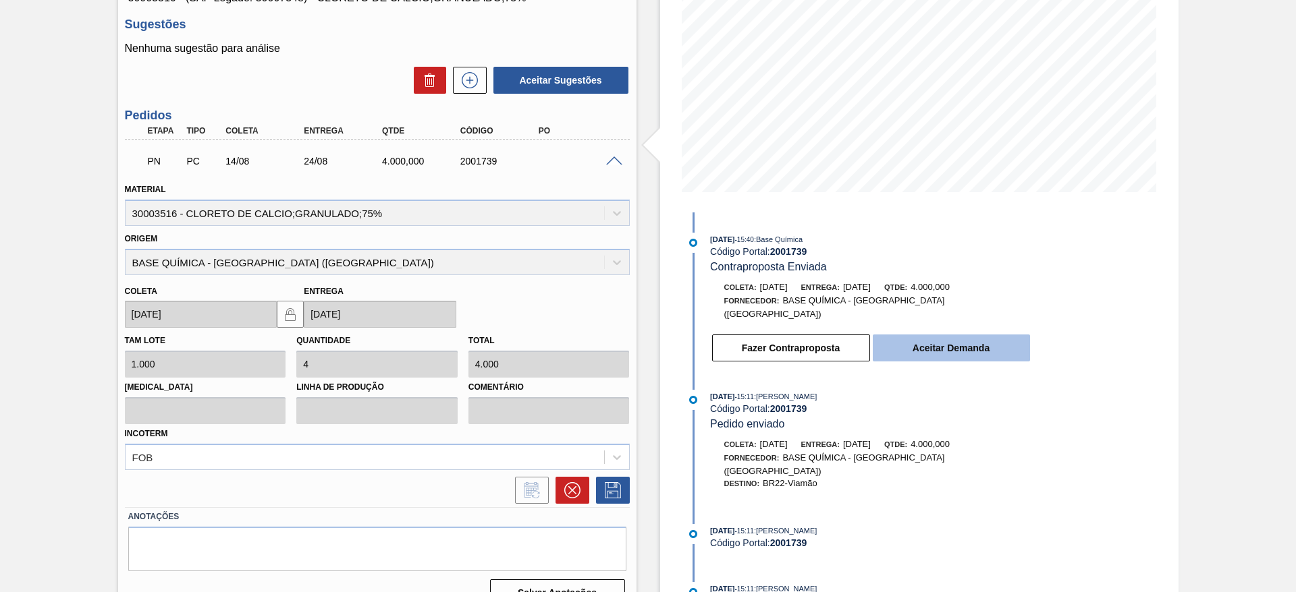
click at [978, 342] on button "Aceitar Demanda" at bounding box center [951, 348] width 157 height 27
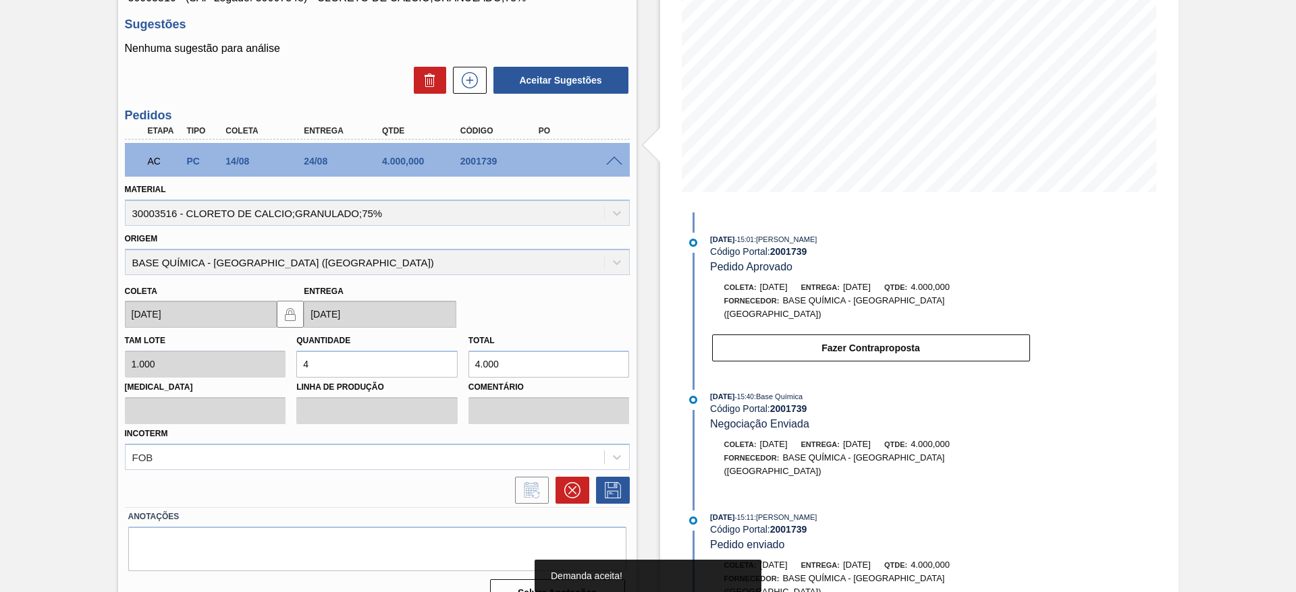
scroll to position [0, 0]
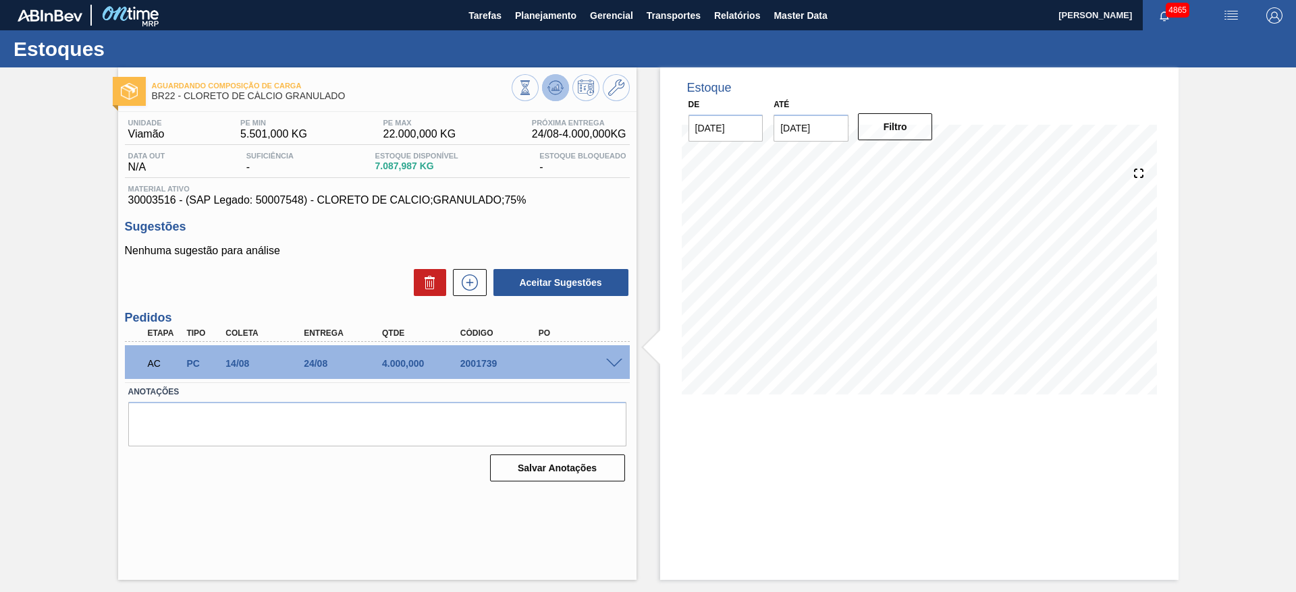
click at [532, 89] on icon at bounding box center [525, 87] width 15 height 15
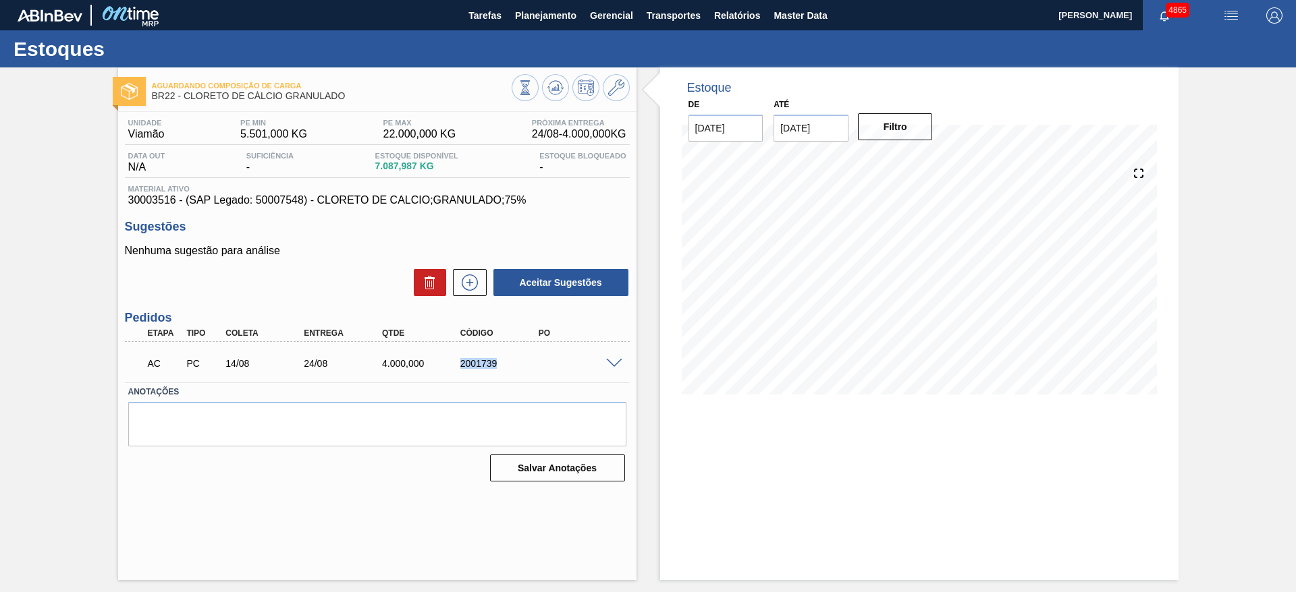
drag, startPoint x: 452, startPoint y: 367, endPoint x: 526, endPoint y: 377, distance: 74.2
click at [526, 377] on div "AC PC 14/08 24/08 4.000,000 2001739" at bounding box center [377, 362] width 505 height 34
copy div "2001739"
drag, startPoint x: 123, startPoint y: 200, endPoint x: 179, endPoint y: 204, distance: 55.4
click at [179, 204] on div "Unidade Viamão PE MIN 5.501,000 KG PE MAX 22.000,000 KG Próxima Entrega 24/08 -…" at bounding box center [377, 299] width 518 height 375
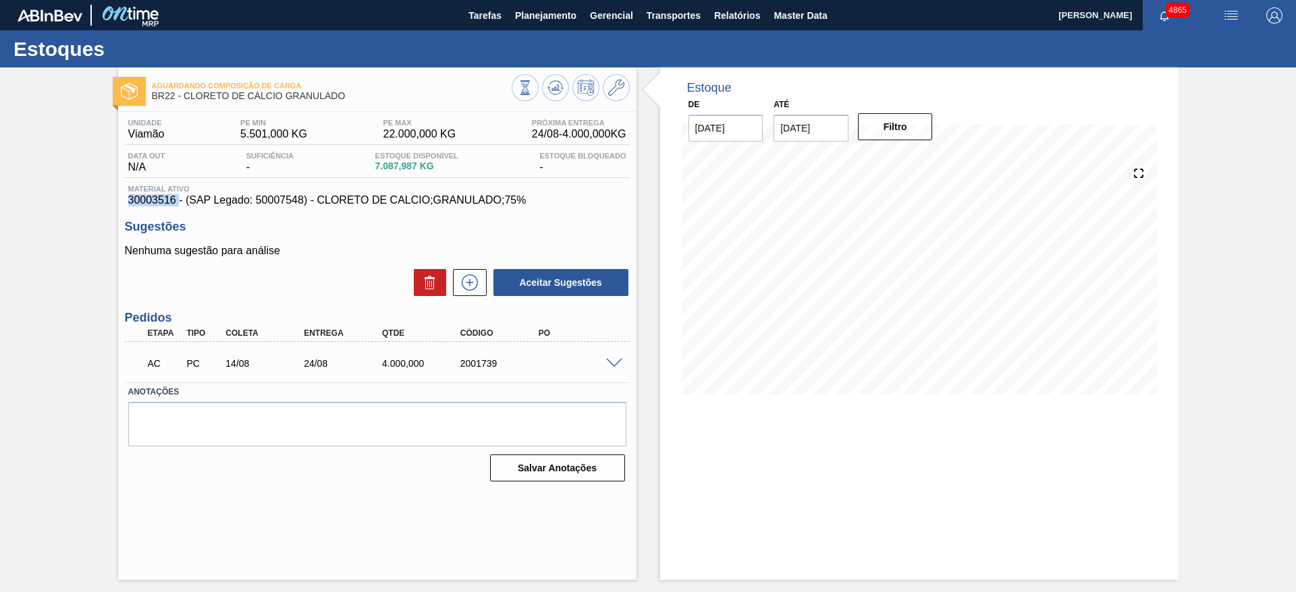
copy span "30003516"
drag, startPoint x: 446, startPoint y: 368, endPoint x: 507, endPoint y: 372, distance: 61.6
click at [507, 372] on div "AC PC 14/08 24/08 4.000,000 2001739" at bounding box center [373, 362] width 469 height 27
copy div "2001739"
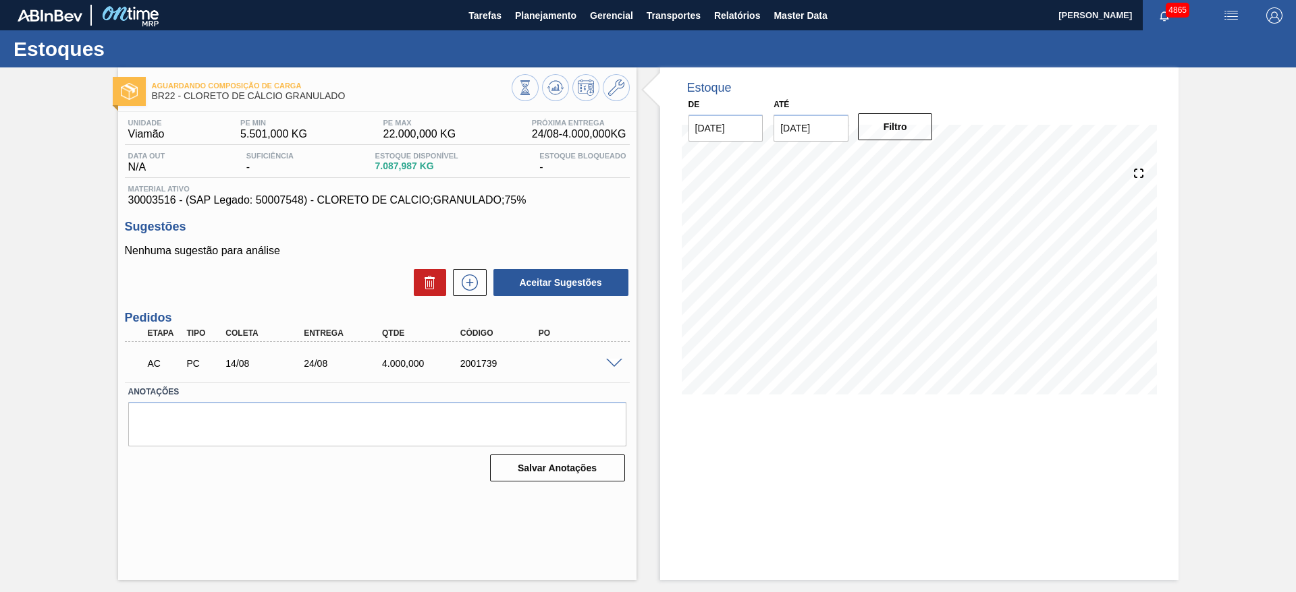
click at [612, 359] on span at bounding box center [614, 364] width 16 height 10
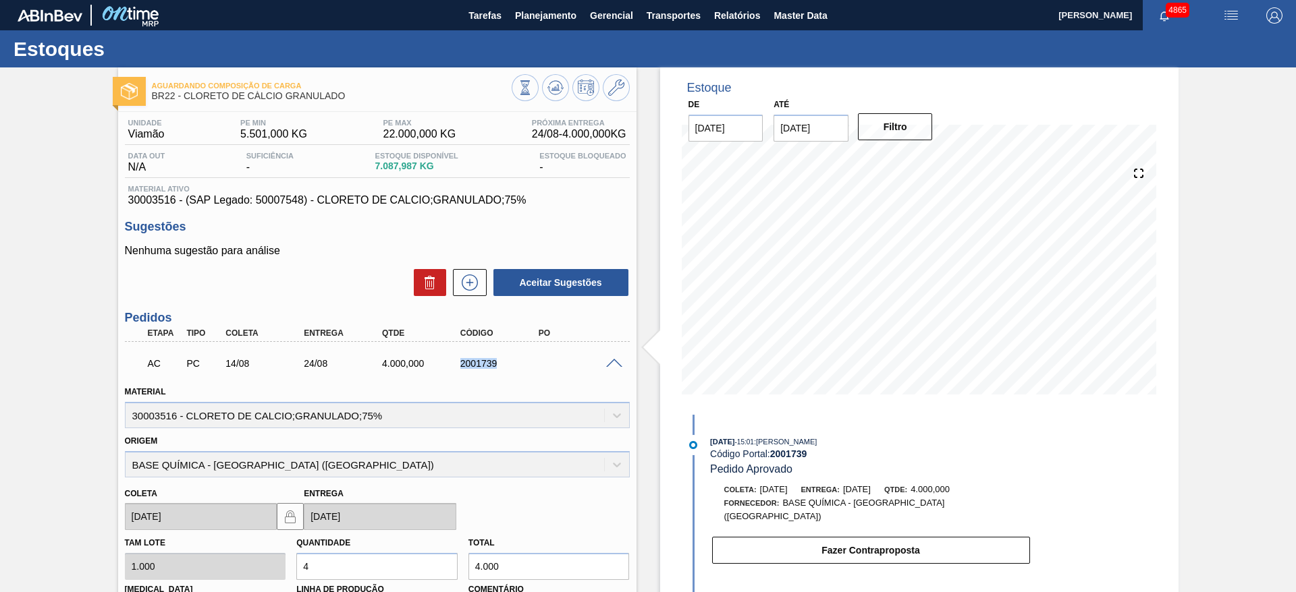
drag, startPoint x: 453, startPoint y: 362, endPoint x: 542, endPoint y: 367, distance: 88.5
click at [530, 367] on div "2001739" at bounding box center [490, 363] width 78 height 11
copy div "2001739"
click at [549, 20] on span "Planejamento" at bounding box center [545, 15] width 61 height 16
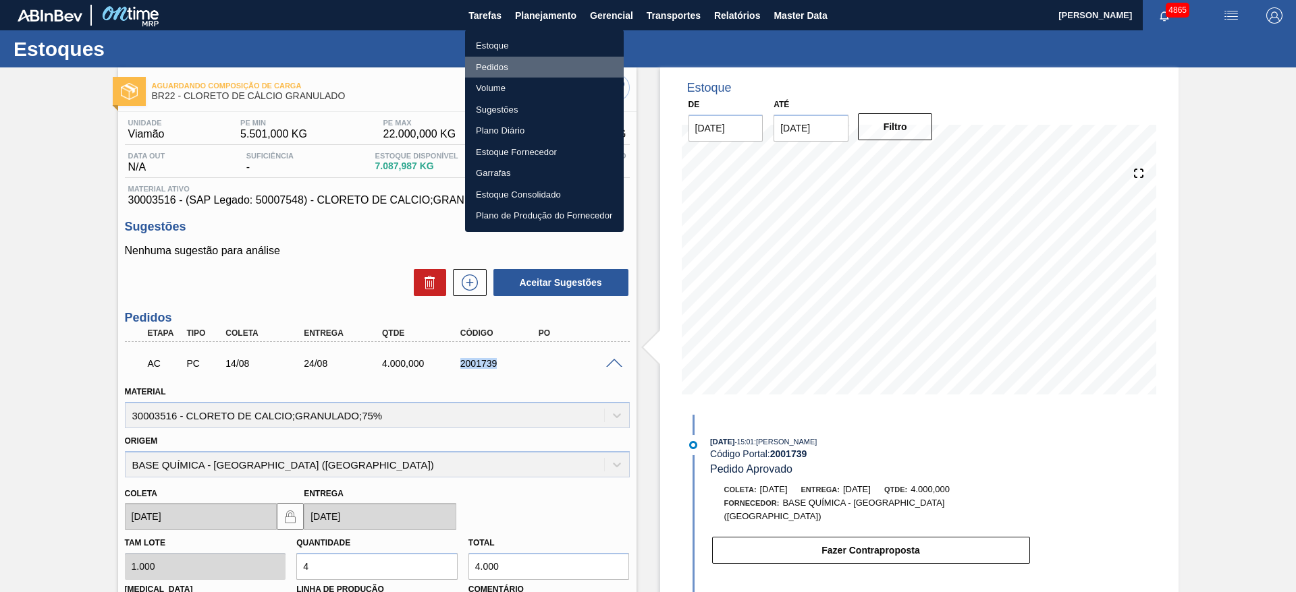
click at [520, 61] on li "Pedidos" at bounding box center [544, 68] width 159 height 22
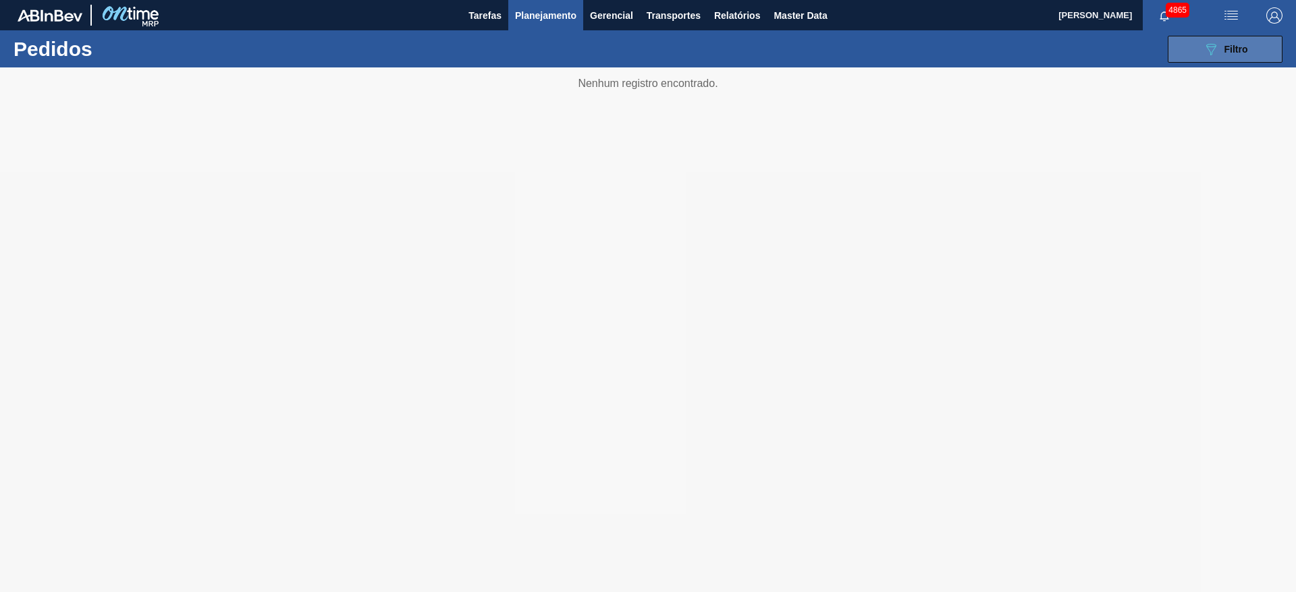
click at [1210, 54] on icon at bounding box center [1211, 49] width 10 height 11
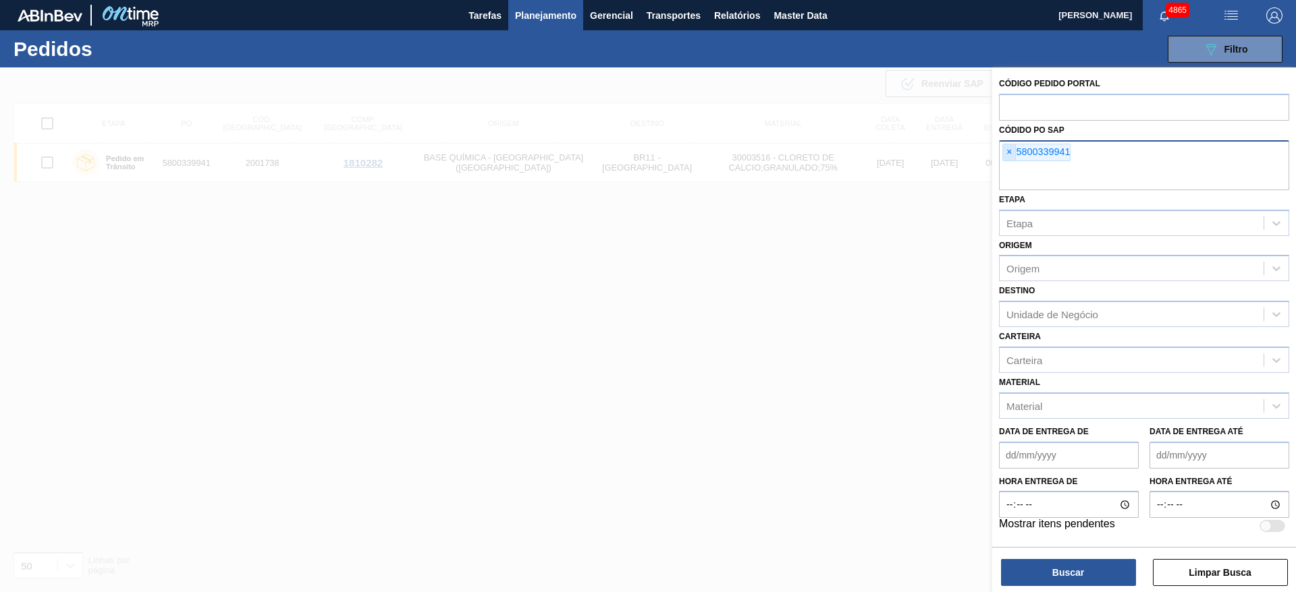
click at [1009, 152] on span "×" at bounding box center [1009, 152] width 13 height 16
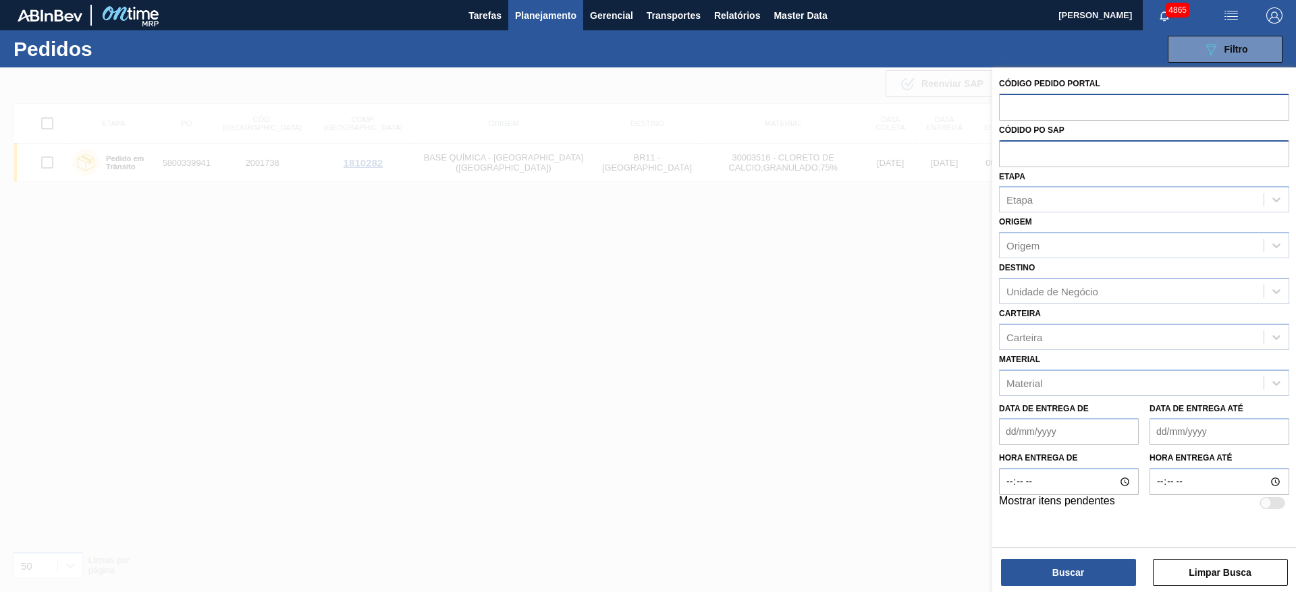
click at [1026, 115] on input "text" at bounding box center [1144, 107] width 290 height 26
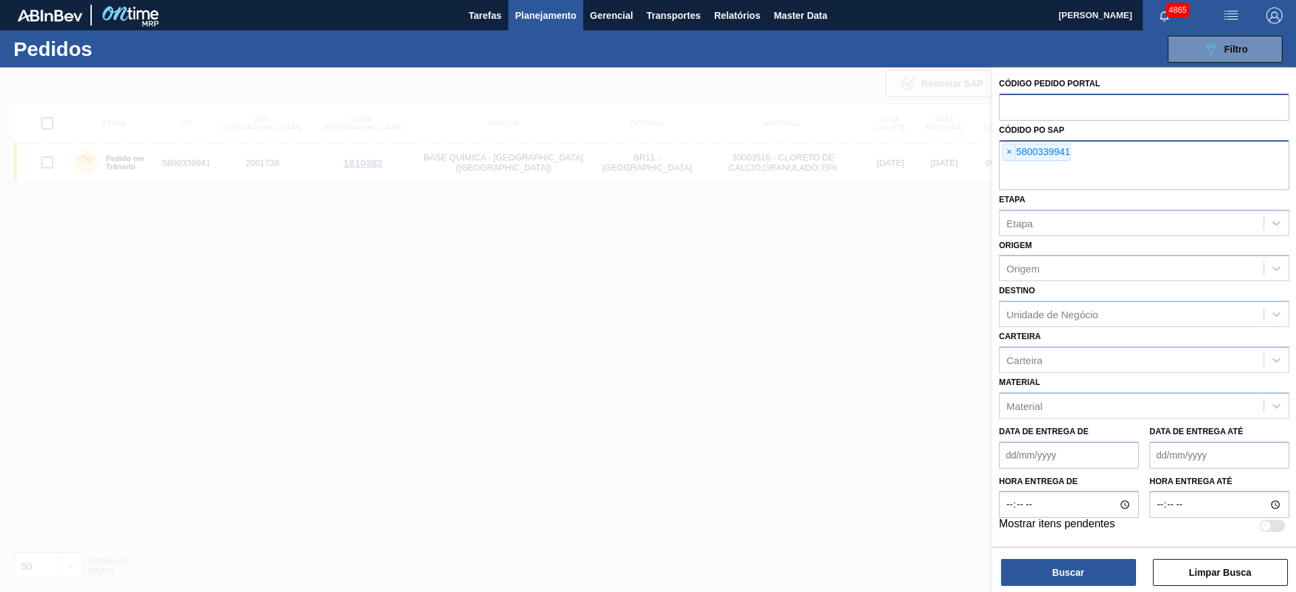
paste input "2001739"
type input "2001739"
click at [1007, 155] on div "Códido PO SAP × 5800339941" at bounding box center [1144, 156] width 290 height 70
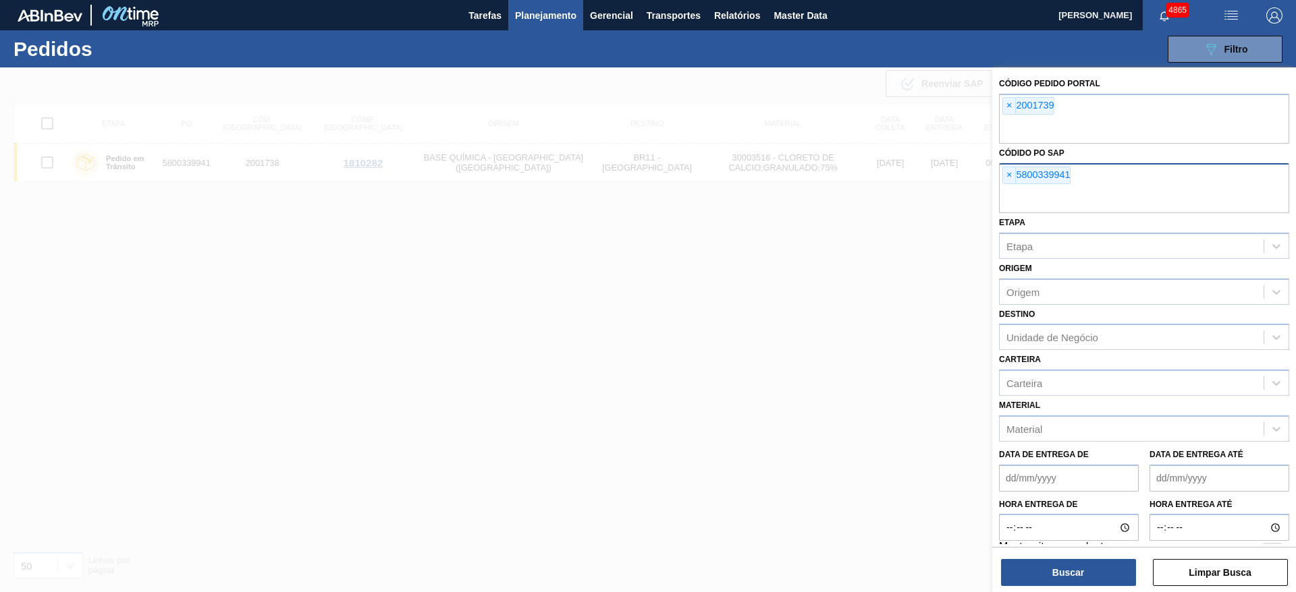
drag, startPoint x: 1006, startPoint y: 178, endPoint x: 1008, endPoint y: 186, distance: 7.7
click at [1006, 179] on span "×" at bounding box center [1009, 175] width 13 height 16
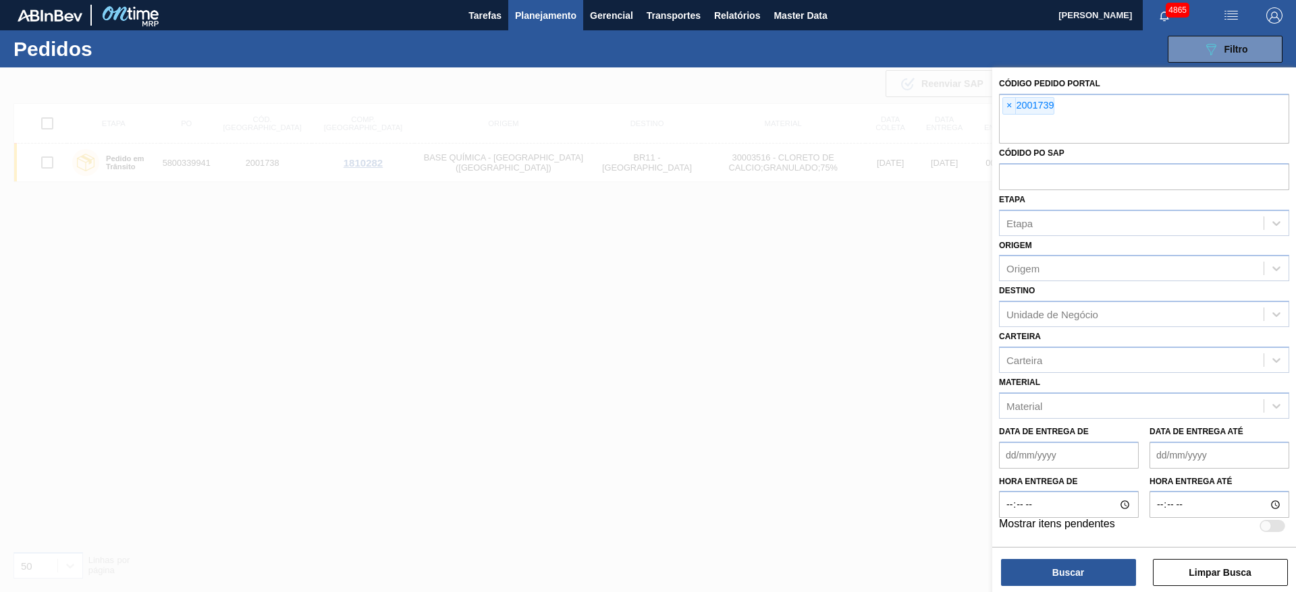
drag, startPoint x: 1034, startPoint y: 563, endPoint x: 1028, endPoint y: 557, distance: 7.6
click at [1030, 559] on button "Buscar" at bounding box center [1068, 572] width 135 height 27
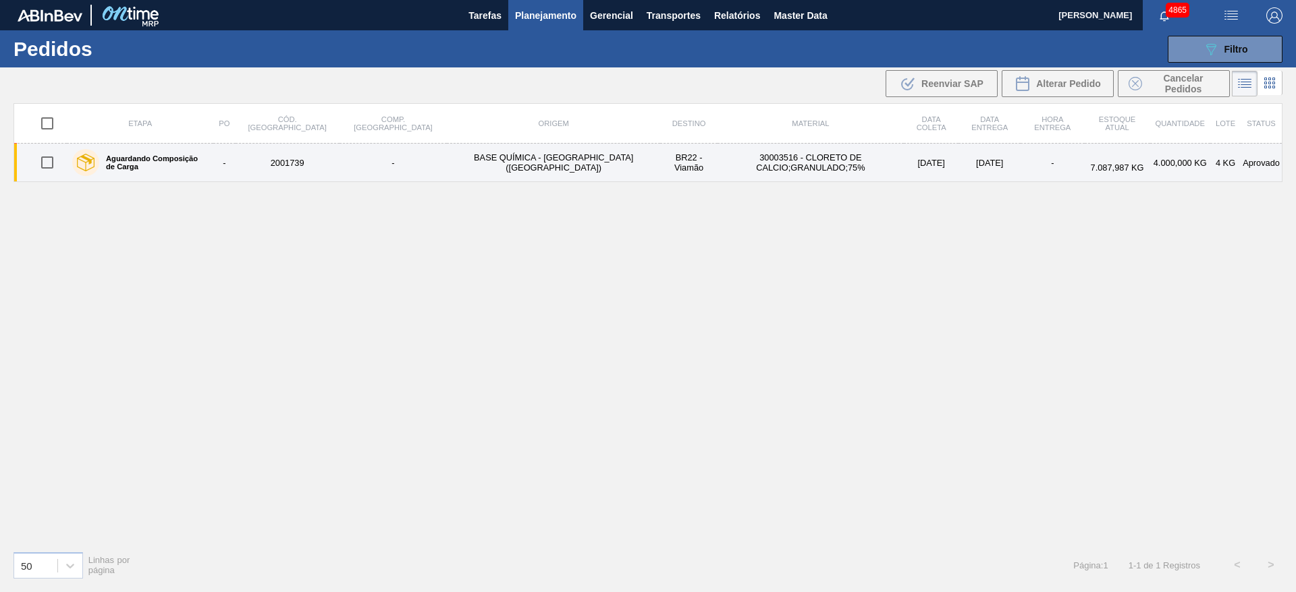
click at [393, 169] on td "-" at bounding box center [392, 163] width 107 height 38
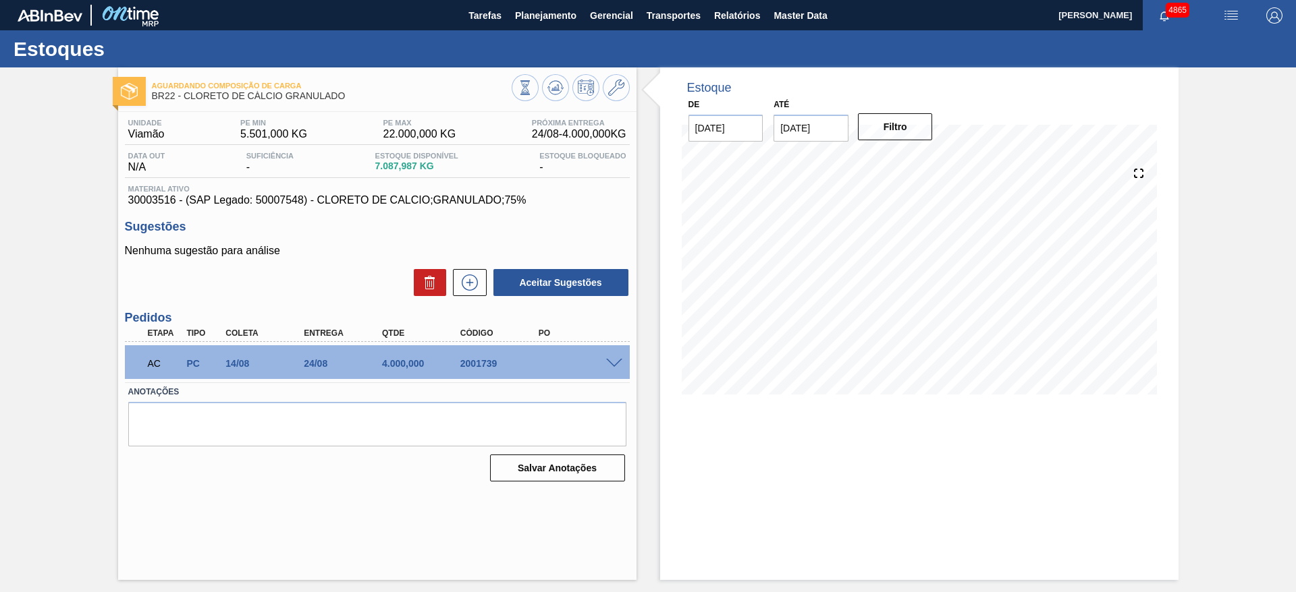
click at [612, 364] on span at bounding box center [614, 364] width 16 height 10
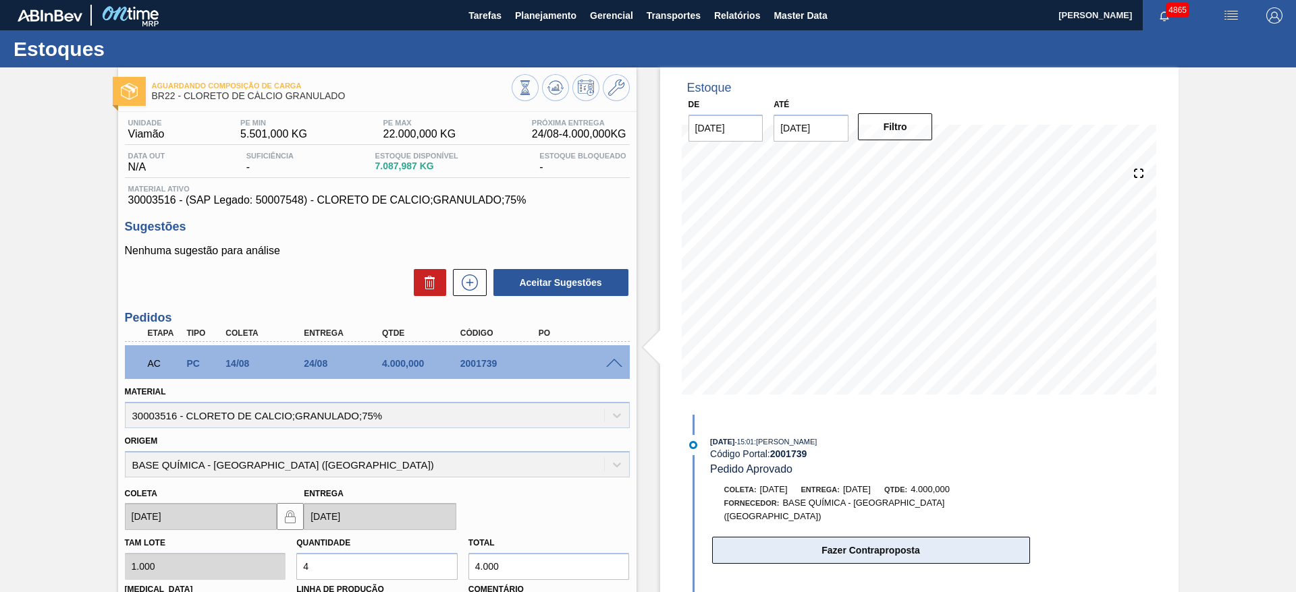
click at [951, 537] on button "Fazer Contraproposta" at bounding box center [871, 550] width 318 height 27
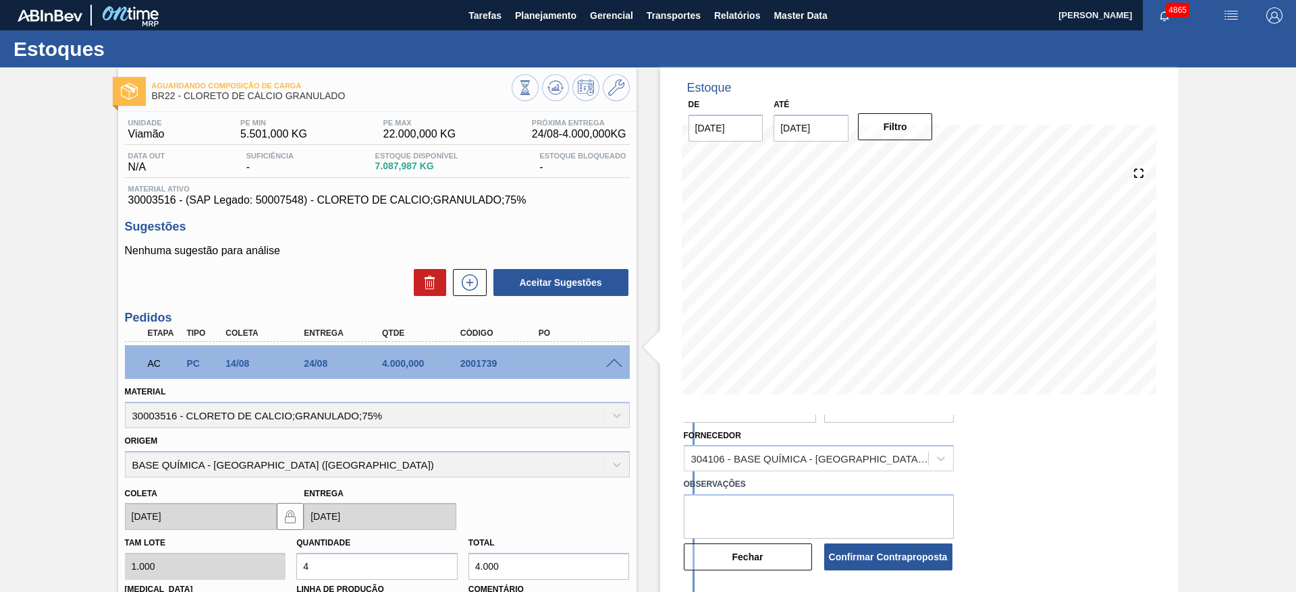
scroll to position [101, 0]
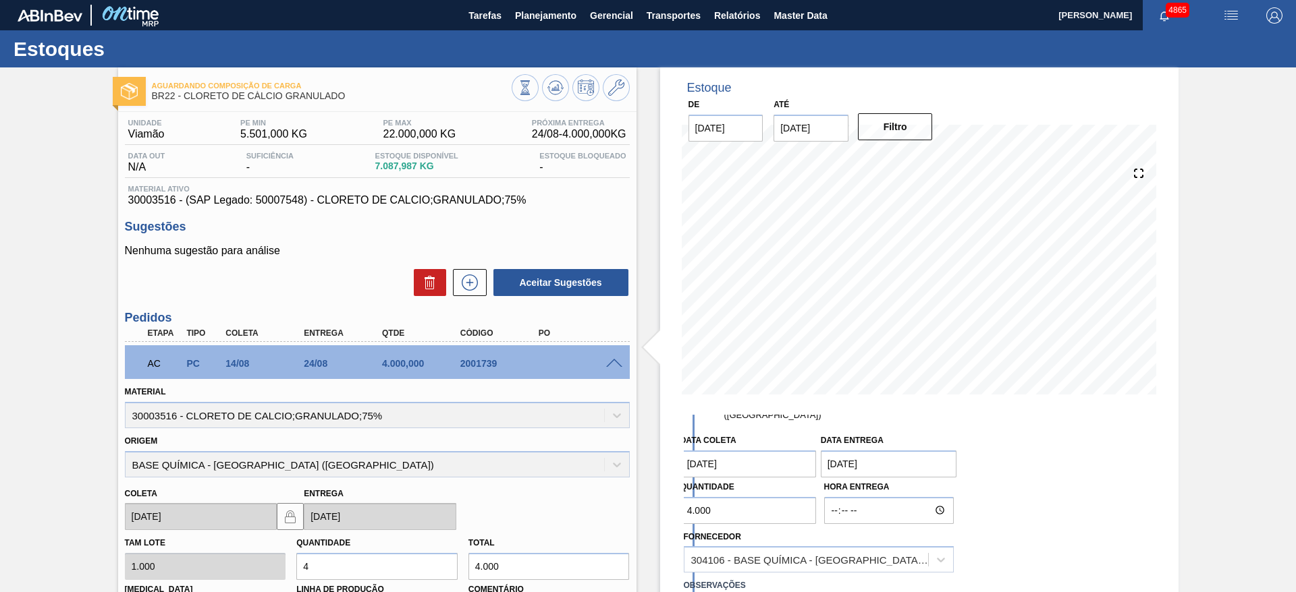
click at [687, 499] on input "4.000" at bounding box center [748, 510] width 136 height 27
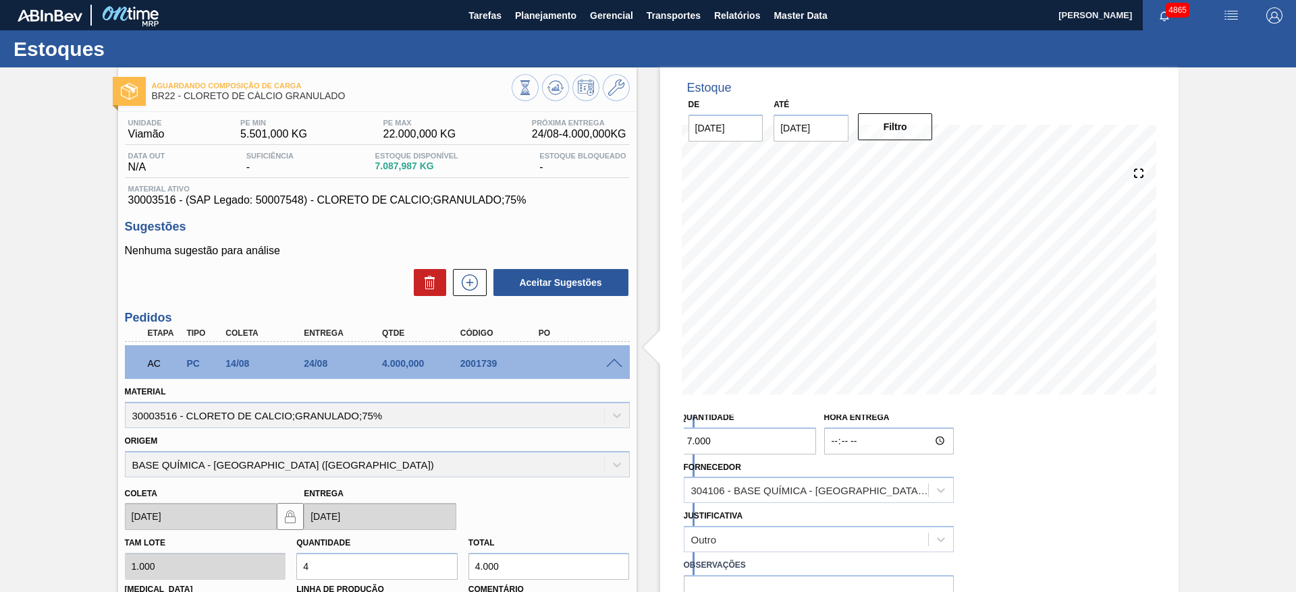
scroll to position [202, 0]
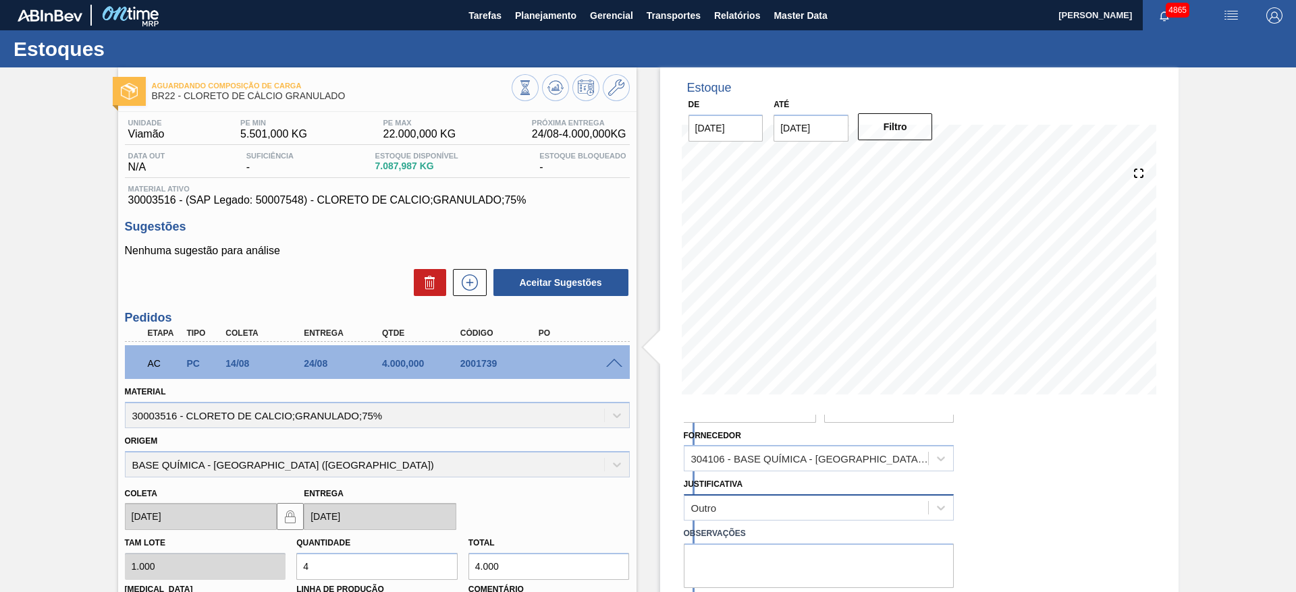
type input "7.000"
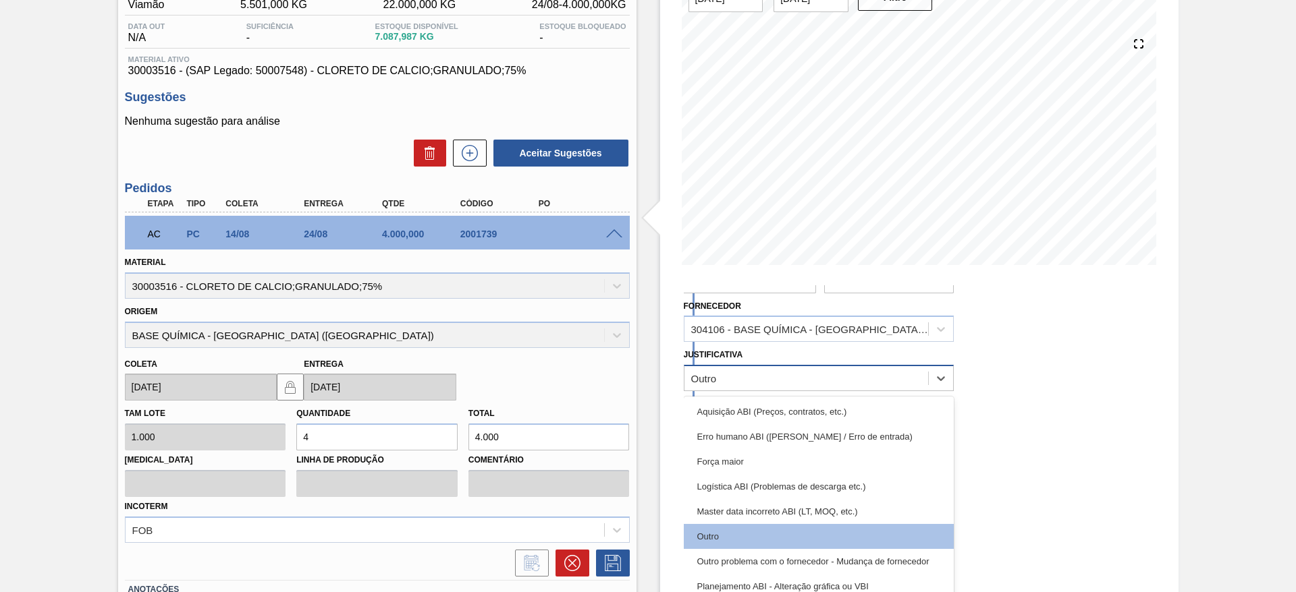
click at [748, 391] on div "option Master data incorreto ABI (LT, MOQ, etc.) focused, 5 of 18. 18 results a…" at bounding box center [819, 378] width 270 height 26
click at [901, 524] on div "Outro" at bounding box center [819, 536] width 270 height 25
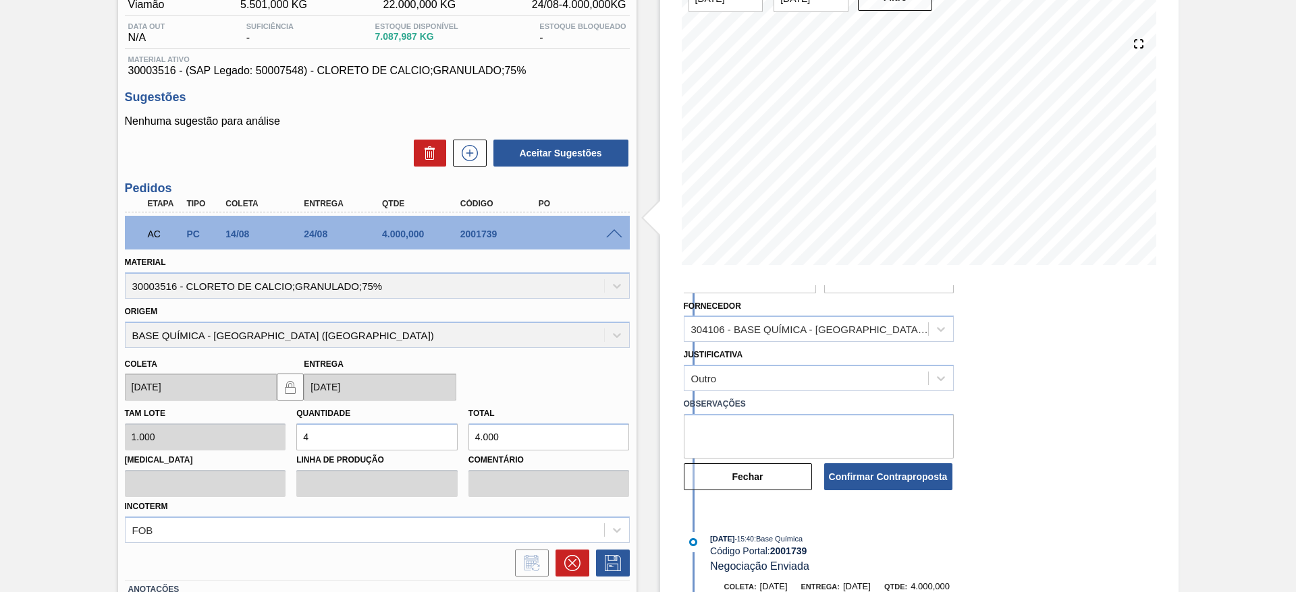
drag, startPoint x: 891, startPoint y: 466, endPoint x: 879, endPoint y: 415, distance: 52.0
click at [879, 415] on div "Data coleta 14/08/2025 Data entrega 24/08/2025 Quantidade 7.000 Hora Entrega Fo…" at bounding box center [858, 344] width 348 height 295
click at [879, 415] on textarea at bounding box center [819, 436] width 270 height 45
type textarea "aumento de volume"
click at [887, 464] on button "Confirmar Contraproposta" at bounding box center [888, 477] width 128 height 27
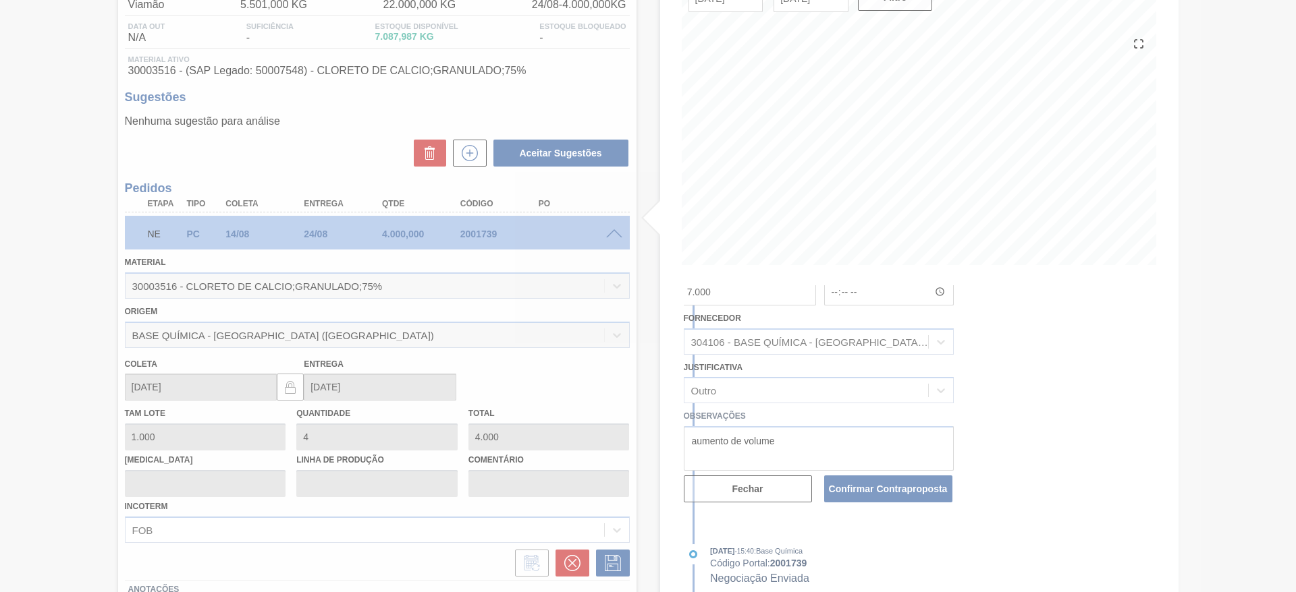
scroll to position [0, 0]
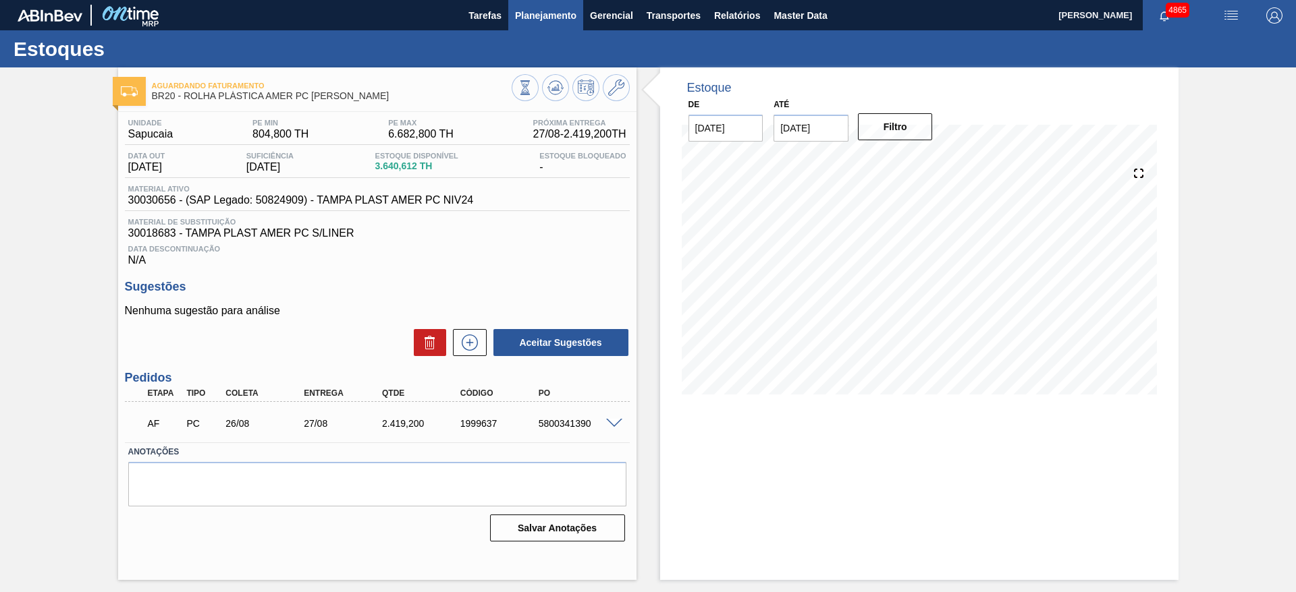
click at [547, 14] on span "Planejamento" at bounding box center [545, 15] width 61 height 16
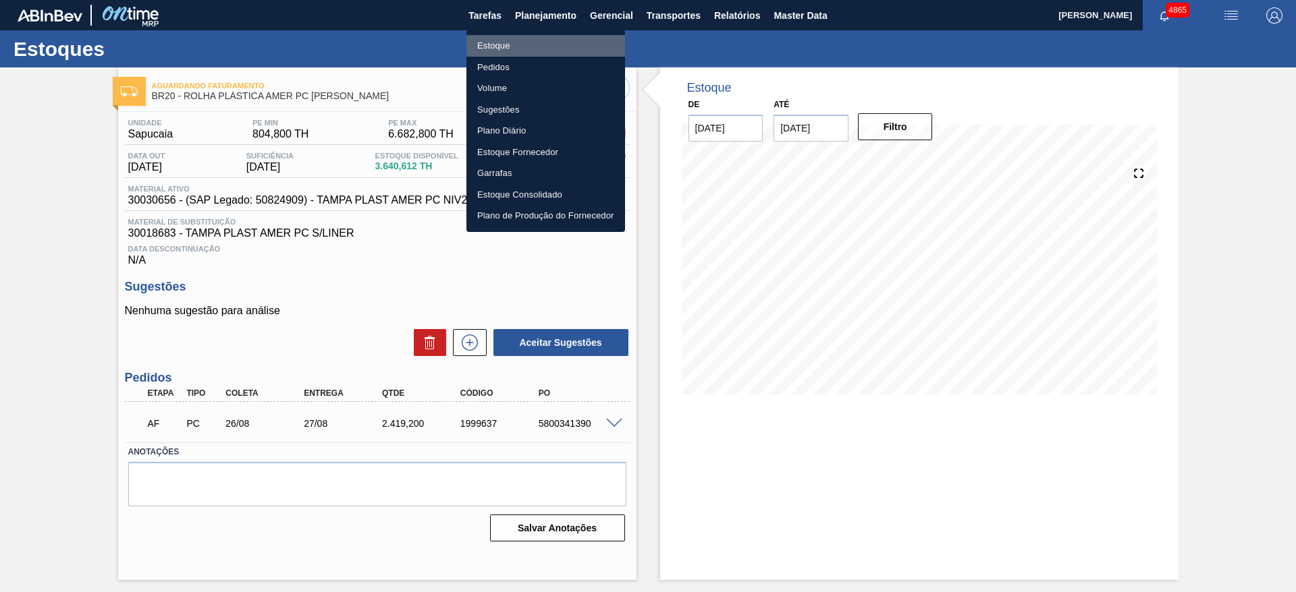
click at [535, 46] on li "Estoque" at bounding box center [545, 46] width 159 height 22
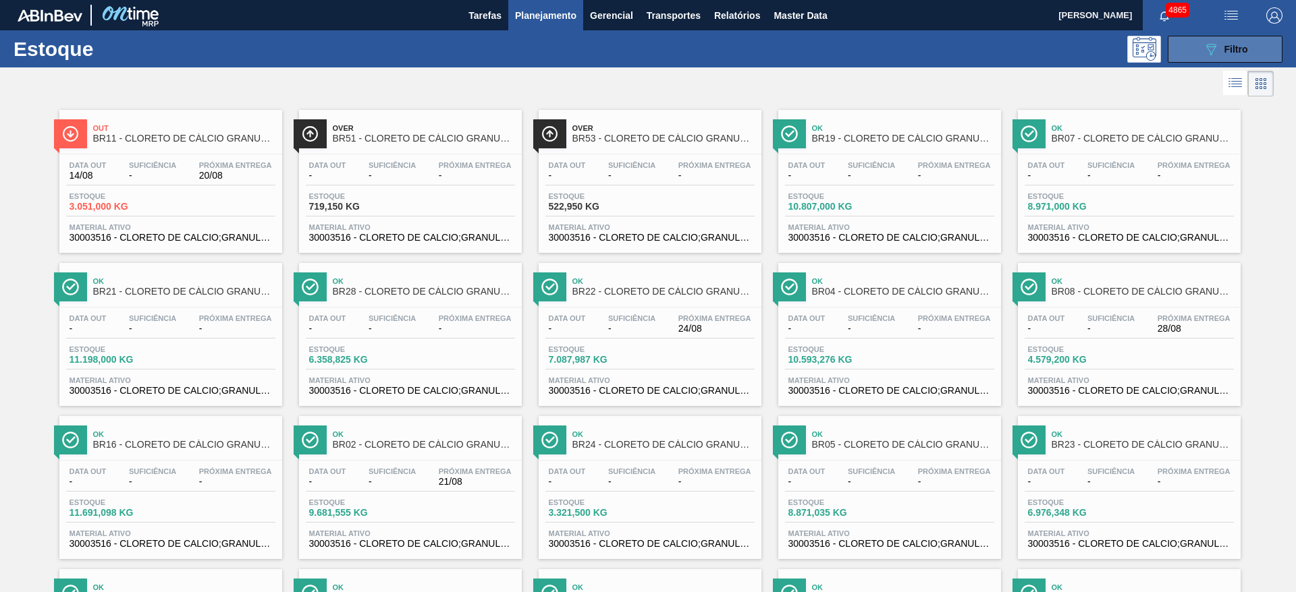
click at [1207, 42] on icon "089F7B8B-B2A5-4AFE-B5C0-19BA573D28AC" at bounding box center [1210, 49] width 16 height 16
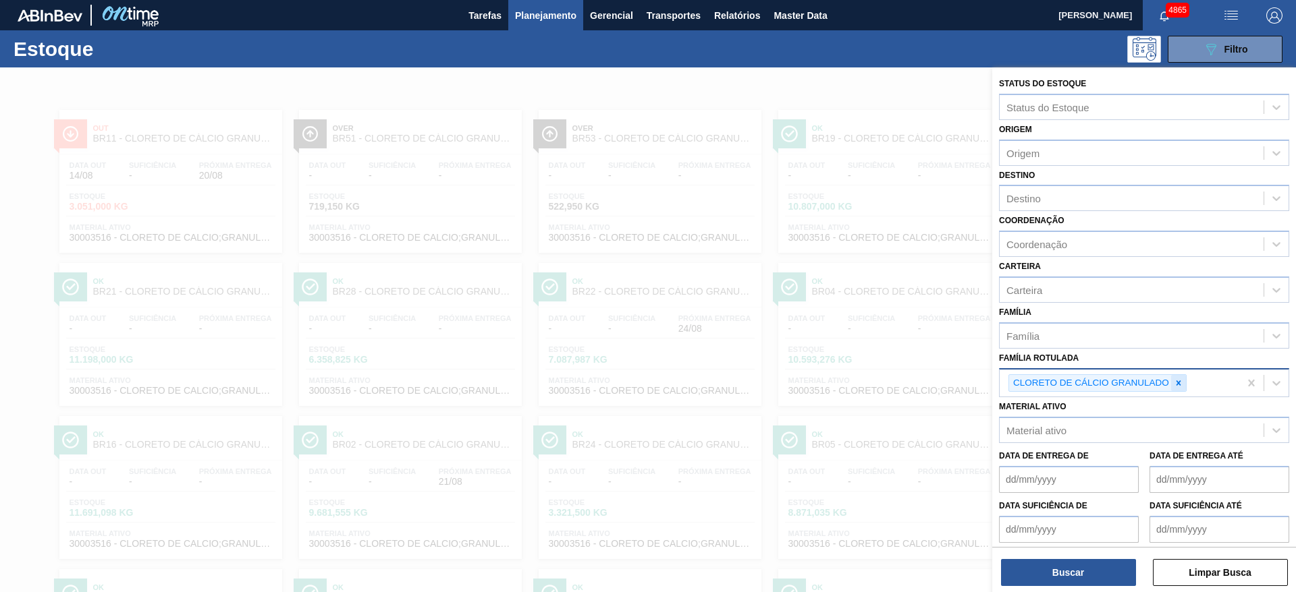
click at [1178, 383] on icon at bounding box center [1178, 383] width 5 height 5
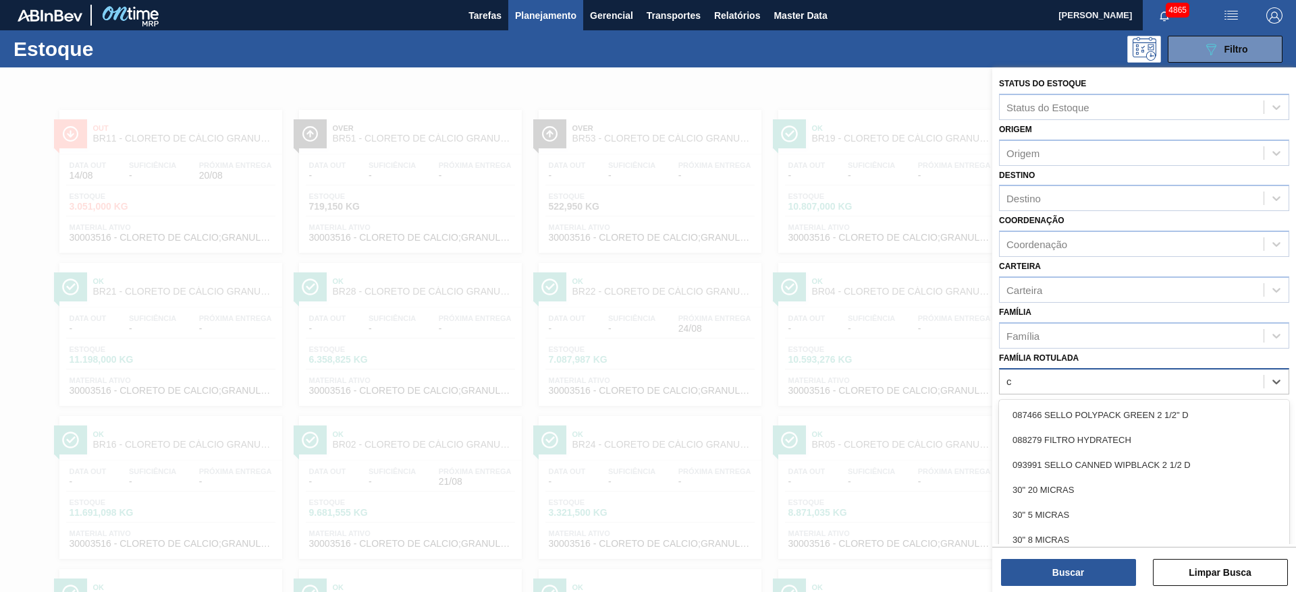
scroll to position [16, 0]
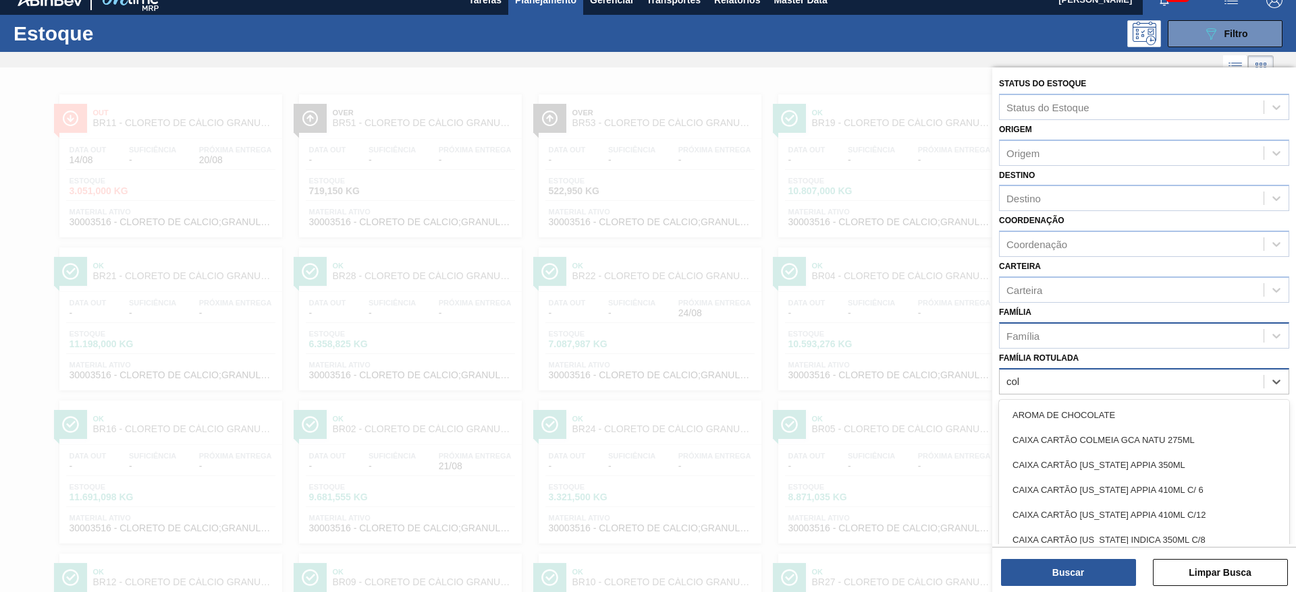
type Rotulada "col"
click at [1113, 339] on div "Família" at bounding box center [1131, 336] width 264 height 20
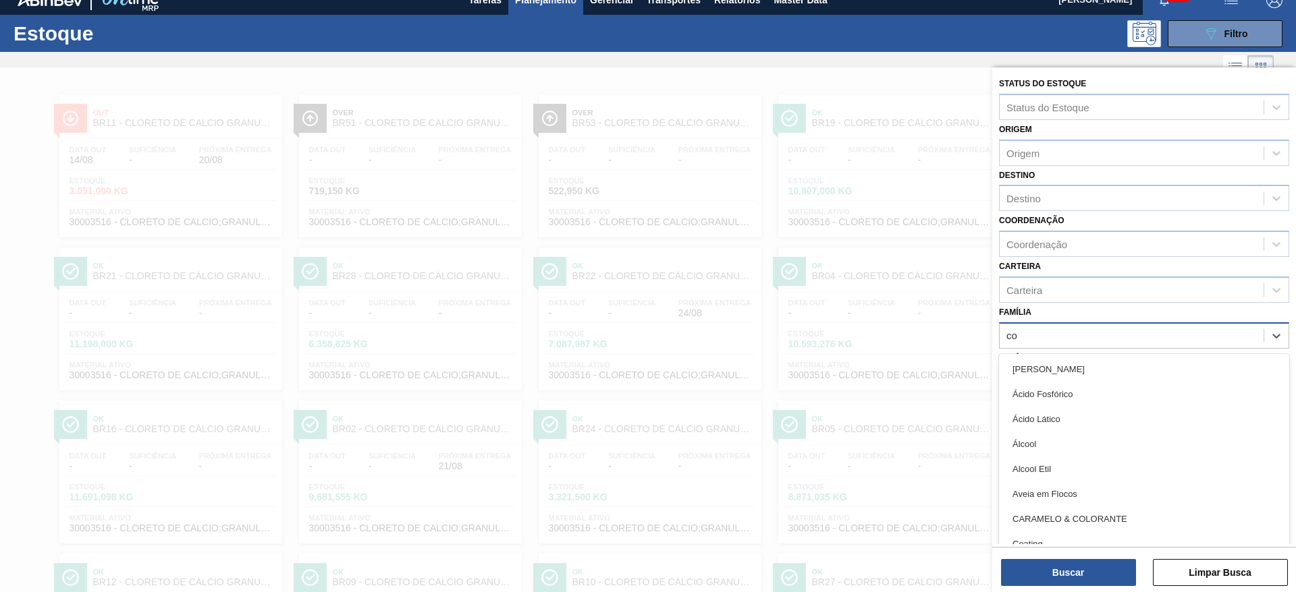
type input "col"
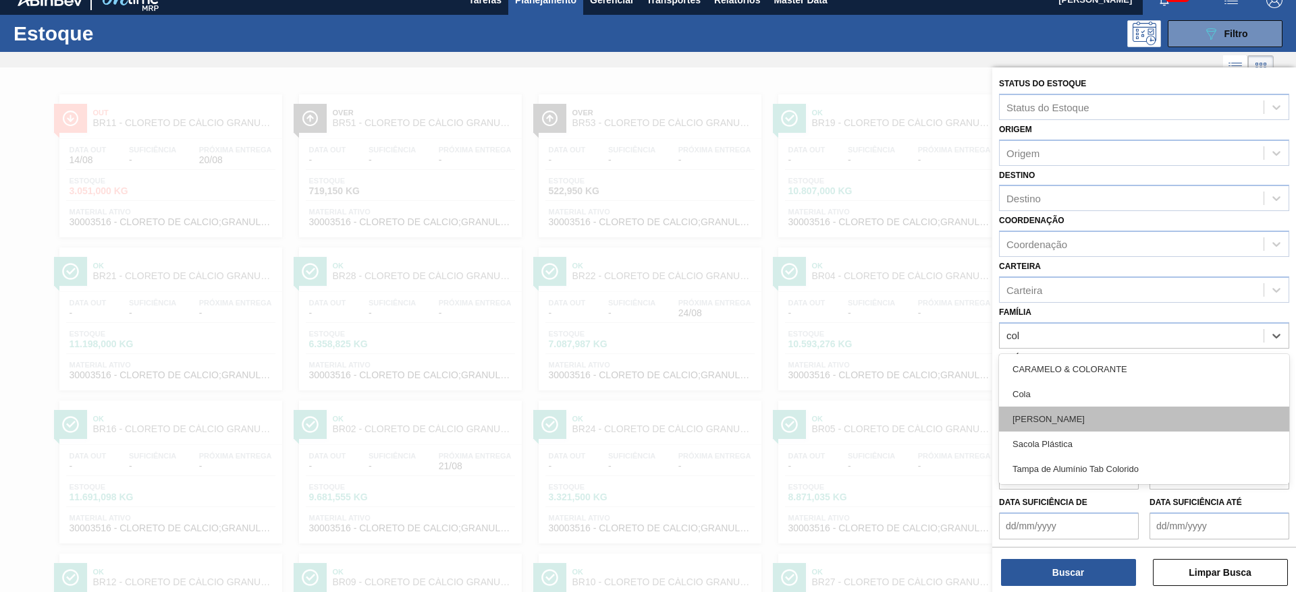
click at [1068, 409] on div "Colageno" at bounding box center [1144, 419] width 290 height 25
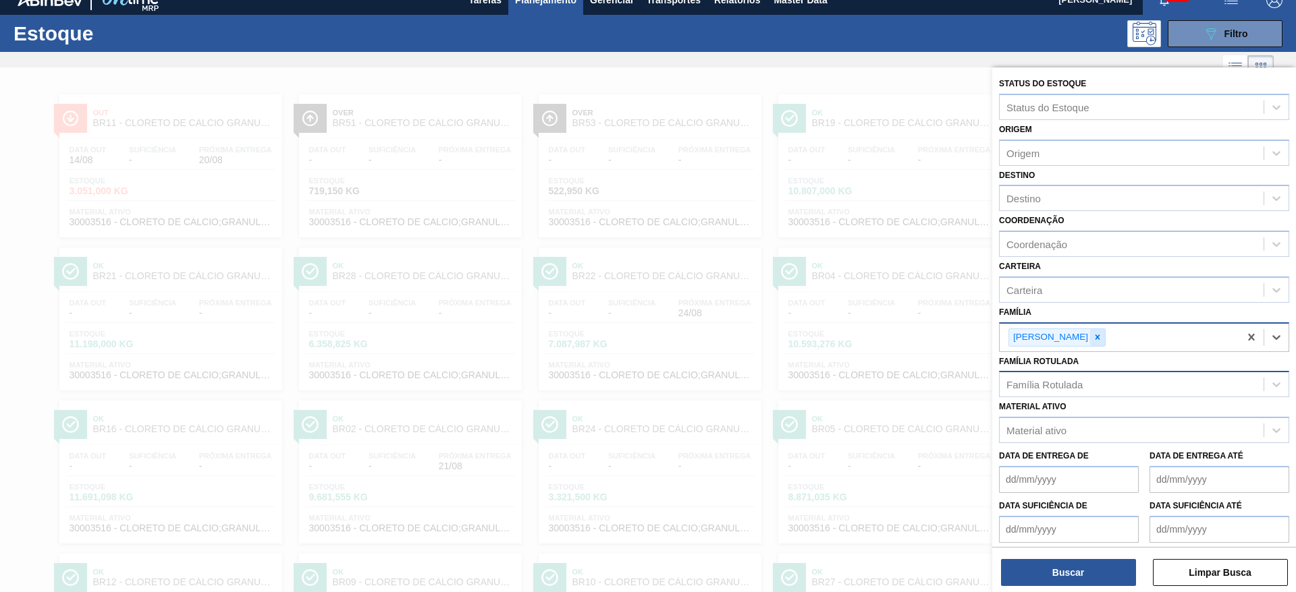
click at [1092, 333] on icon at bounding box center [1096, 337] width 9 height 9
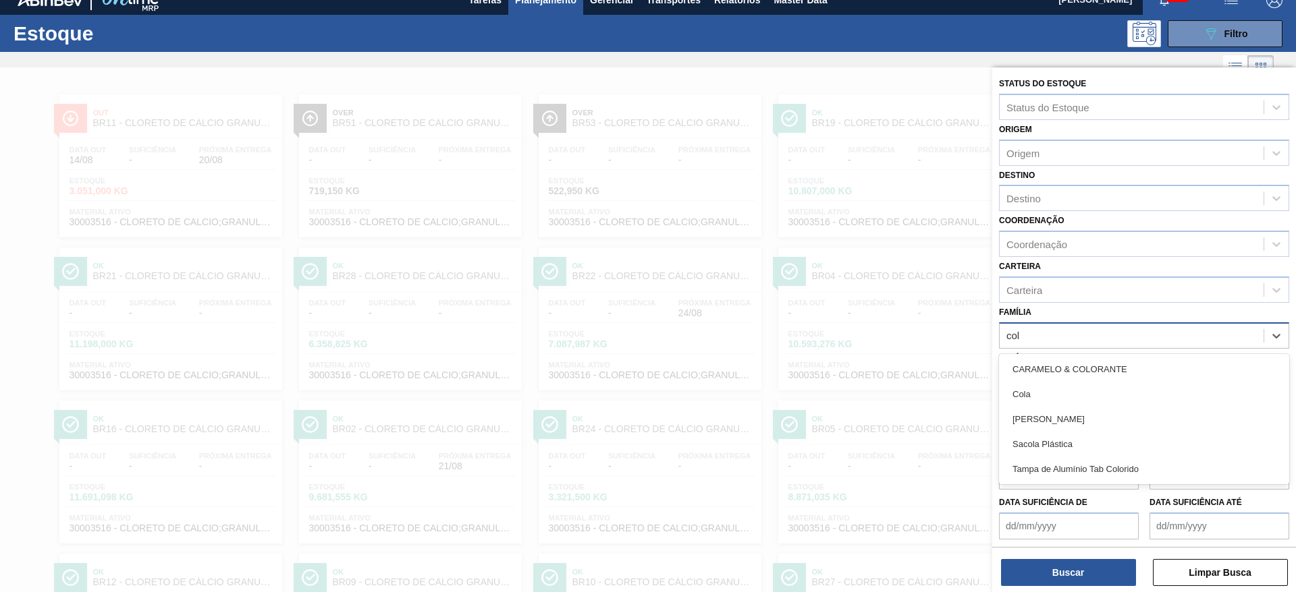
type input "cola"
click at [1061, 358] on div "Cola" at bounding box center [1144, 369] width 290 height 25
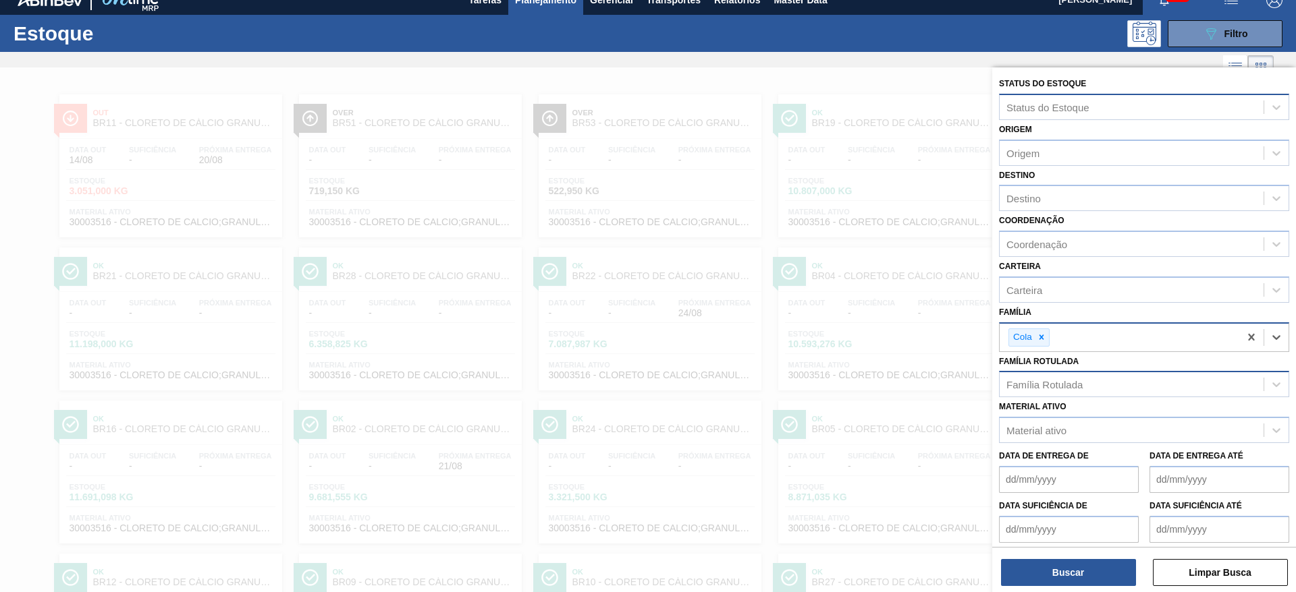
click at [1051, 115] on div "Status do Estoque" at bounding box center [1131, 107] width 264 height 20
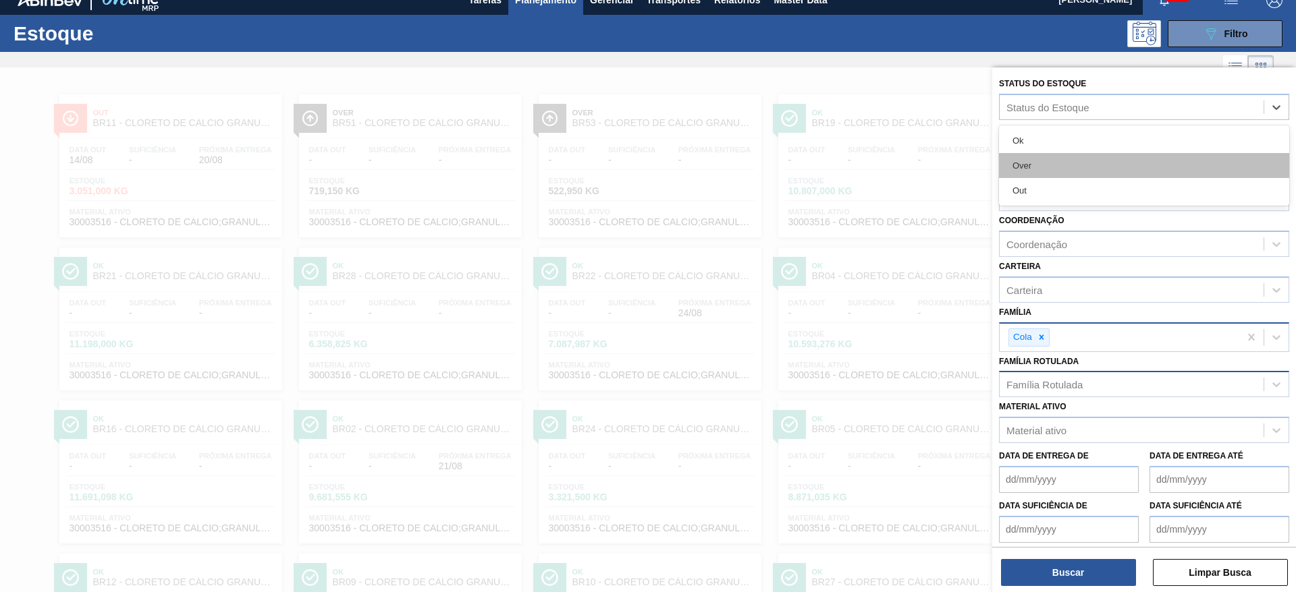
click at [1045, 164] on div "Over" at bounding box center [1144, 165] width 290 height 25
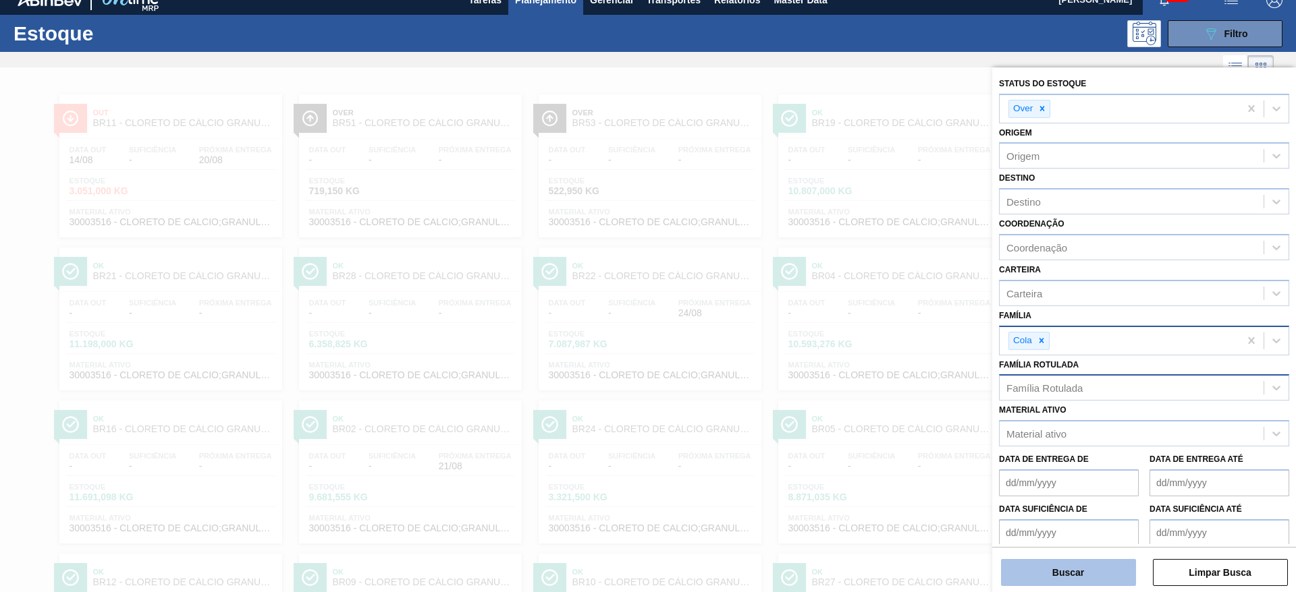
click at [1101, 586] on button "Buscar" at bounding box center [1068, 572] width 135 height 27
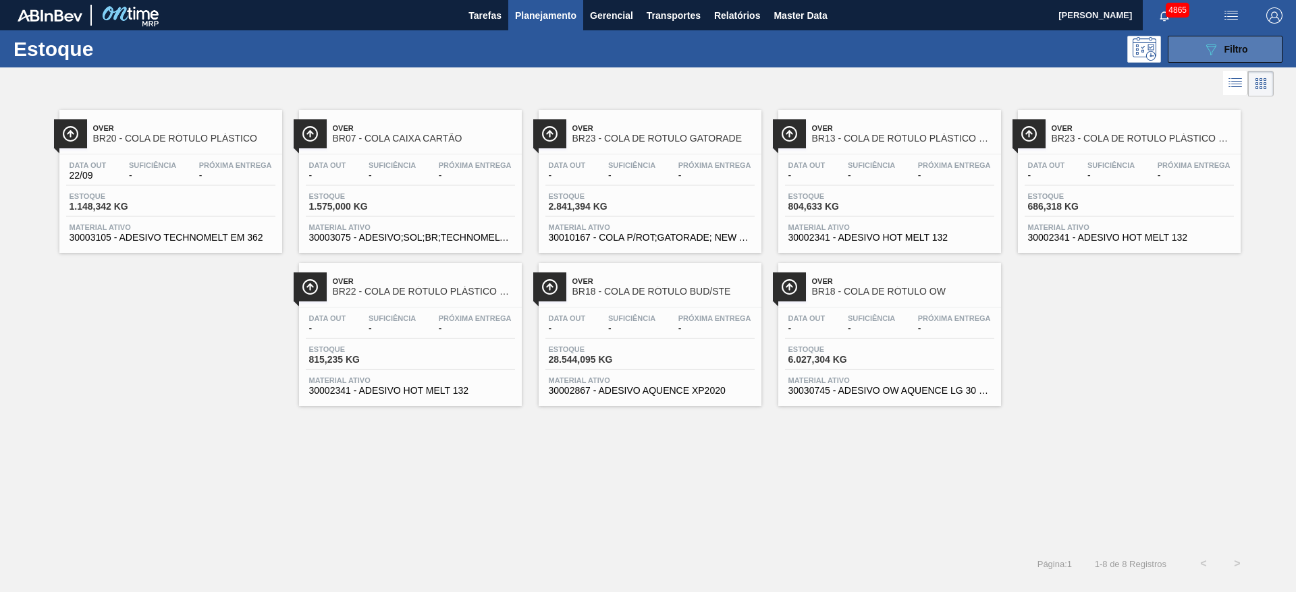
click at [1242, 48] on span "Filtro" at bounding box center [1236, 49] width 24 height 11
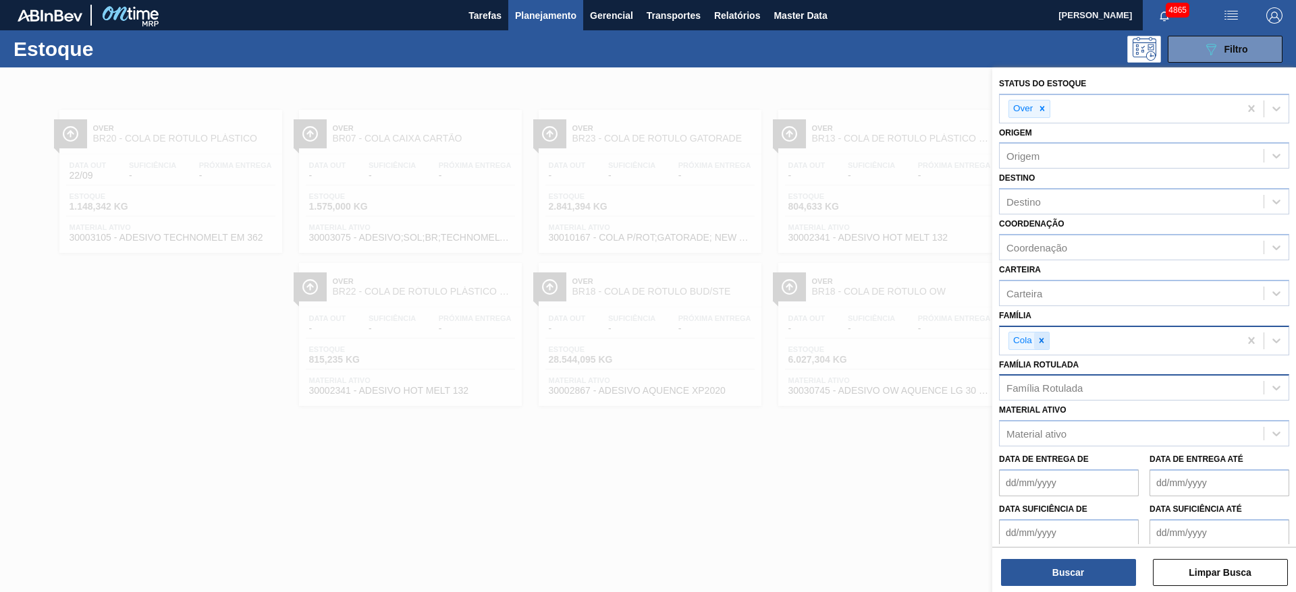
click at [1044, 343] on icon at bounding box center [1040, 340] width 9 height 9
click at [1043, 109] on icon at bounding box center [1042, 109] width 5 height 5
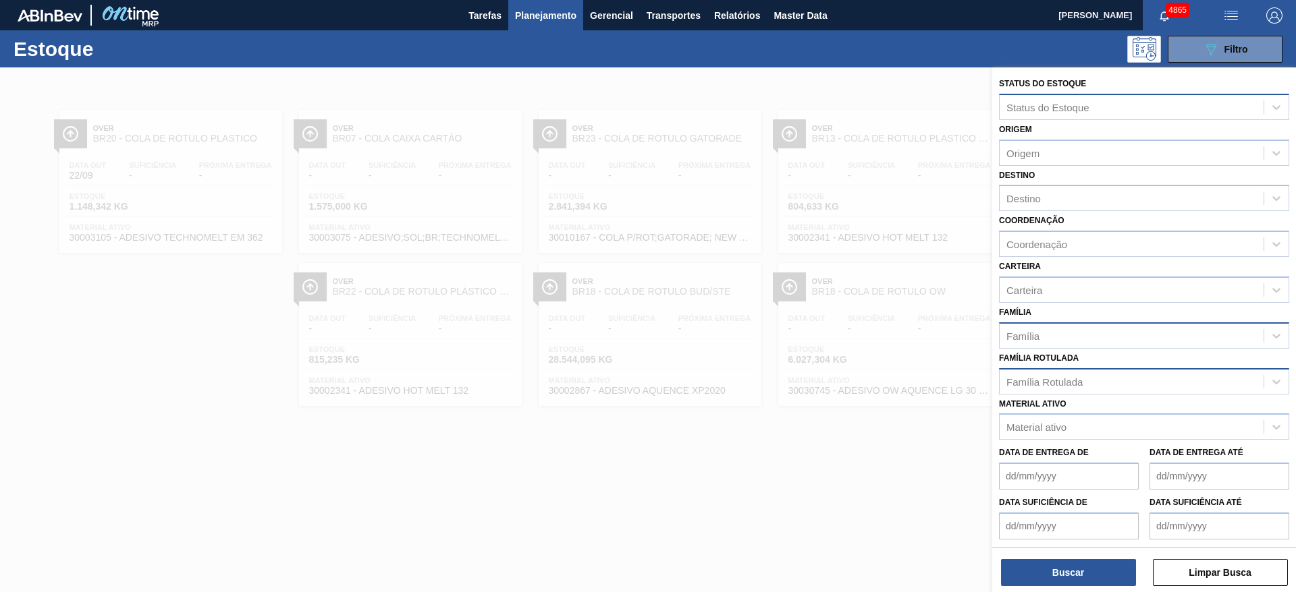
click at [751, 480] on div at bounding box center [648, 363] width 1296 height 592
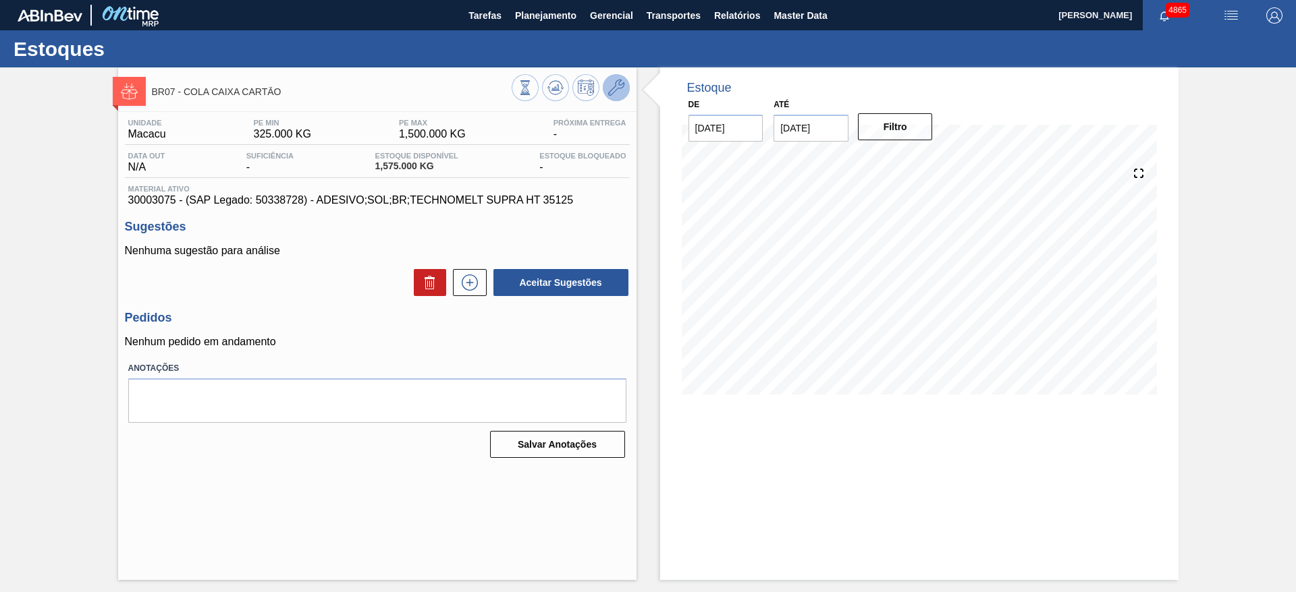
click at [626, 95] on button at bounding box center [616, 87] width 27 height 27
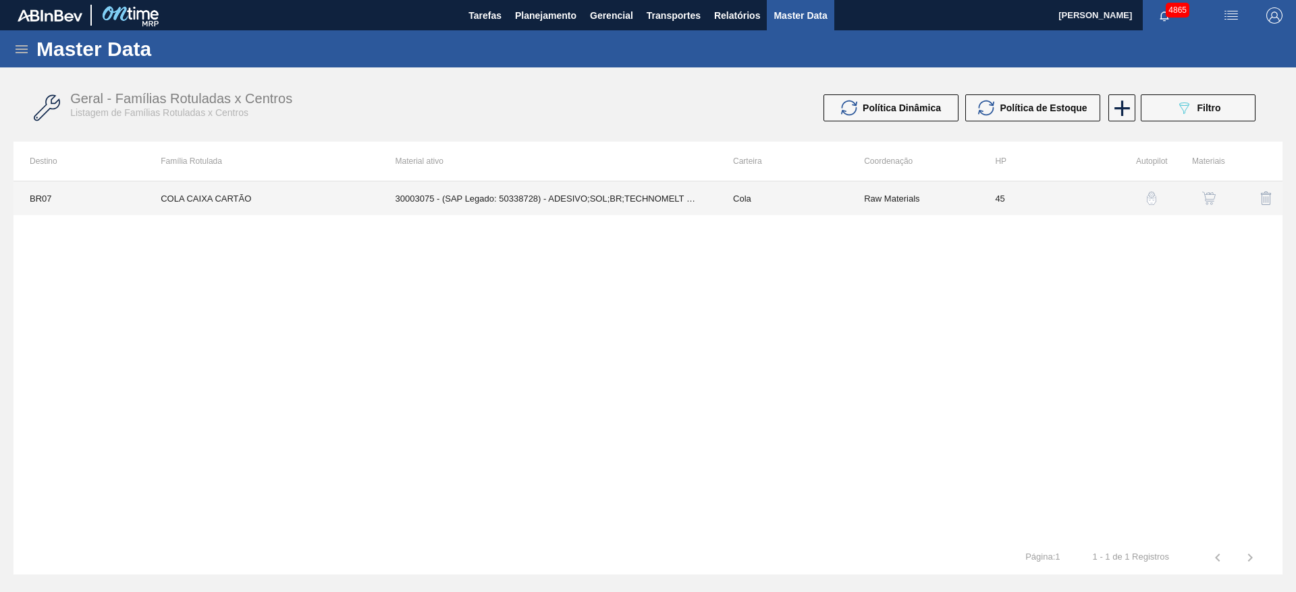
click at [630, 203] on td "30003075 - (SAP Legado: 50338728) - ADESIVO;SOL;BR;TECHNOMELT SUPRA HT 35125" at bounding box center [547, 199] width 337 height 34
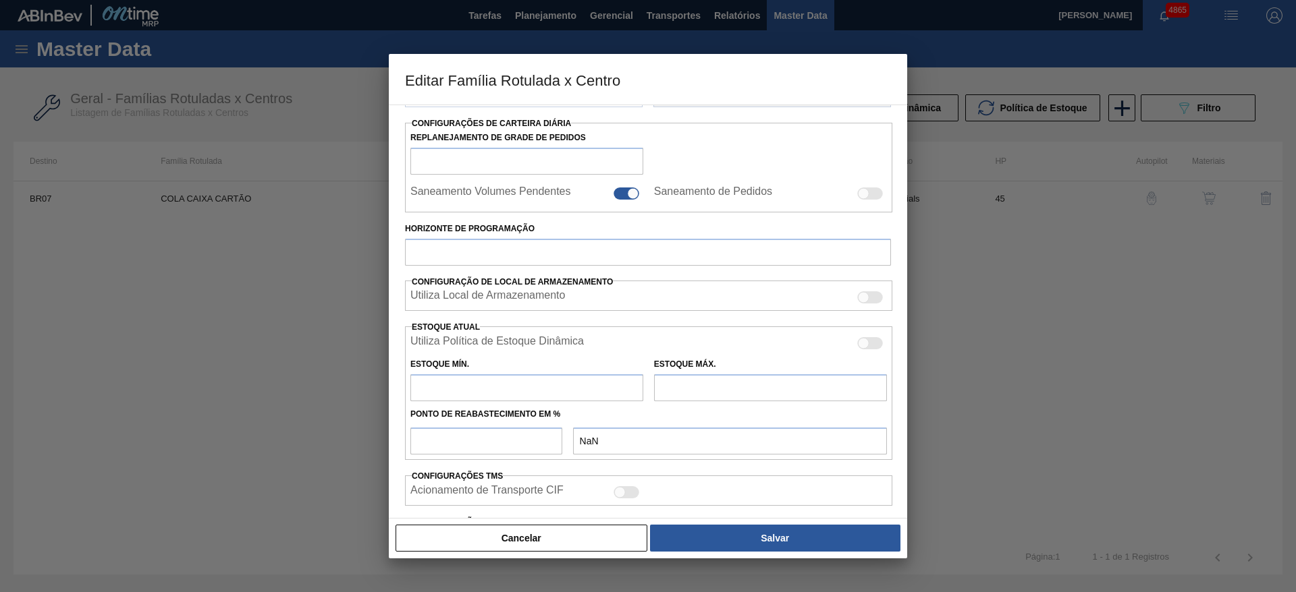
type input "Cola"
type input "COLA CAIXA CARTÃO"
type input "BR07 - Macacu"
type input "45"
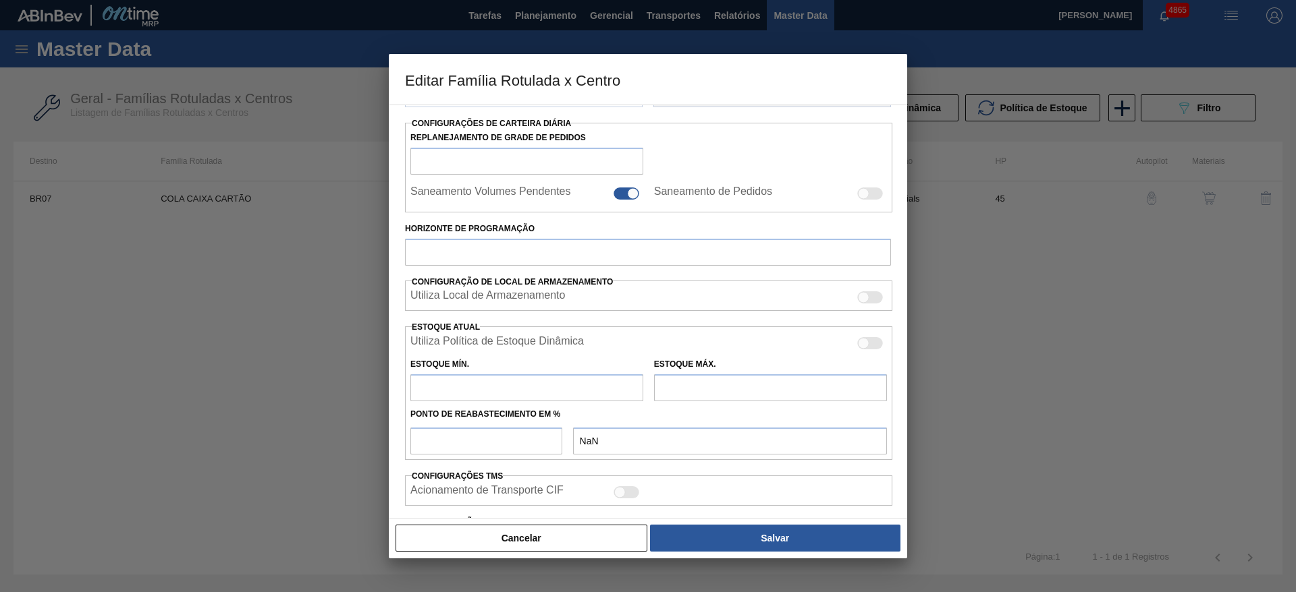
type input "325"
type input "1.500"
type input "65"
type input "1.088,750"
checkbox input "true"
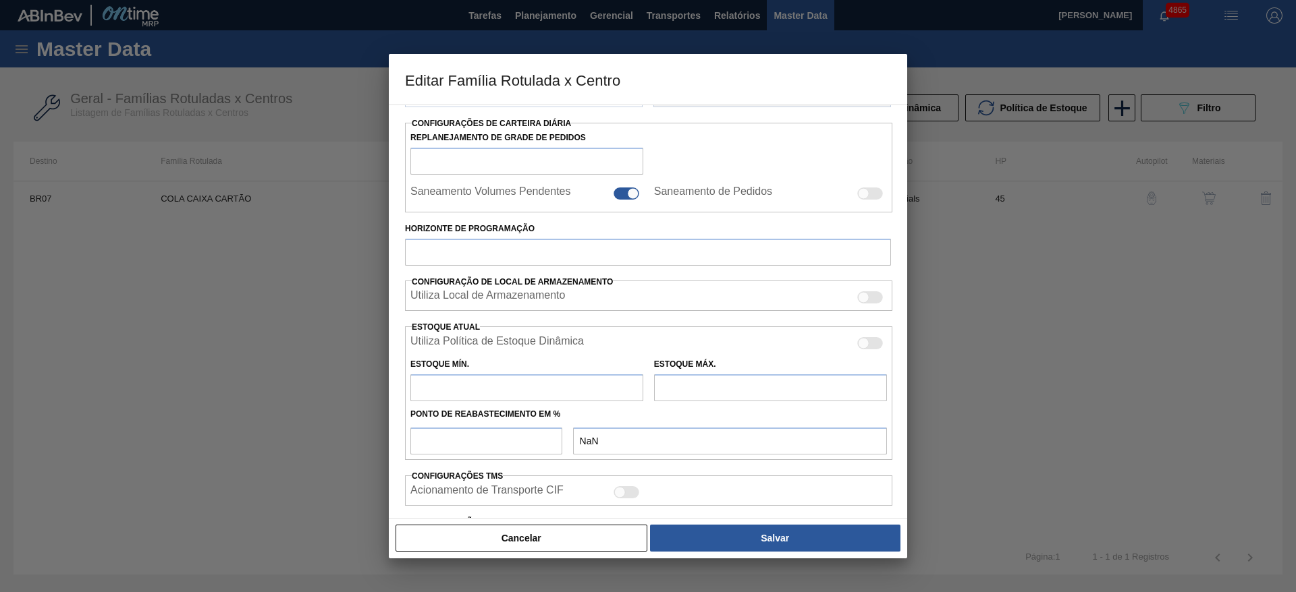
checkbox input "true"
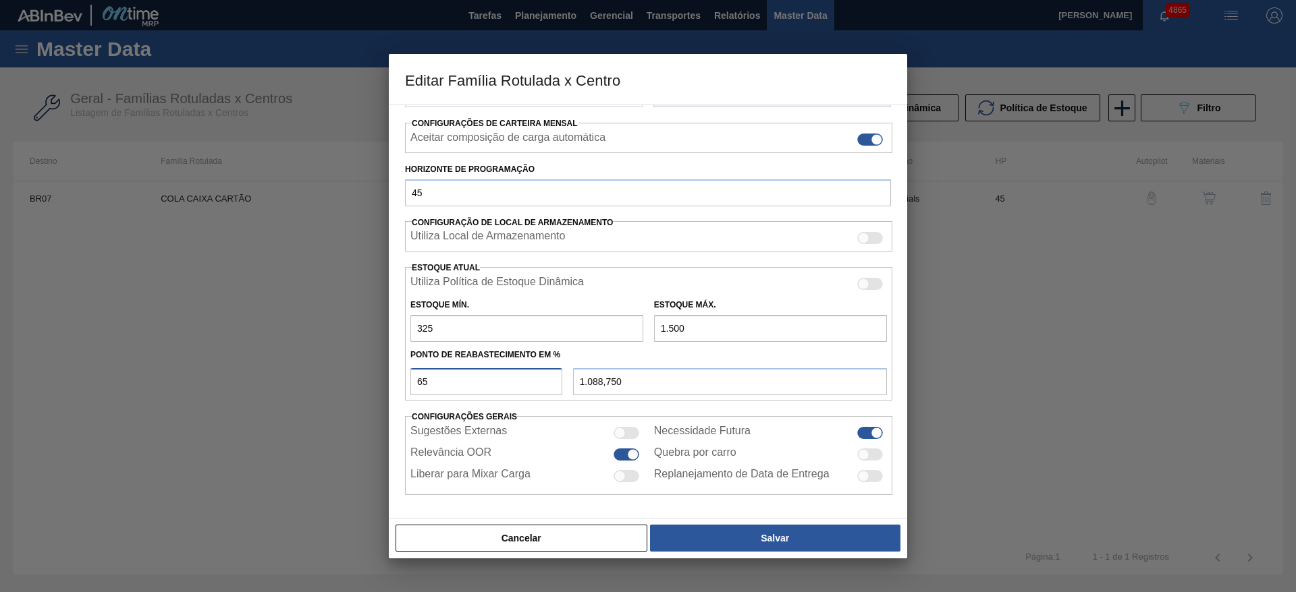
drag, startPoint x: 407, startPoint y: 393, endPoint x: 378, endPoint y: 393, distance: 29.0
click at [378, 393] on div "Editar Família Rotulada x Centro Carteira Cola Família Cola Família Rotulada CO…" at bounding box center [648, 296] width 1296 height 592
type input "5"
type input "383,750"
type input "55"
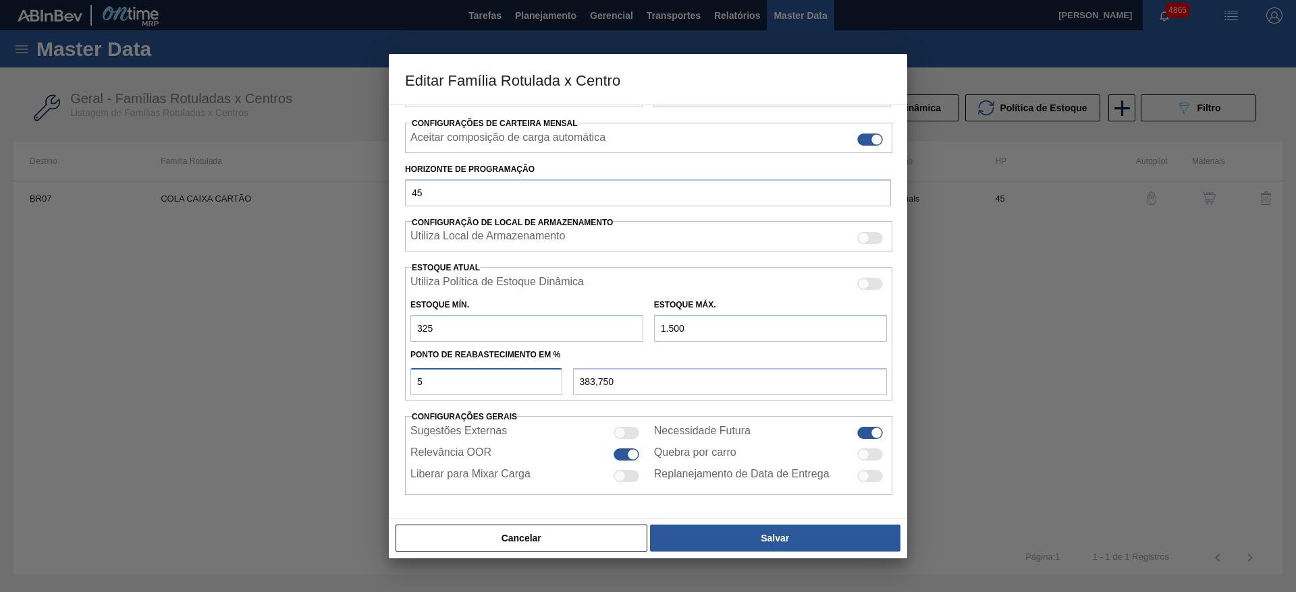
type input "971,250"
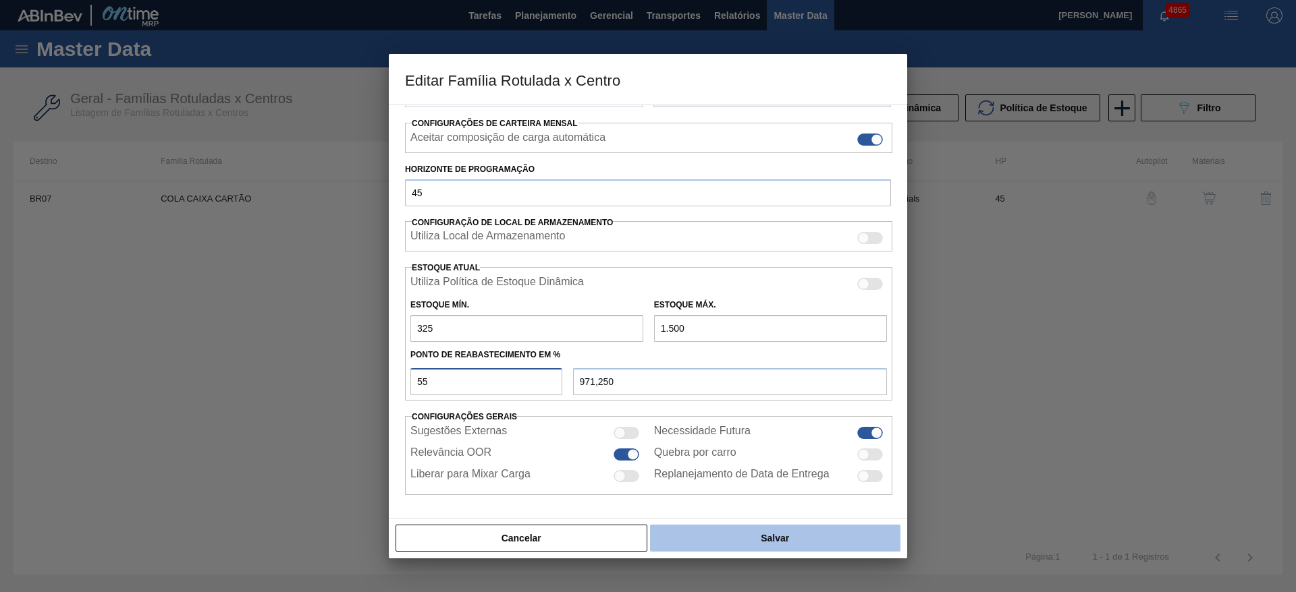
type input "55"
click at [705, 534] on button "Salvar" at bounding box center [775, 538] width 250 height 27
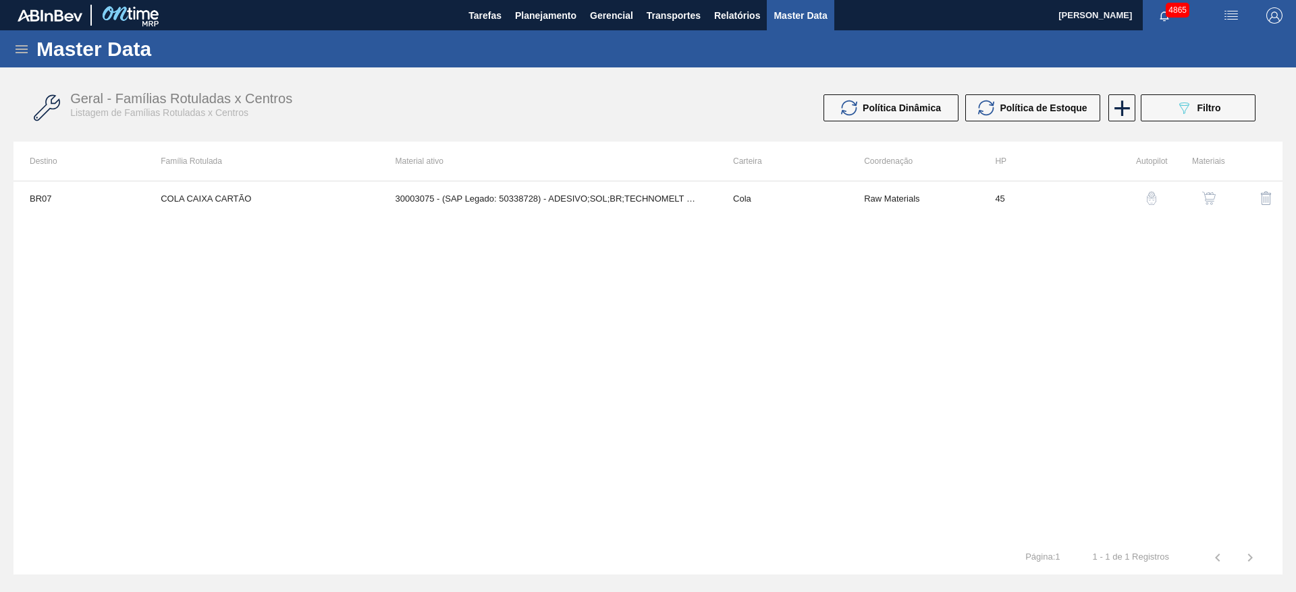
click at [494, 354] on div "BR07 COLA CAIXA CARTÃO 30003075 - (SAP Legado: 50338728) - ADESIVO;SOL;BR;TECHN…" at bounding box center [647, 361] width 1269 height 360
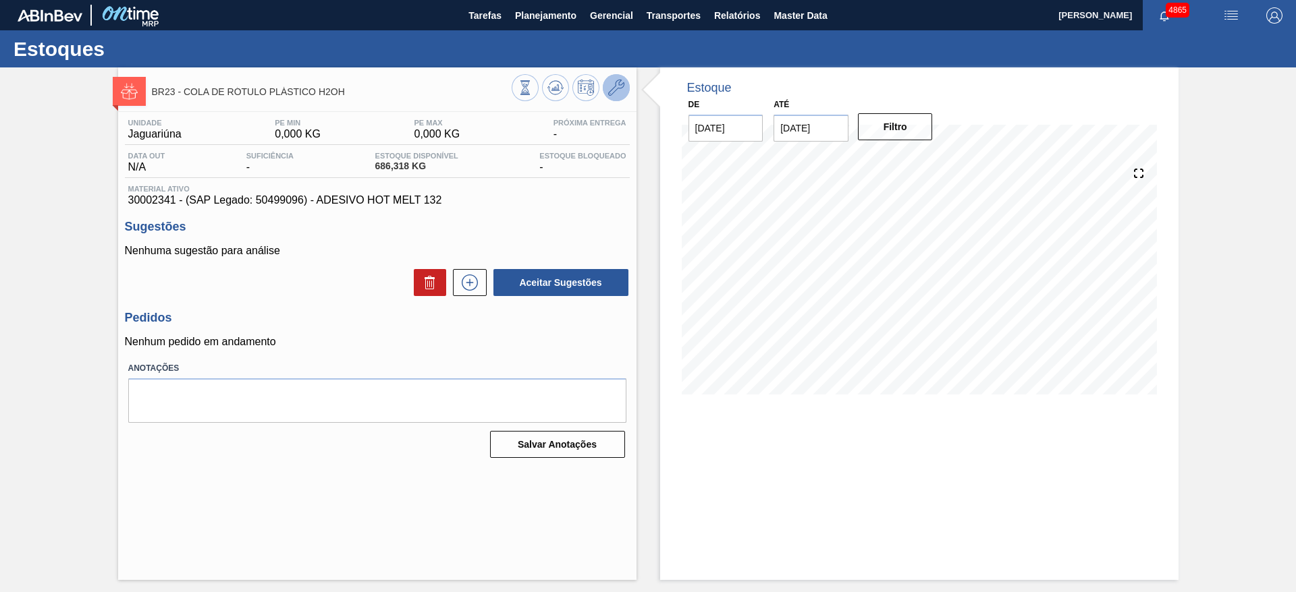
click at [624, 86] on icon at bounding box center [616, 88] width 16 height 16
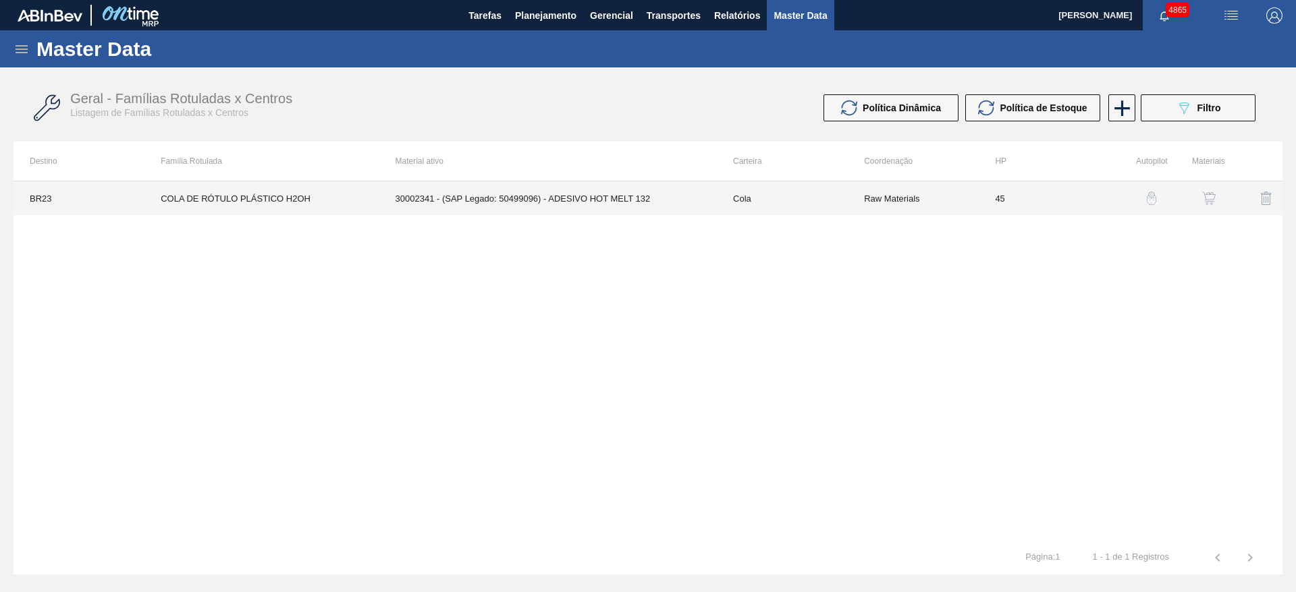
click at [662, 196] on td "30002341 - (SAP Legado: 50499096) - ADESIVO HOT MELT 132" at bounding box center [547, 199] width 337 height 34
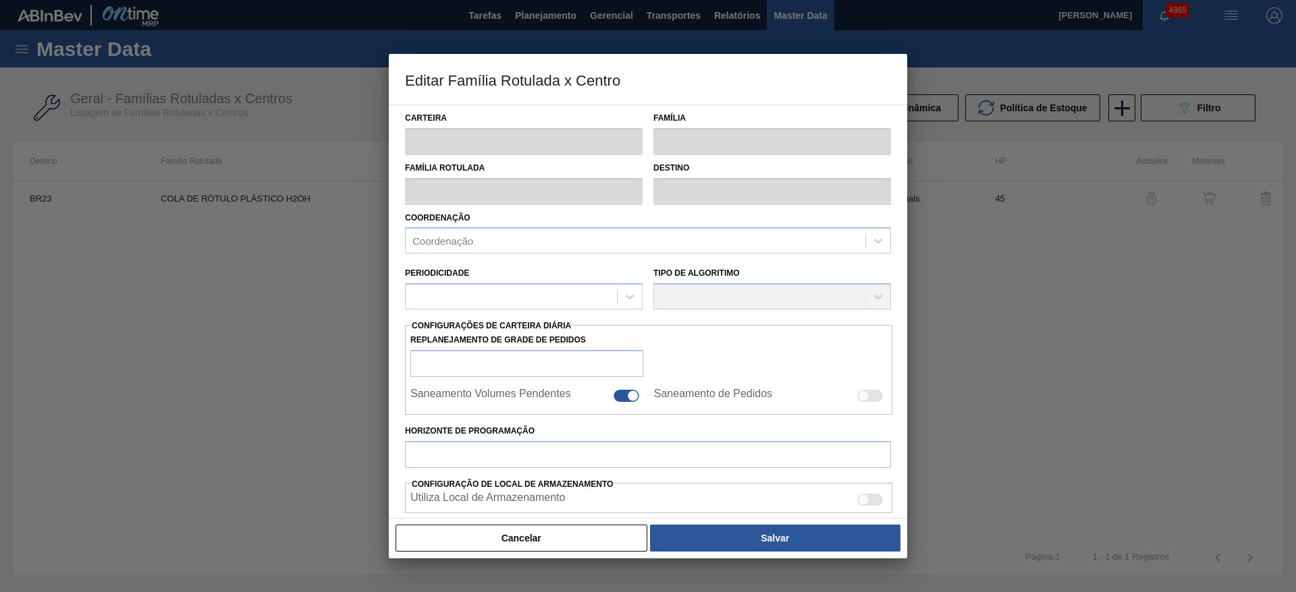
type input "Cola"
type input "COLA DE RÓTULO PLÁSTICO H2OH"
type input "BR23 - Jaguariúna"
type input "45"
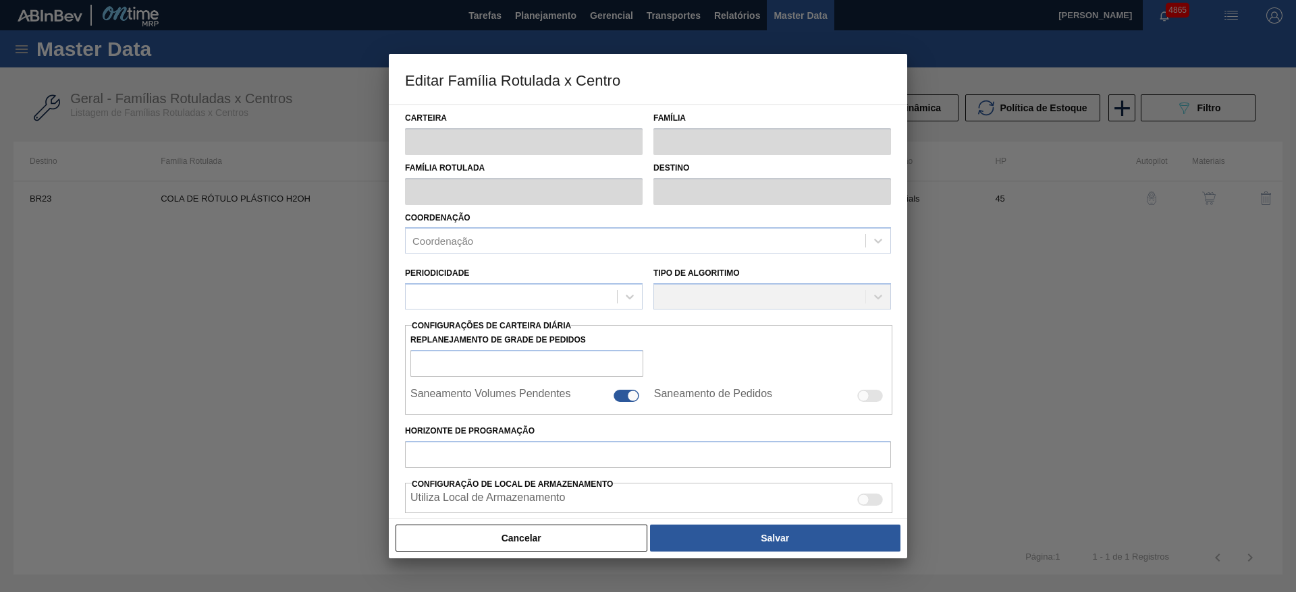
type input "0"
type input "100"
type input "0,000"
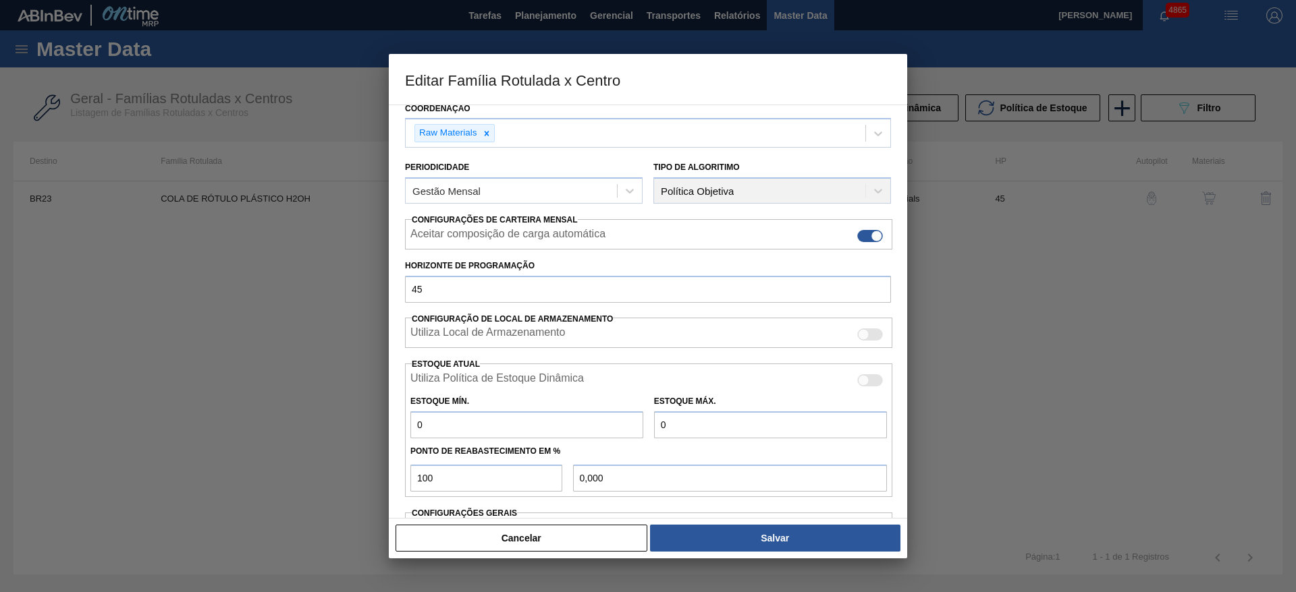
scroll to position [206, 0]
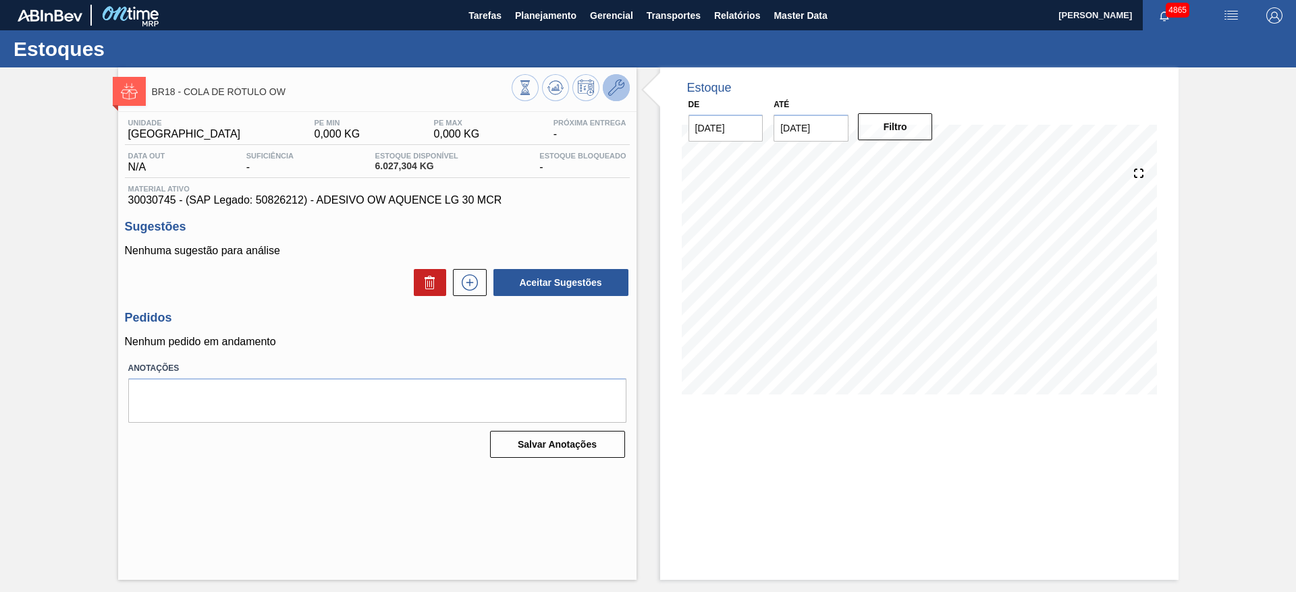
click at [609, 88] on icon at bounding box center [616, 88] width 16 height 16
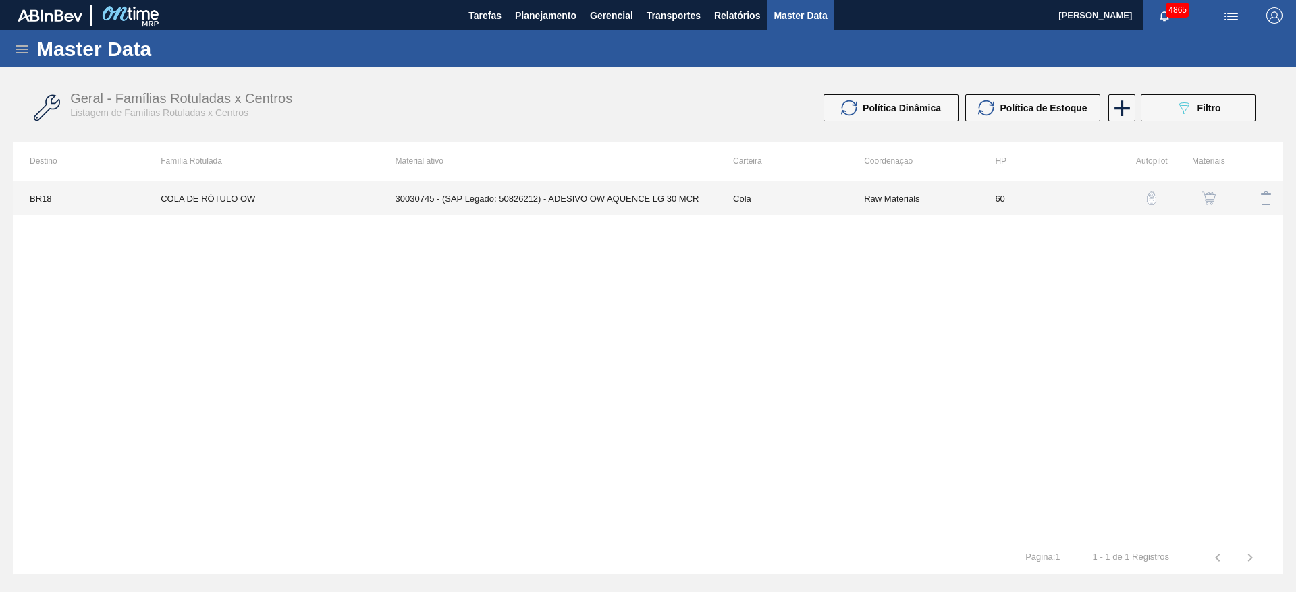
click at [562, 191] on td "30030745 - (SAP Legado: 50826212) - ADESIVO OW AQUENCE LG 30 MCR" at bounding box center [547, 199] width 337 height 34
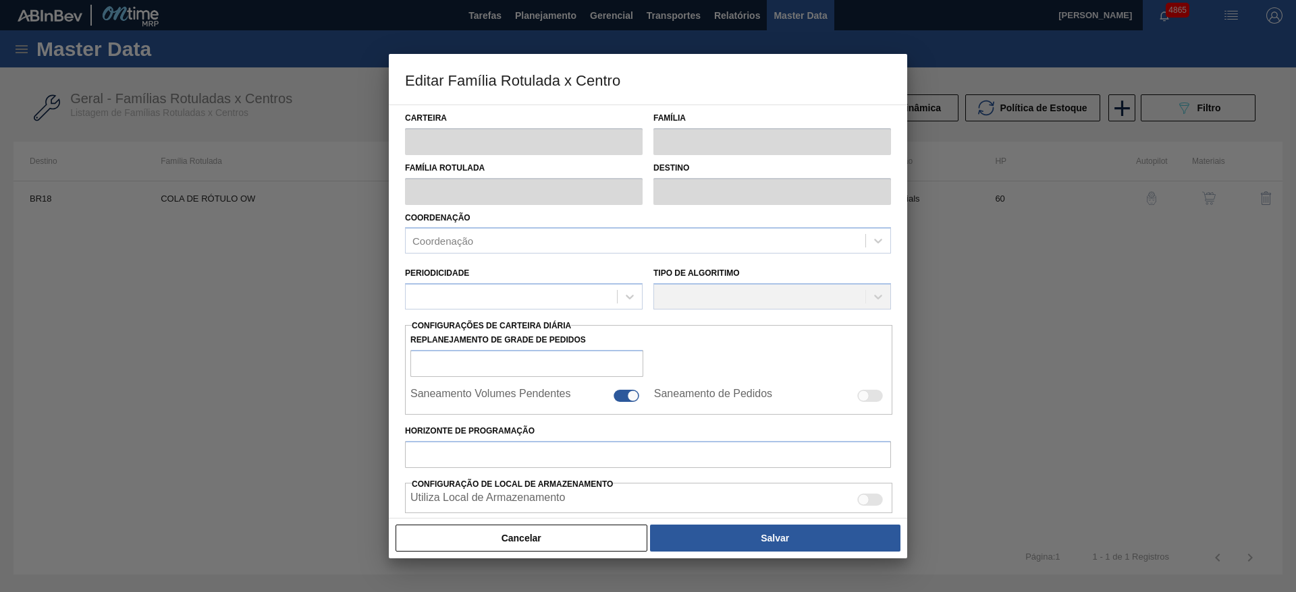
type input "Cola"
type input "COLA DE RÓTULO OW"
type input "BR18 - [GEOGRAPHIC_DATA]"
type input "60"
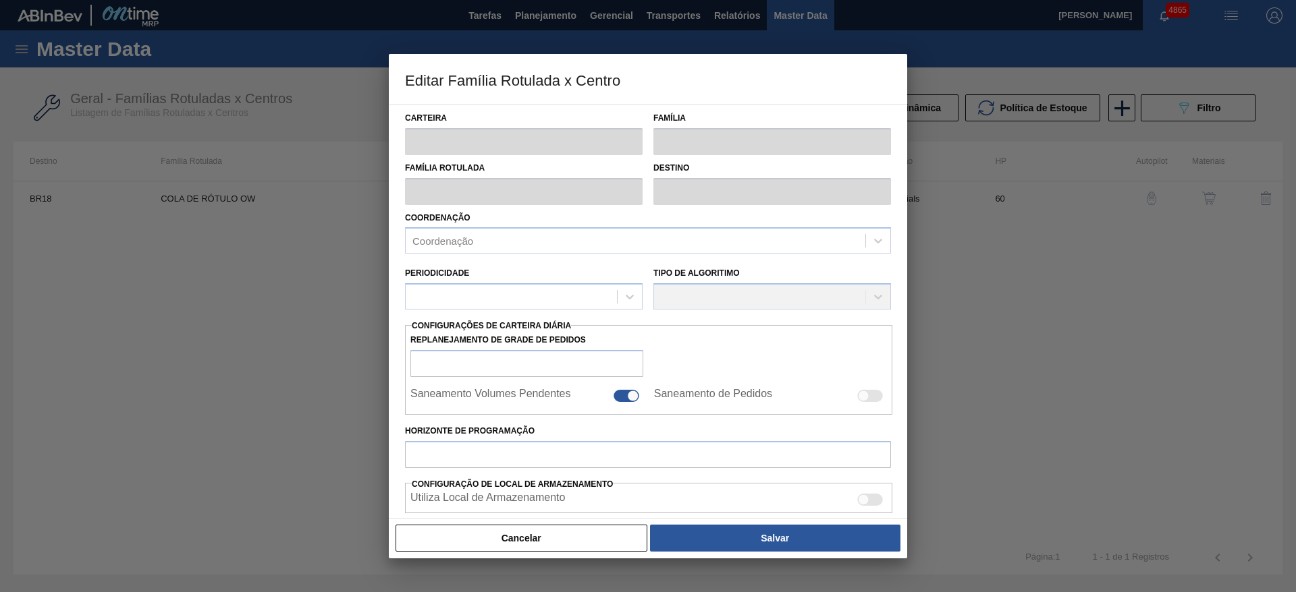
type input "0"
type input "100"
type input "0,000"
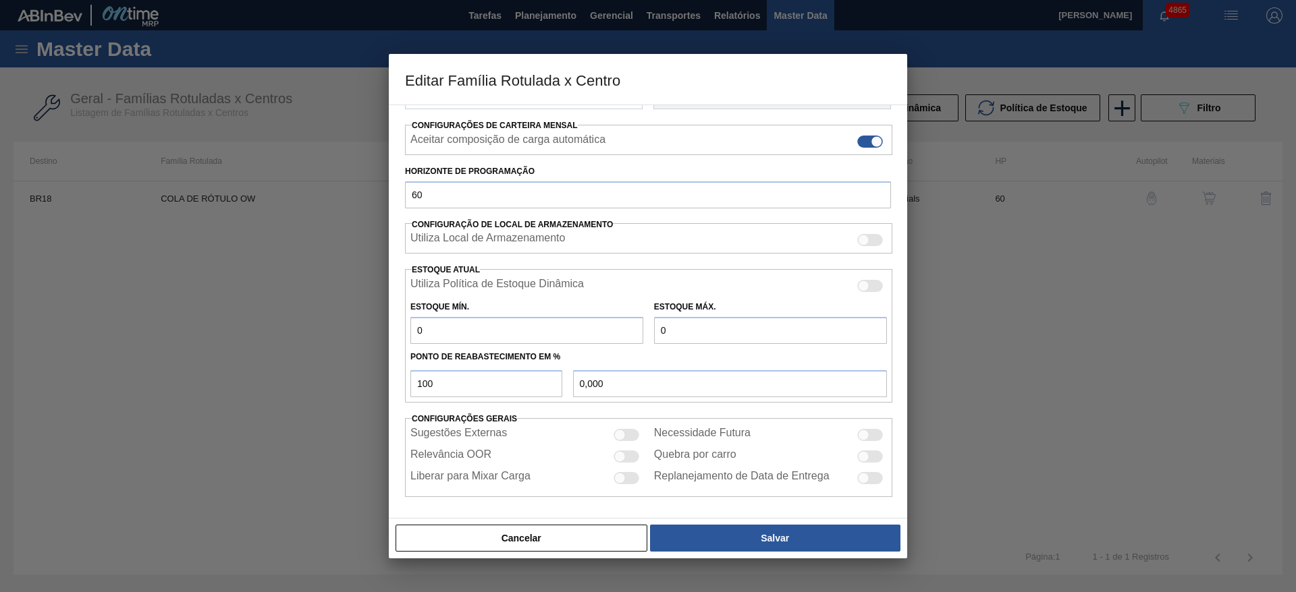
scroll to position [206, 0]
click at [626, 553] on div "Cancelar Salvar" at bounding box center [648, 538] width 518 height 40
click at [509, 541] on button "Cancelar" at bounding box center [521, 538] width 252 height 27
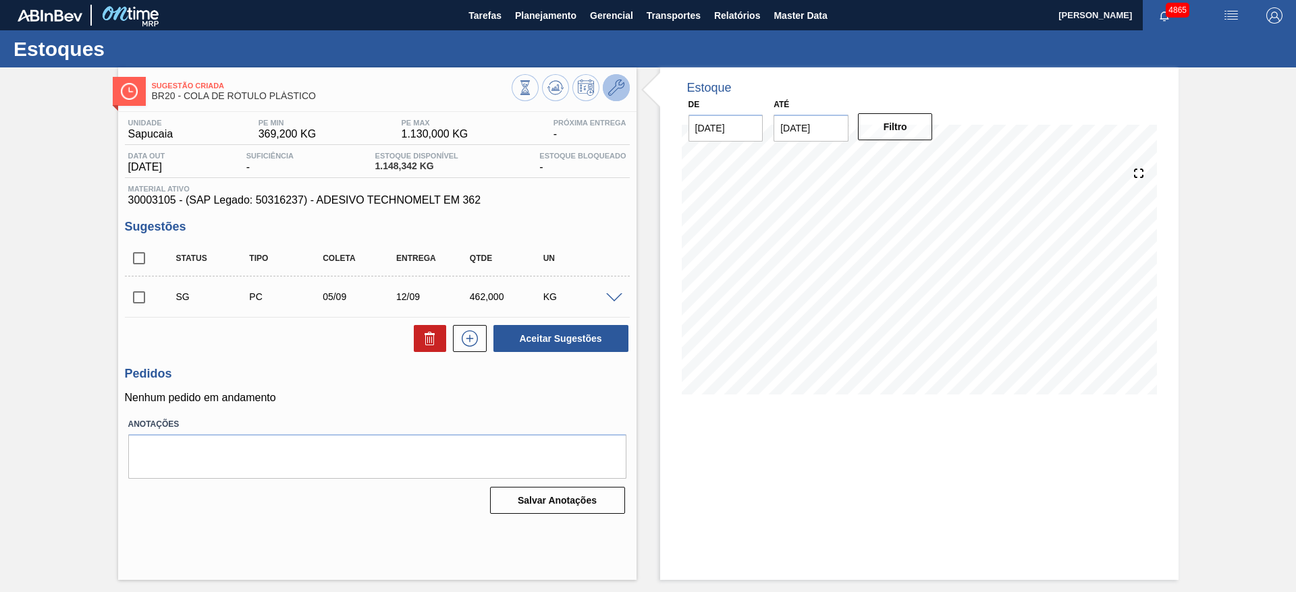
click at [623, 86] on icon at bounding box center [616, 88] width 16 height 16
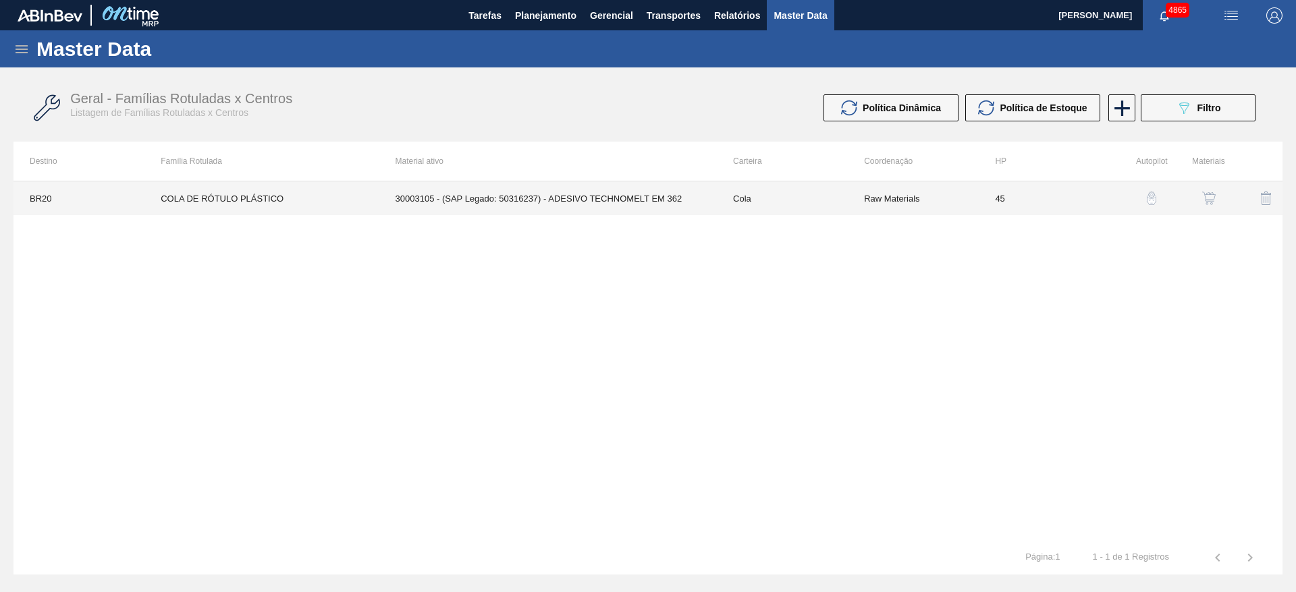
click at [685, 197] on td "30003105 - (SAP Legado: 50316237) - ADESIVO TECHNOMELT EM 362" at bounding box center [547, 199] width 337 height 34
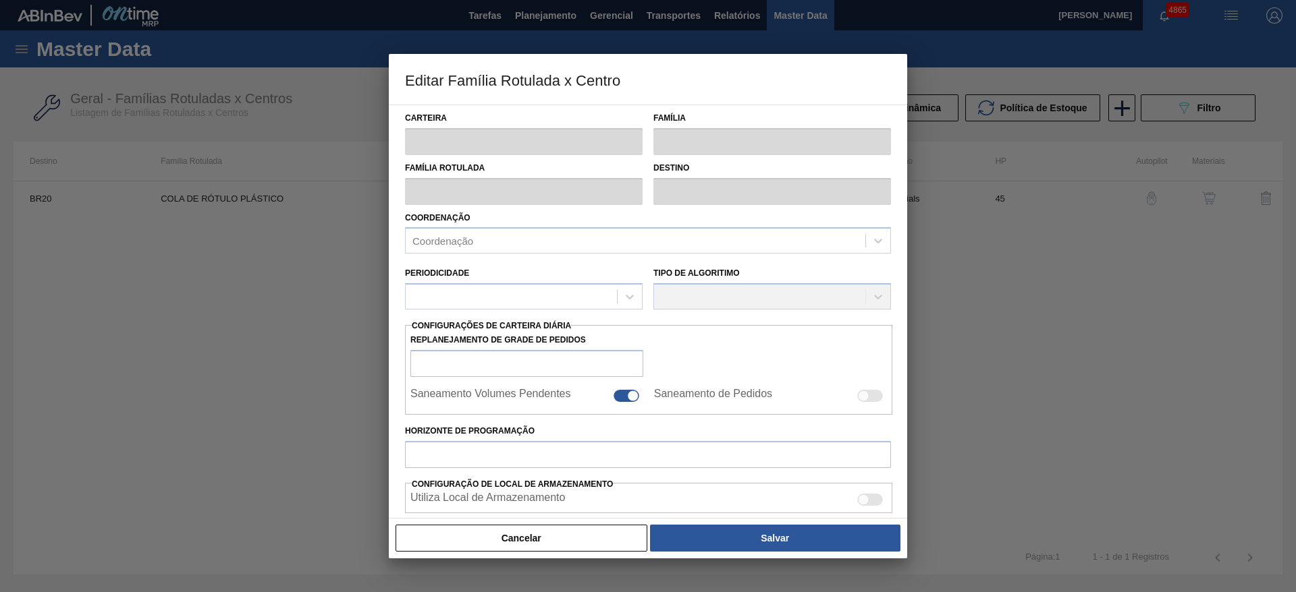
type input "Cola"
type input "COLA DE RÓTULO PLÁSTICO"
type input "BR20 - Sapucaia"
type input "45"
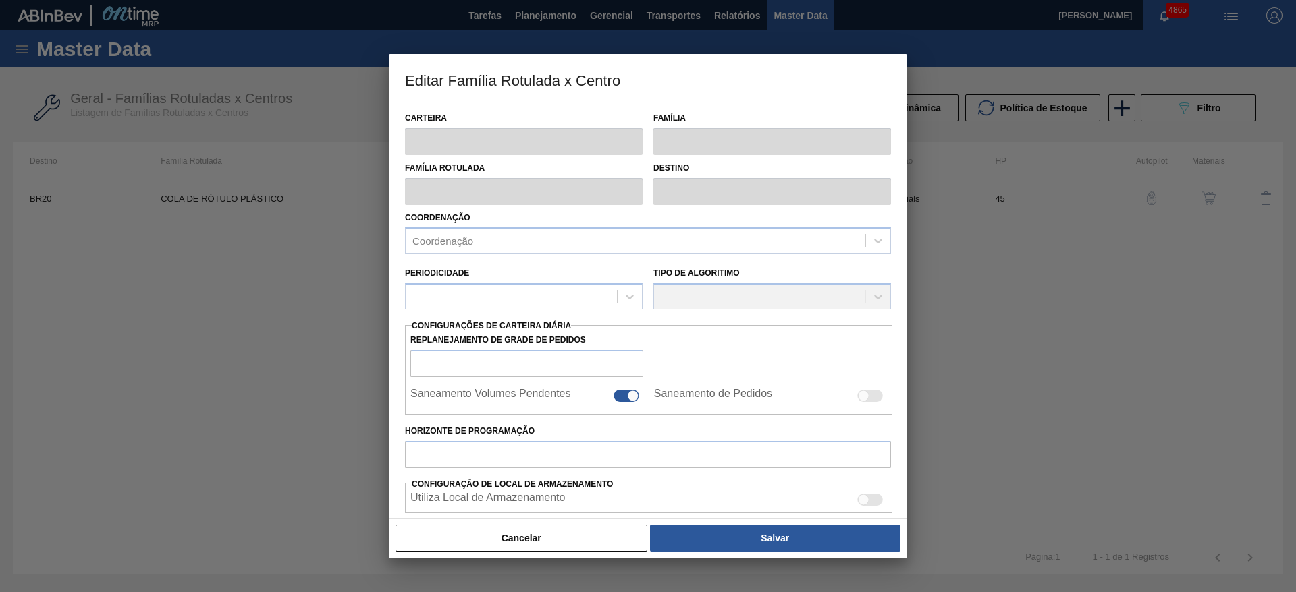
type input "369,2"
type input "1.130"
type input "60"
type input "825,680"
checkbox input "true"
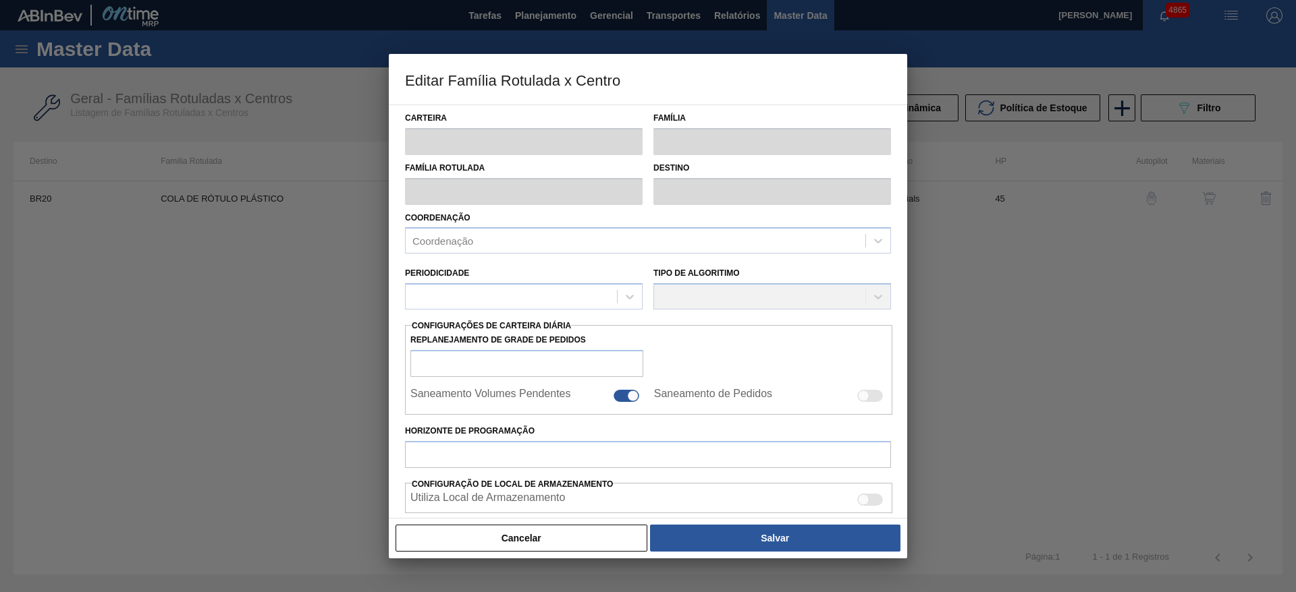
checkbox input "true"
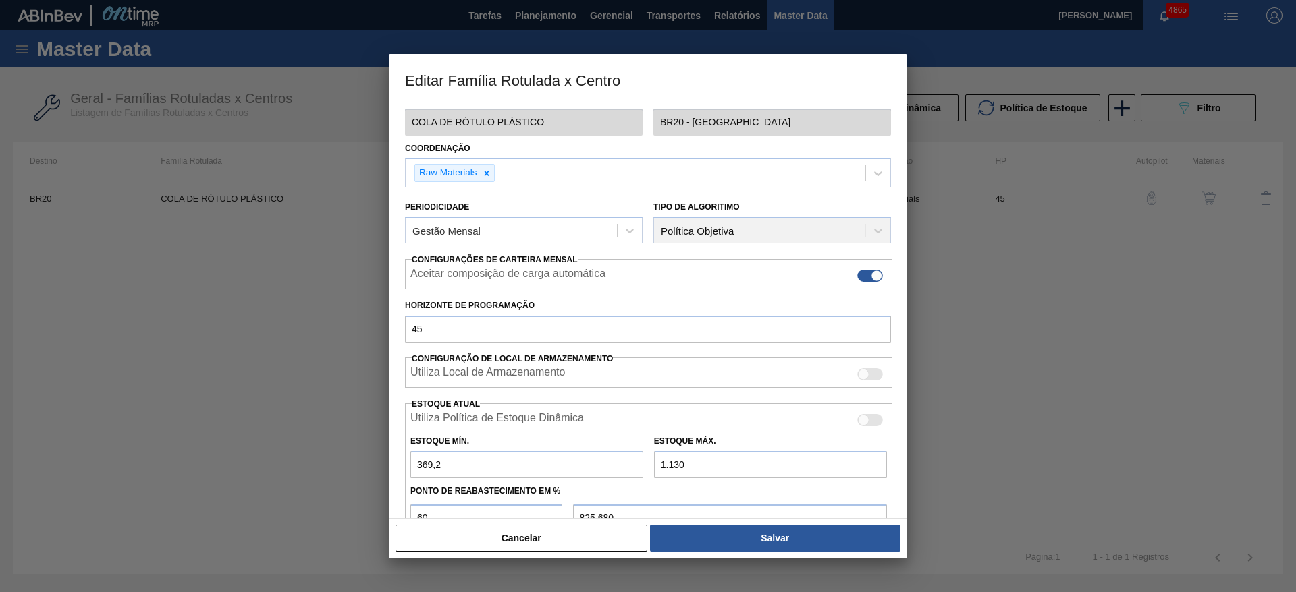
scroll to position [101, 0]
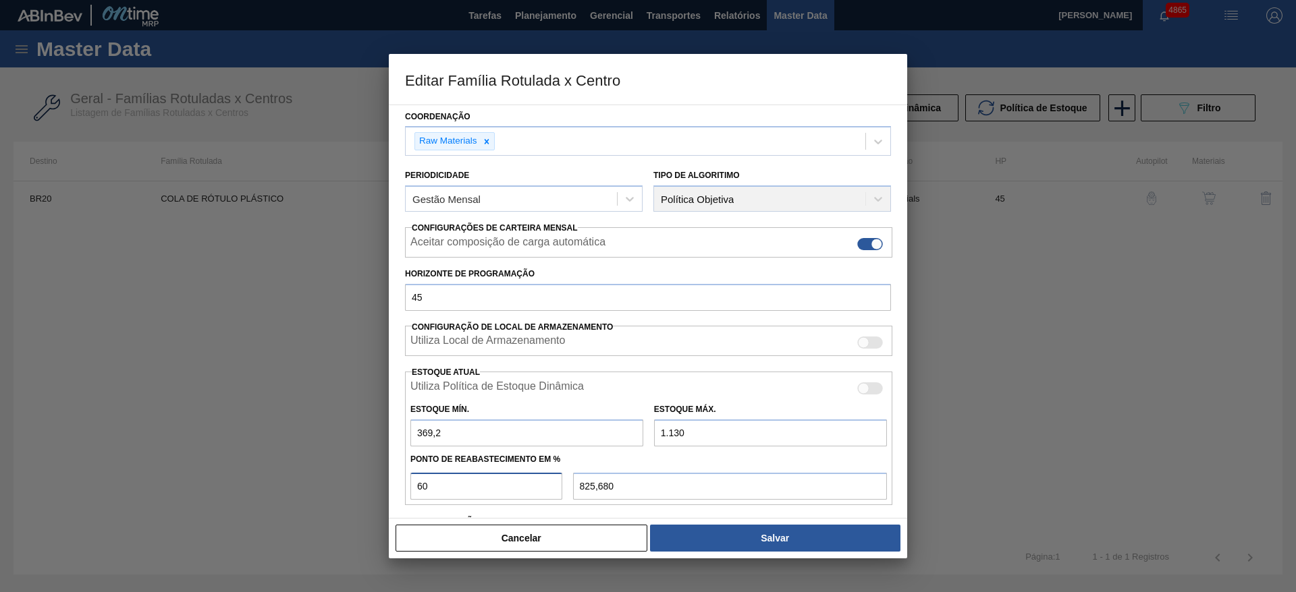
drag, startPoint x: 474, startPoint y: 499, endPoint x: 404, endPoint y: 472, distance: 75.4
click at [404, 472] on div "Carteira Cola Família Cola Família Rotulada COLA DE RÓTULO PLÁSTICO Destino BR2…" at bounding box center [648, 312] width 518 height 414
type input "5"
type input "407,240"
type input "55"
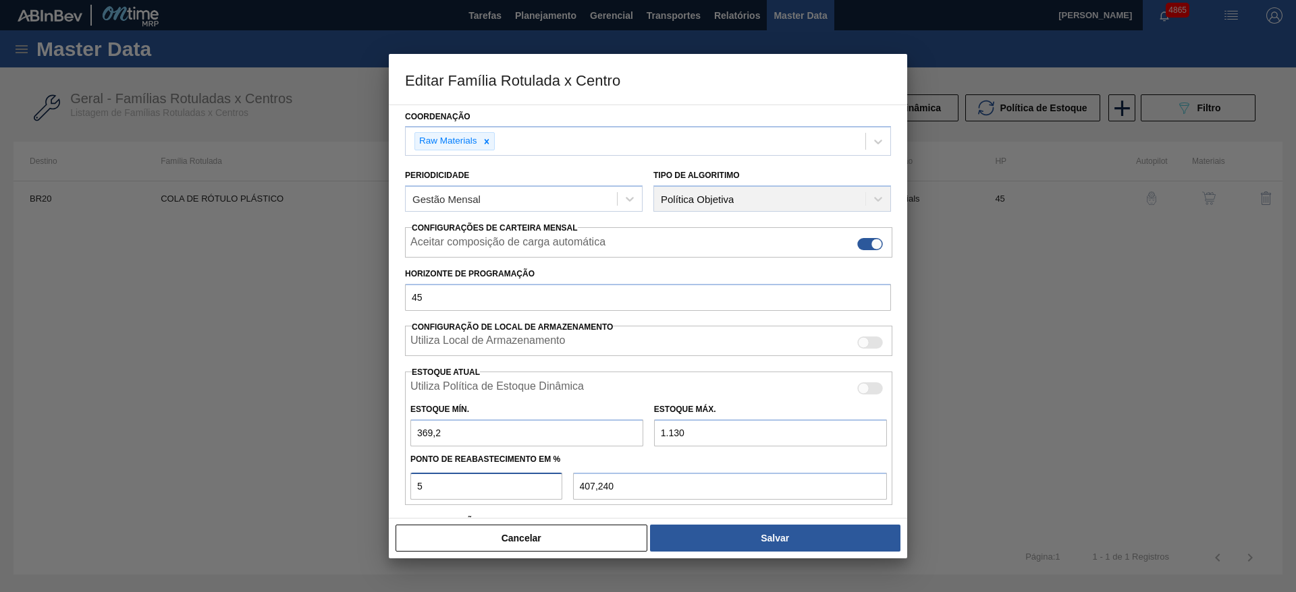
type input "787,640"
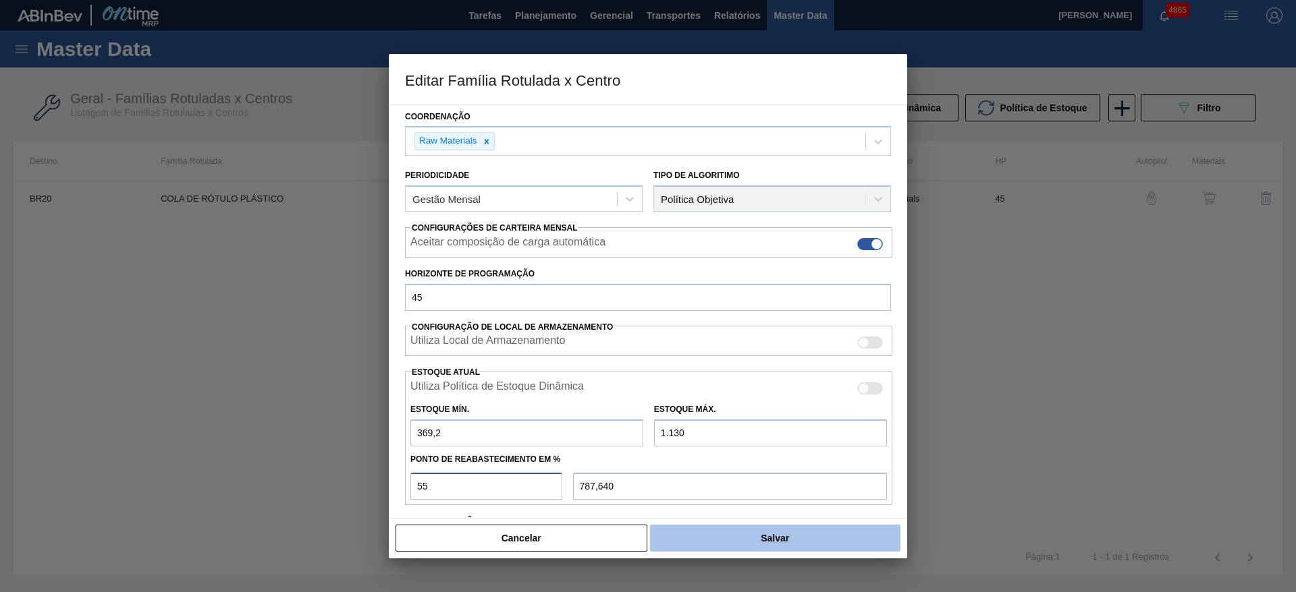
type input "55"
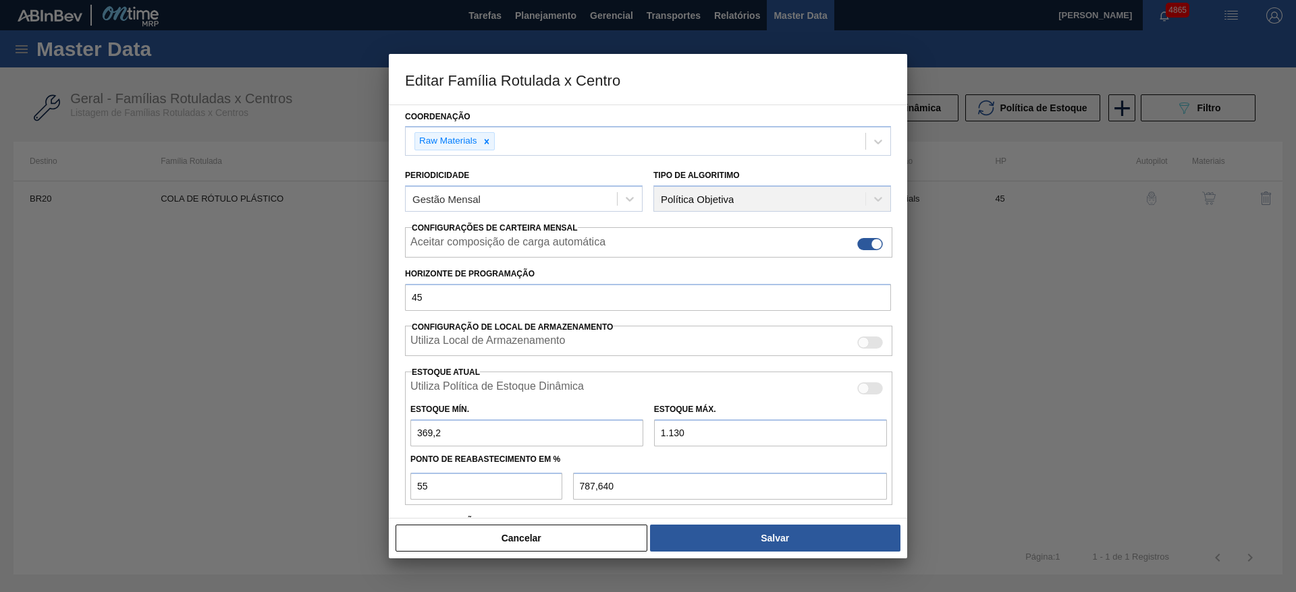
drag, startPoint x: 725, startPoint y: 538, endPoint x: 712, endPoint y: 520, distance: 22.1
click at [725, 537] on button "Salvar" at bounding box center [775, 538] width 250 height 27
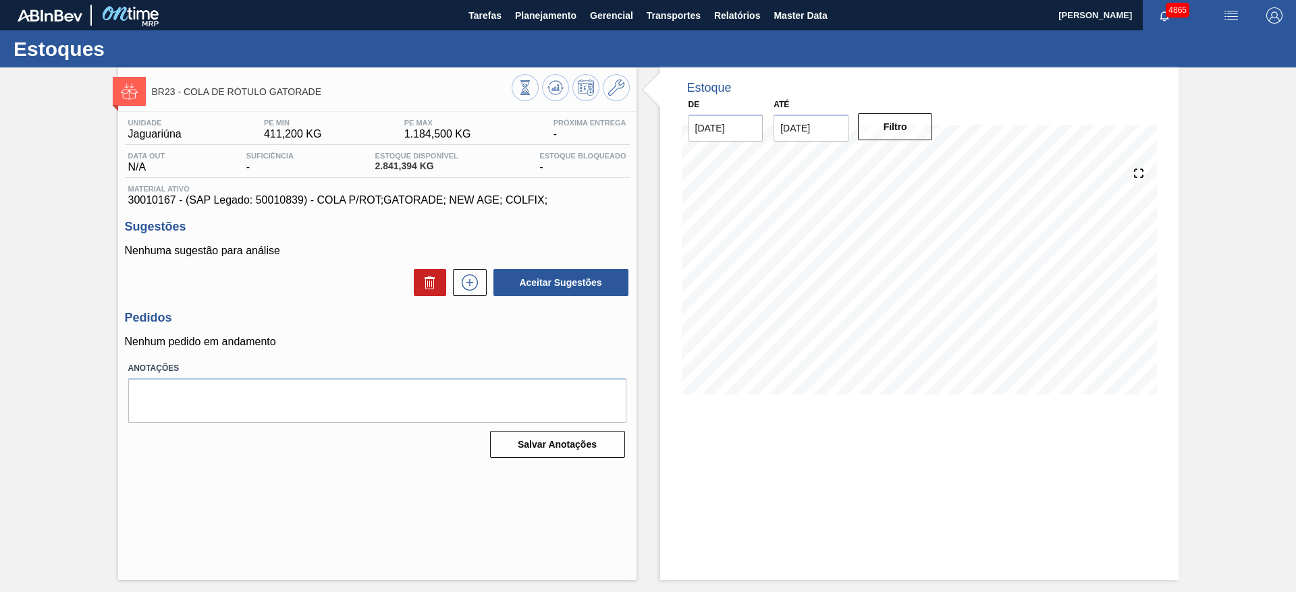
click at [1035, 421] on div "Estoque De [DATE] Até [DATE] Filtro 25/09 Projeção de Estoque 2,164.508 [DOMAIN…" at bounding box center [919, 323] width 518 height 513
click at [624, 86] on icon at bounding box center [616, 88] width 16 height 16
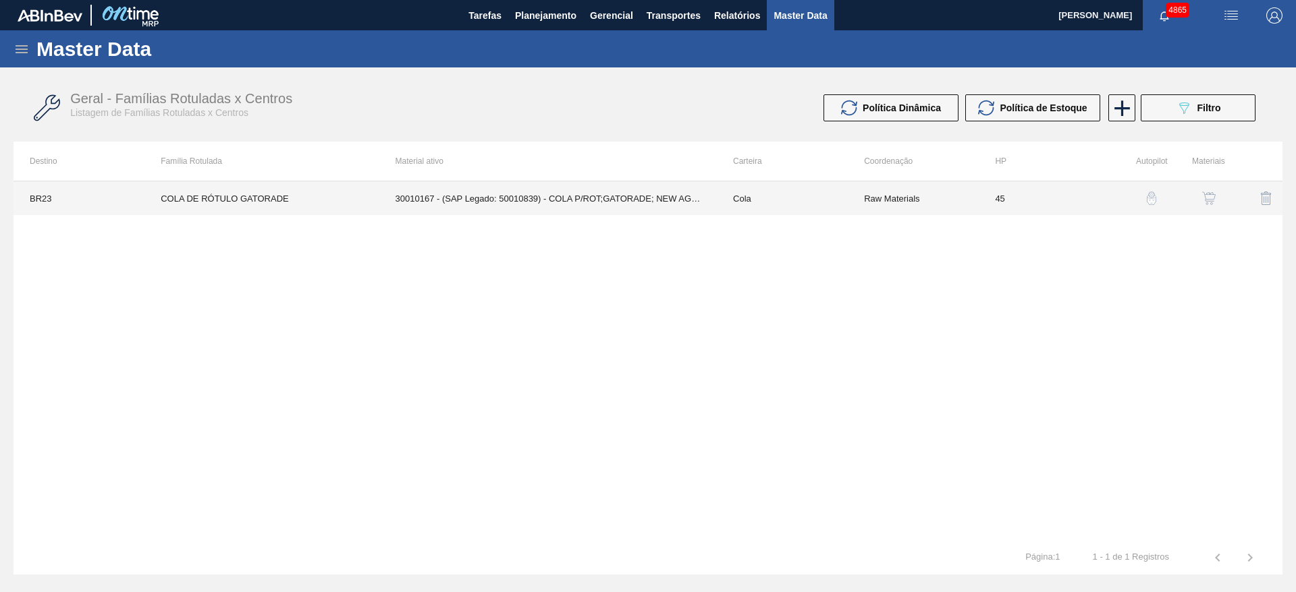
click at [657, 202] on td "30010167 - (SAP Legado: 50010839) - COLA P/ROT;GATORADE; NEW AGE; COLFIX;" at bounding box center [547, 199] width 337 height 34
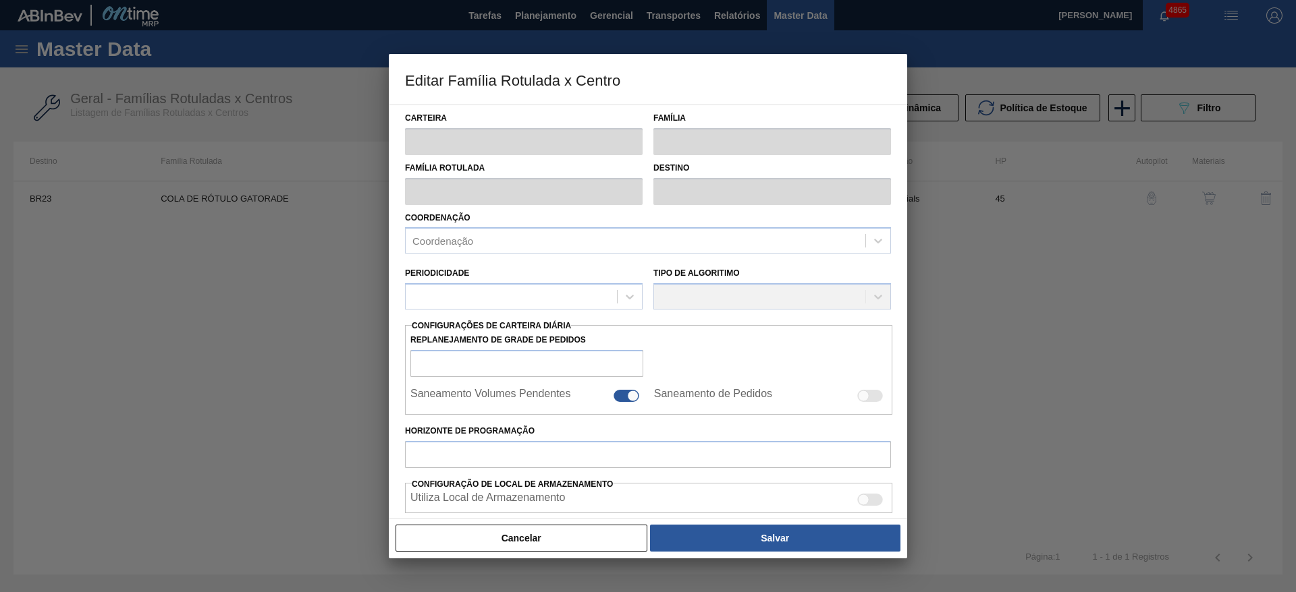
type input "Cola"
type input "COLA DE RÓTULO GATORADE"
type input "BR23 - Jaguariúna"
type input "45"
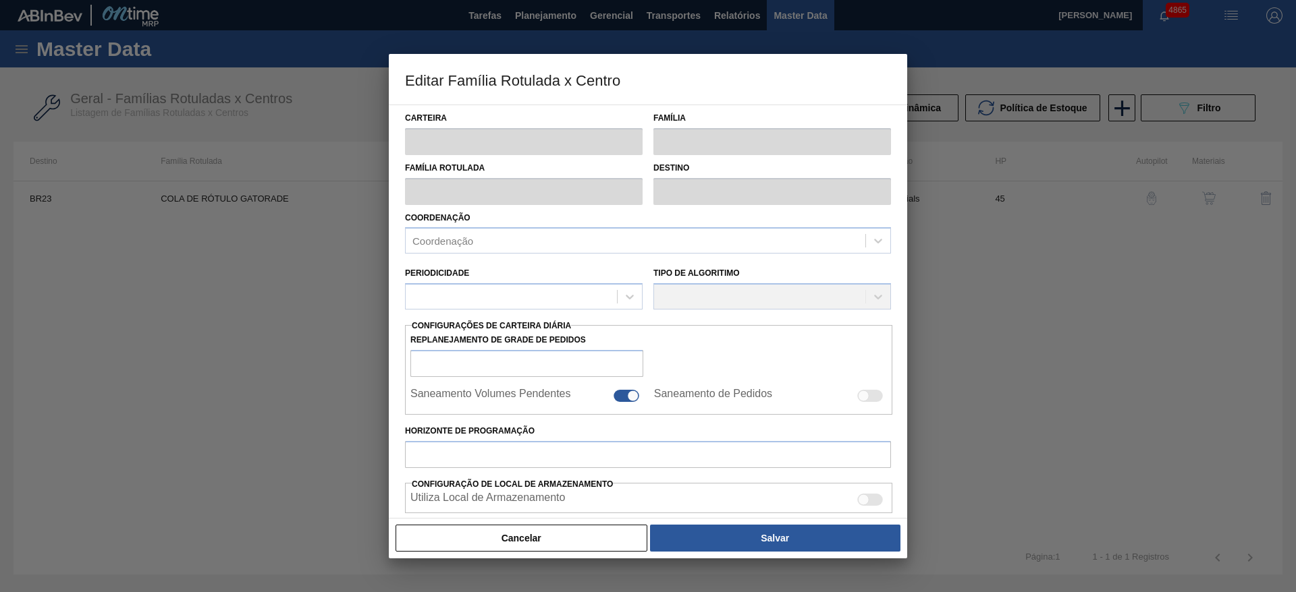
type input "411,2"
type input "1.184,5"
type input "50"
type input "797,849"
checkbox input "true"
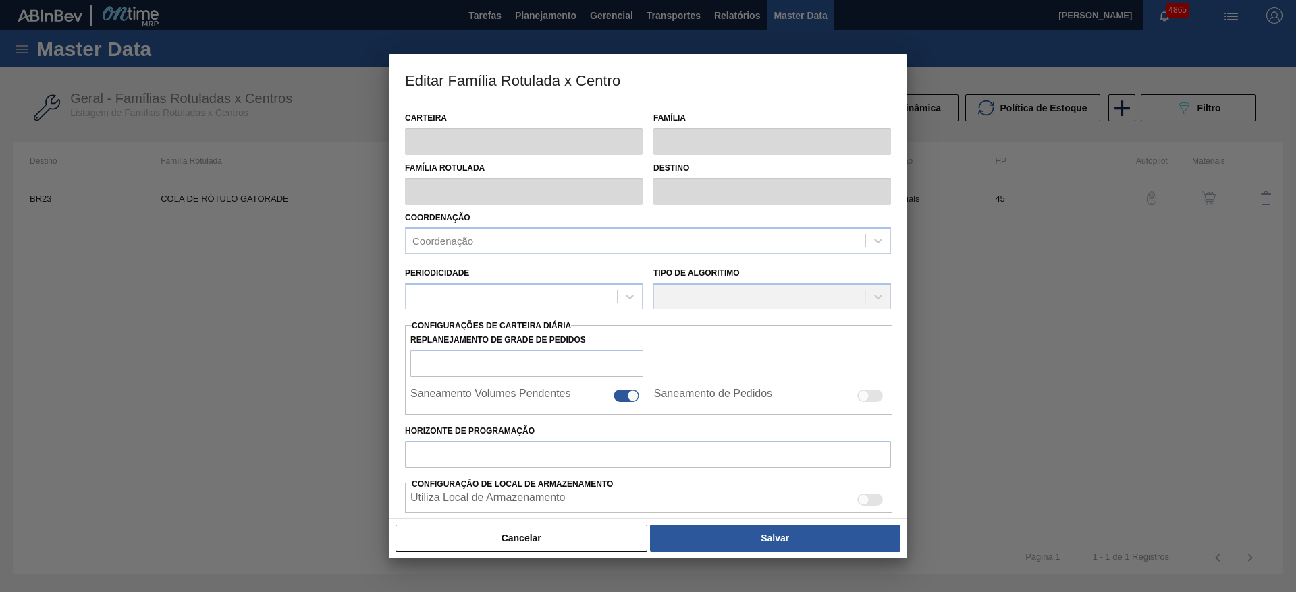
checkbox input "true"
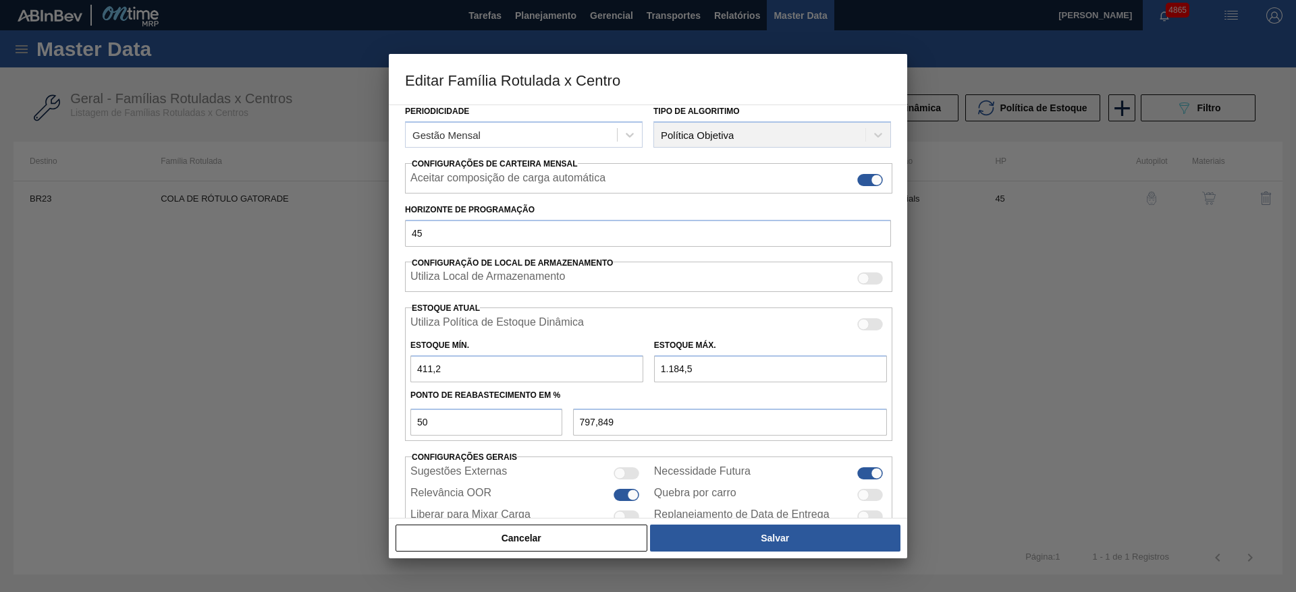
scroll to position [202, 0]
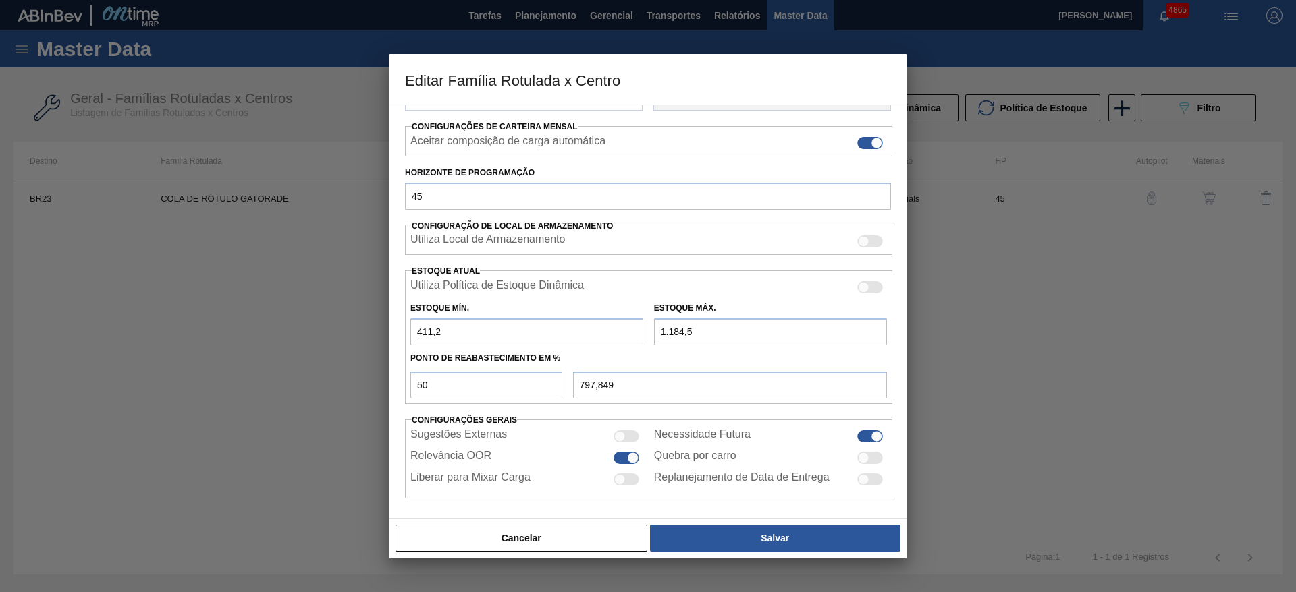
click at [420, 329] on input "411,2" at bounding box center [526, 332] width 233 height 27
type input "711,2"
type input "947,850"
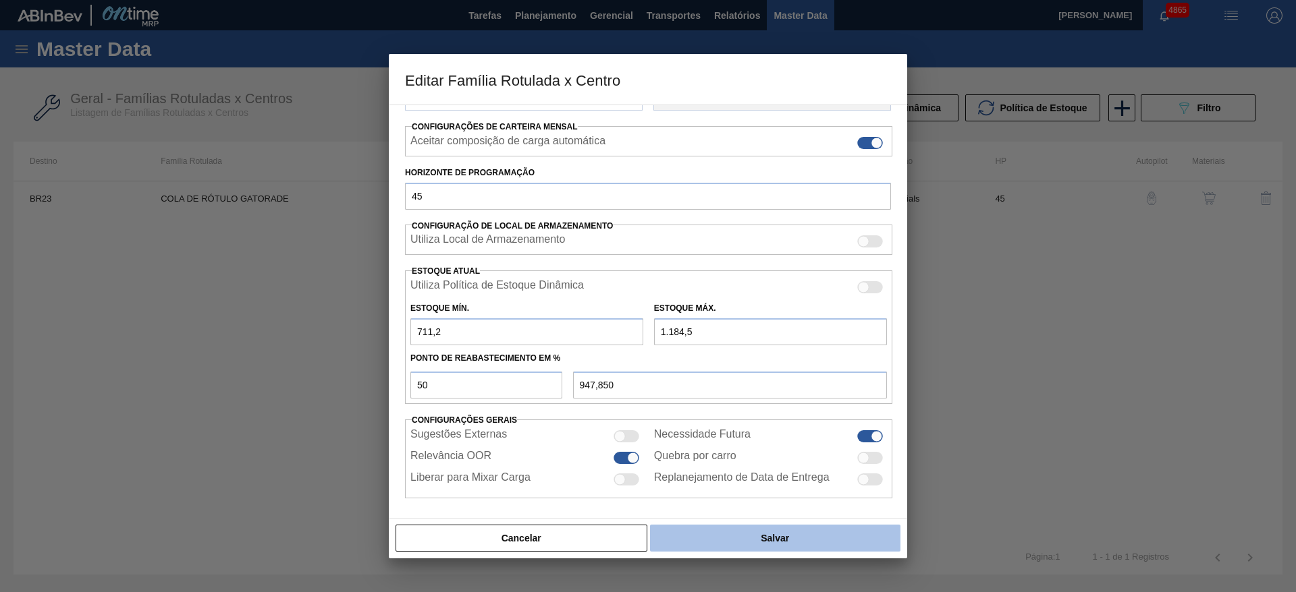
type input "711,2"
click at [680, 530] on button "Salvar" at bounding box center [775, 538] width 250 height 27
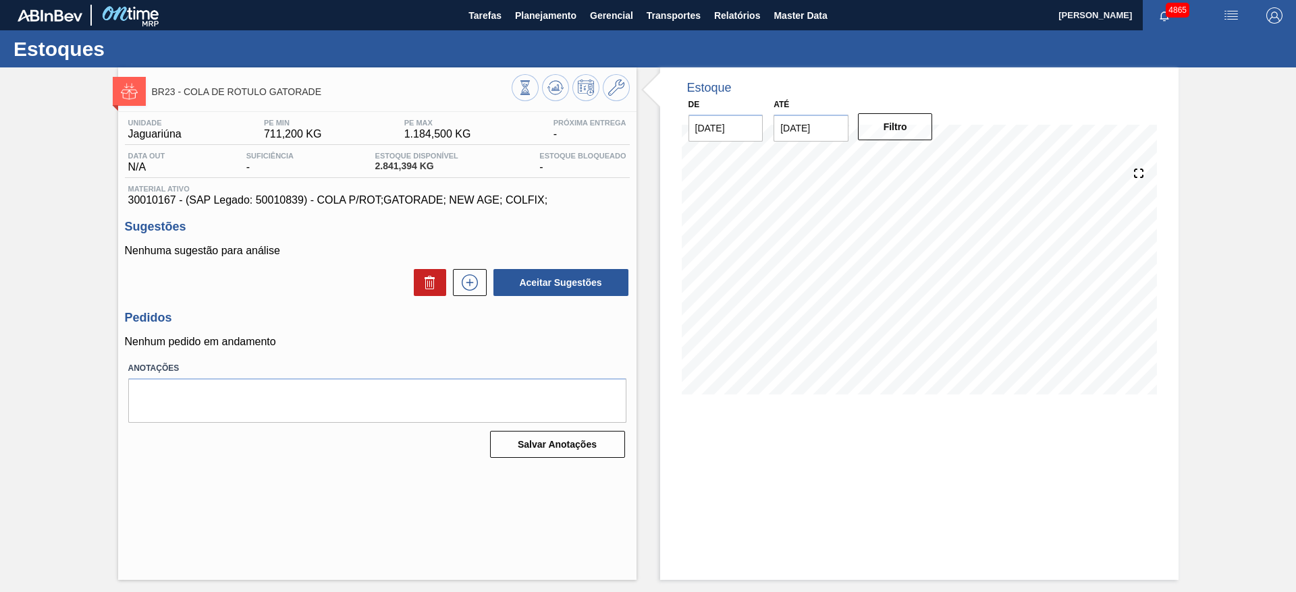
click at [810, 132] on input "[DATE]" at bounding box center [810, 128] width 75 height 27
click at [832, 291] on div "30" at bounding box center [833, 291] width 18 height 18
type input "30/09/2025"
click at [906, 134] on button "Filtro" at bounding box center [895, 126] width 75 height 27
click at [557, 85] on icon at bounding box center [557, 87] width 1 height 5
